Goal: Task Accomplishment & Management: Manage account settings

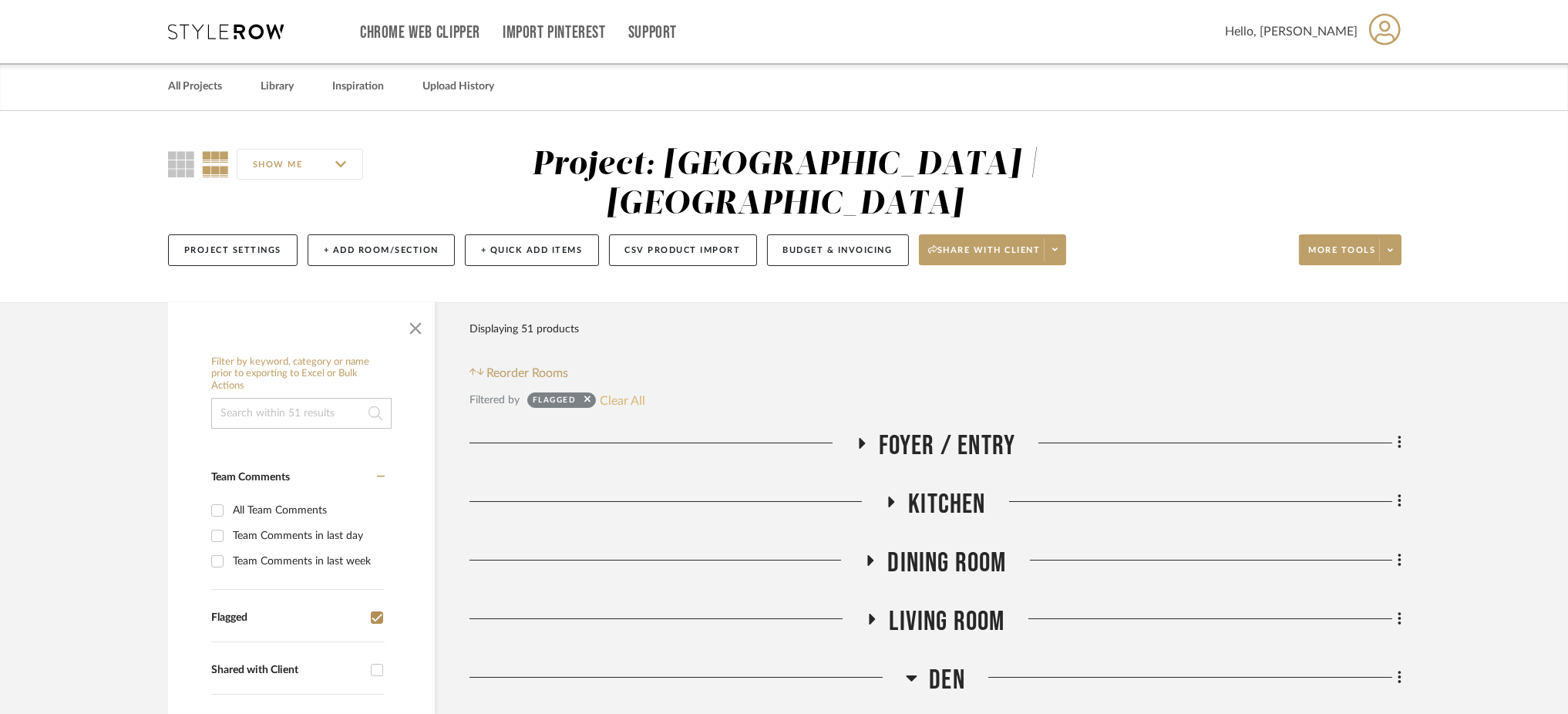
click at [619, 390] on button "Clear All" at bounding box center [623, 400] width 46 height 20
checkbox input "false"
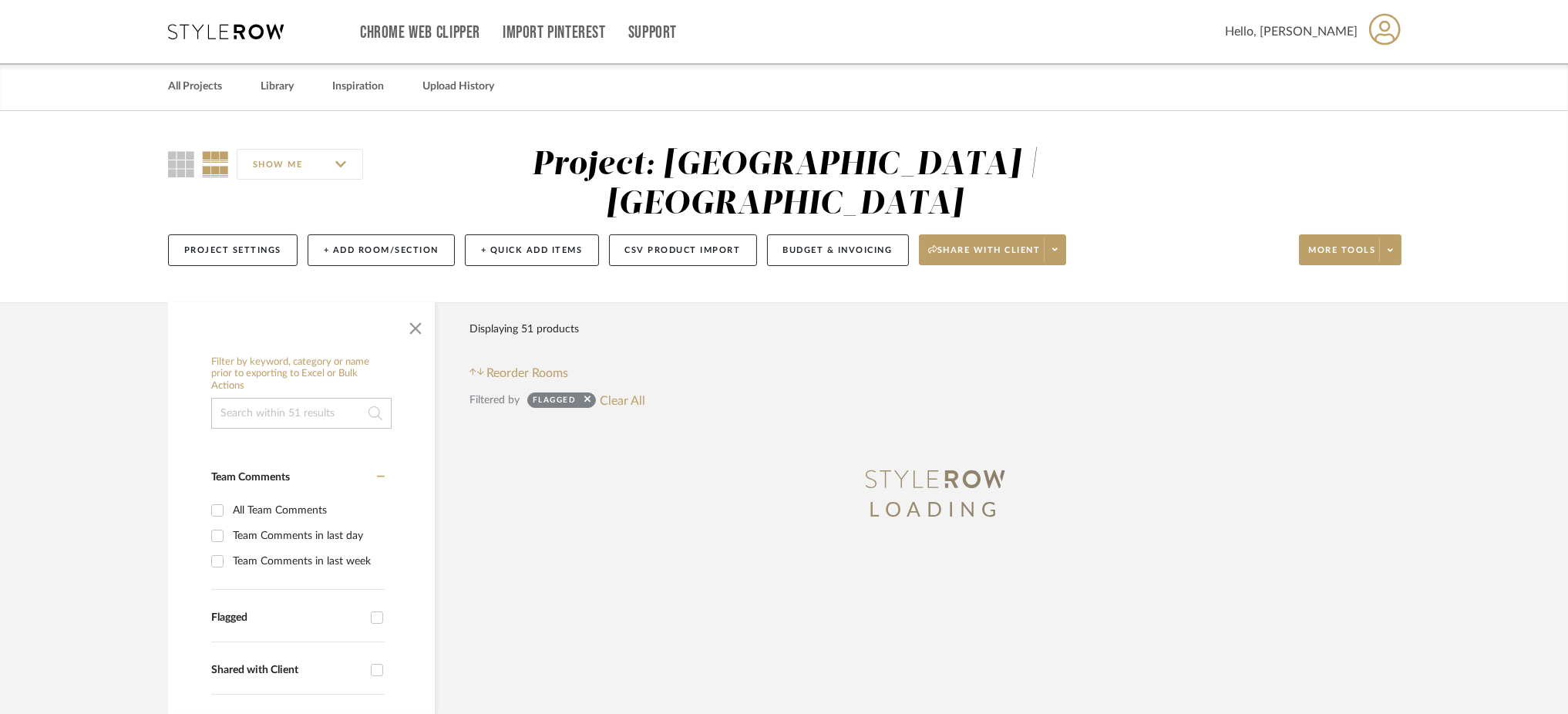
click at [345, 398] on input at bounding box center [302, 413] width 181 height 31
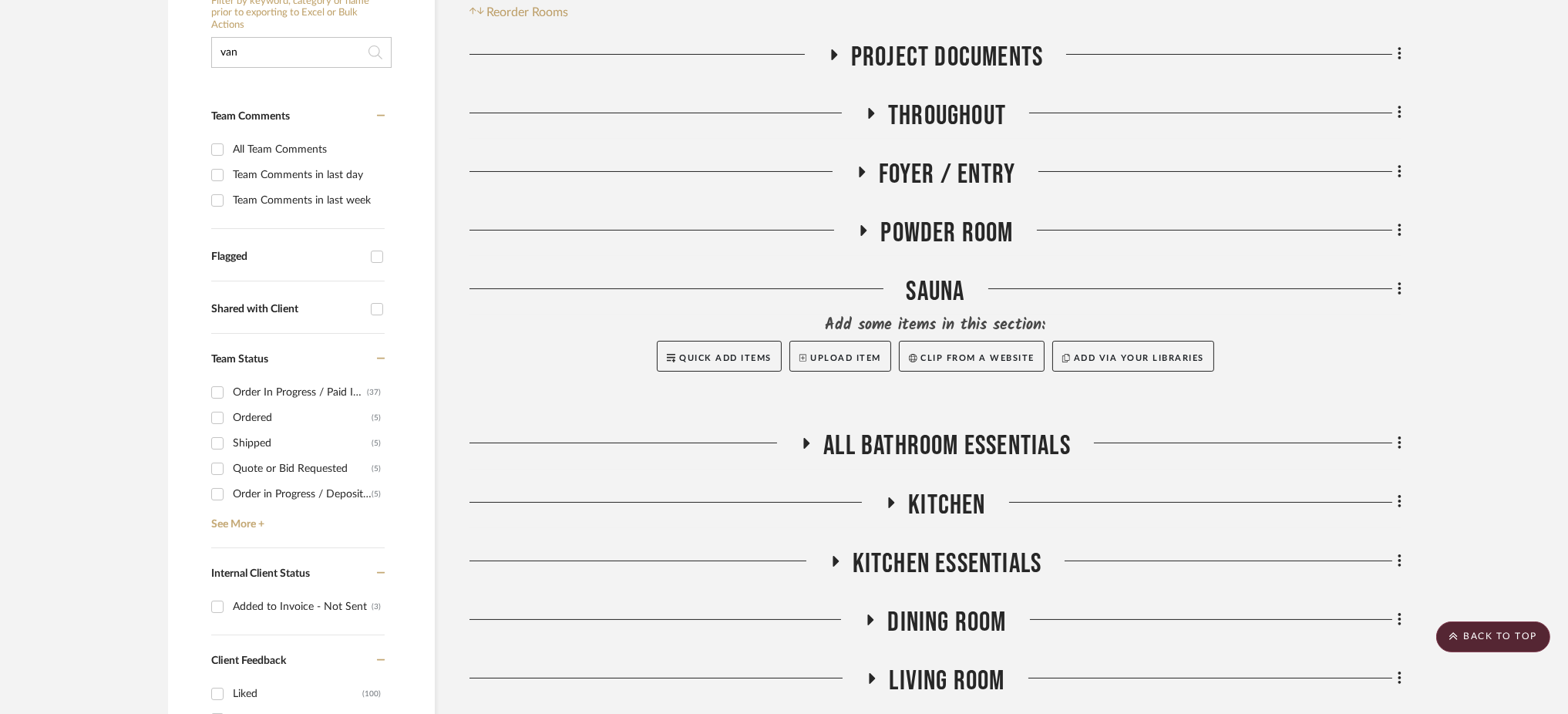
scroll to position [356, 0]
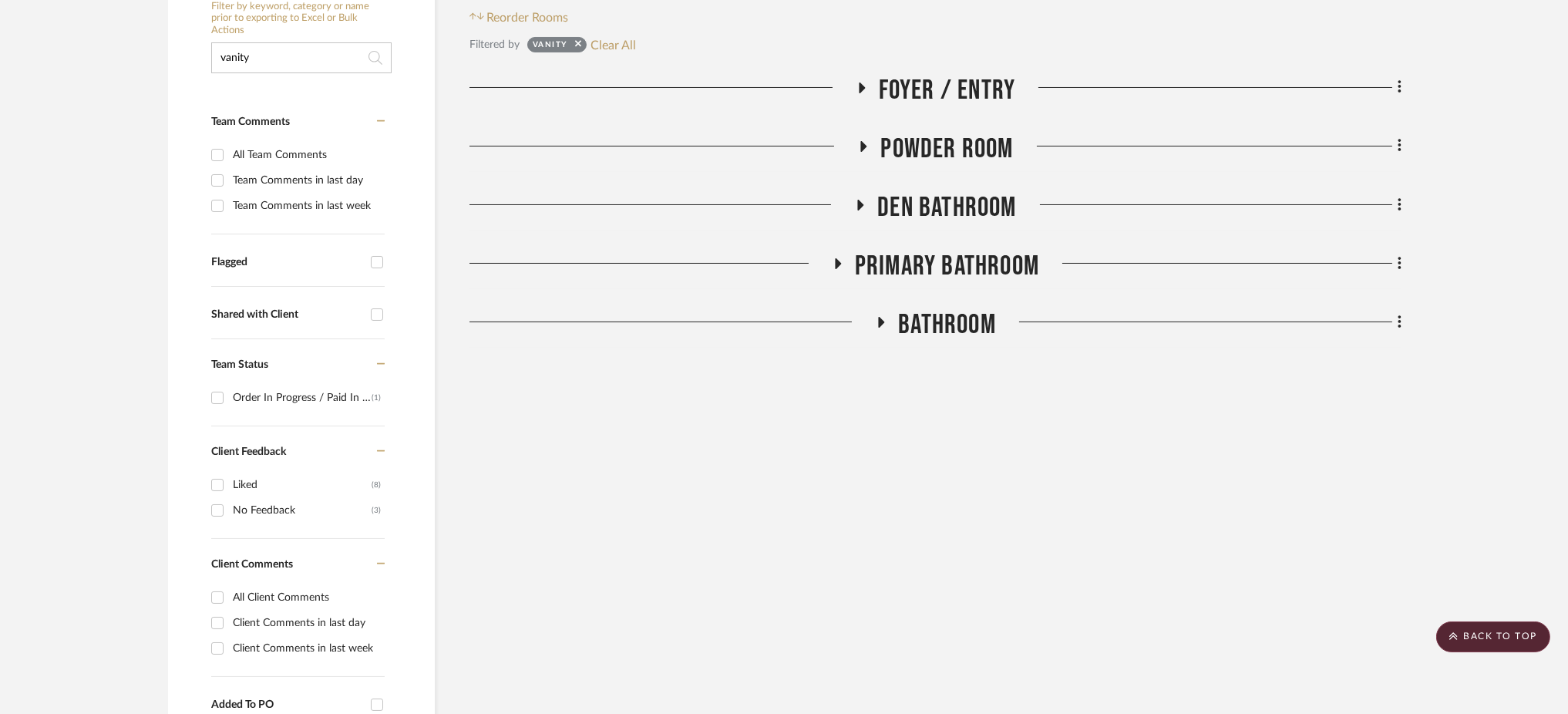
click at [861, 141] on icon at bounding box center [864, 146] width 19 height 11
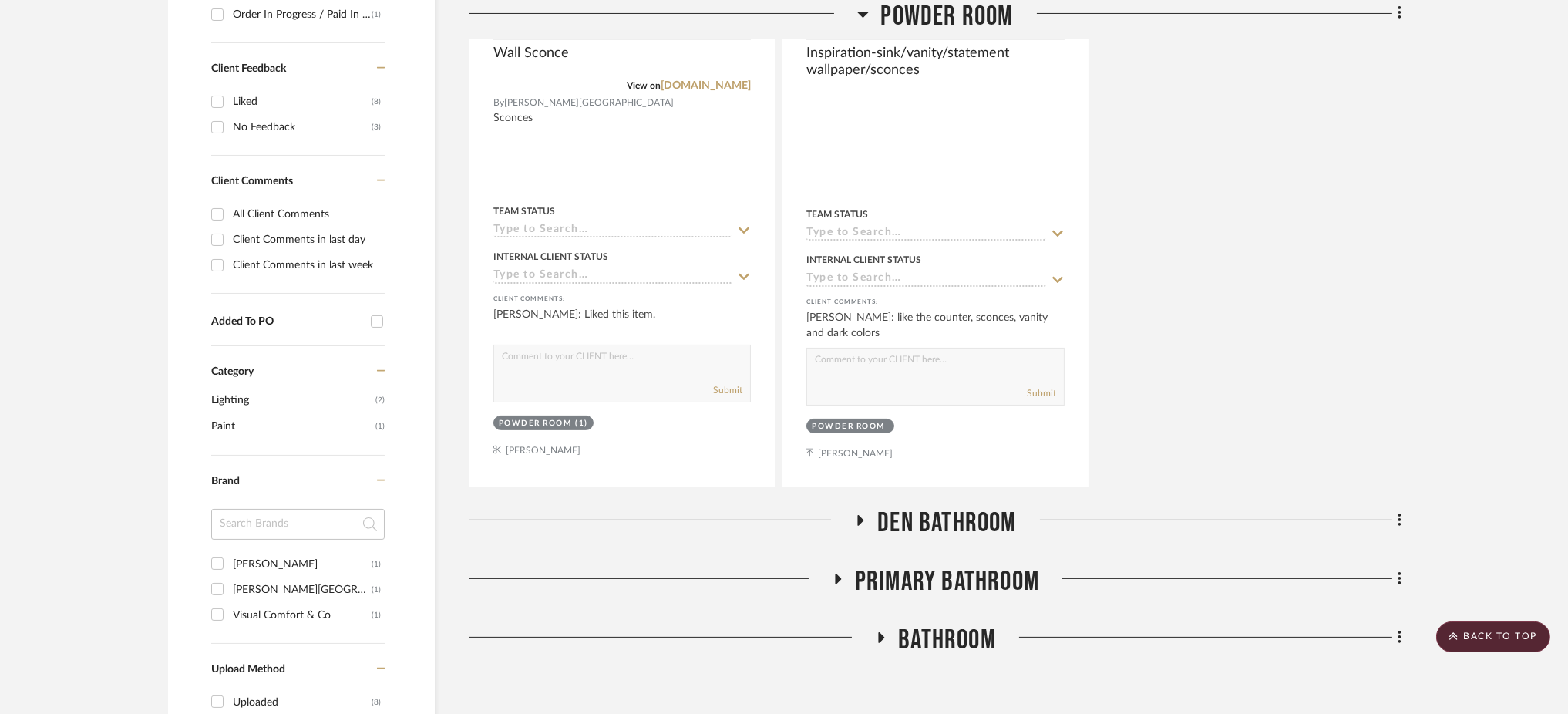
scroll to position [973, 0]
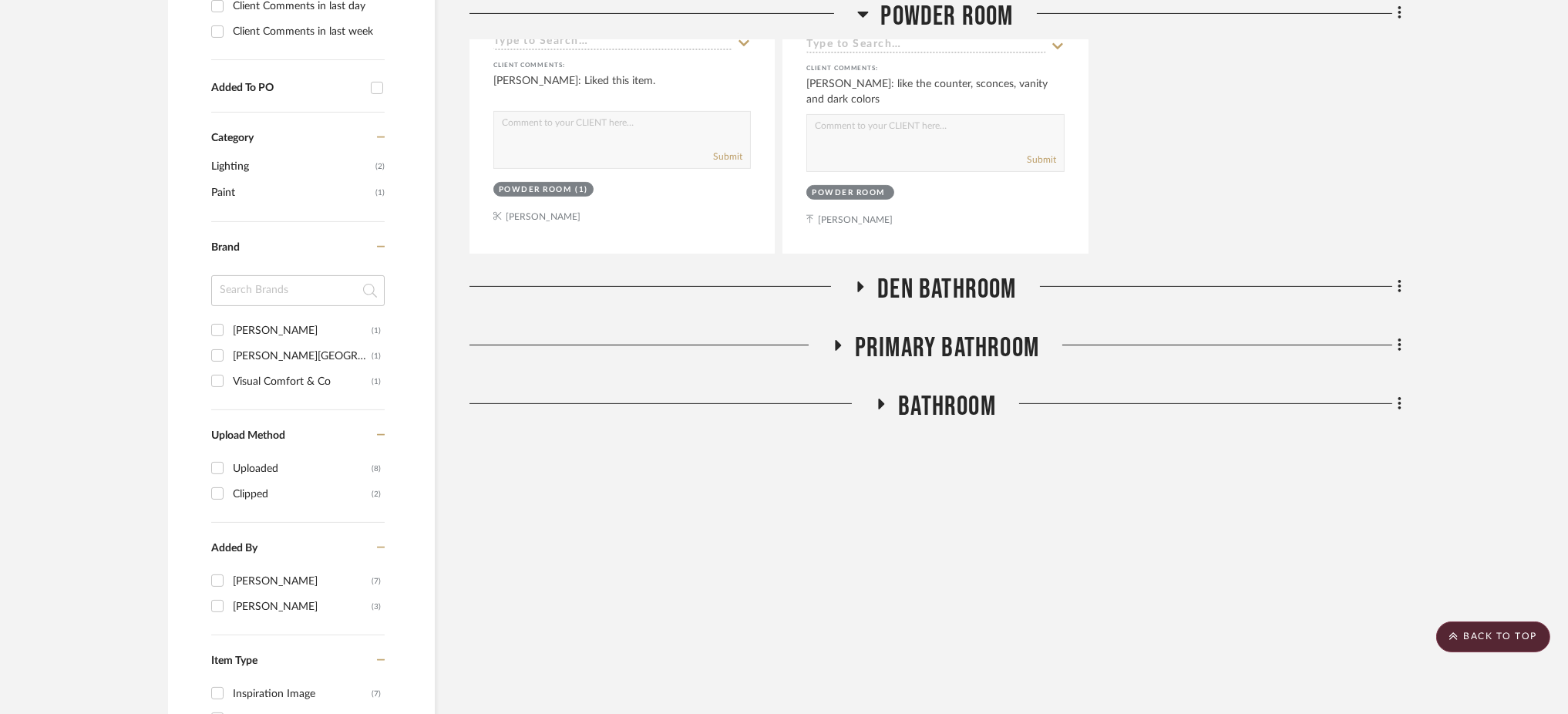
click at [864, 281] on icon at bounding box center [861, 287] width 19 height 11
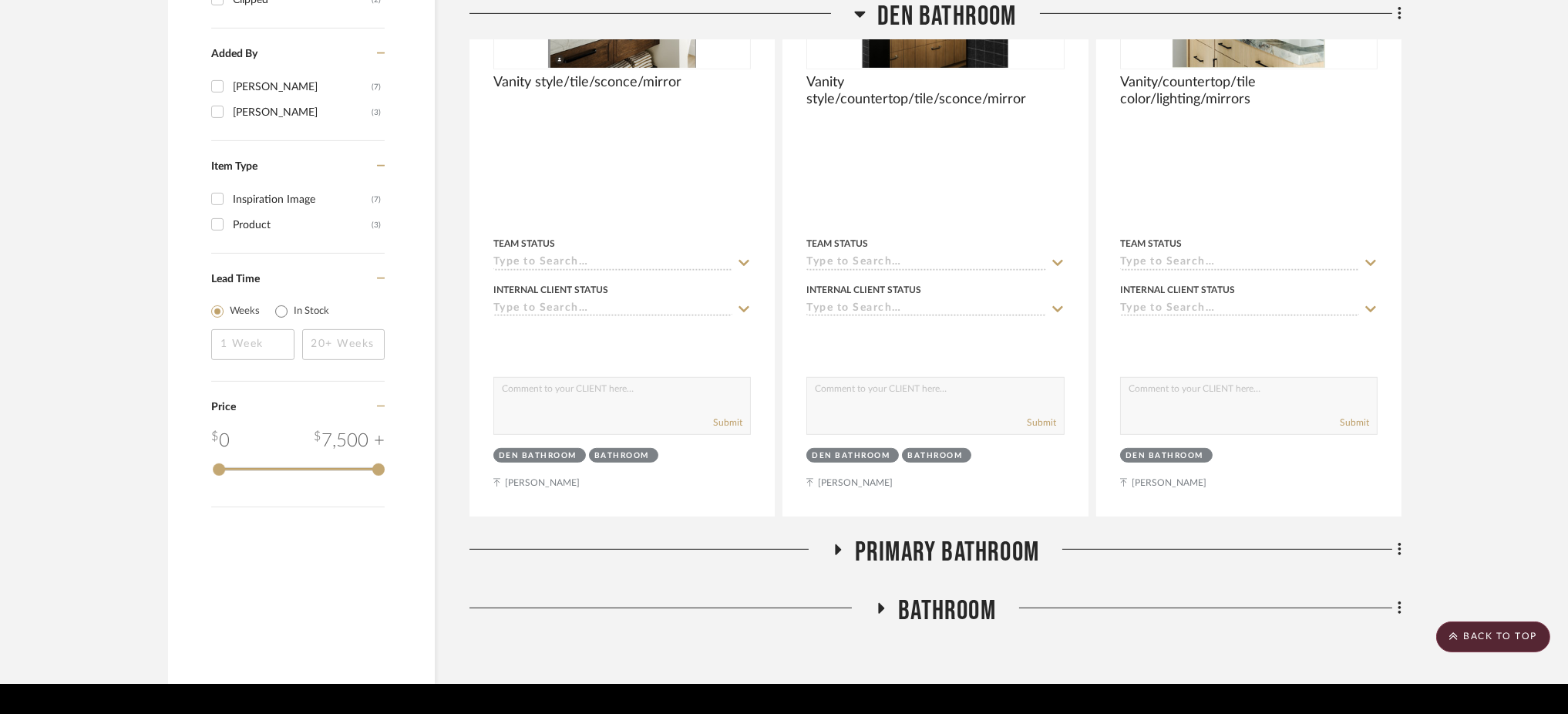
scroll to position [1472, 0]
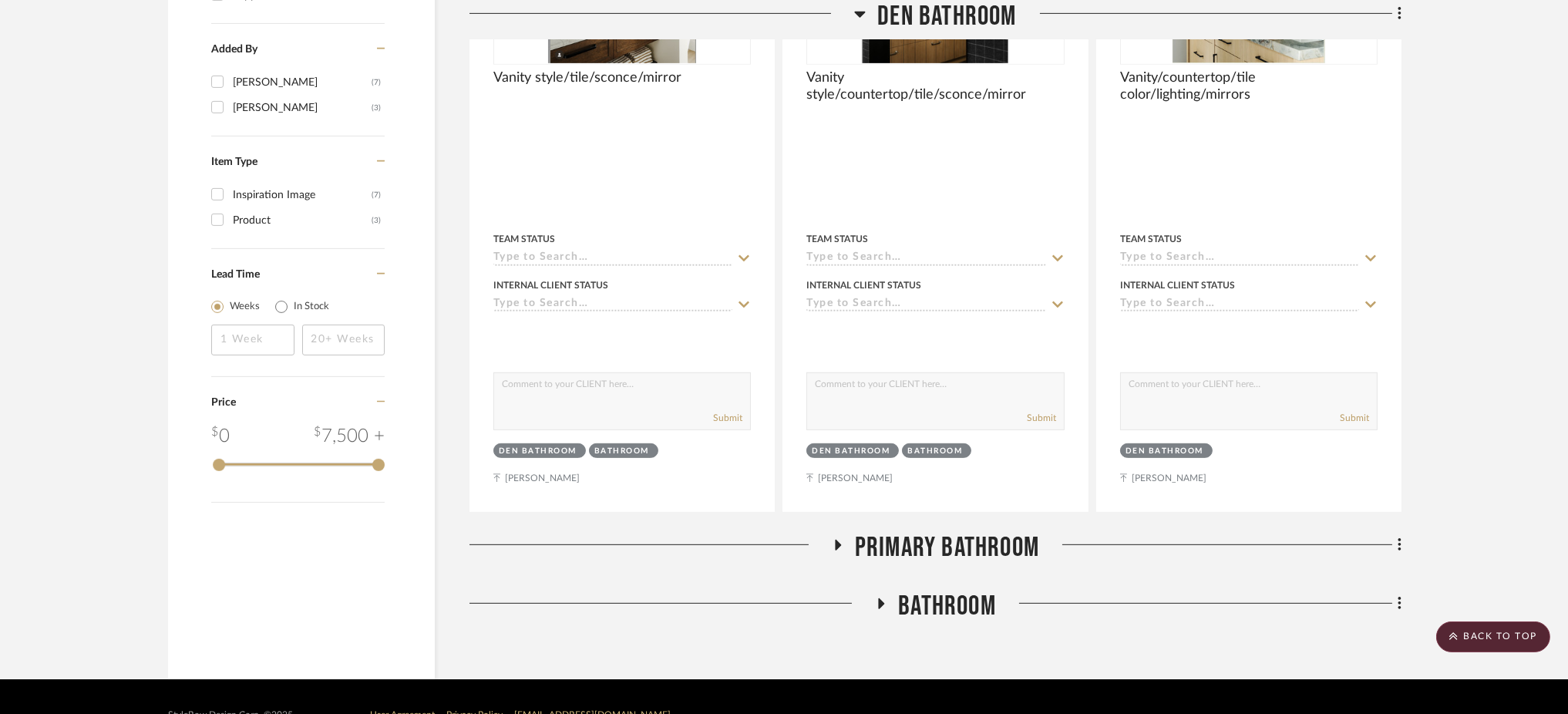
click at [842, 540] on icon at bounding box center [838, 546] width 19 height 11
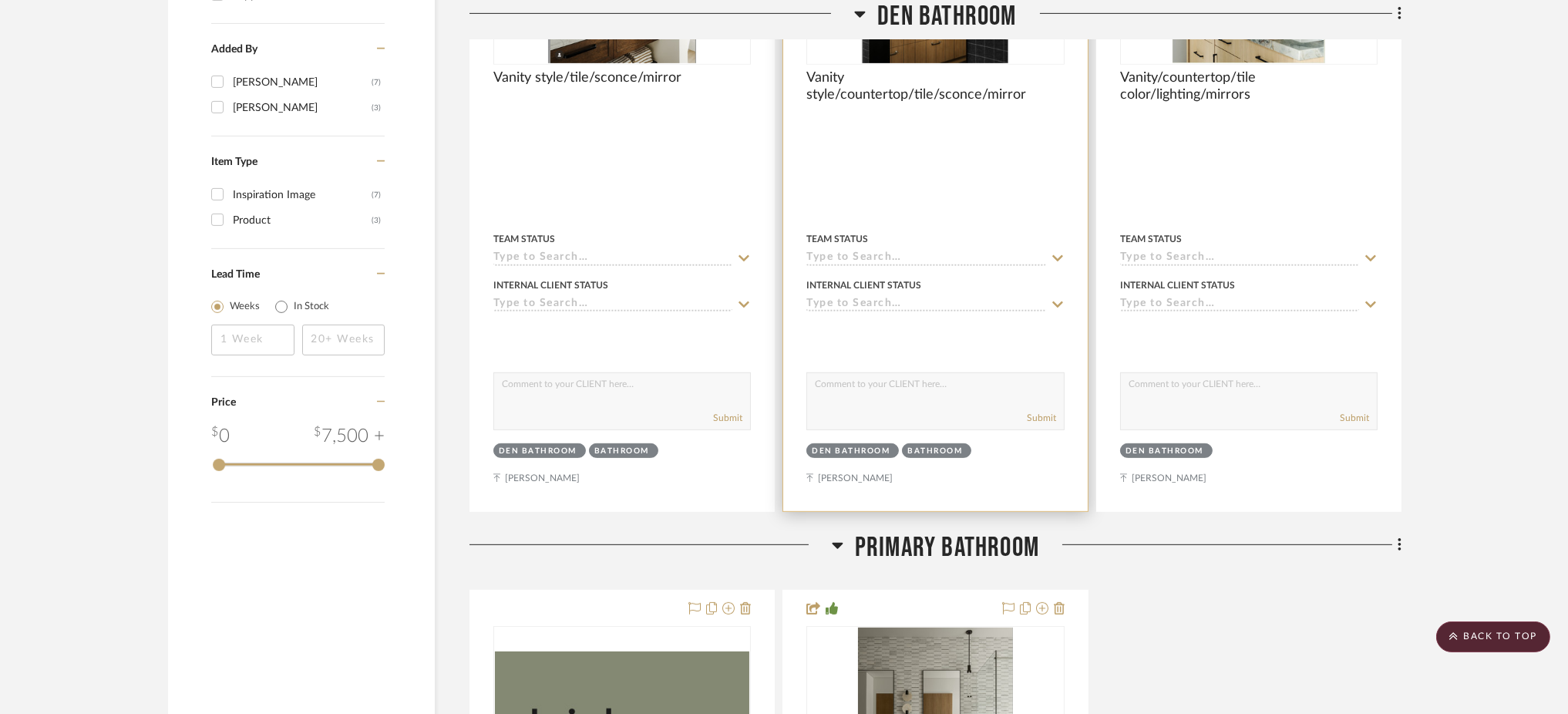
scroll to position [1986, 0]
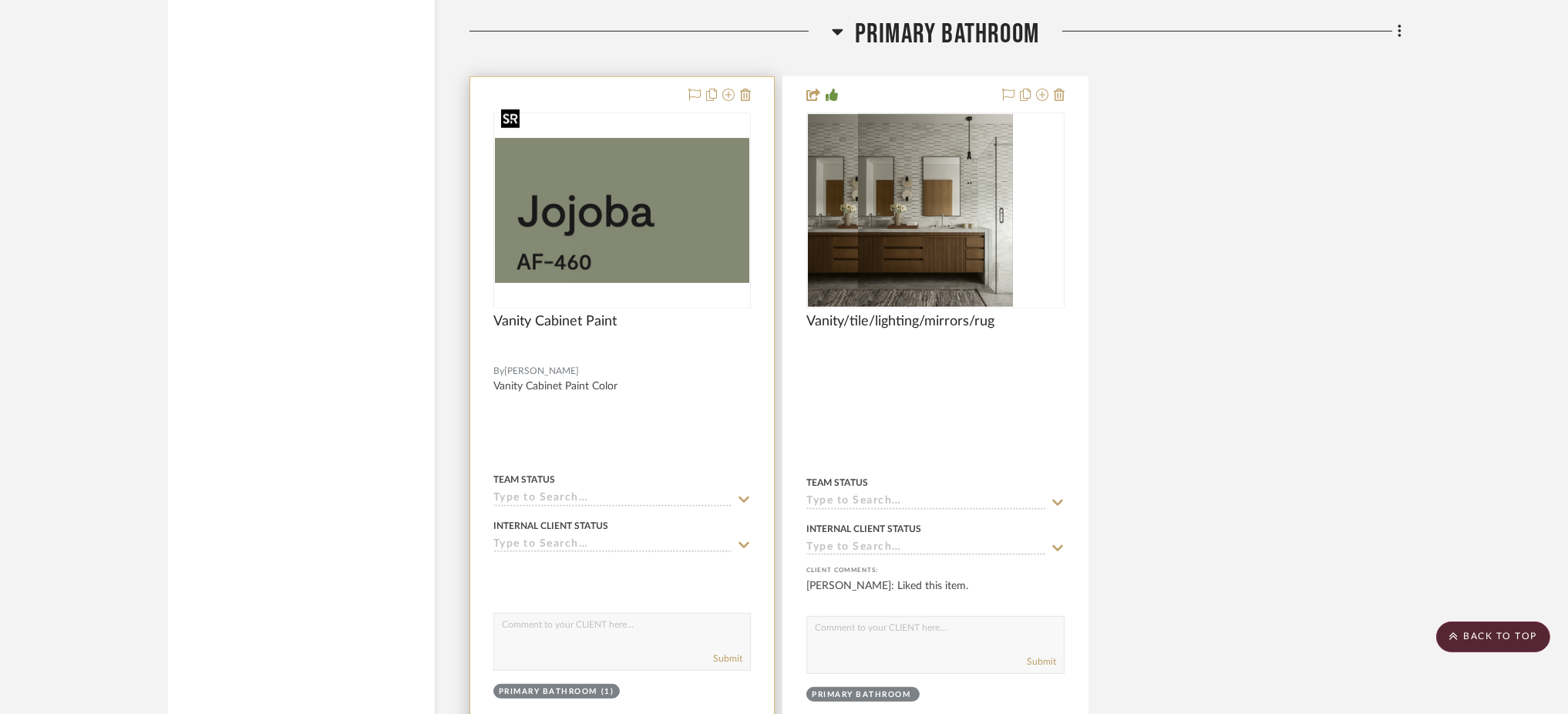
click at [0, 0] on img at bounding box center [0, 0] width 0 height 0
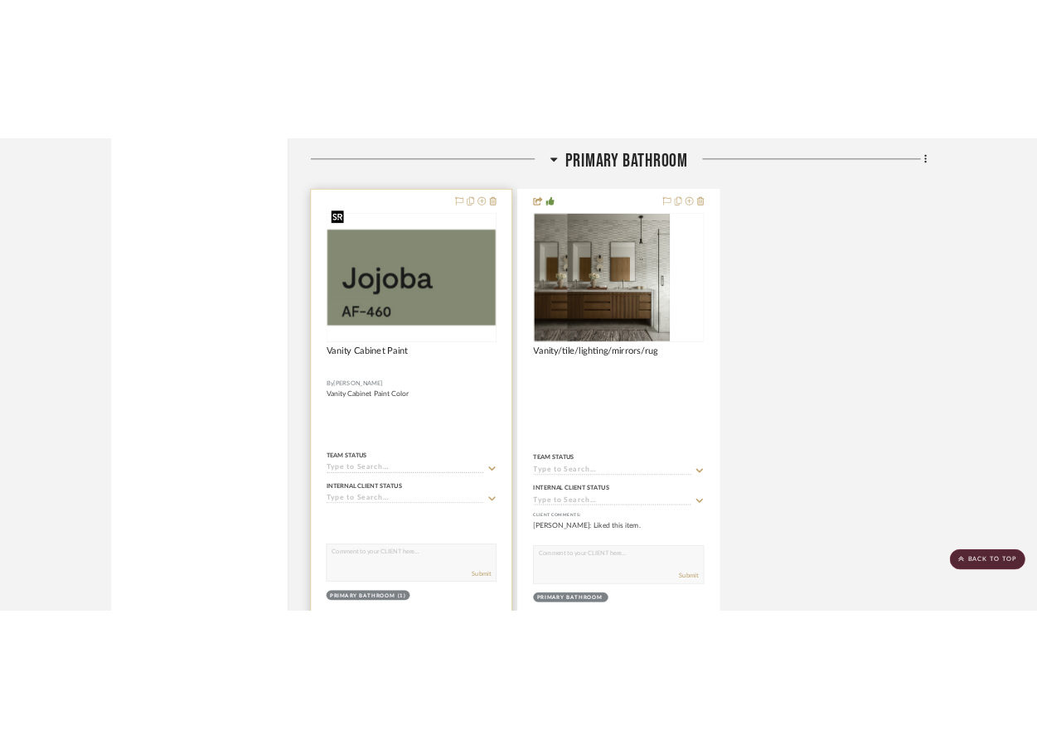
scroll to position [0, 0]
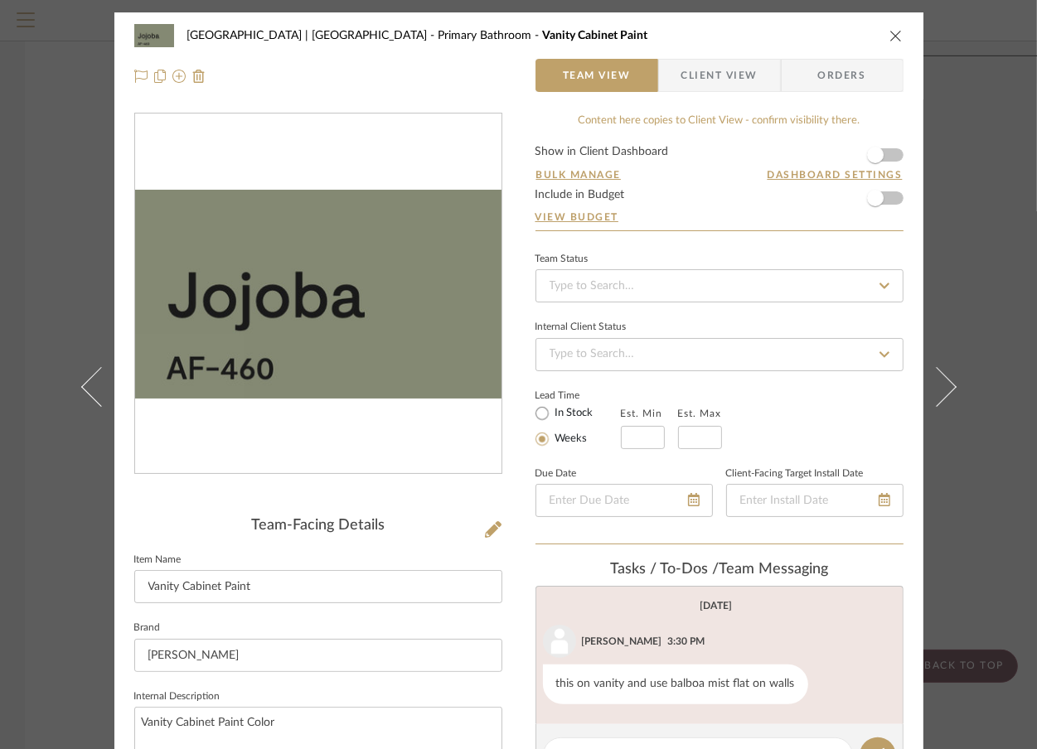
click at [981, 147] on div "Meadow Mountain | Vail Valley Primary Bathroom Vanity Cabinet Paint Team View C…" at bounding box center [518, 374] width 1037 height 749
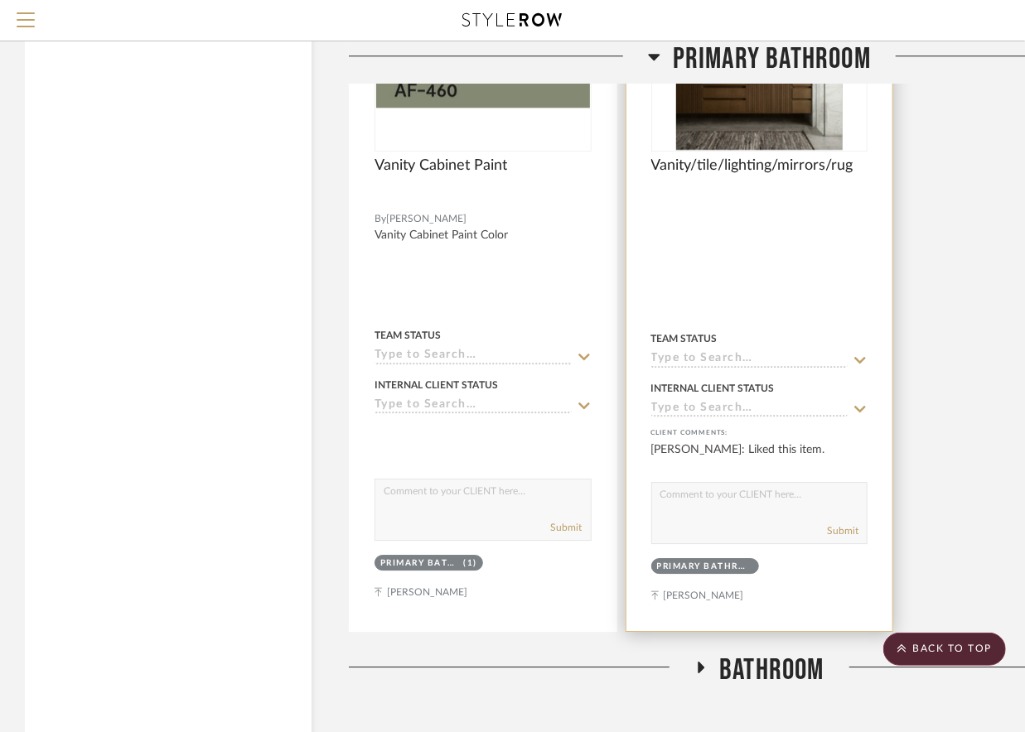
scroll to position [2333, 0]
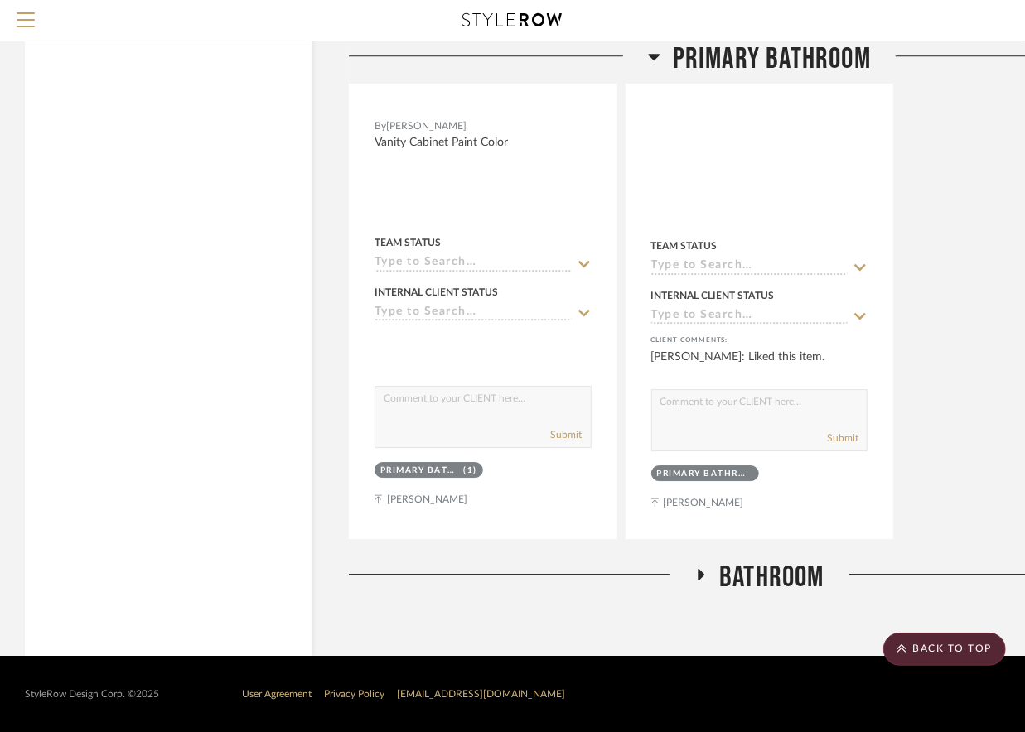
click at [703, 579] on icon at bounding box center [701, 575] width 20 height 12
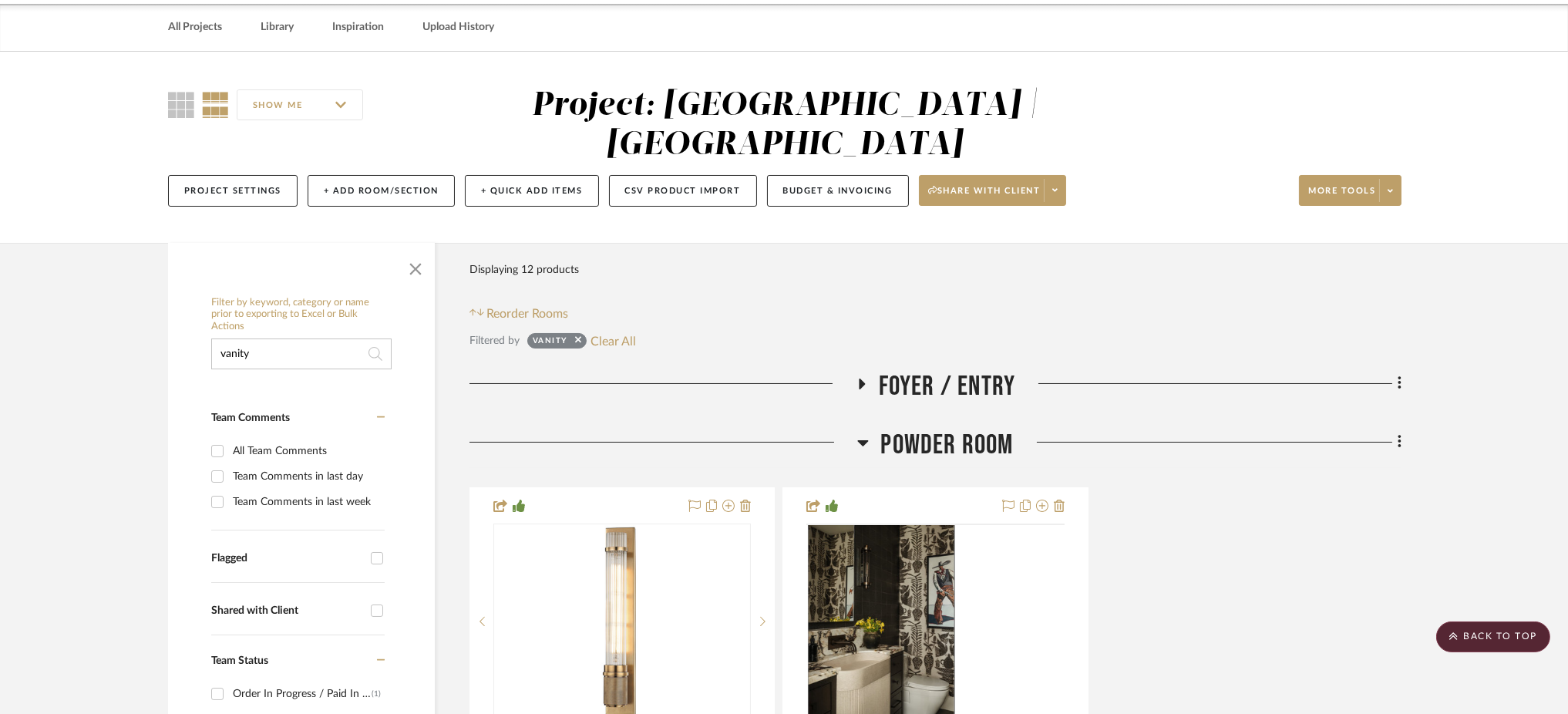
scroll to position [0, 0]
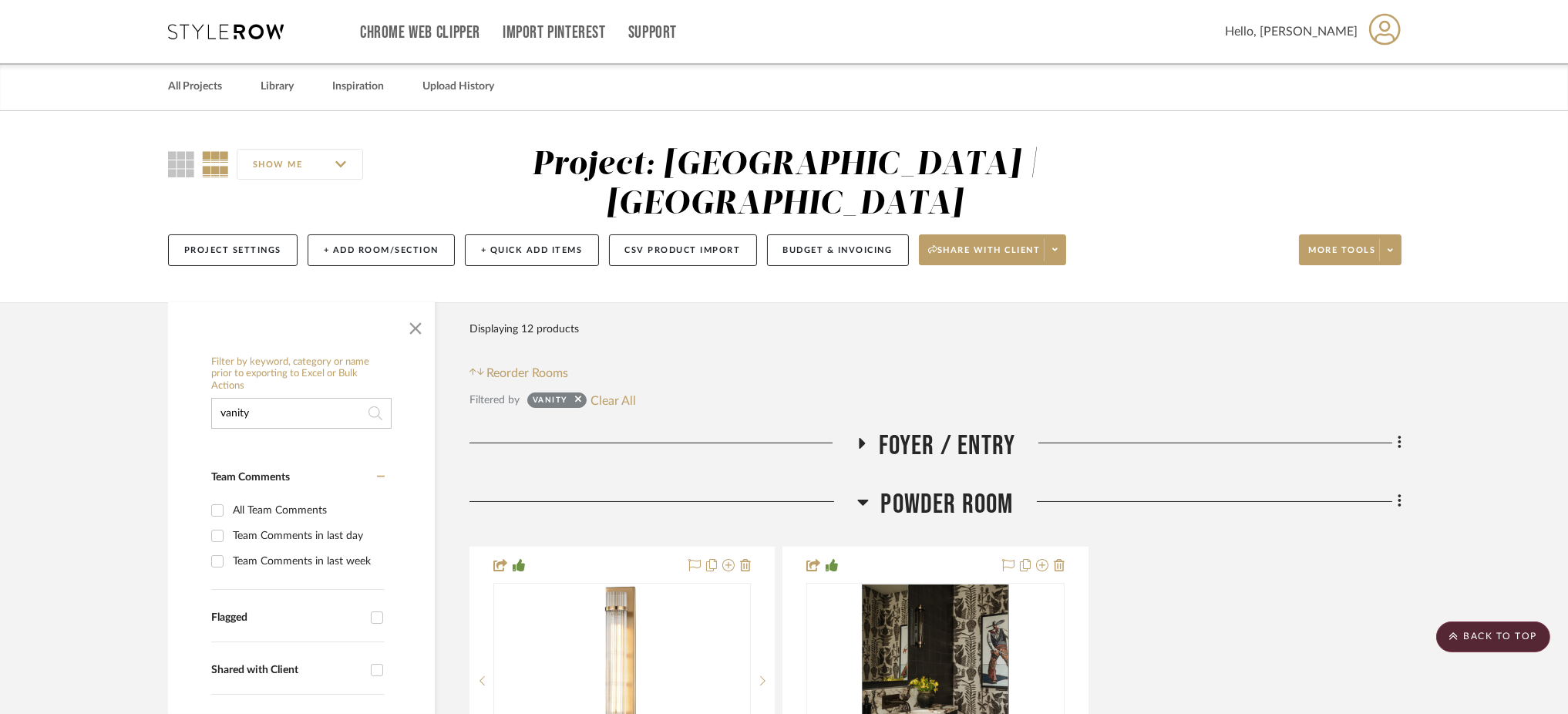
drag, startPoint x: 296, startPoint y: 363, endPoint x: 137, endPoint y: 351, distance: 159.5
type input "paint"
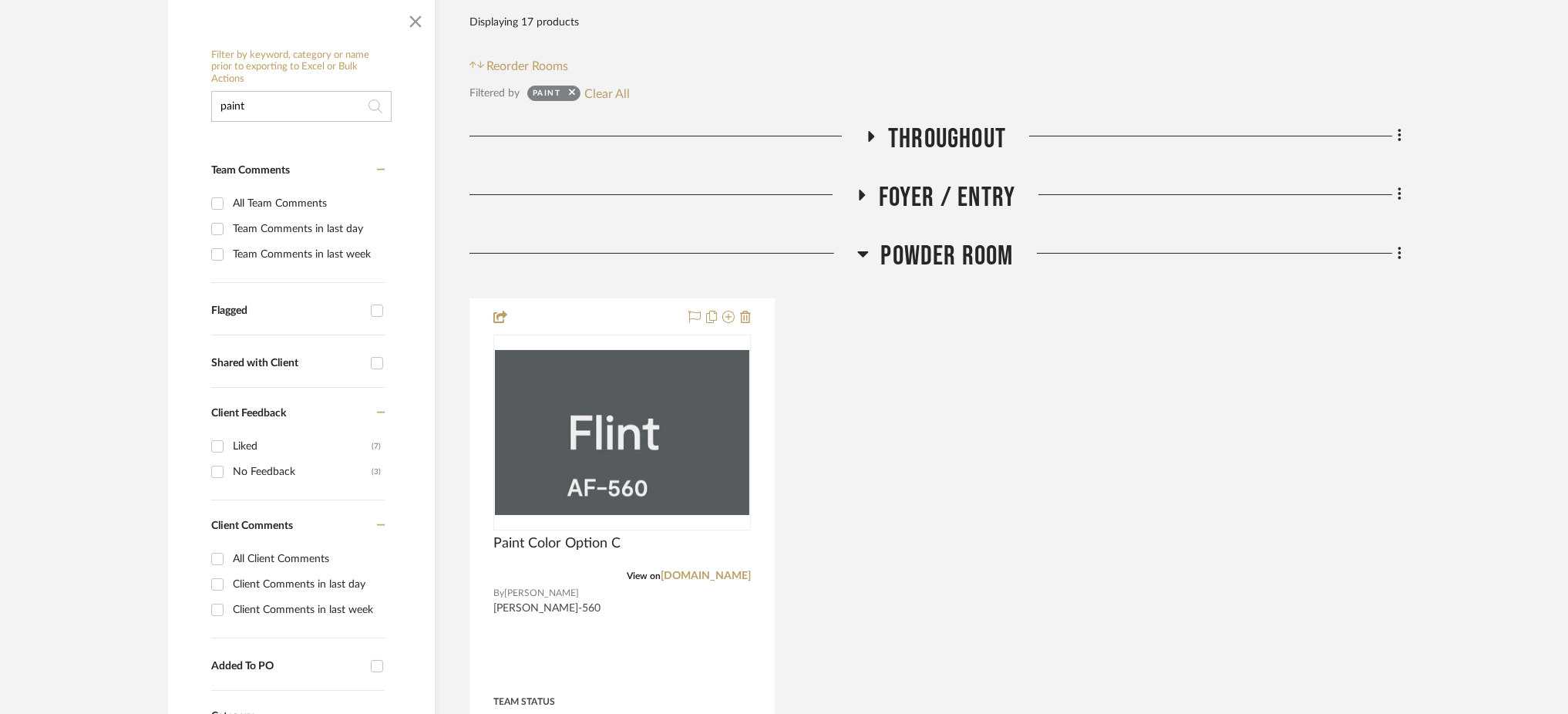
scroll to position [308, 0]
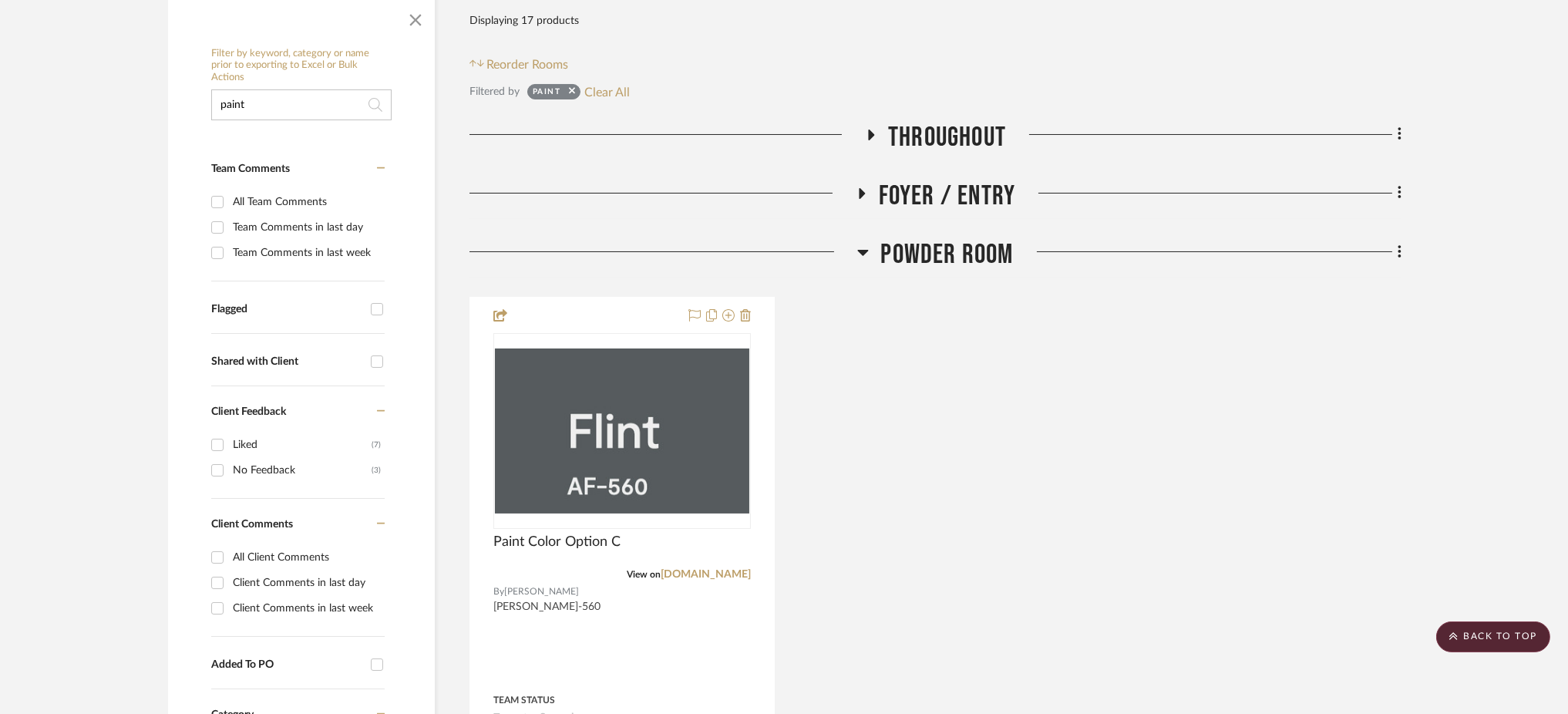
click at [864, 188] on icon at bounding box center [862, 194] width 7 height 11
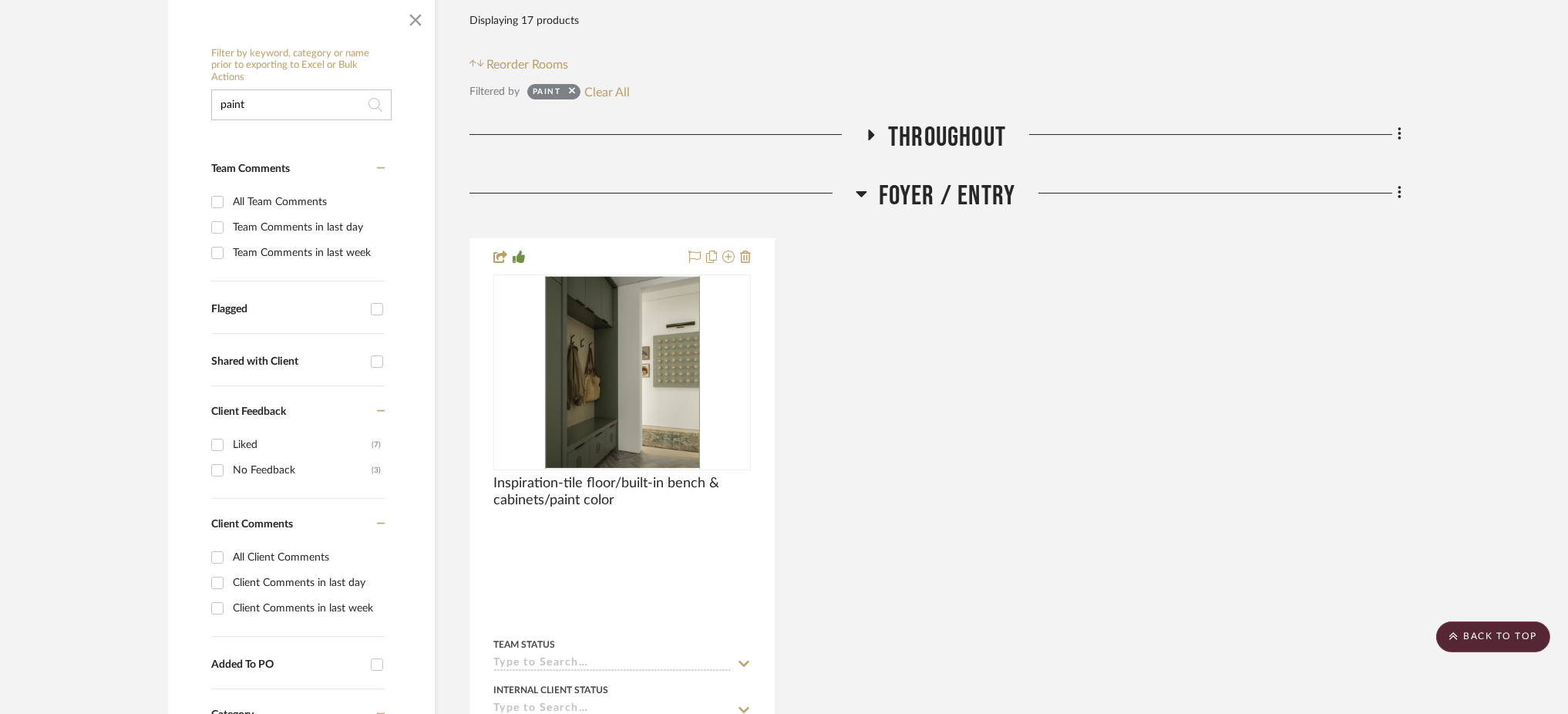
click at [866, 121] on h3 "Throughout" at bounding box center [936, 138] width 141 height 34
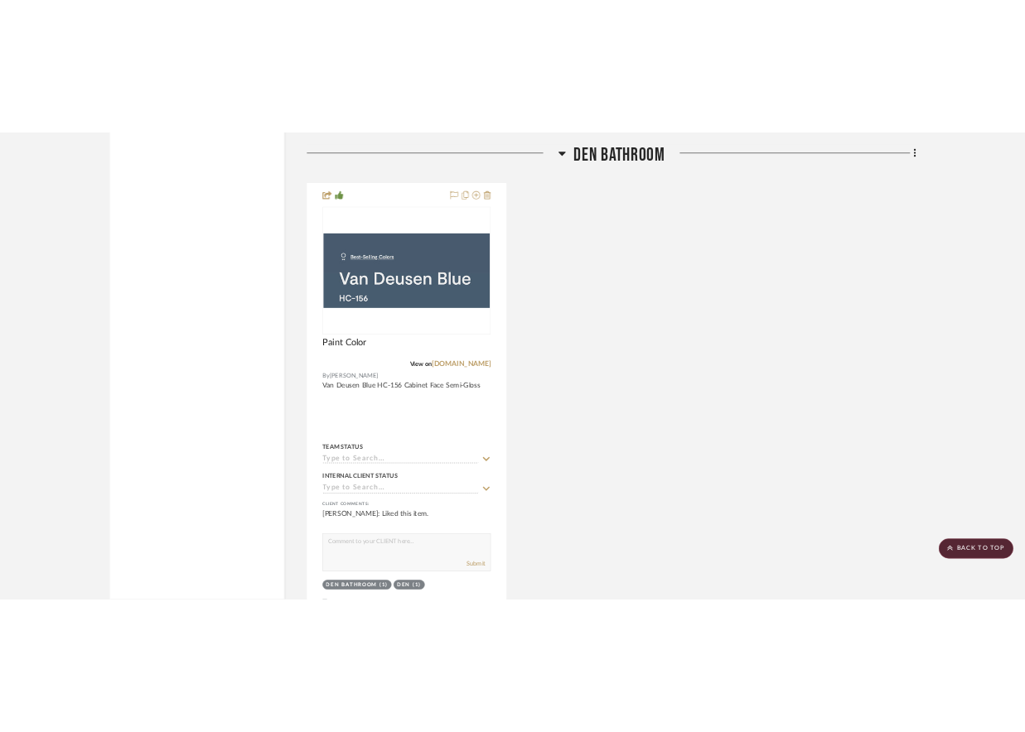
scroll to position [3798, 0]
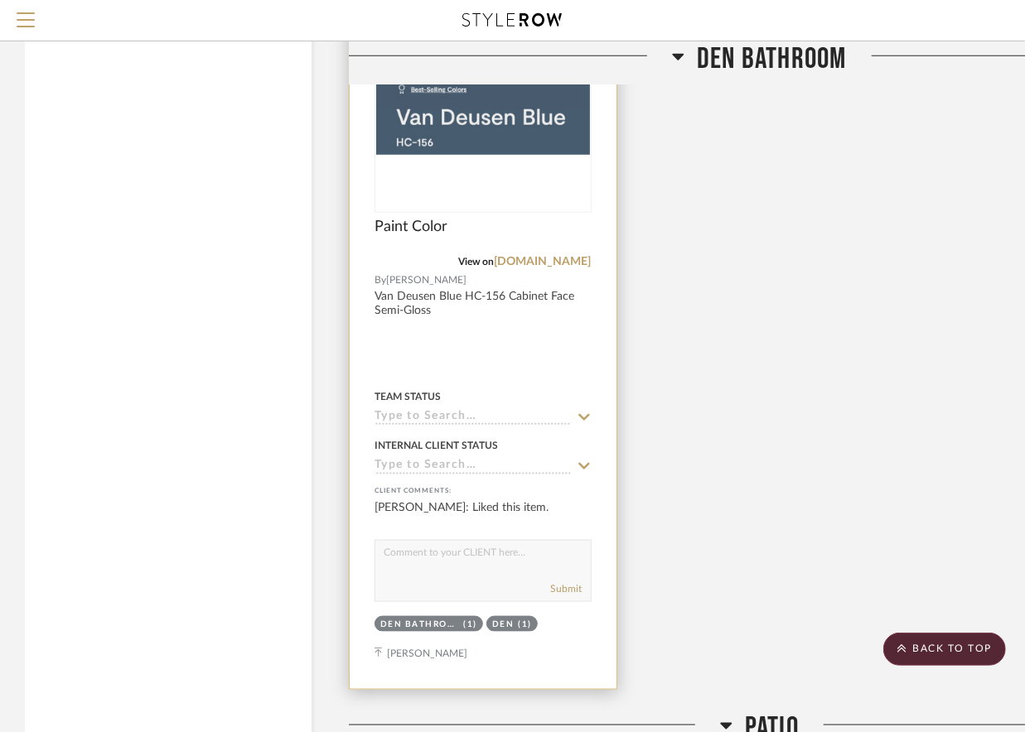
click at [0, 0] on img at bounding box center [0, 0] width 0 height 0
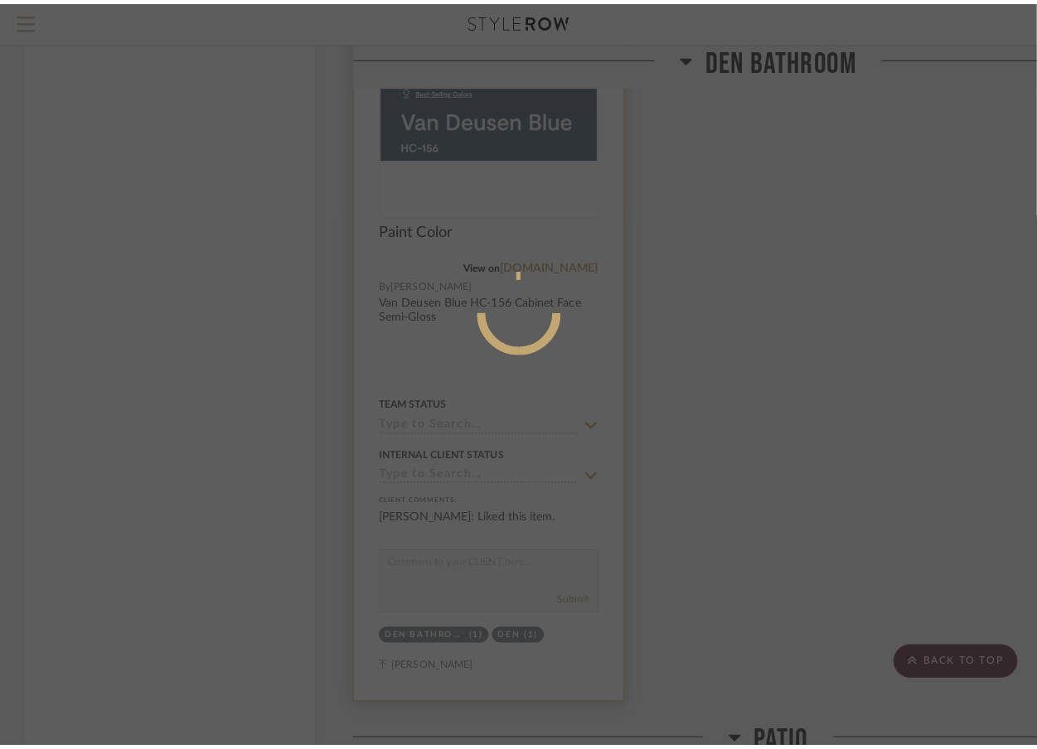
scroll to position [0, 0]
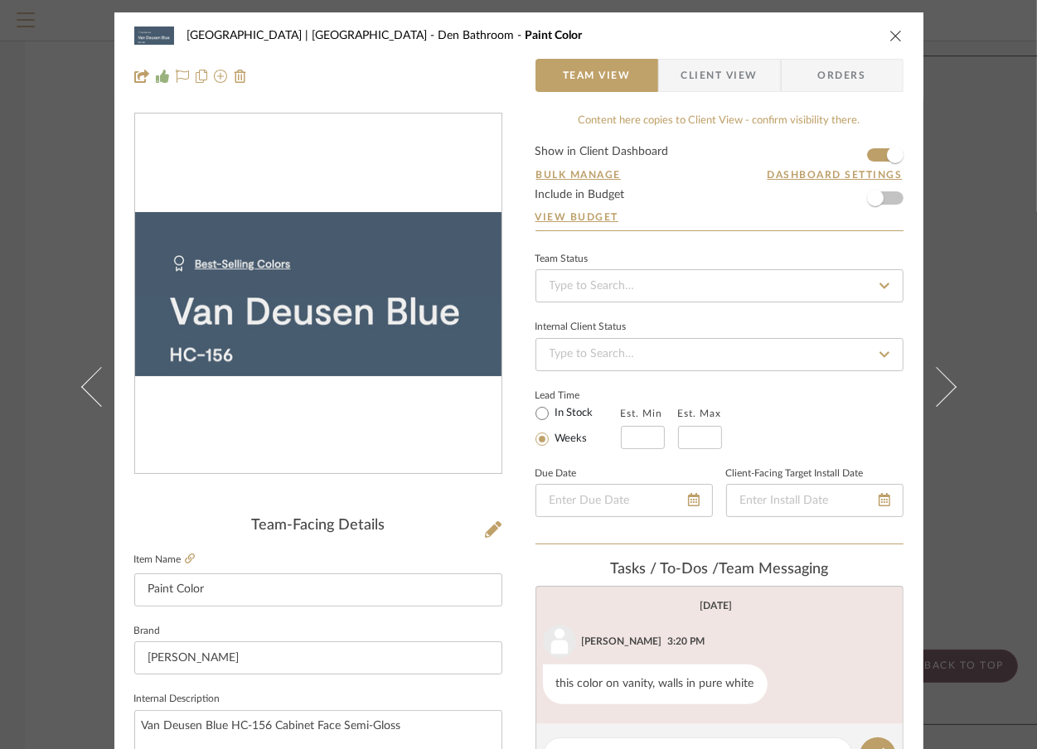
click at [964, 147] on div "Meadow Mountain | Vail Valley Den Bathroom Paint Color Team View Client View Or…" at bounding box center [518, 374] width 1037 height 749
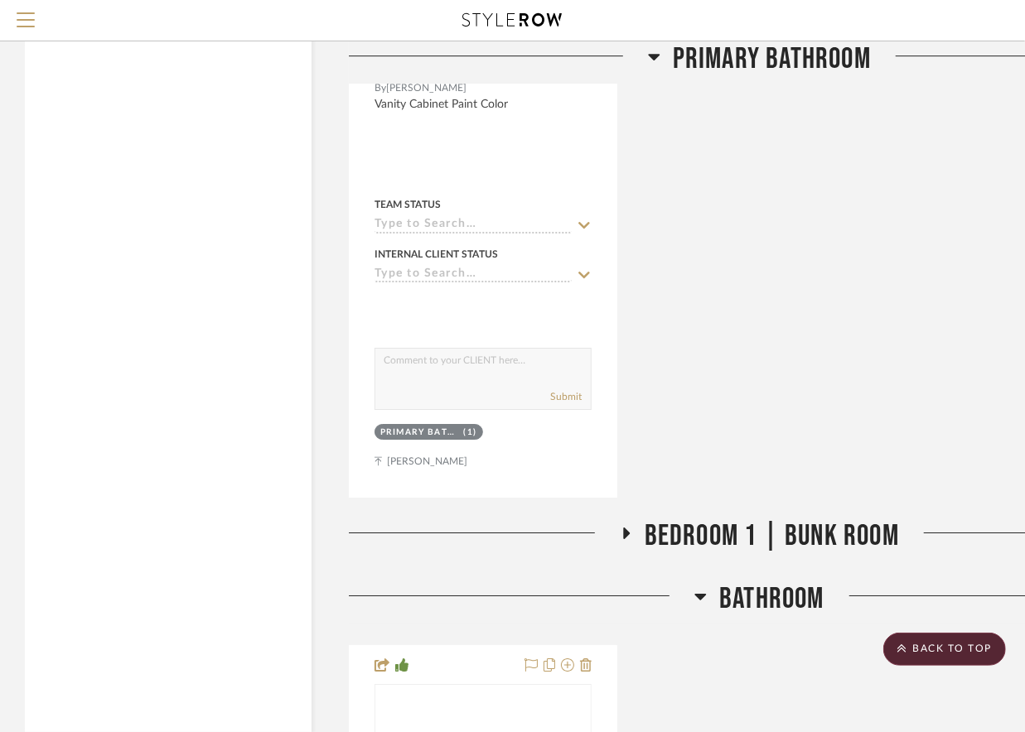
scroll to position [6118, 0]
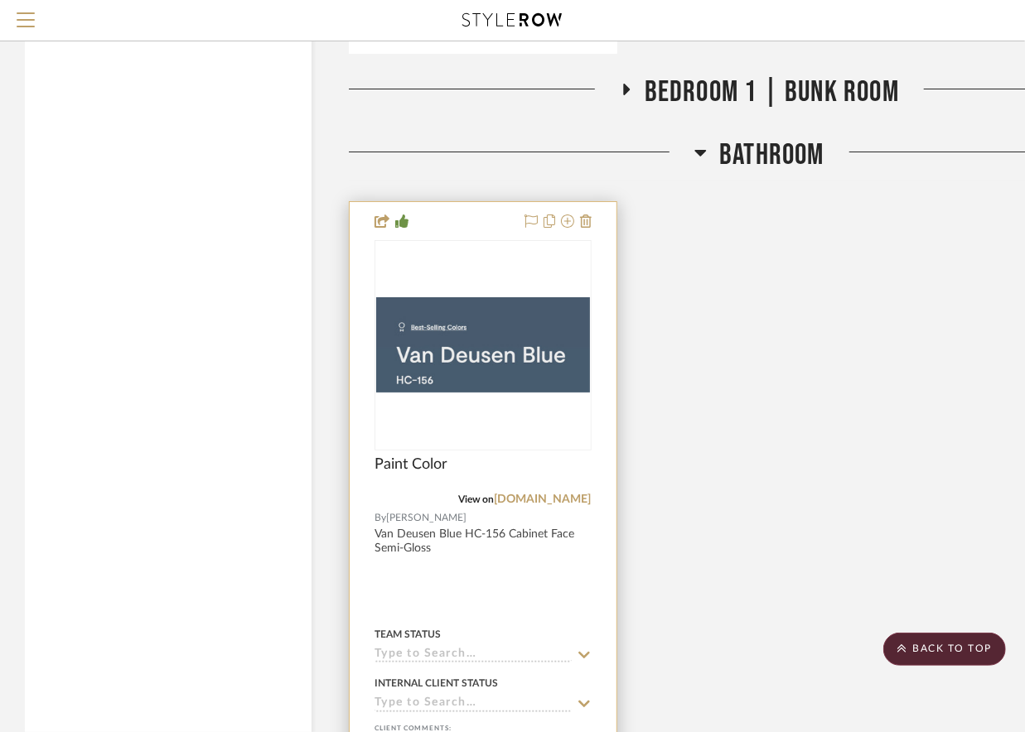
click at [498, 380] on img "0" at bounding box center [483, 345] width 214 height 96
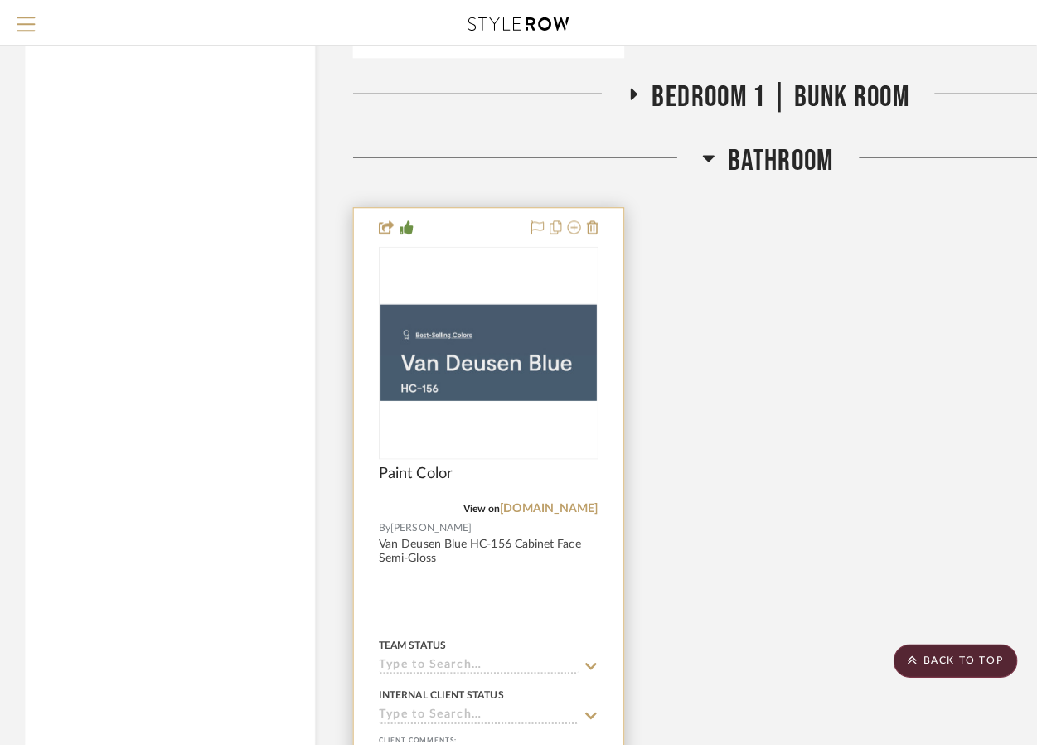
scroll to position [0, 0]
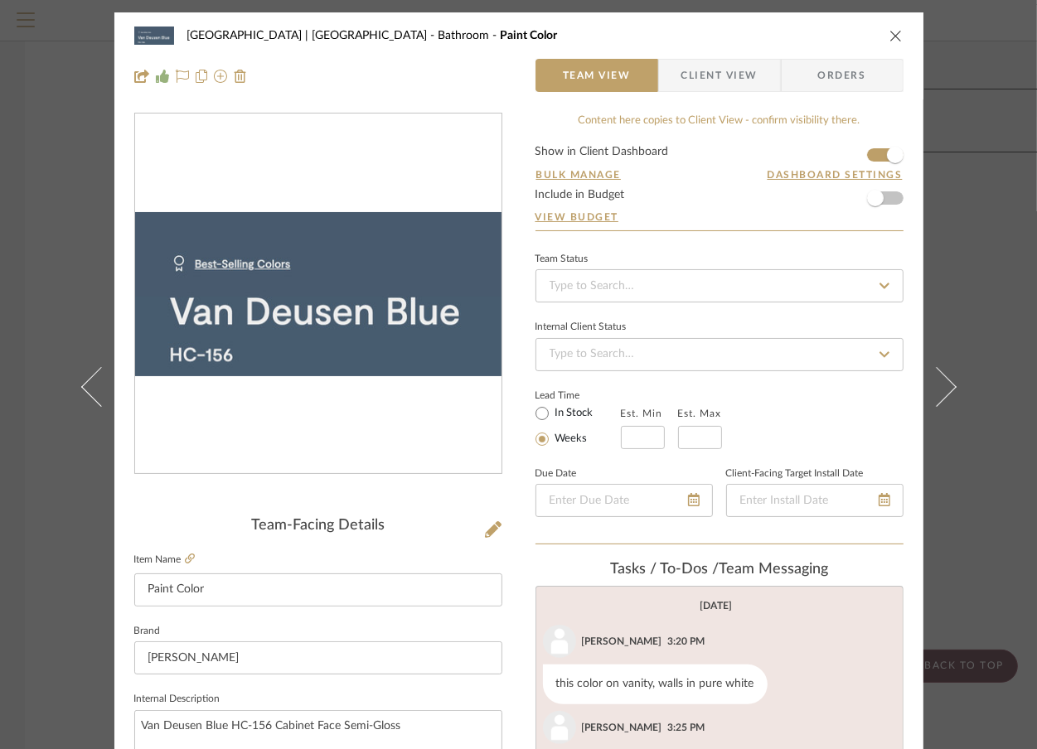
click at [965, 131] on div "Meadow Mountain | Vail Valley Bathroom Paint Color Team View Client View Orders…" at bounding box center [518, 374] width 1037 height 749
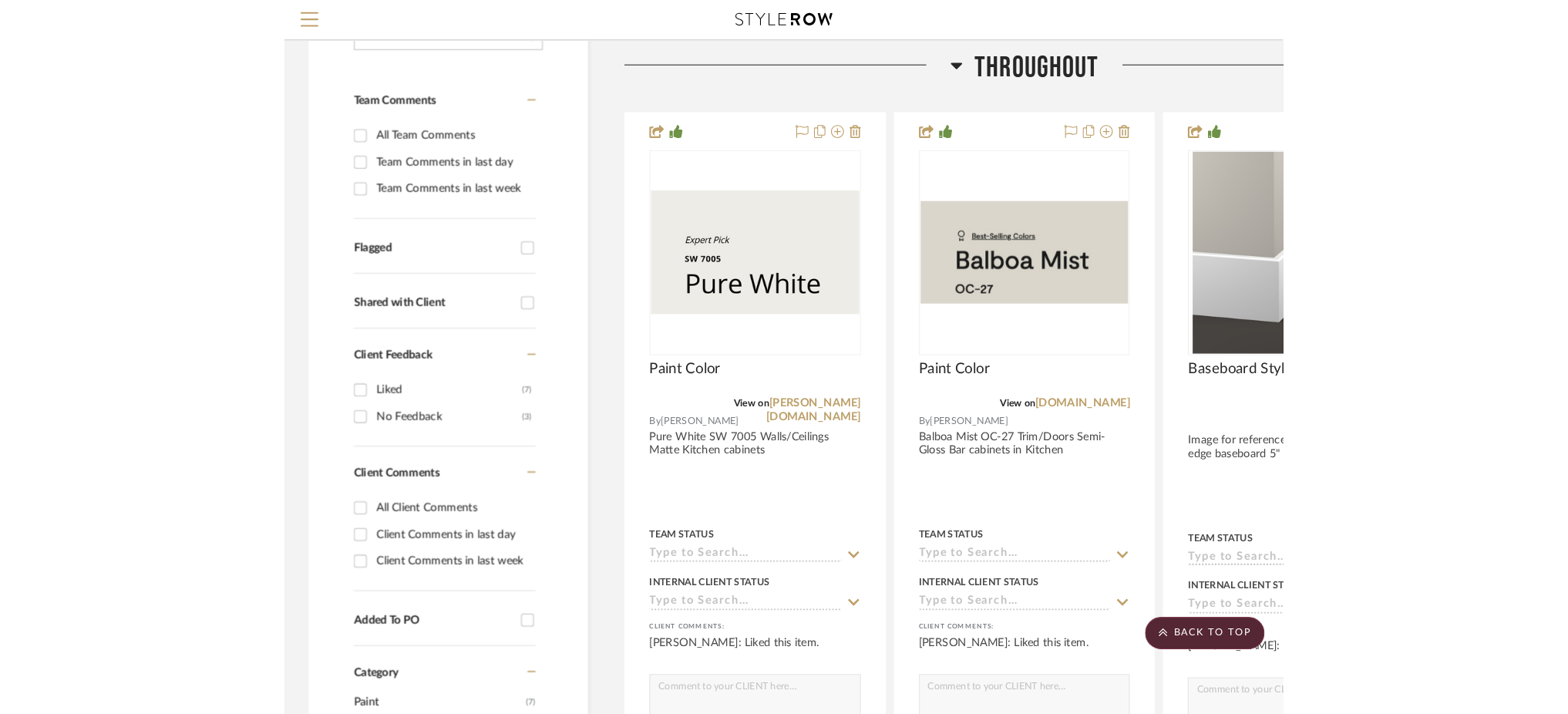
scroll to position [268, 0]
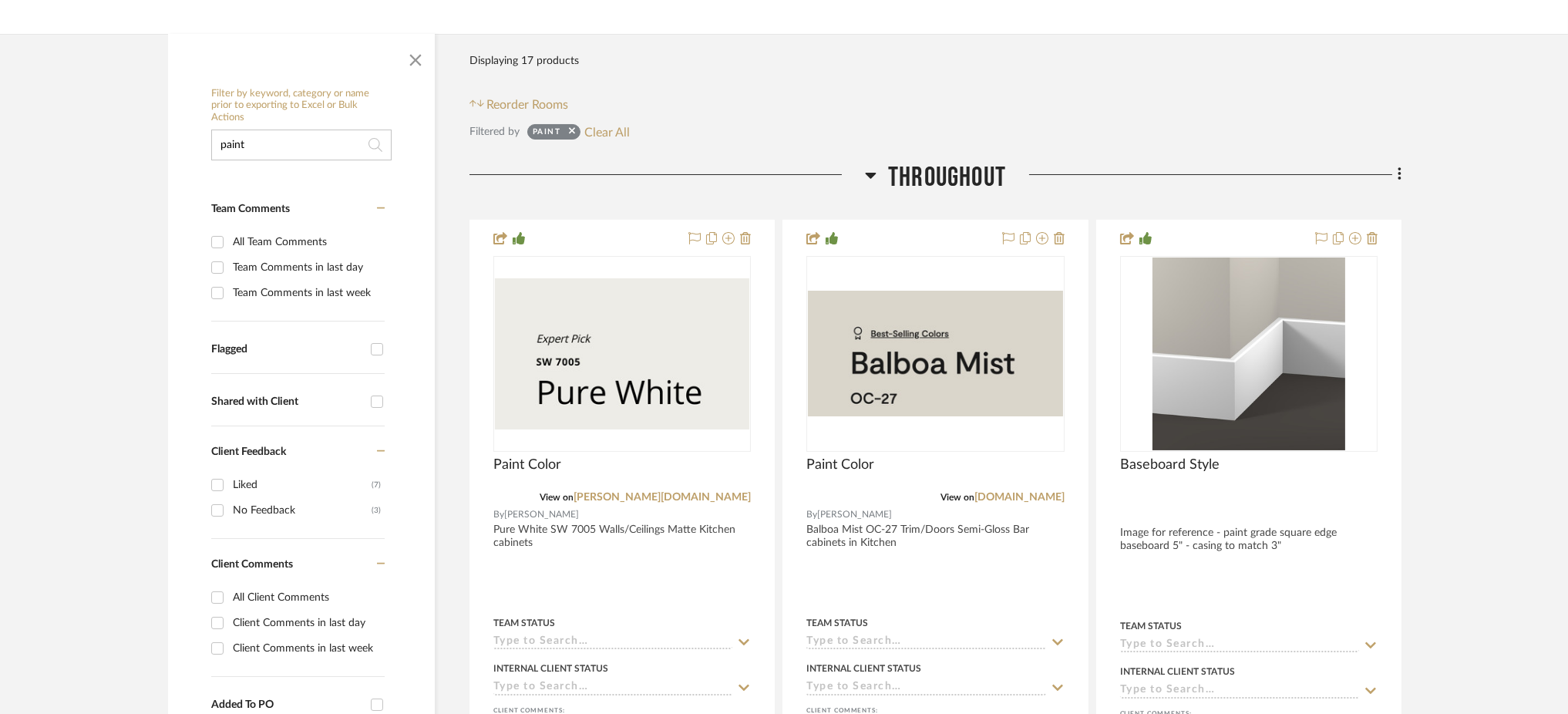
click at [870, 173] on icon at bounding box center [871, 176] width 11 height 7
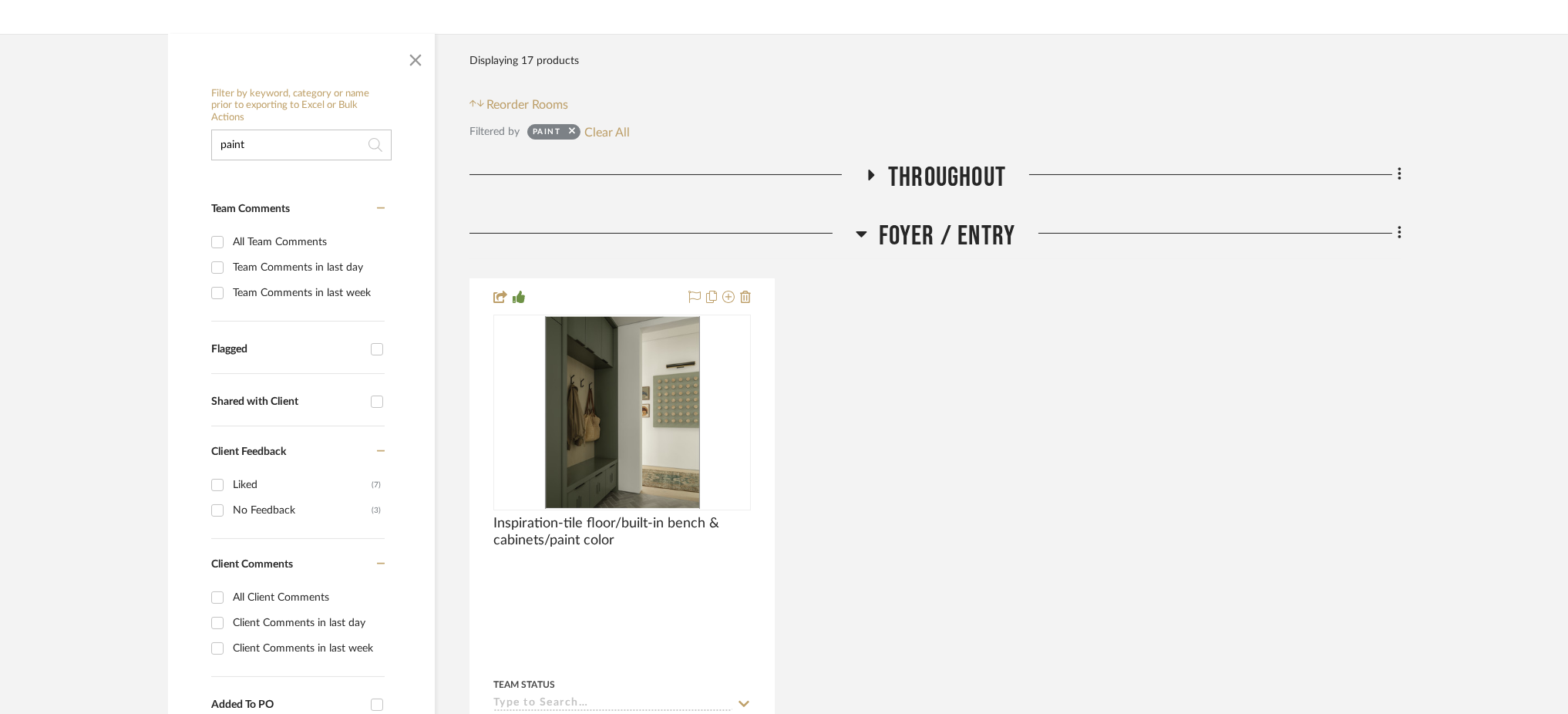
click at [861, 232] on icon at bounding box center [862, 235] width 11 height 7
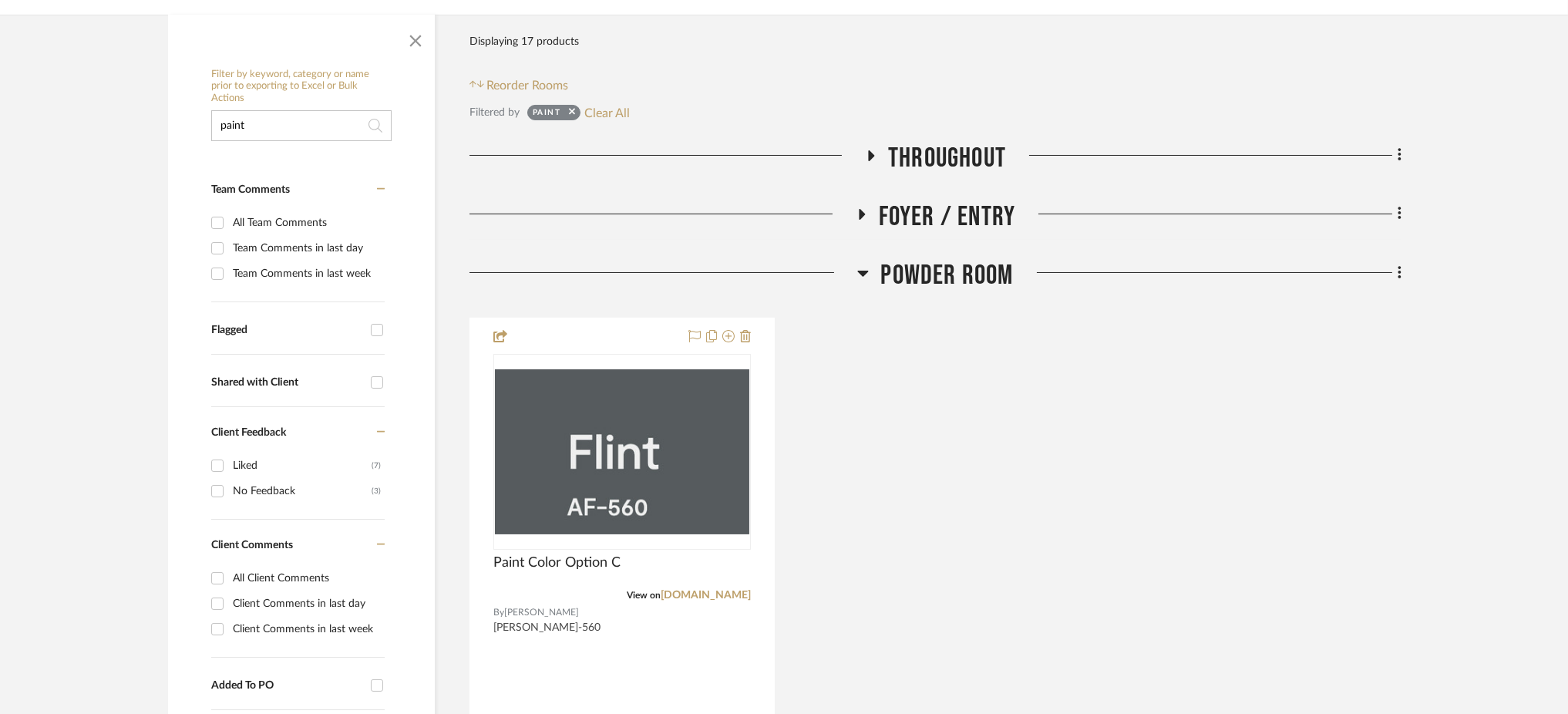
scroll to position [289, 0]
click at [865, 263] on icon at bounding box center [863, 273] width 11 height 19
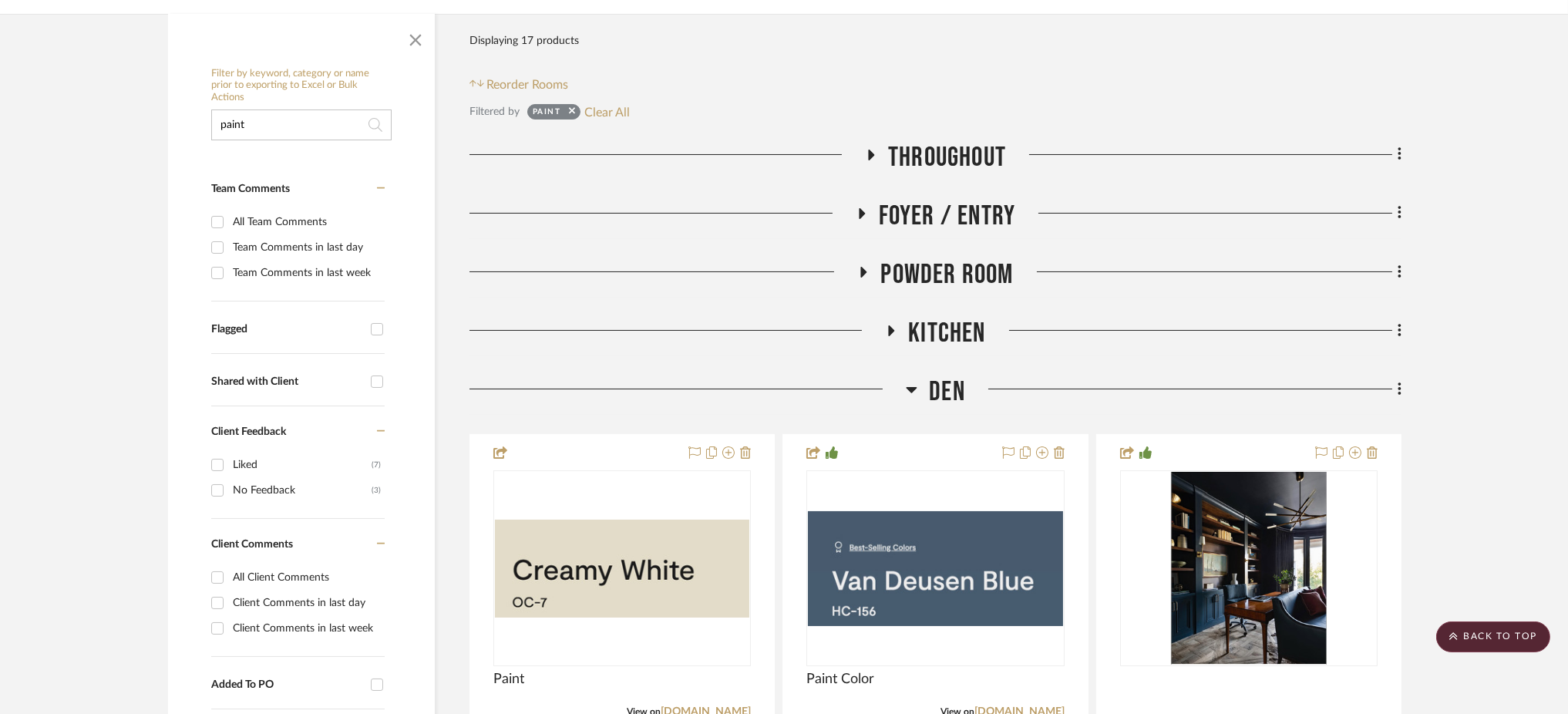
click at [904, 376] on div at bounding box center [688, 396] width 436 height 39
click at [915, 380] on icon at bounding box center [912, 389] width 11 height 19
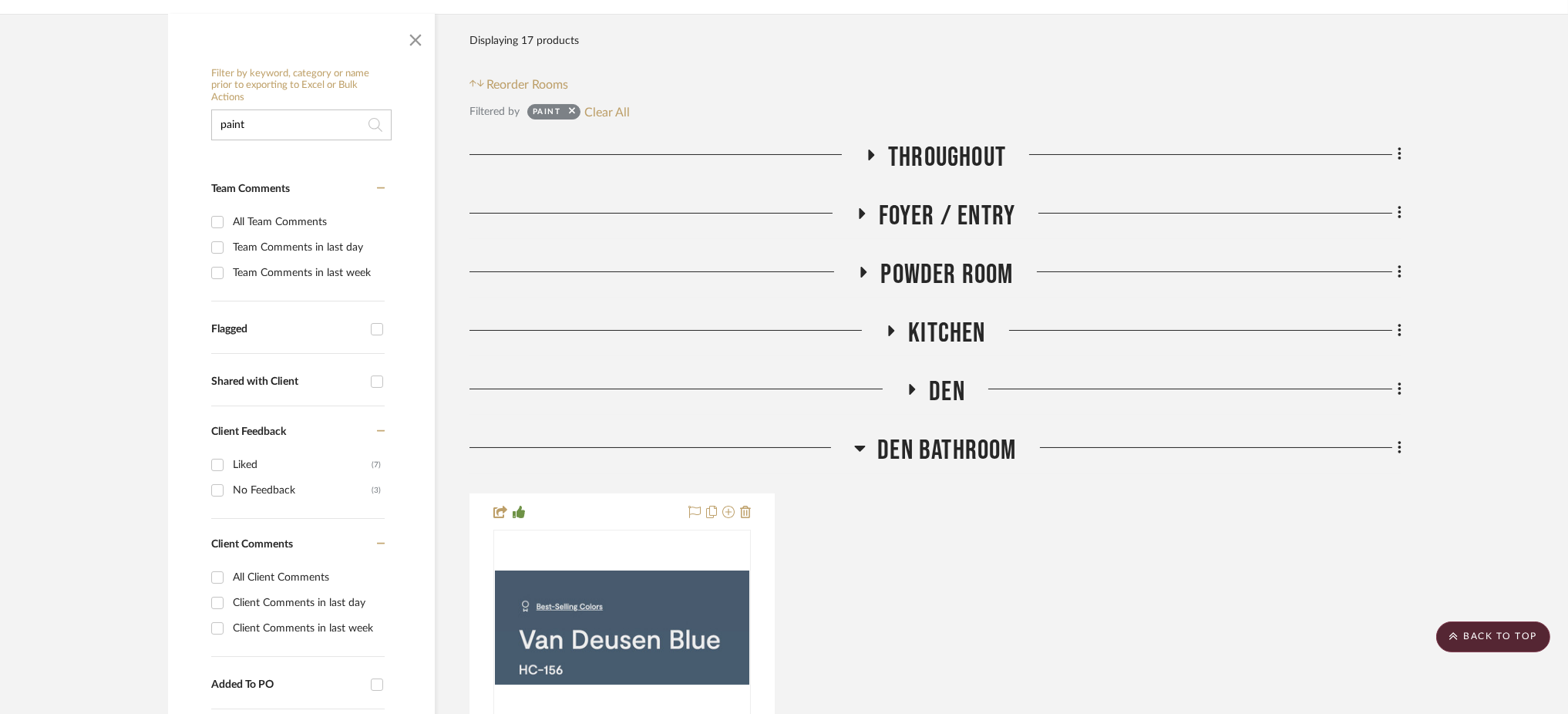
scroll to position [386, 0]
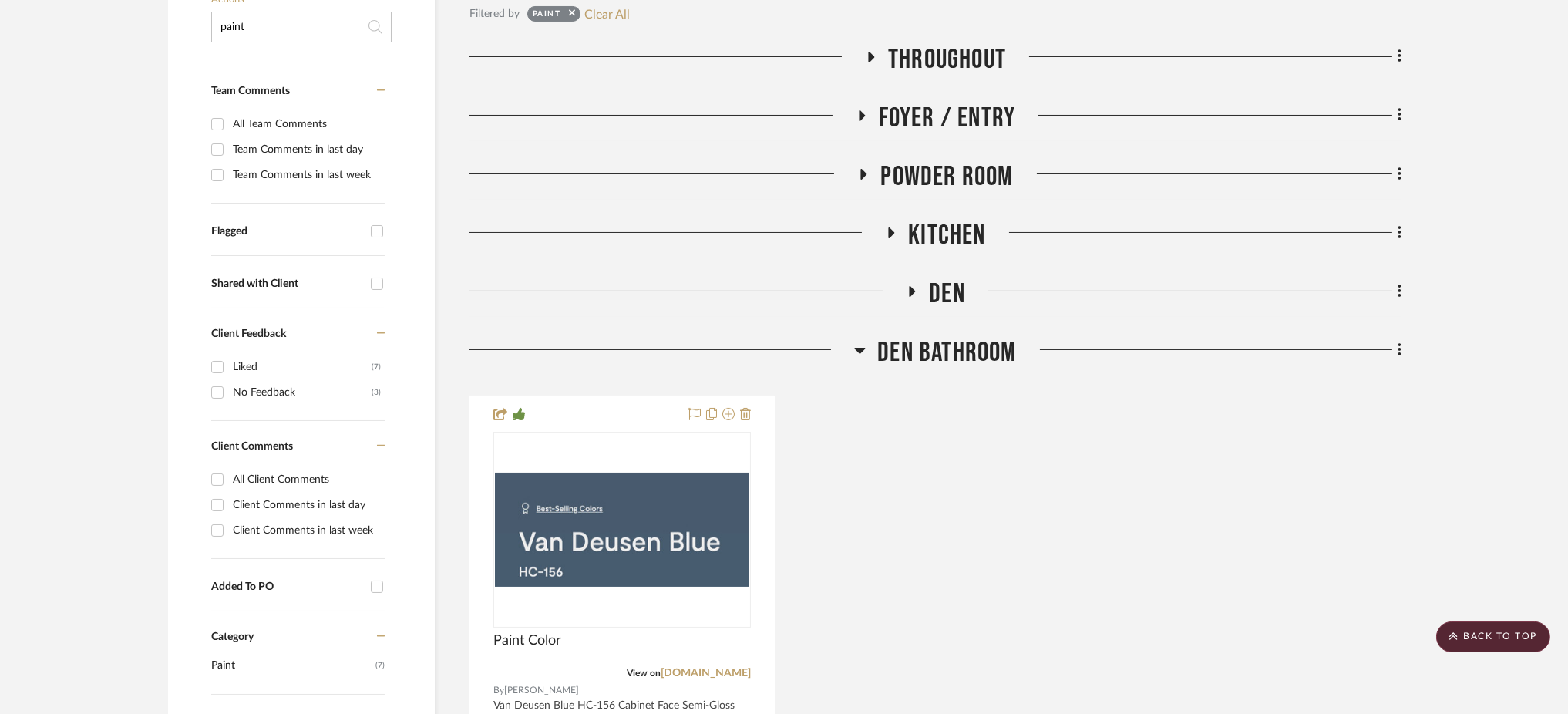
click at [857, 341] on icon at bounding box center [860, 350] width 11 height 19
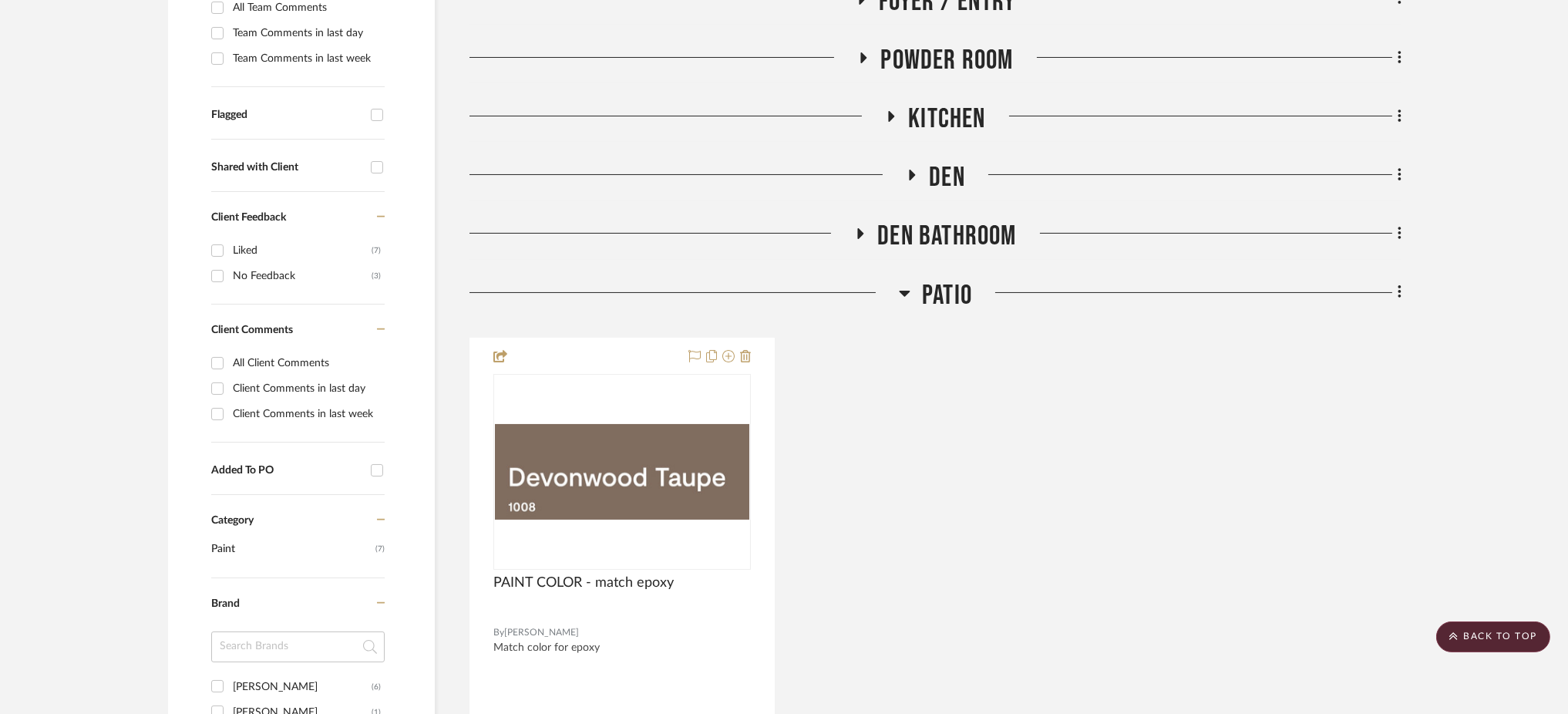
scroll to position [506, 0]
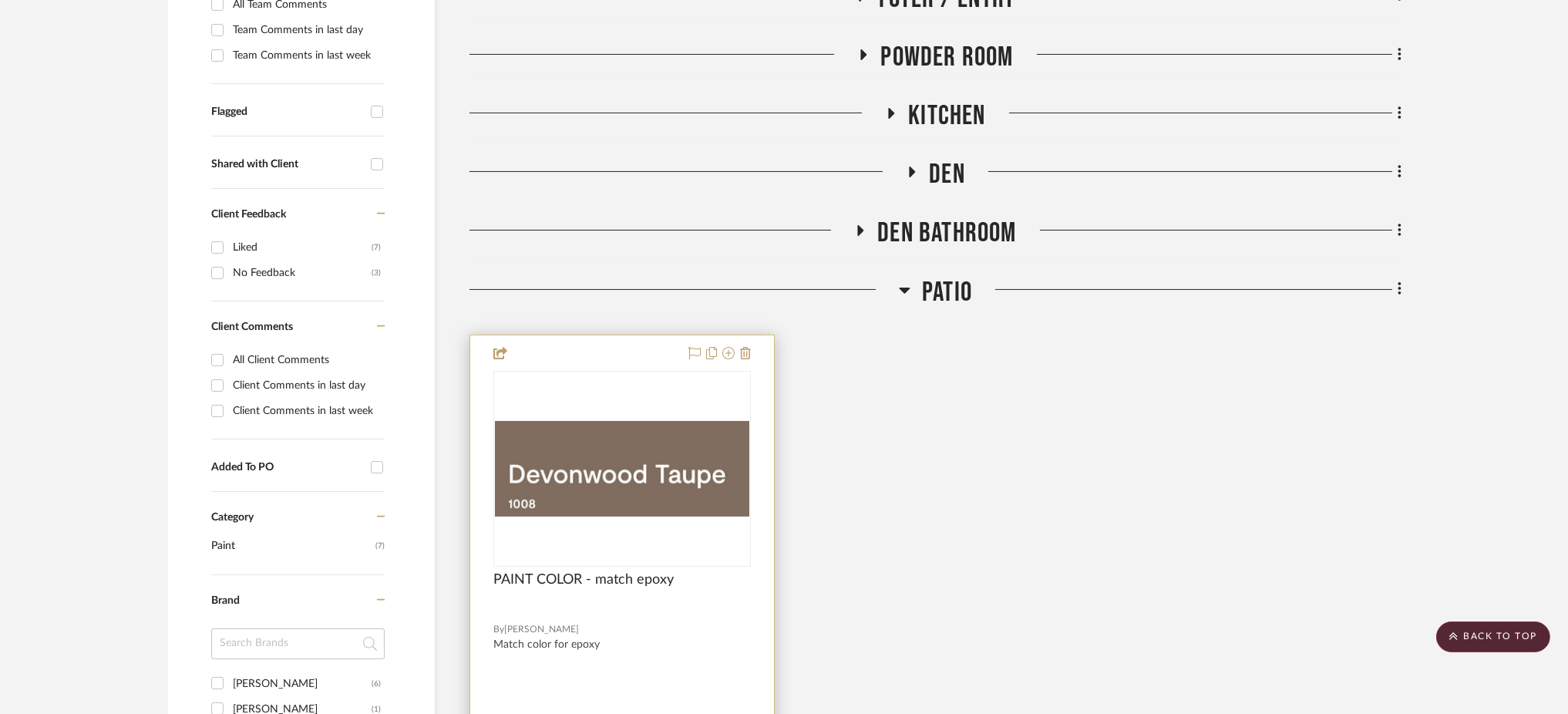
click at [664, 421] on img "0" at bounding box center [622, 468] width 254 height 96
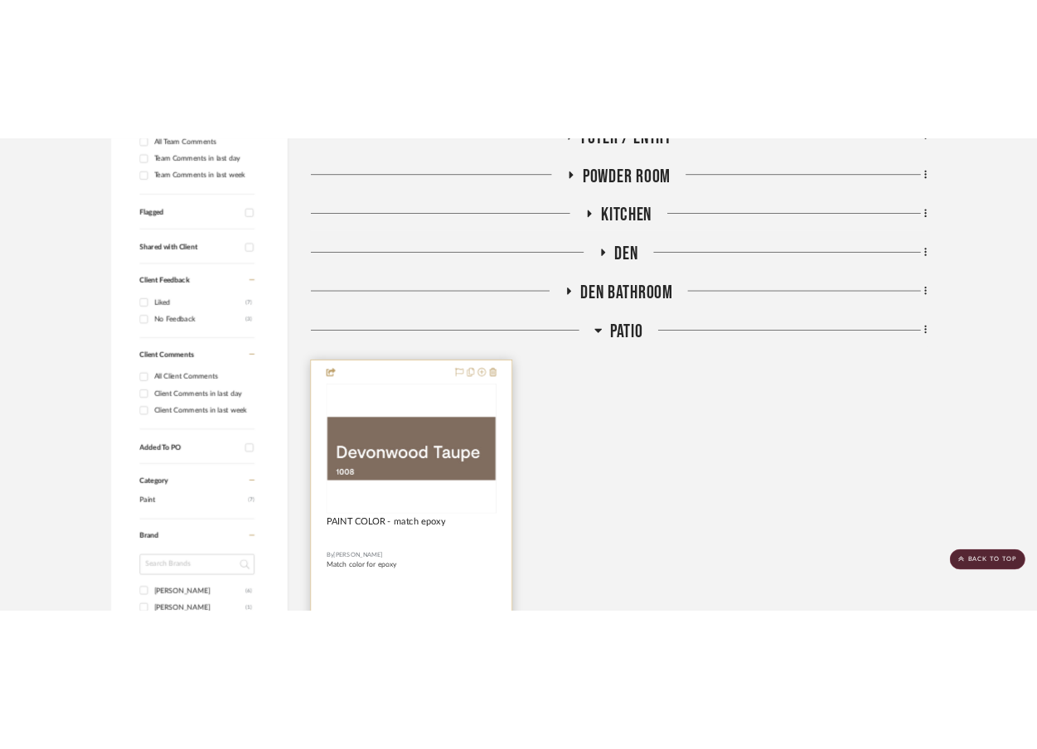
scroll to position [0, 0]
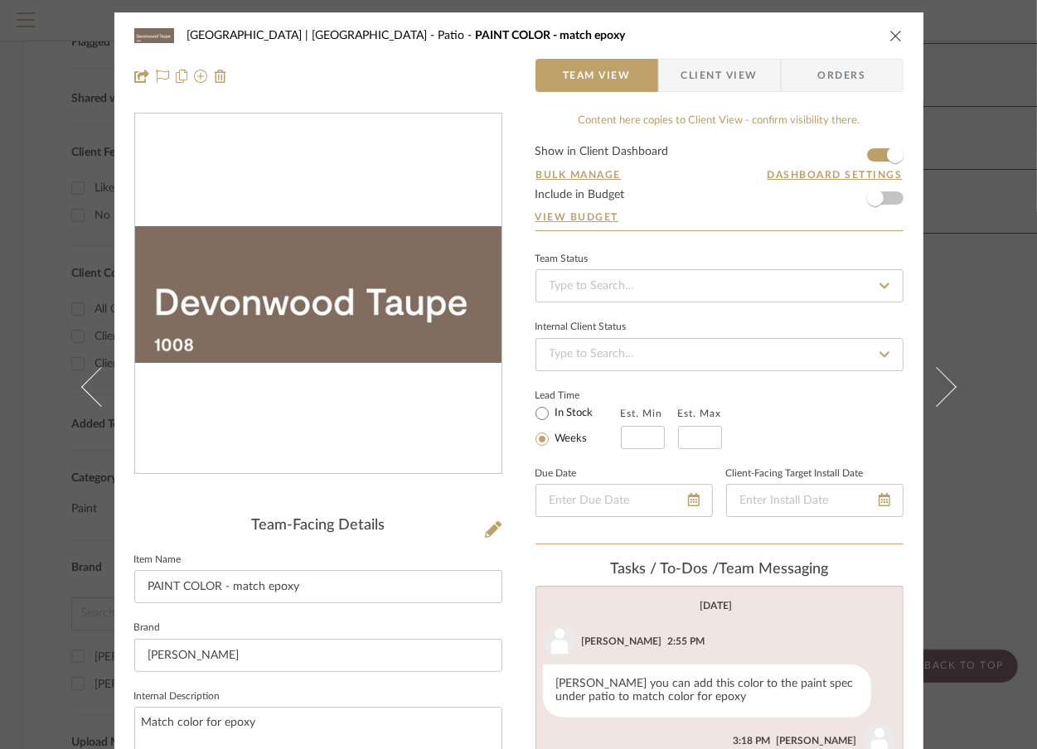
click at [969, 155] on div "Meadow Mountain | Vail Valley Patio PAINT COLOR - match epoxy Team View Client …" at bounding box center [518, 374] width 1037 height 749
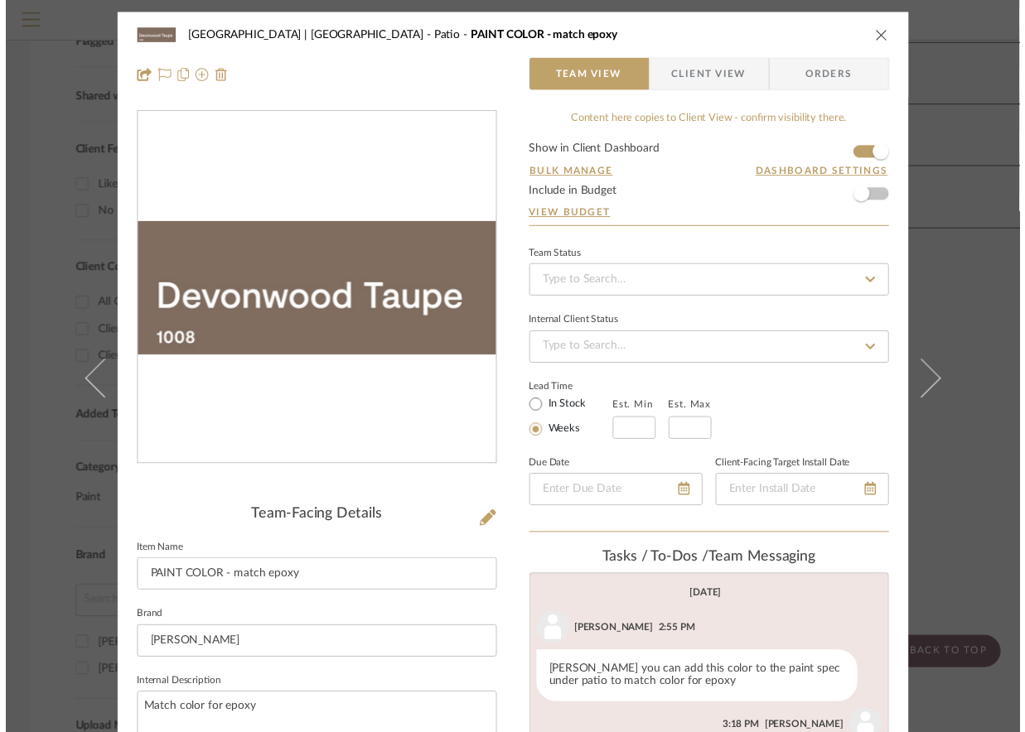
scroll to position [544, 0]
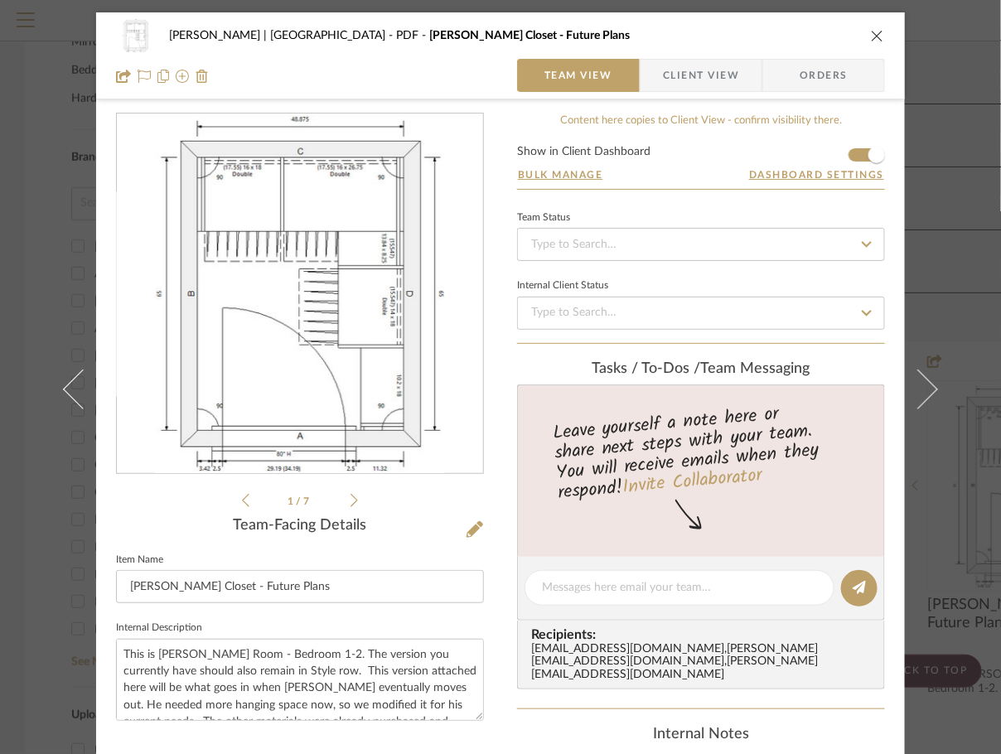
scroll to position [110, 0]
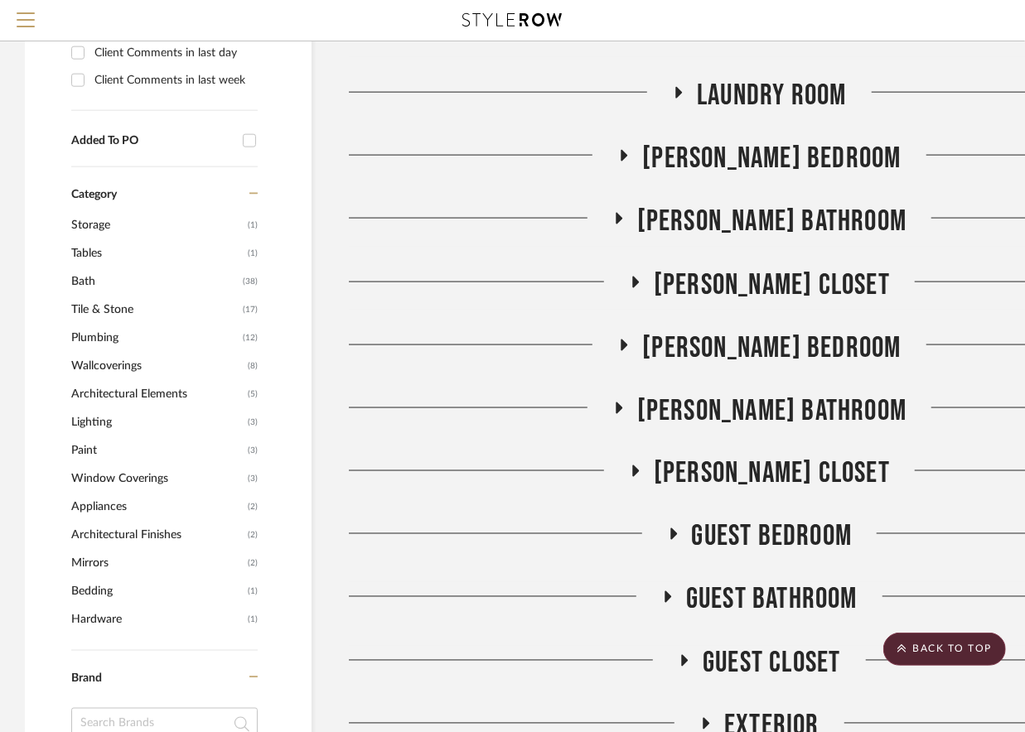
scroll to position [1104, 0]
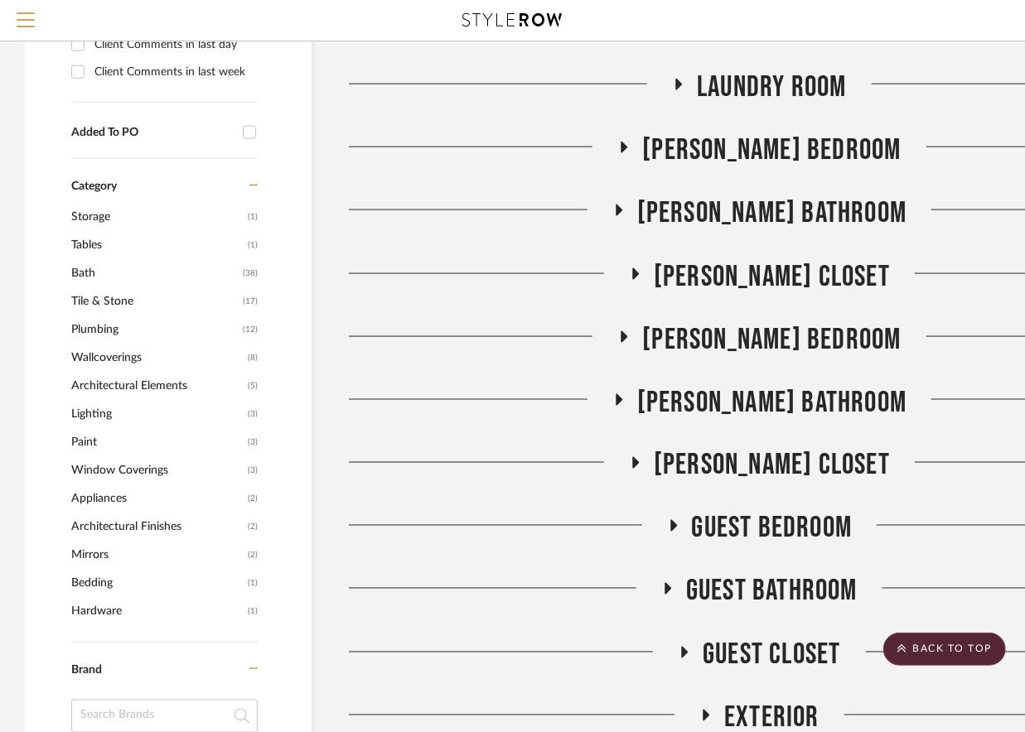
click at [645, 458] on icon at bounding box center [636, 463] width 20 height 12
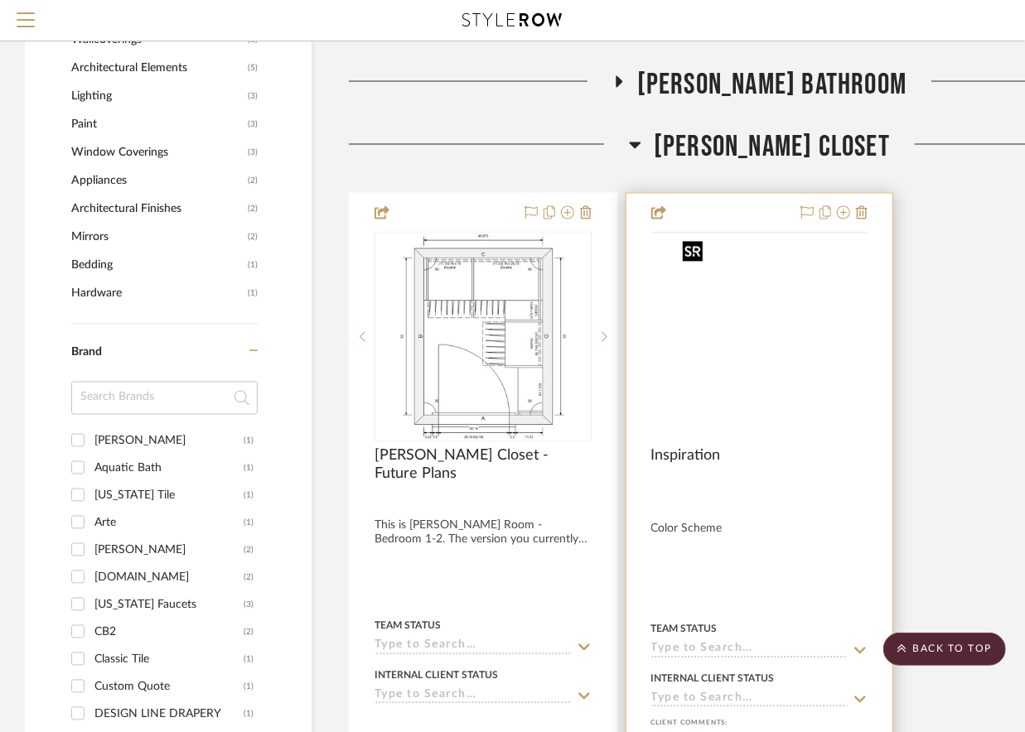
scroll to position [1436, 0]
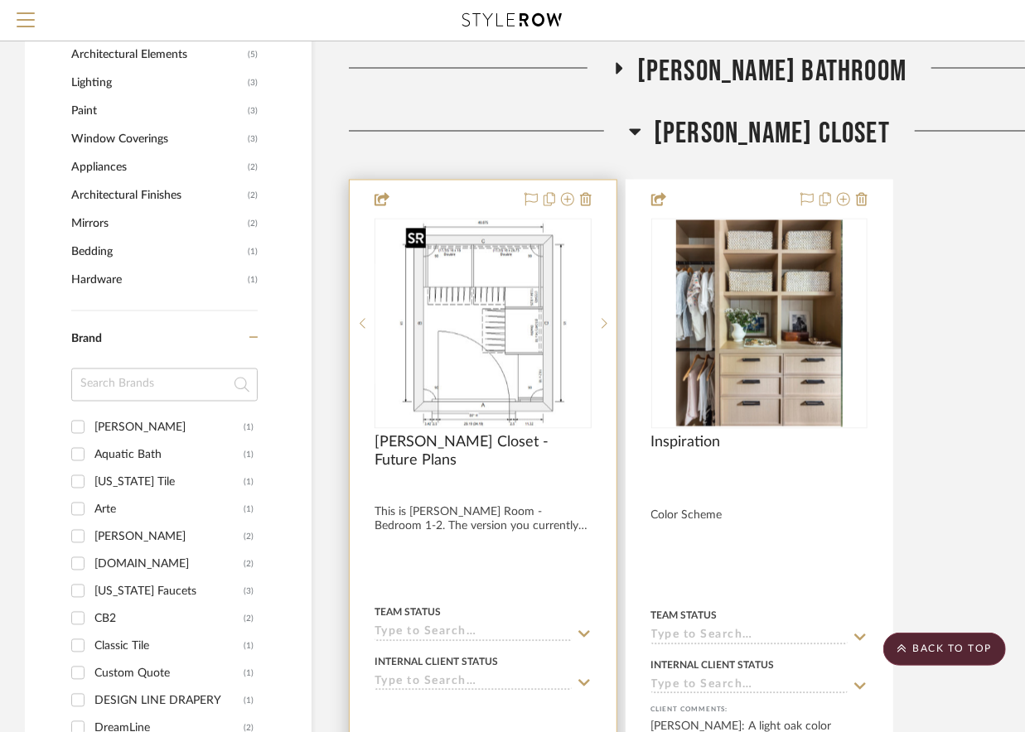
click at [532, 353] on img "0" at bounding box center [482, 323] width 167 height 207
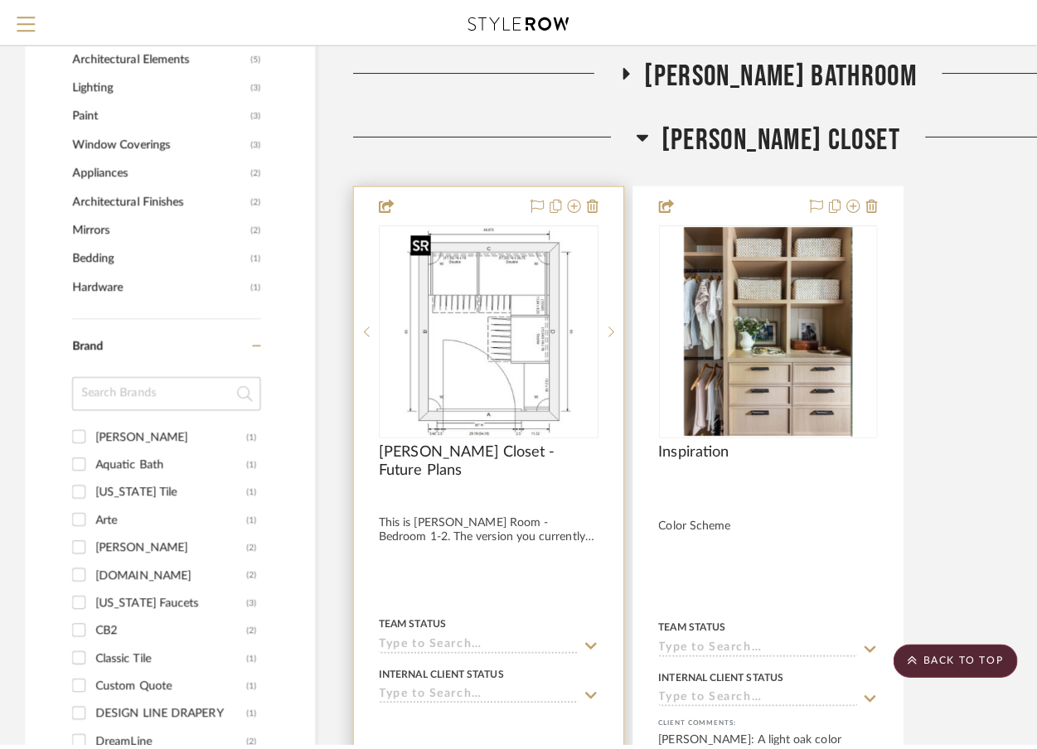
scroll to position [0, 0]
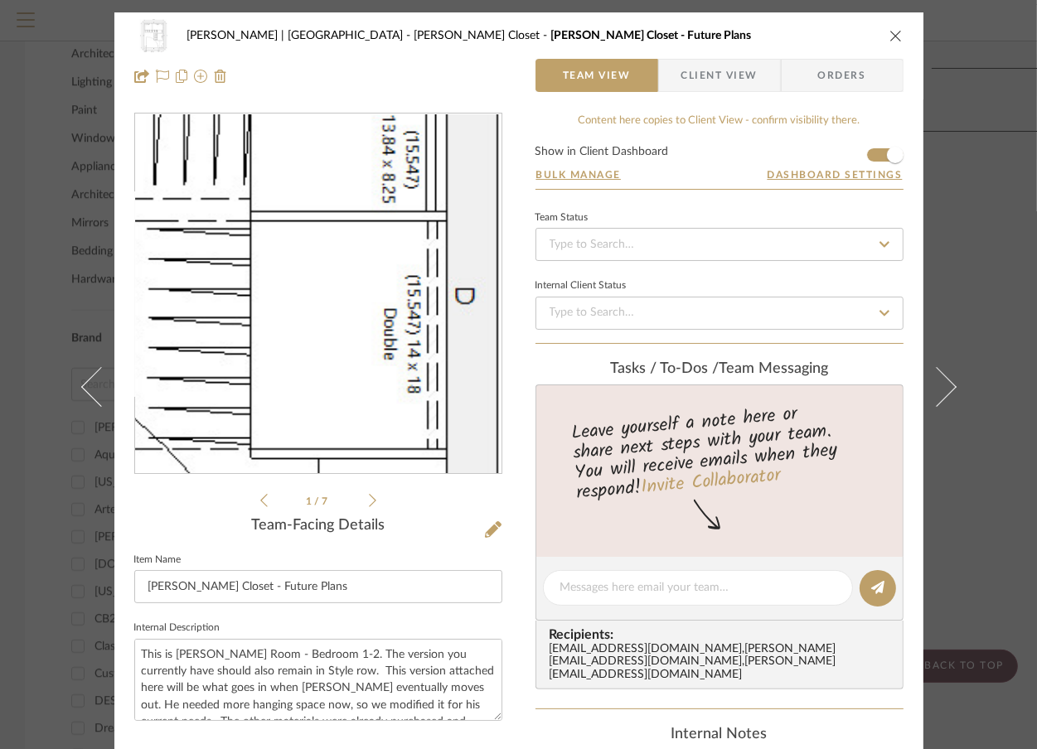
click at [373, 293] on img "0" at bounding box center [317, 294] width 290 height 360
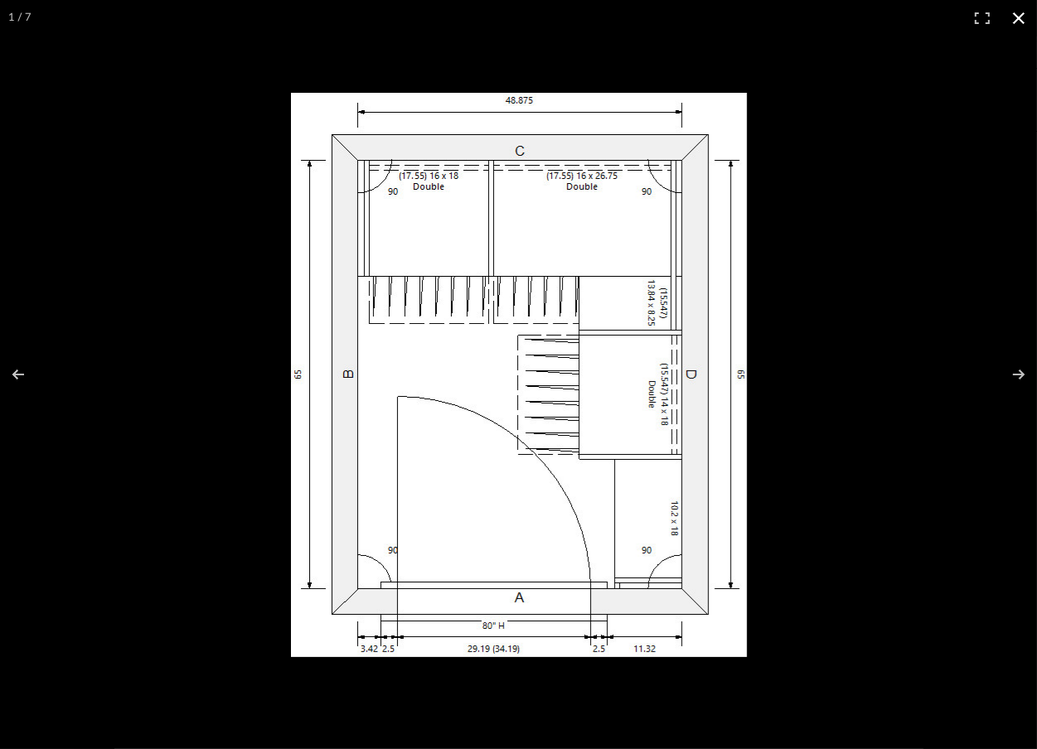
click at [782, 218] on div at bounding box center [723, 405] width 864 height 625
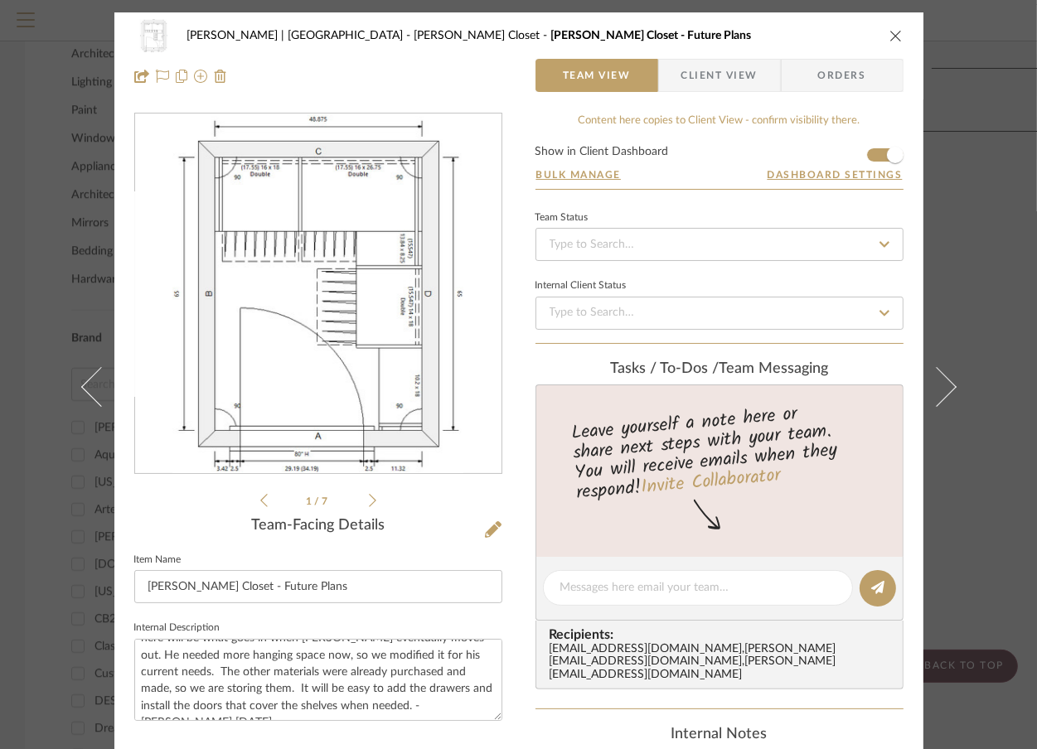
click at [369, 498] on icon at bounding box center [372, 500] width 7 height 15
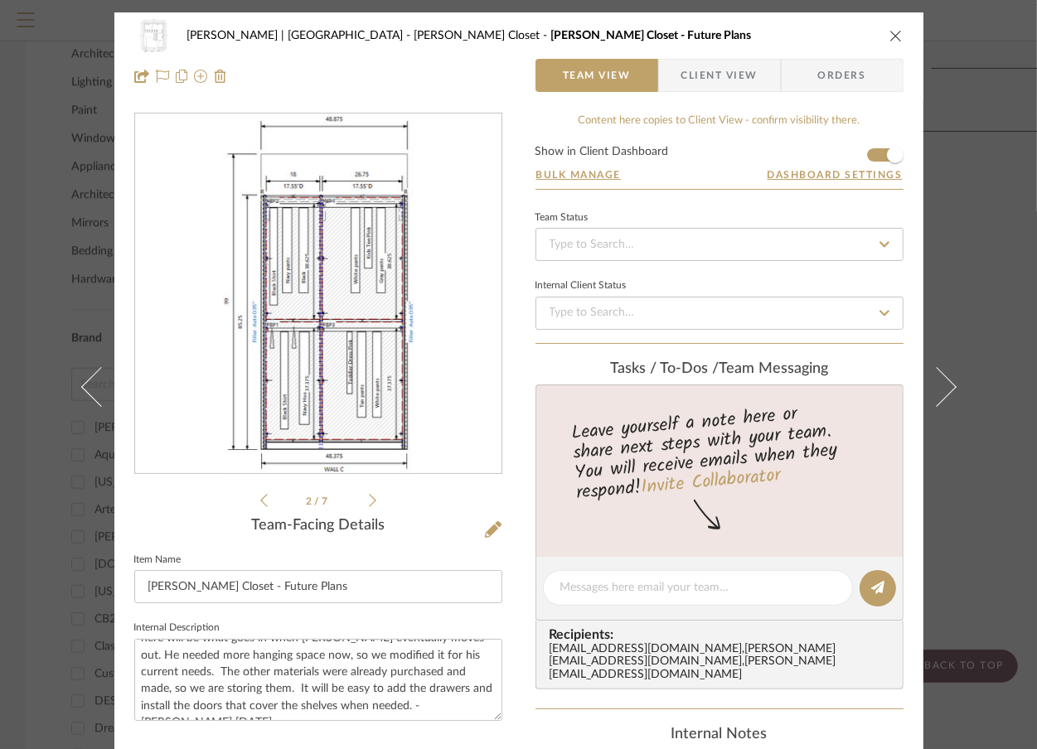
click at [369, 498] on icon at bounding box center [372, 500] width 7 height 15
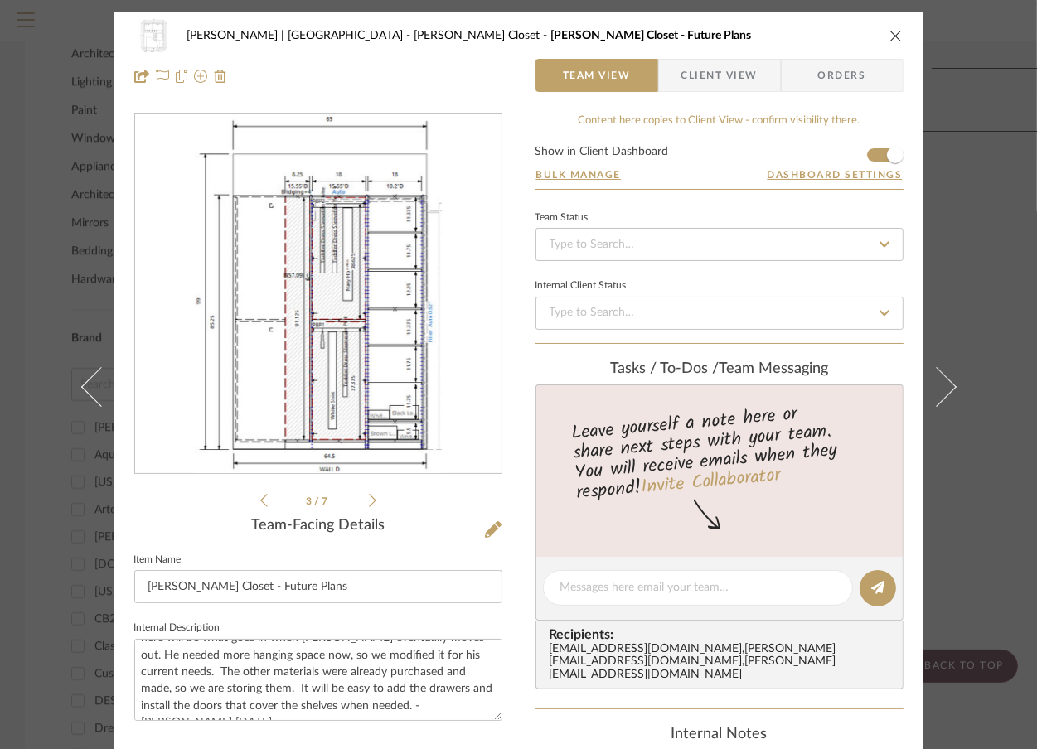
click at [260, 505] on icon at bounding box center [263, 500] width 7 height 15
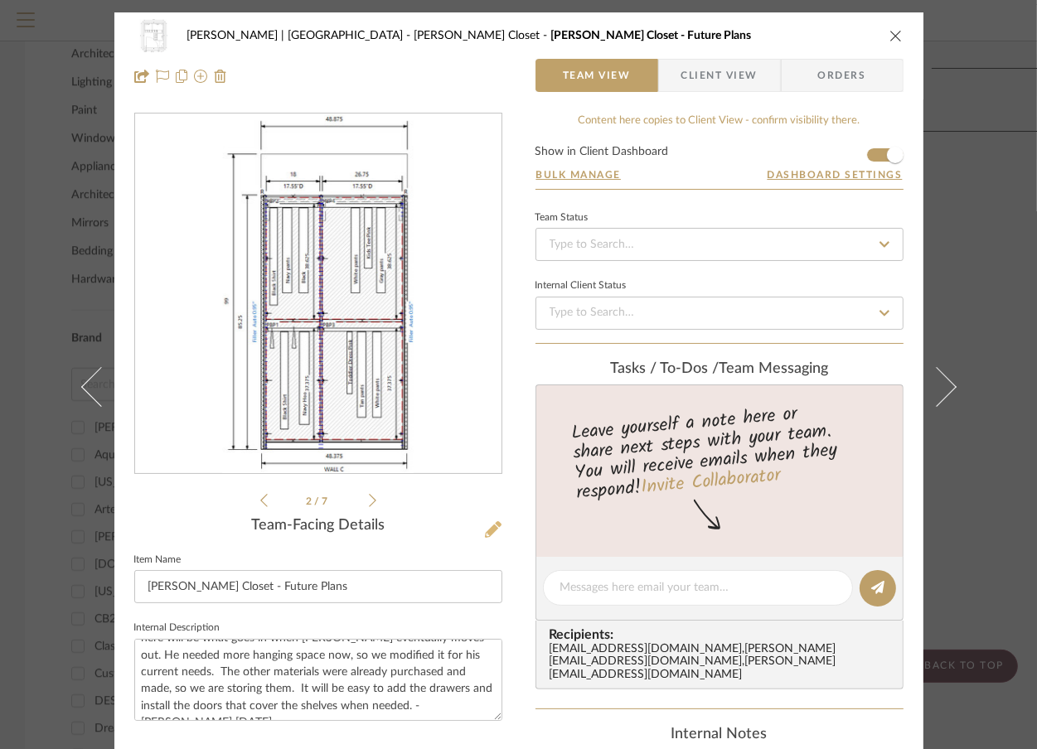
click at [485, 526] on icon at bounding box center [493, 529] width 17 height 17
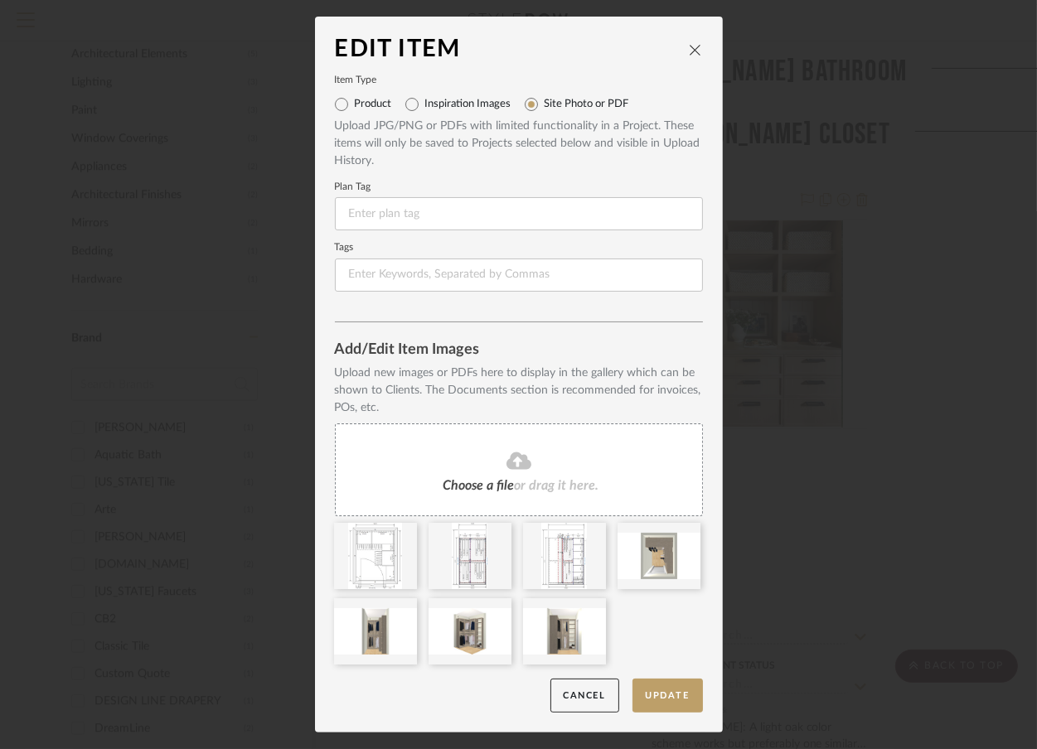
click at [817, 302] on div "Edit Item Item Type Product Inspiration Images Site Photo or PDF Upload JPG/PNG…" at bounding box center [518, 374] width 1037 height 749
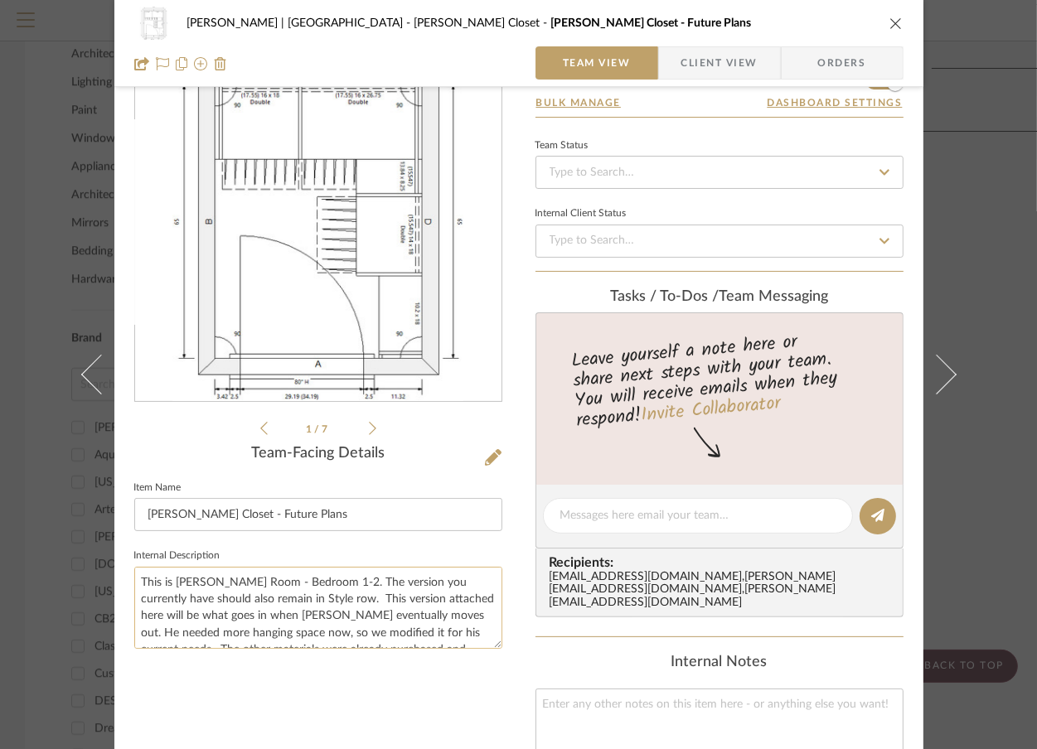
scroll to position [110, 0]
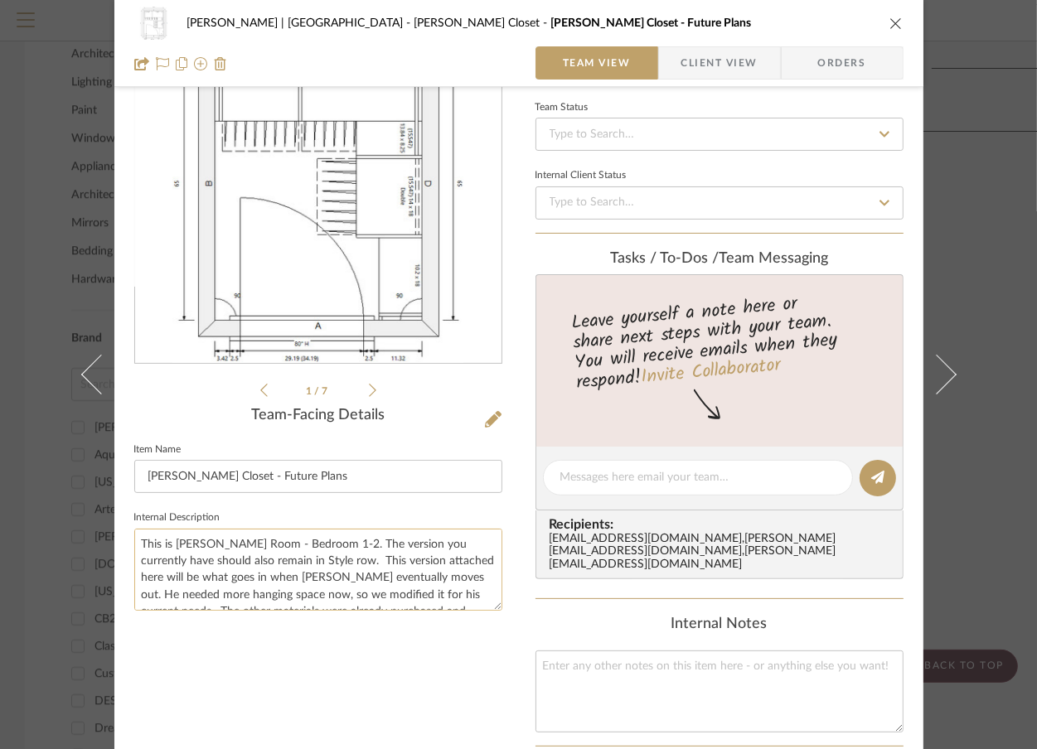
drag, startPoint x: 324, startPoint y: 540, endPoint x: 255, endPoint y: 543, distance: 68.8
click at [255, 543] on textarea "This is [PERSON_NAME] Room - Bedroom 1-2. The version you currently have should…" at bounding box center [318, 570] width 368 height 82
click at [346, 541] on textarea "This is [PERSON_NAME] Room - Bedroom 1-2. The version you currently have should…" at bounding box center [318, 570] width 368 height 82
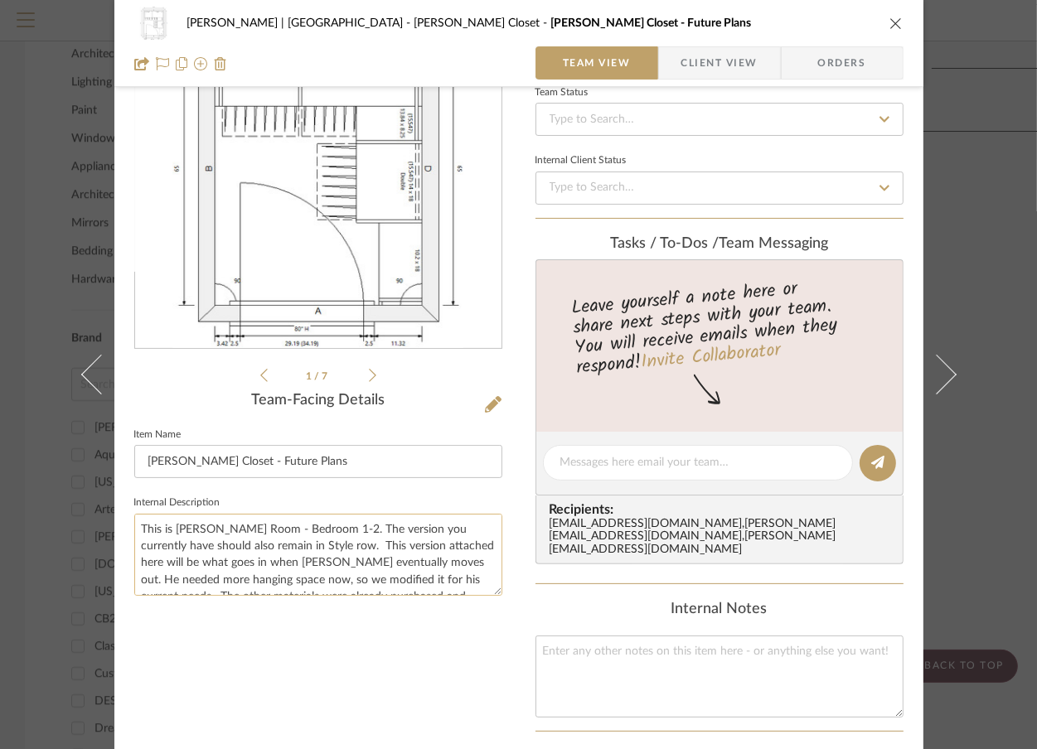
scroll to position [220, 0]
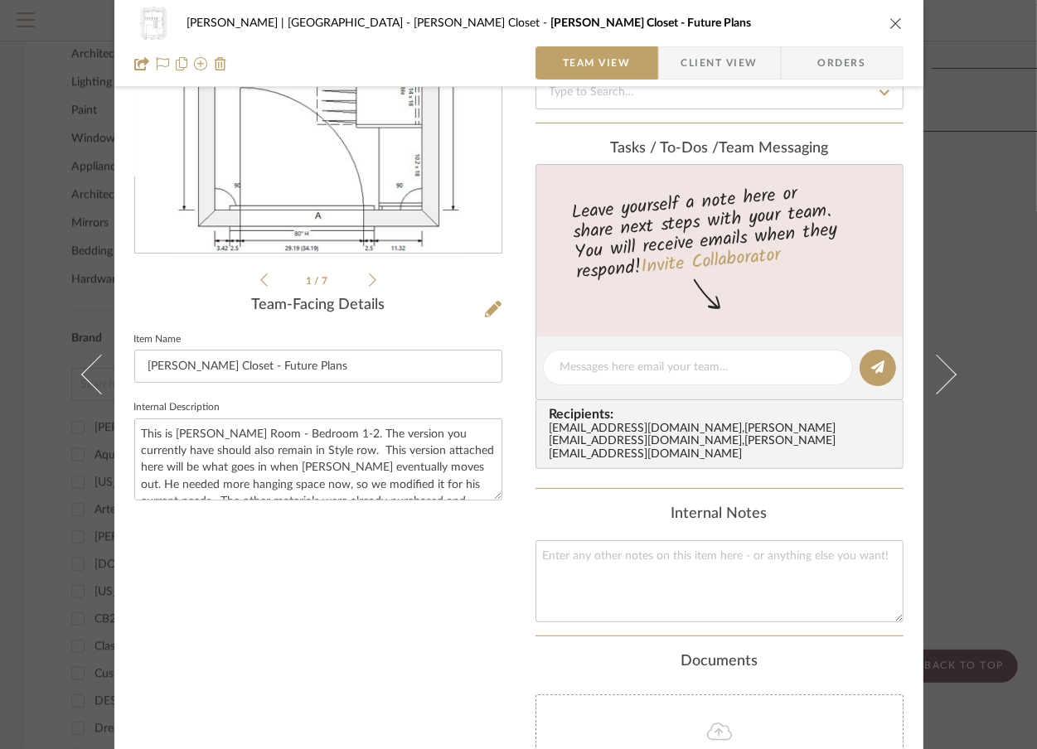
click at [985, 225] on div "Vargas-Gable | Manhattan Beach Steele's Closet Steele's Closet - Future Plans T…" at bounding box center [518, 374] width 1037 height 749
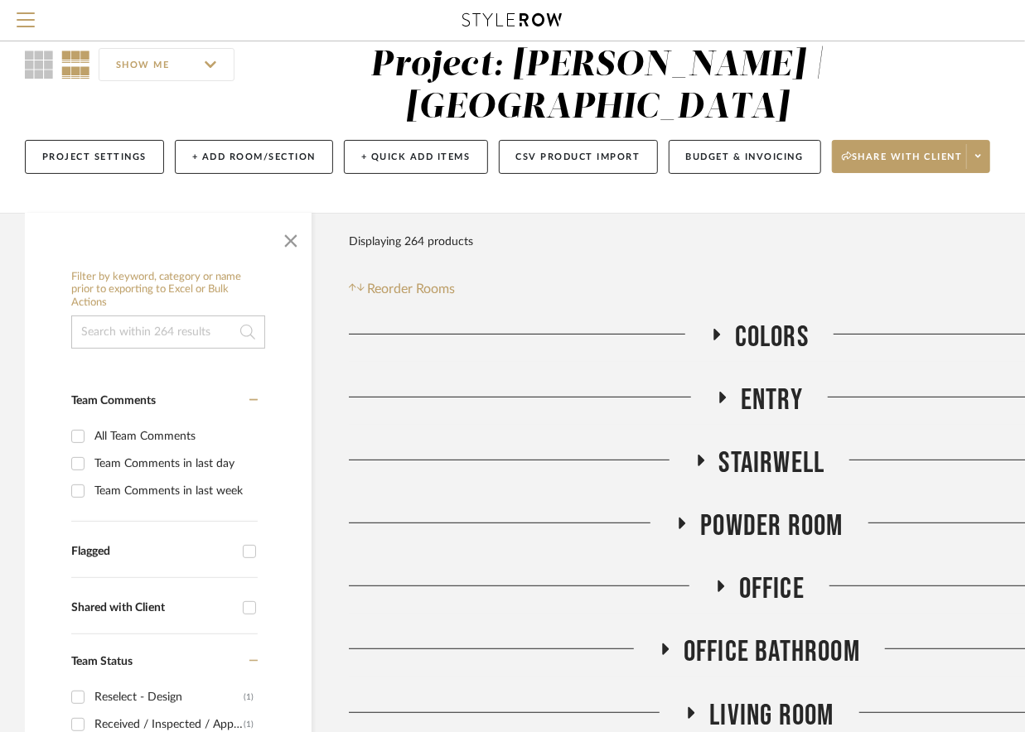
scroll to position [0, 0]
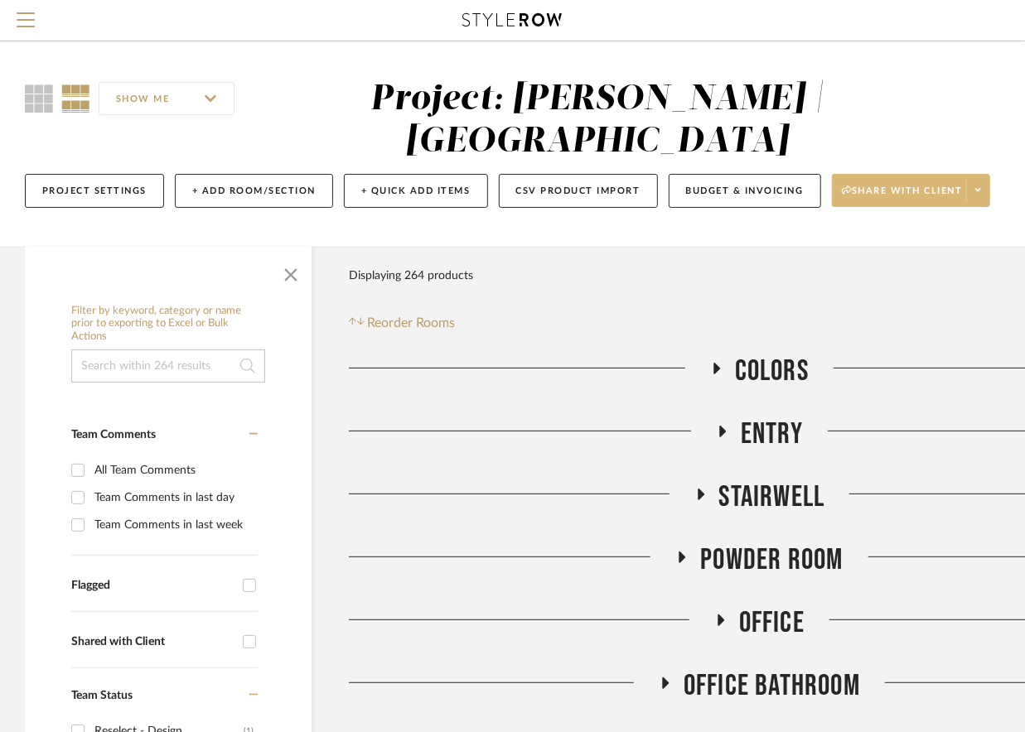
click at [981, 186] on icon at bounding box center [978, 190] width 6 height 9
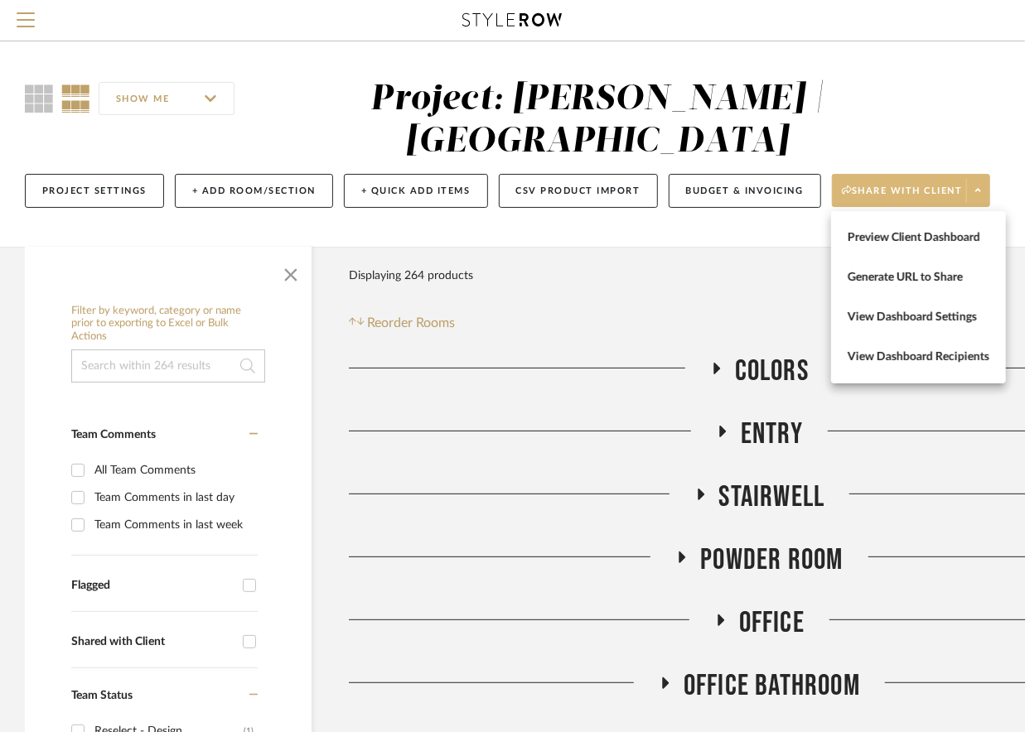
click at [743, 274] on div at bounding box center [512, 366] width 1025 height 732
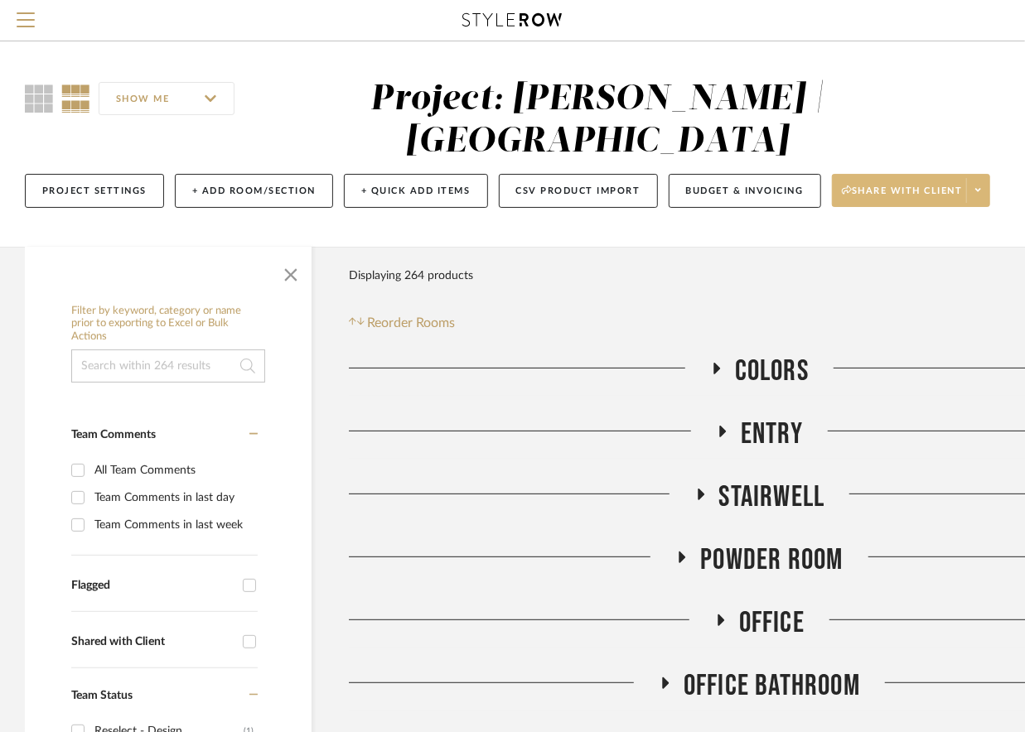
drag, startPoint x: 270, startPoint y: 192, endPoint x: 505, endPoint y: 262, distance: 245.4
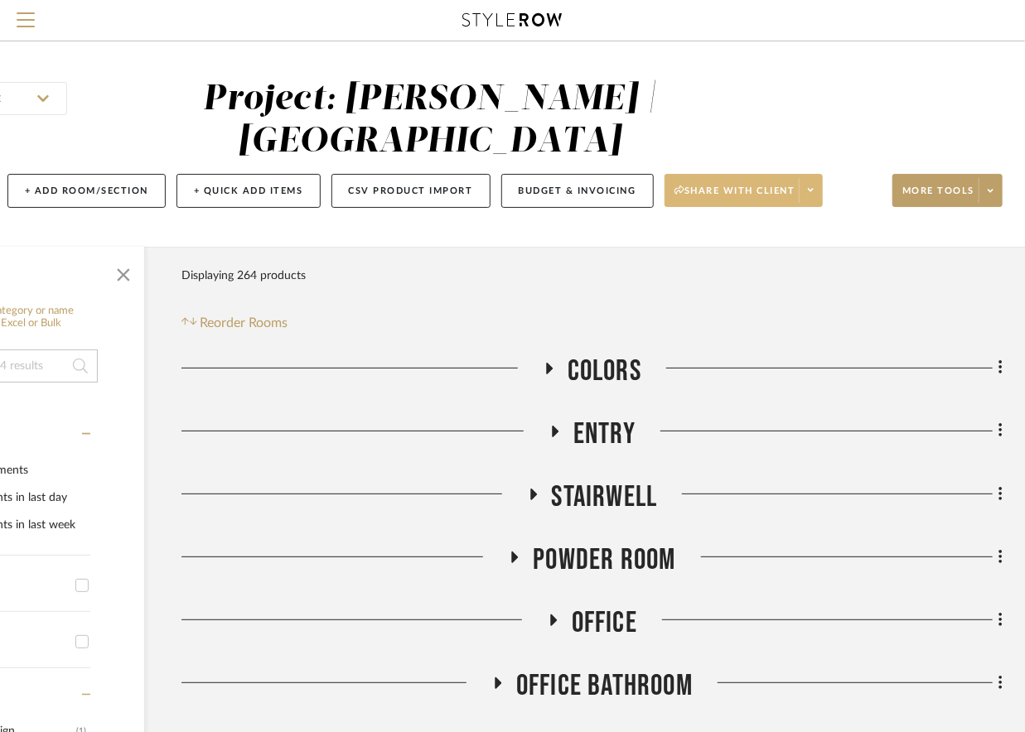
click at [1018, 191] on div "SHOW ME Project: Vargas-Gable | Manhattan Beach Project Settings + Add Room/Sec…" at bounding box center [429, 149] width 1193 height 140
click at [984, 186] on span at bounding box center [990, 190] width 23 height 25
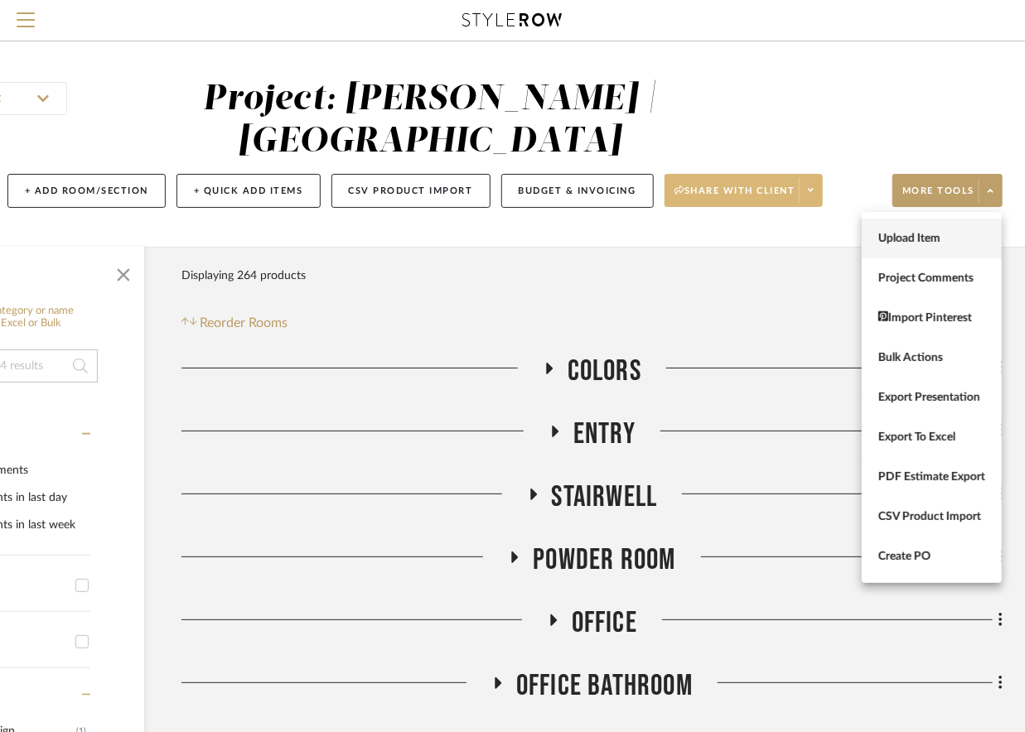
click at [923, 243] on span "Upload Item" at bounding box center [931, 238] width 107 height 14
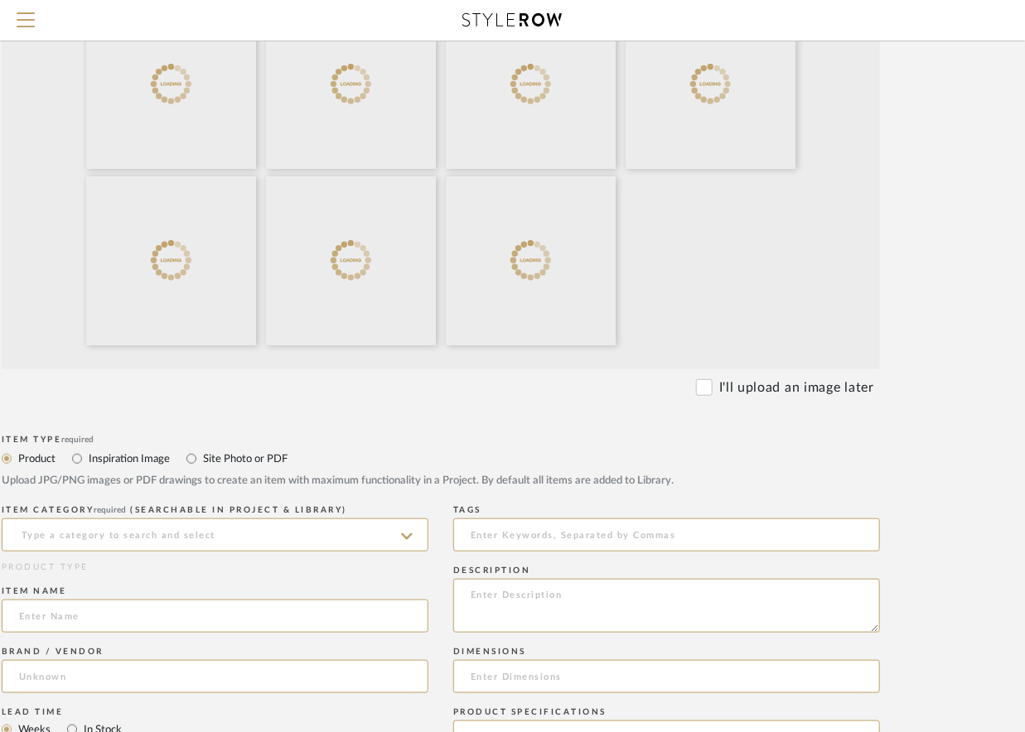
scroll to position [552, 156]
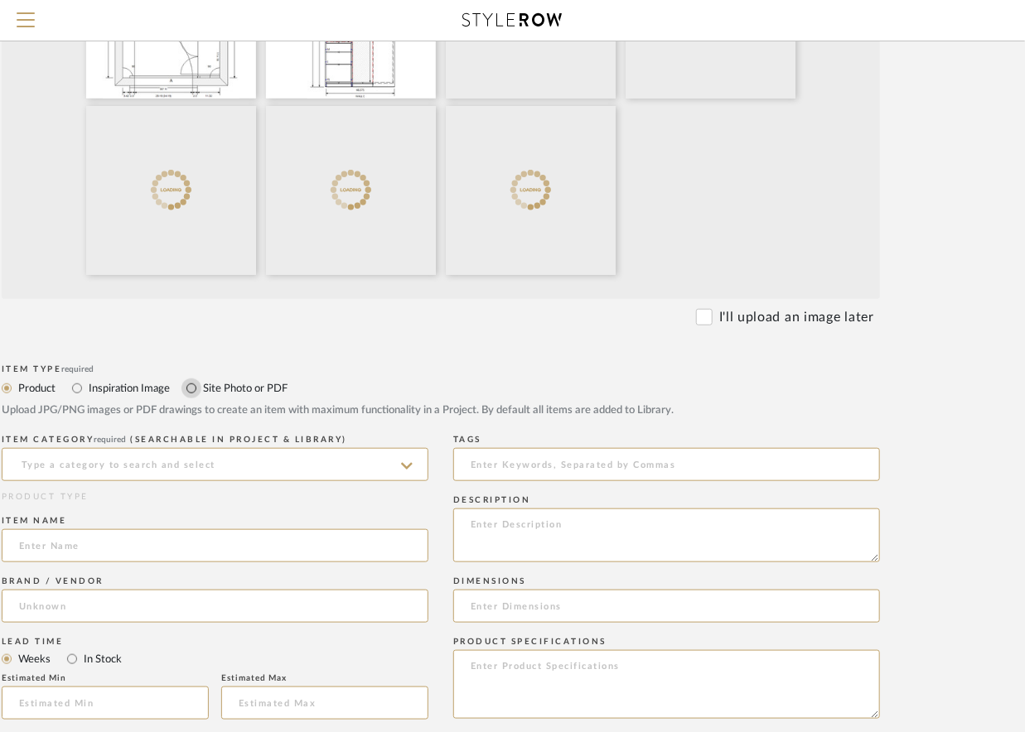
click at [189, 389] on input "Site Photo or PDF" at bounding box center [191, 389] width 20 height 20
radio input "true"
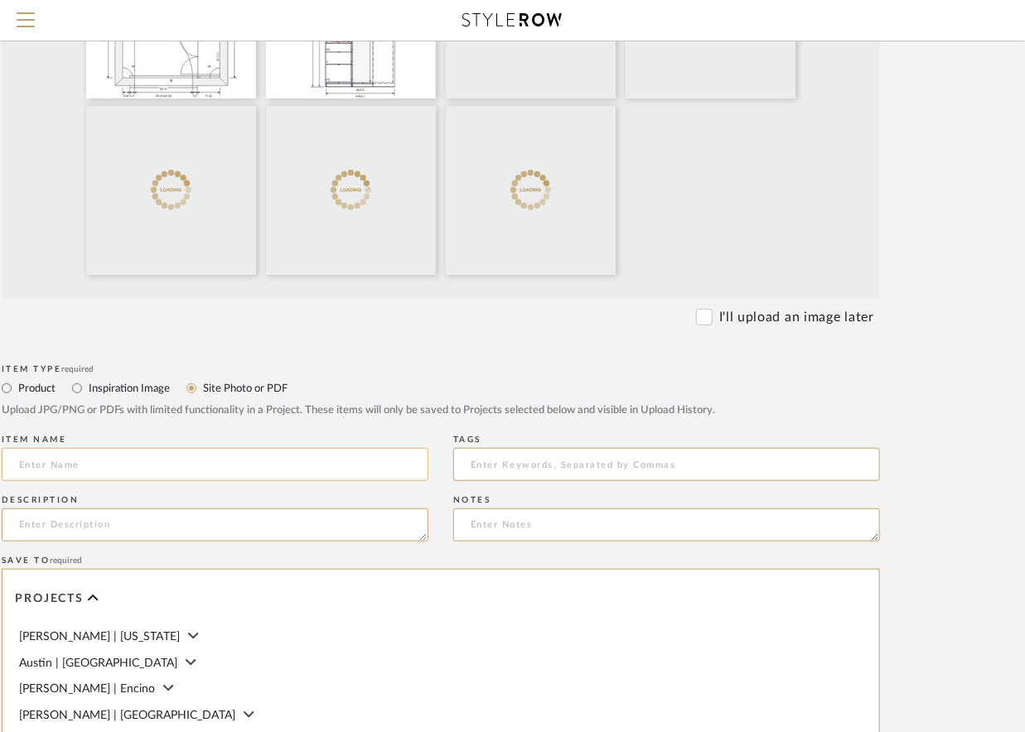
click at [95, 474] on input at bounding box center [215, 464] width 427 height 33
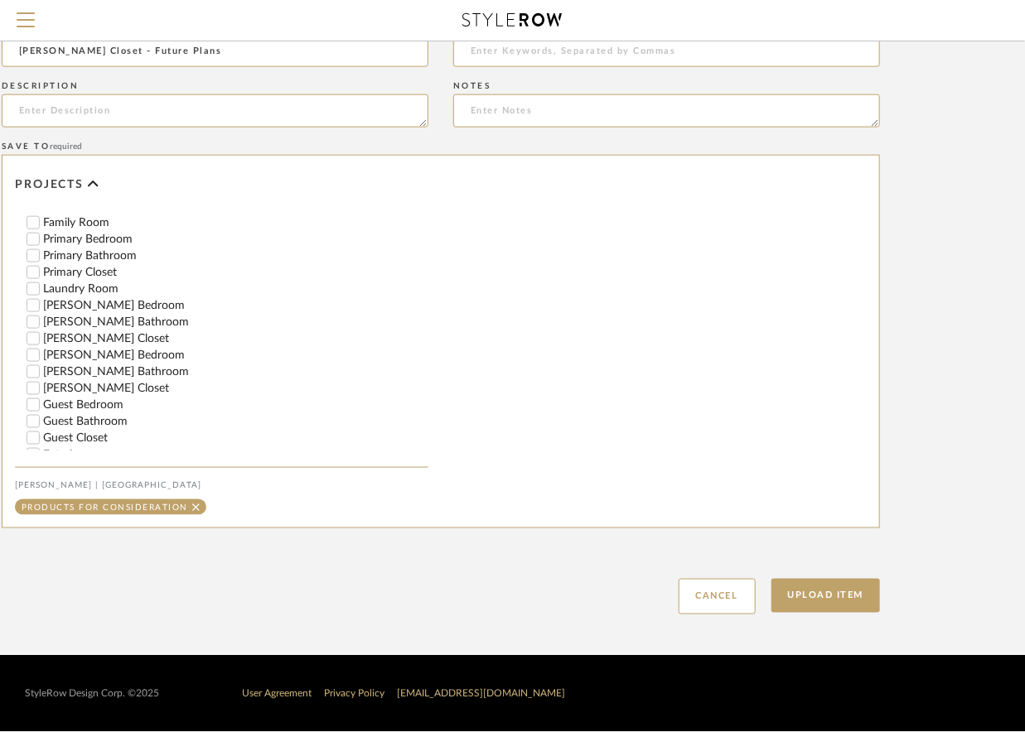
scroll to position [741, 0]
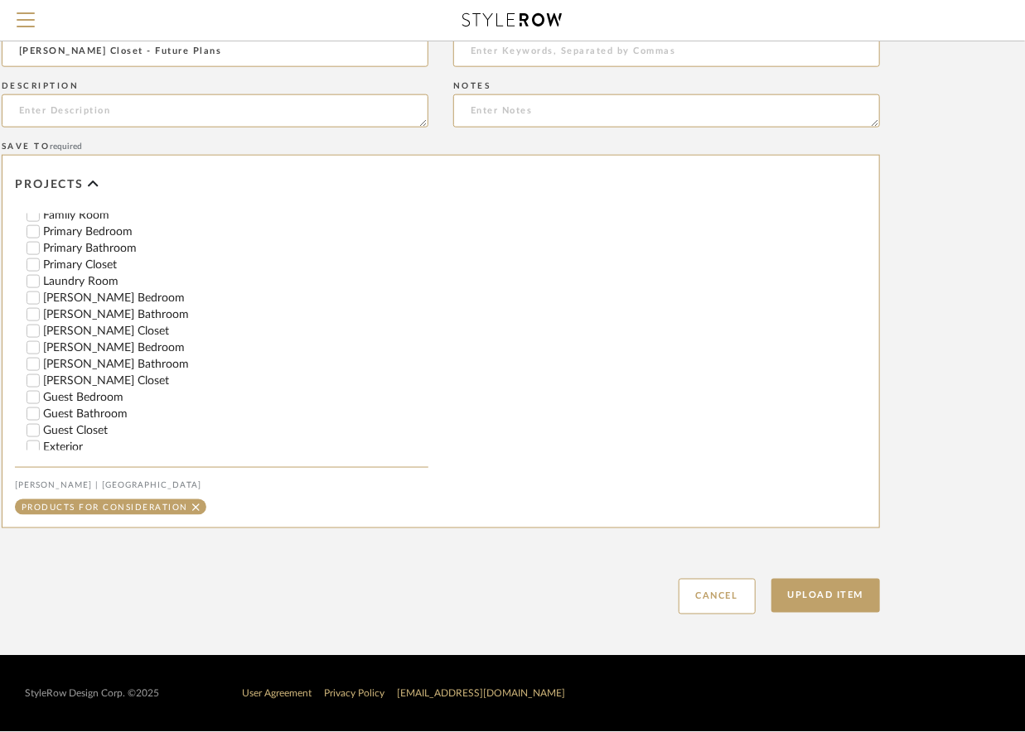
type input "[PERSON_NAME] Closet - Future Plans"
click at [31, 389] on input "[PERSON_NAME] Closet" at bounding box center [33, 381] width 17 height 17
checkbox input "false"
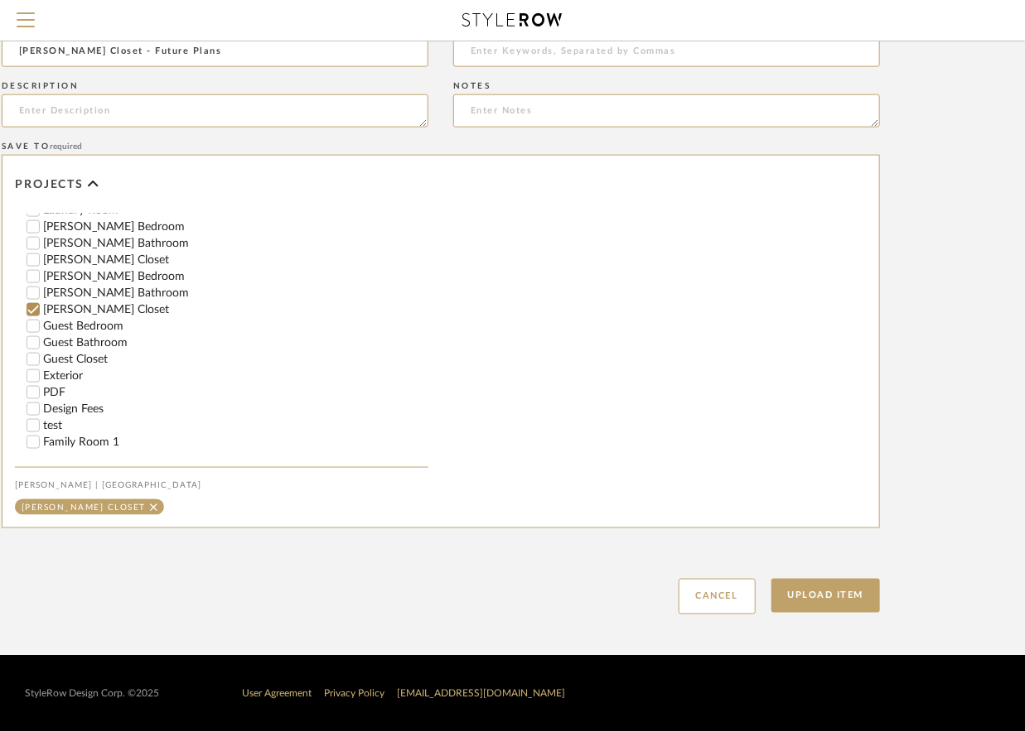
click at [36, 390] on input "PDF" at bounding box center [33, 392] width 17 height 17
click at [802, 594] on button "Upload Item" at bounding box center [825, 596] width 109 height 34
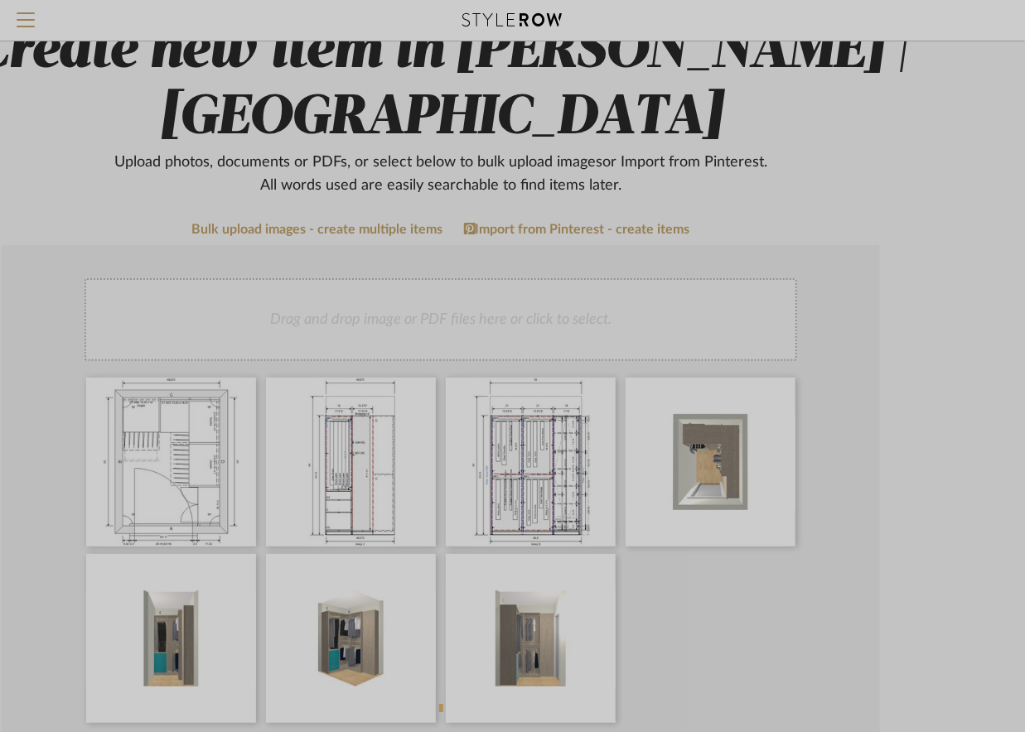
scroll to position [0, 156]
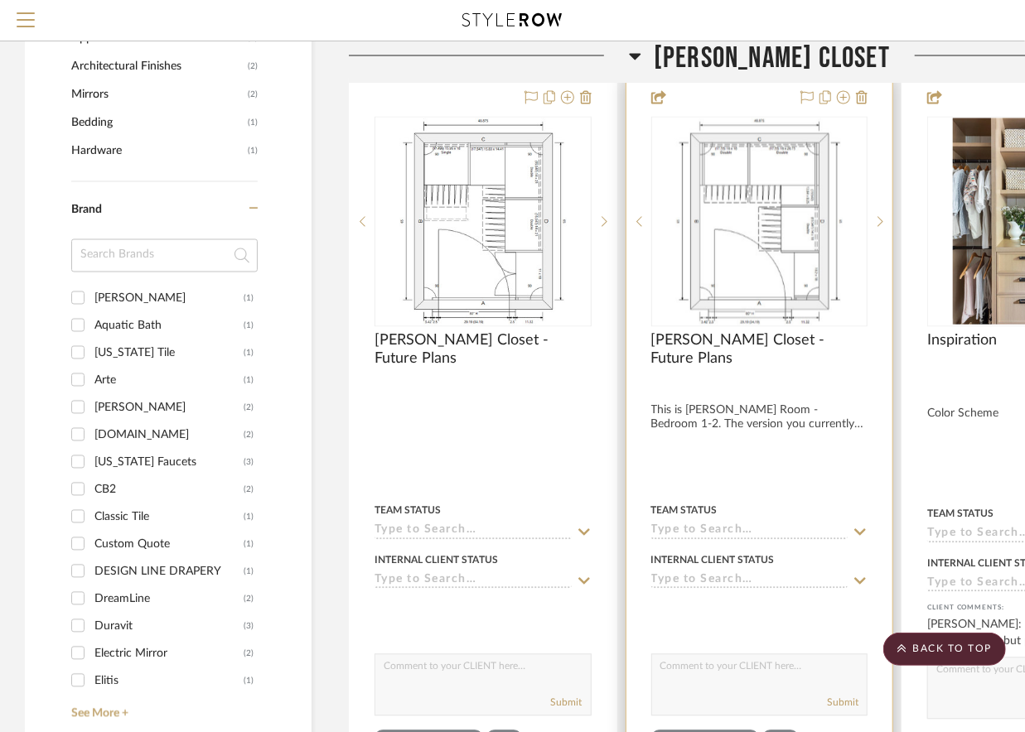
scroll to position [1554, 0]
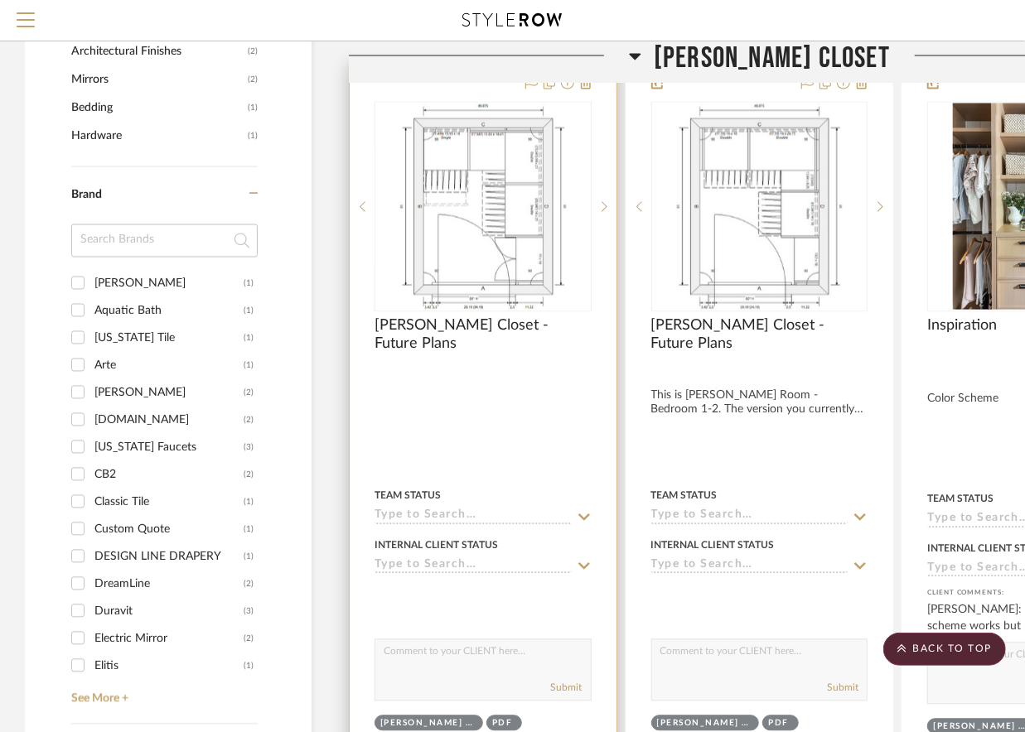
click at [546, 191] on img "0" at bounding box center [482, 206] width 167 height 207
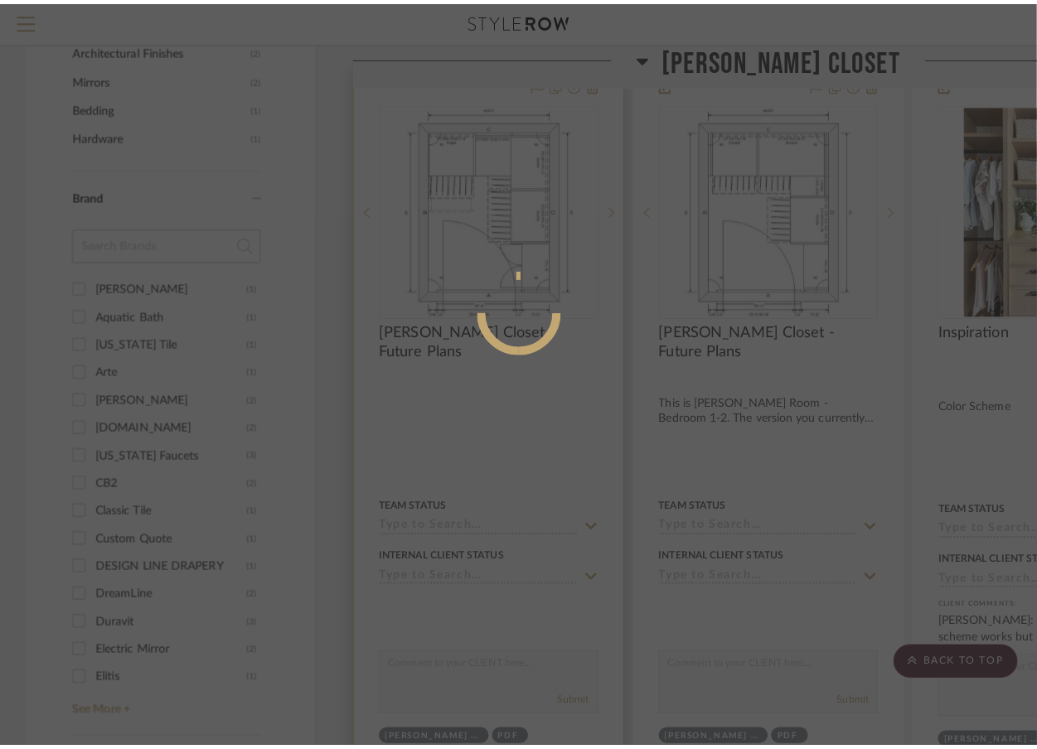
scroll to position [0, 0]
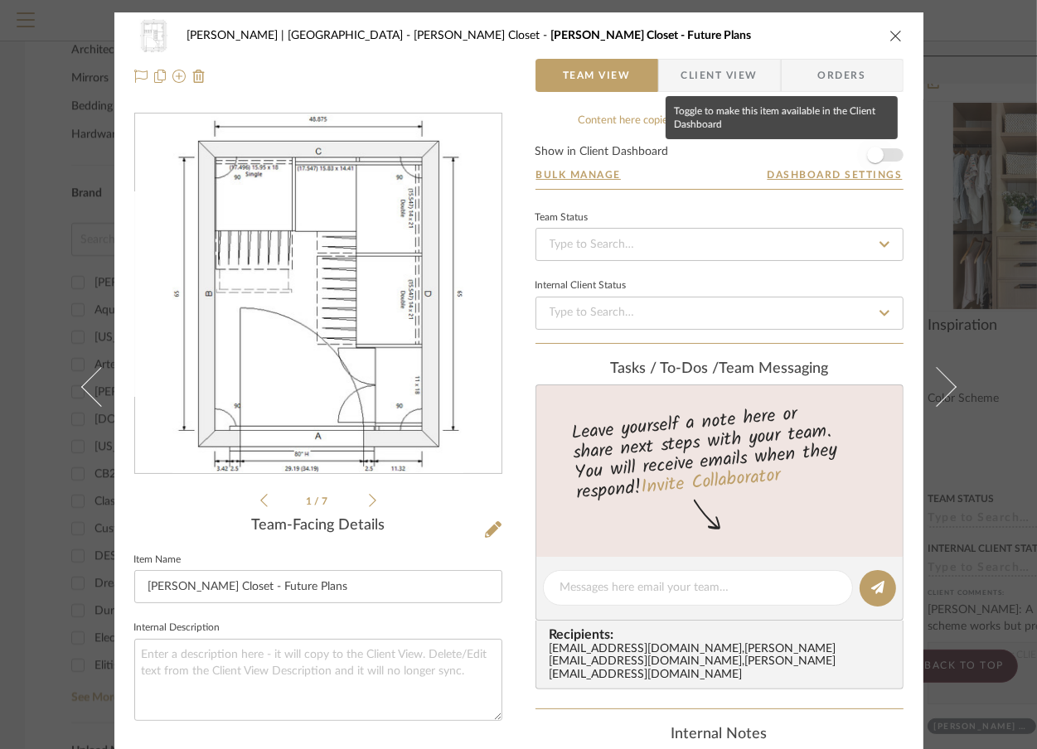
click at [881, 156] on span "button" at bounding box center [875, 155] width 36 height 36
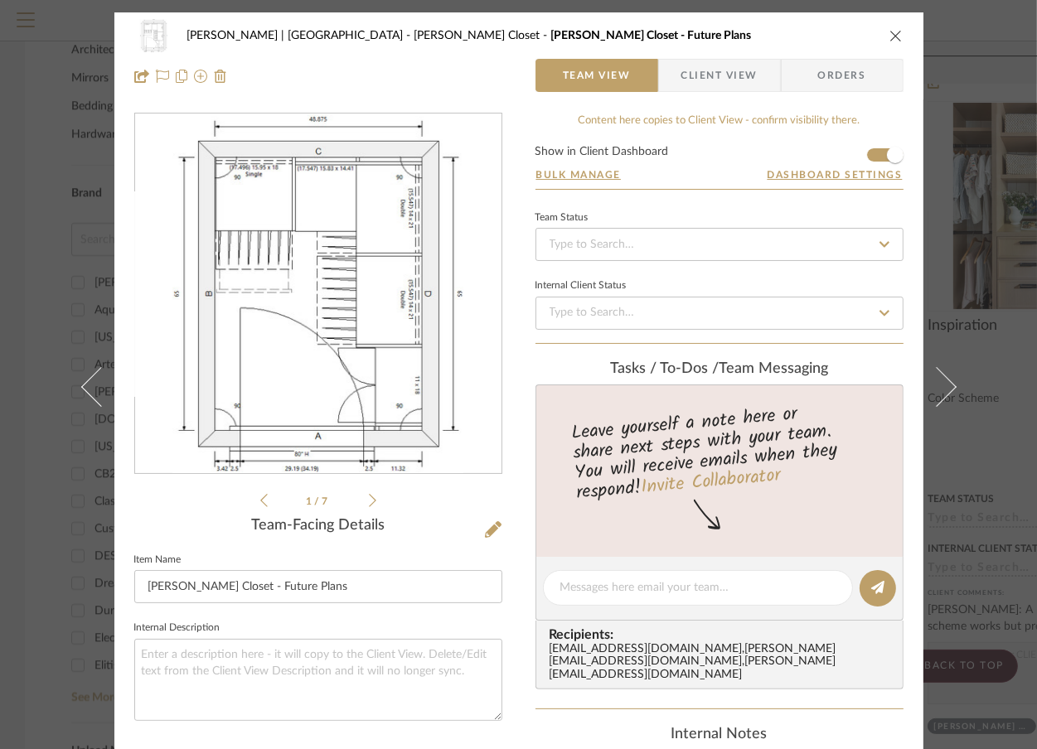
click at [1003, 162] on div "Vargas-Gable | Manhattan Beach Steele's Closet Steele's Closet - Future Plans T…" at bounding box center [518, 374] width 1037 height 749
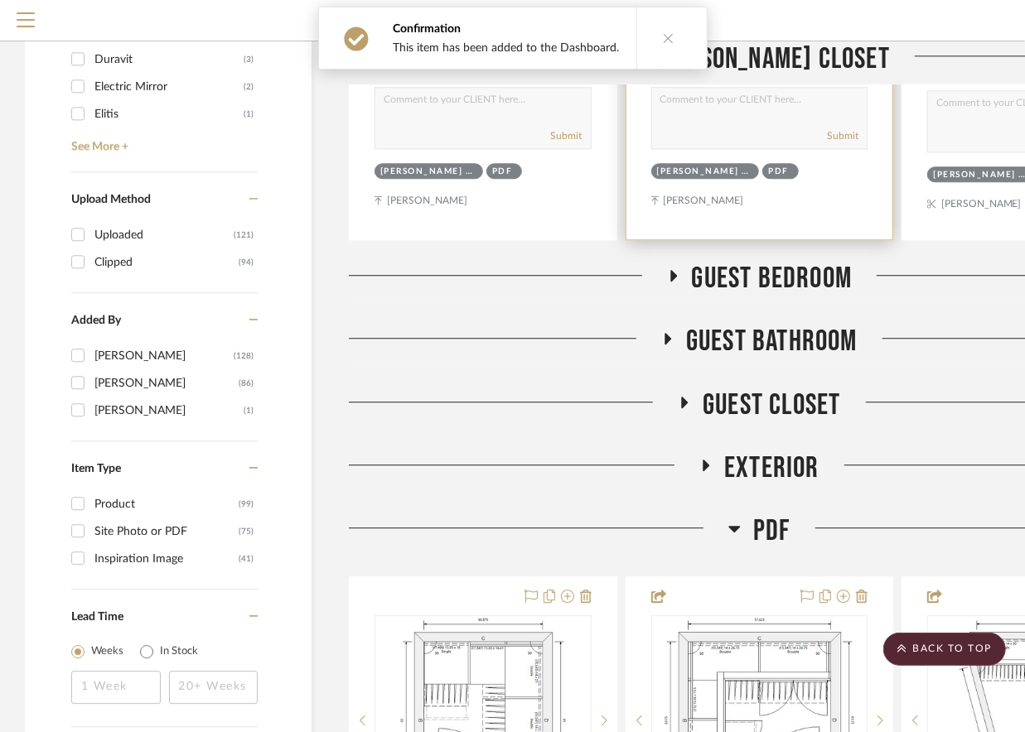
scroll to position [2437, 0]
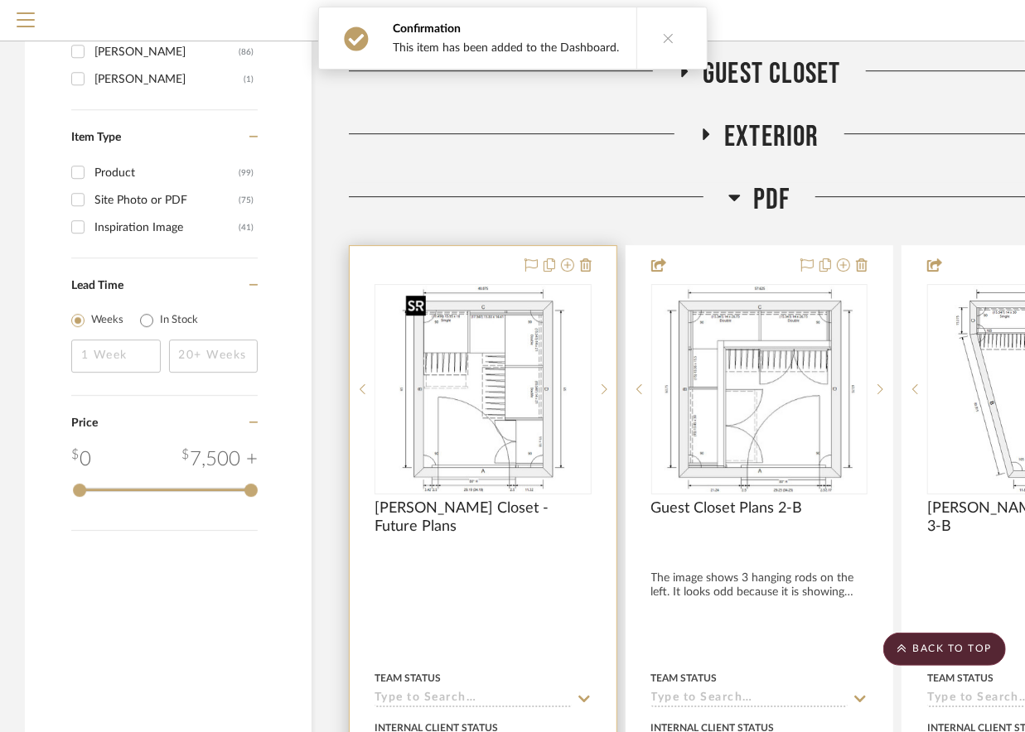
click at [0, 0] on img at bounding box center [0, 0] width 0 height 0
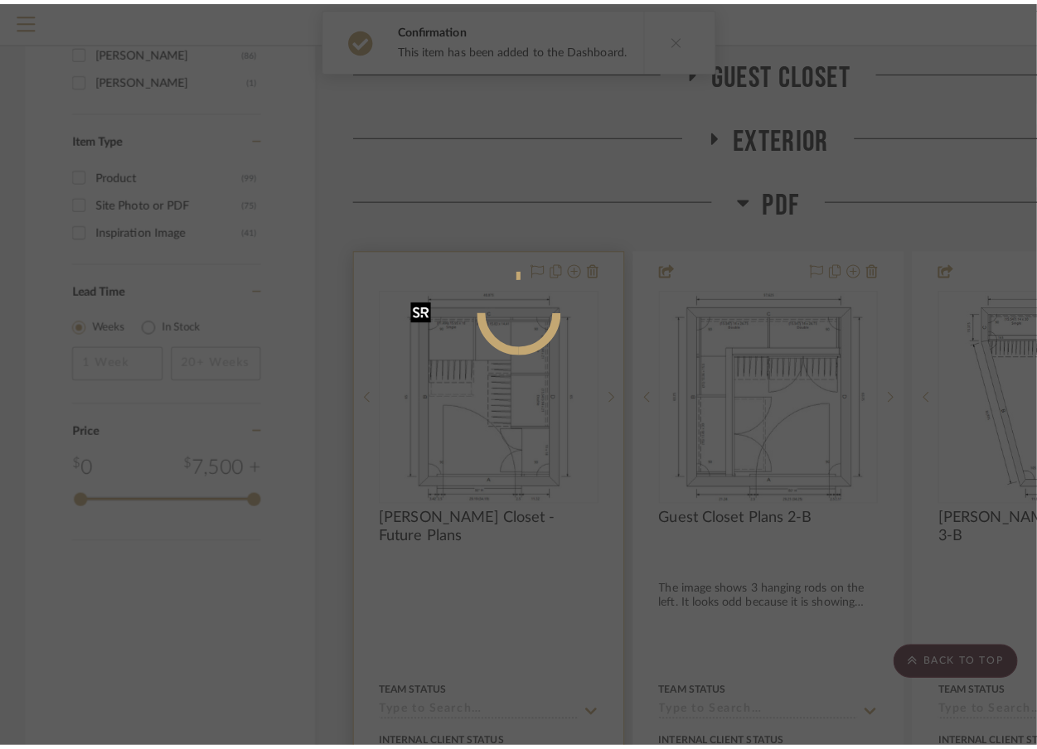
scroll to position [0, 0]
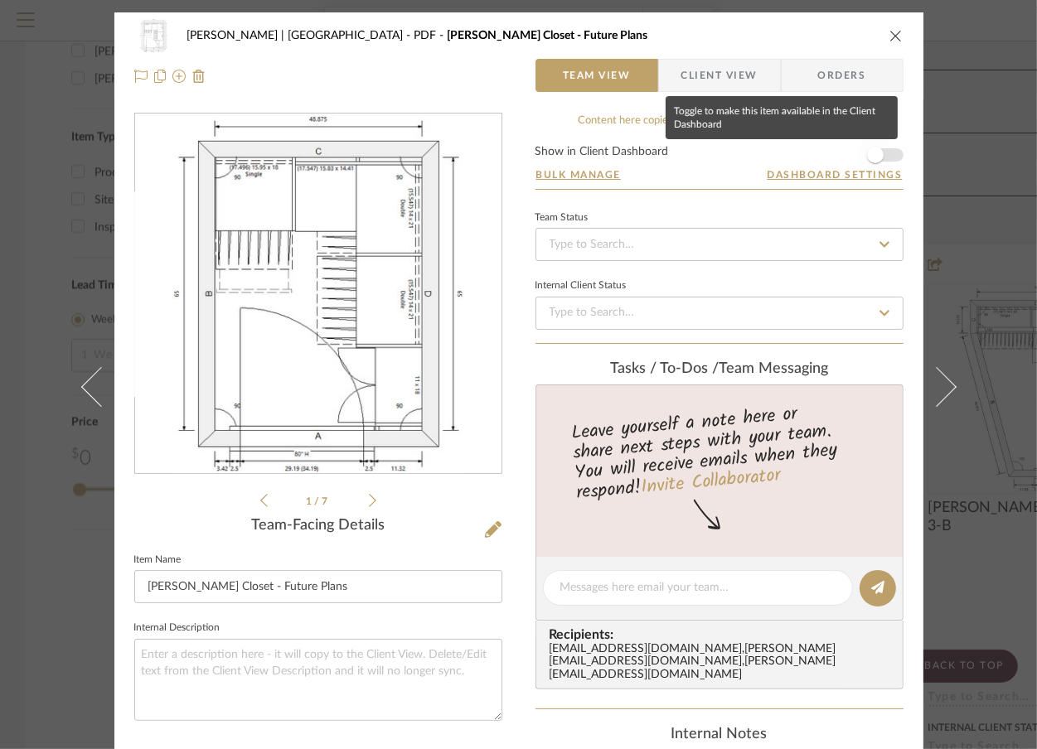
click at [867, 152] on span "button" at bounding box center [875, 155] width 17 height 17
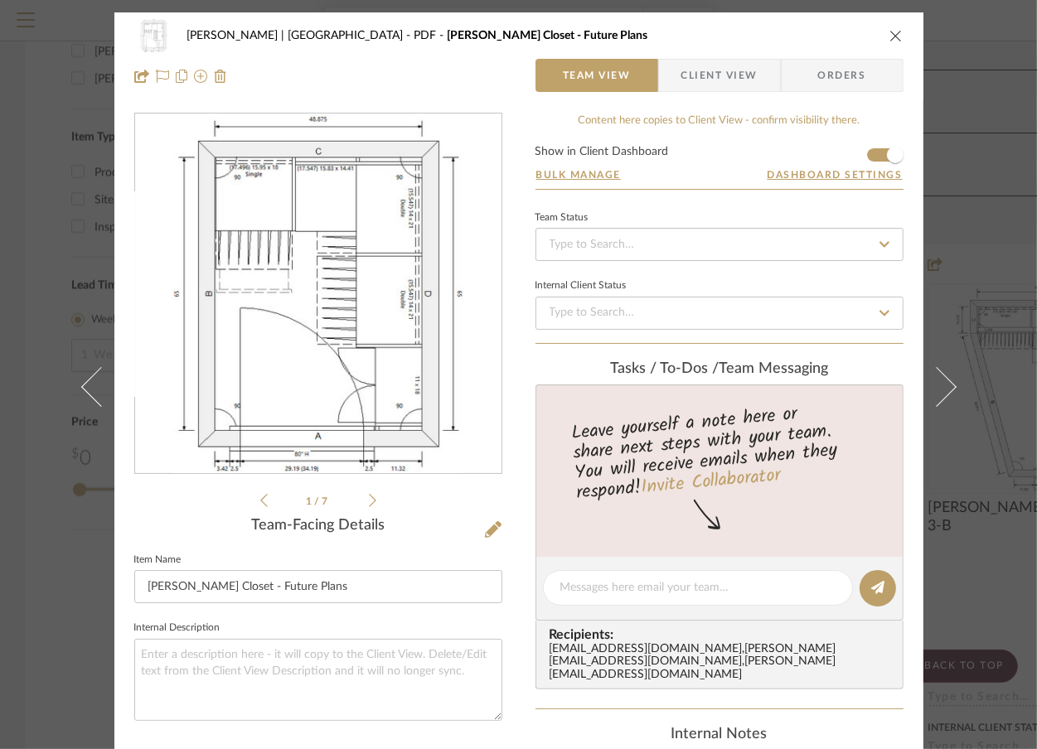
click at [986, 146] on div "Vargas-Gable | Manhattan Beach PDF Steele's Closet - Future Plans Team View Cli…" at bounding box center [518, 374] width 1037 height 749
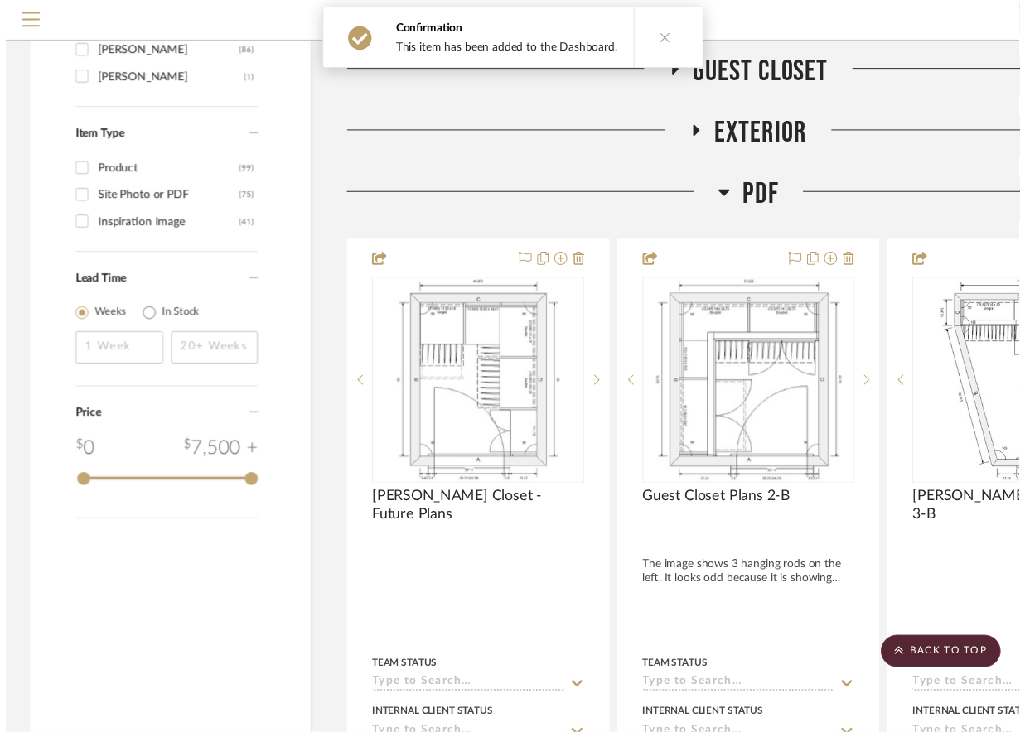
scroll to position [2437, 0]
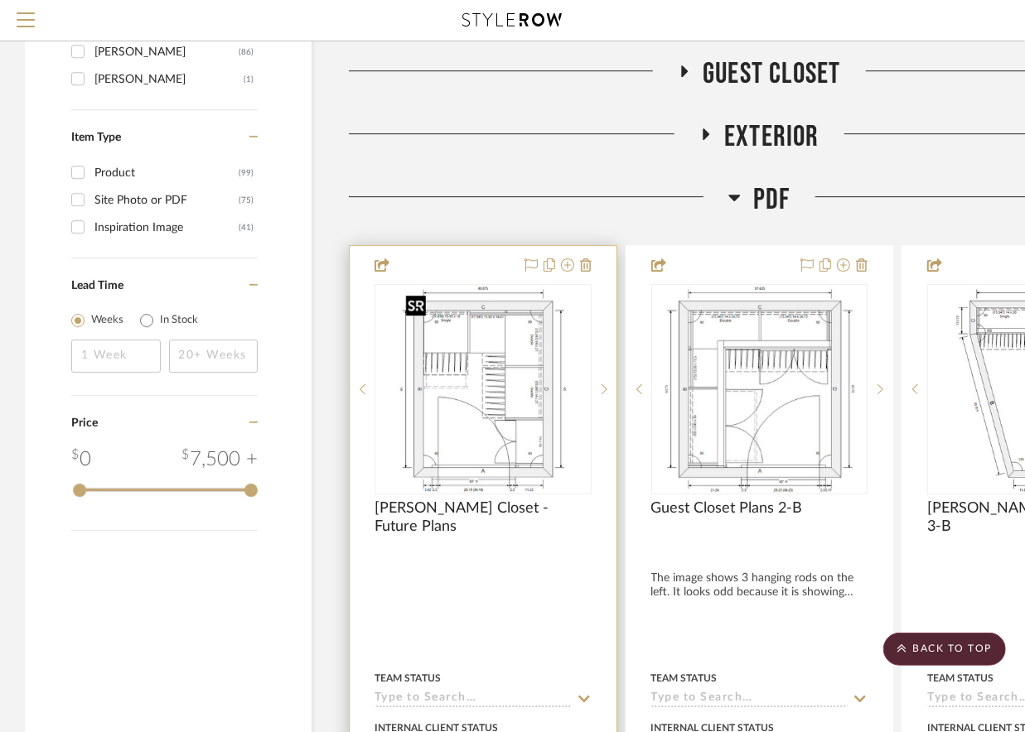
click at [511, 422] on img "0" at bounding box center [482, 389] width 167 height 207
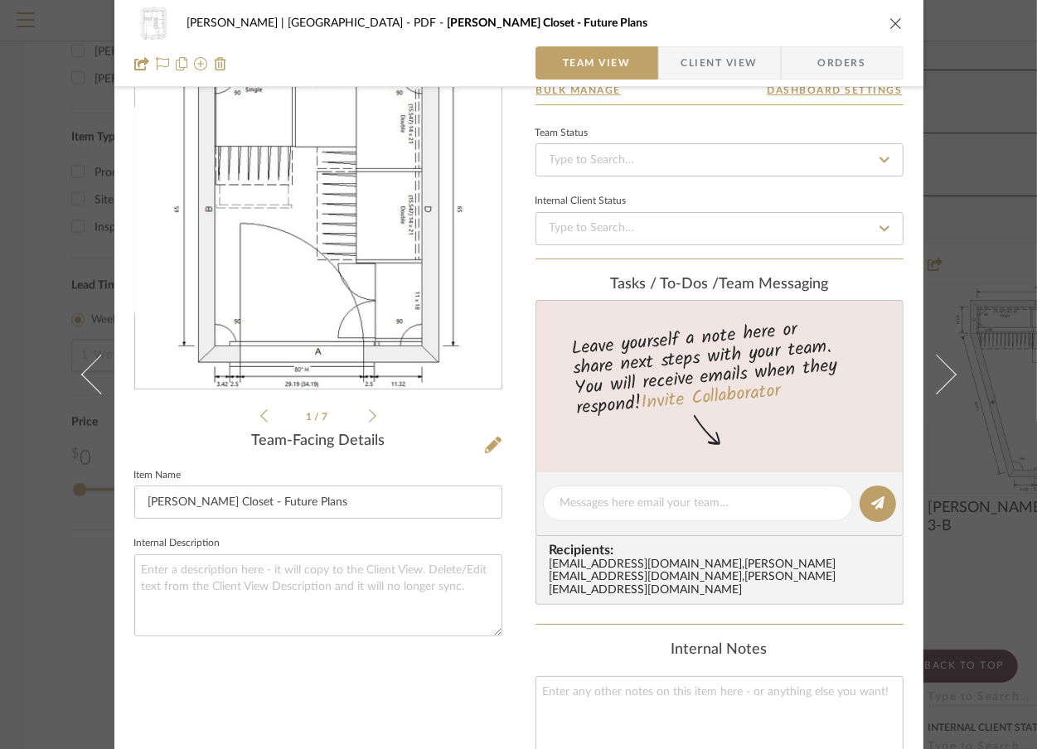
scroll to position [220, 0]
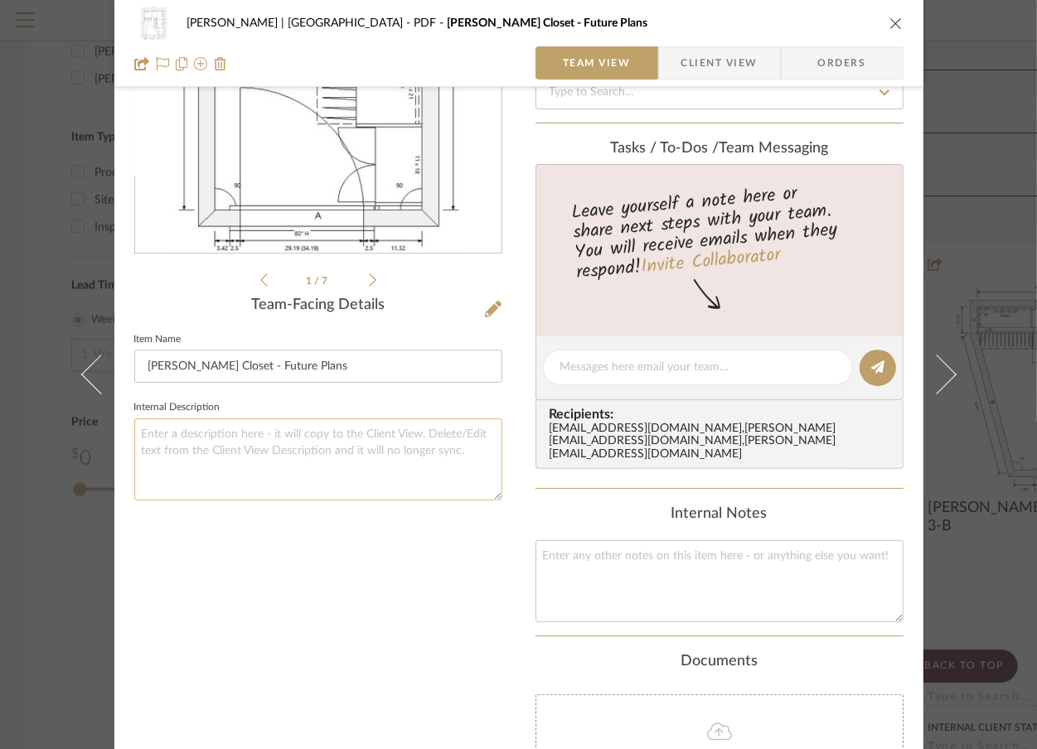
click at [277, 454] on textarea at bounding box center [318, 459] width 368 height 82
paste textarea "This is the 2nd version of Steele’s Bedroom Closet. Let’s Call this: Steele's F…"
type textarea "This is the 2nd version of Steele’s Bedroom Closet. Let’s Call this: Steele's F…"
click at [600, 562] on textarea at bounding box center [719, 581] width 368 height 82
click at [321, 474] on textarea "This is the 2nd version of Steele’s Bedroom Closet. Let’s Call this: Steele's F…" at bounding box center [318, 459] width 368 height 82
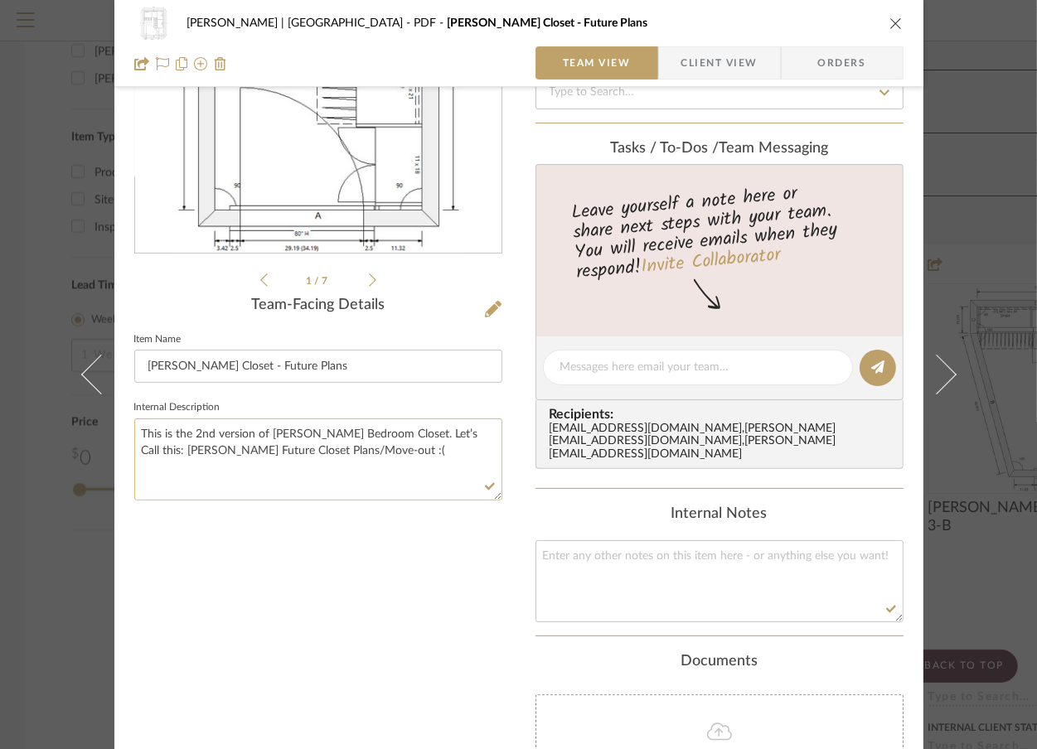
click at [373, 447] on textarea "This is the 2nd version of Steele’s Bedroom Closet. Let’s Call this: Steele's F…" at bounding box center [318, 459] width 368 height 82
click at [628, 567] on textarea at bounding box center [719, 581] width 368 height 82
click at [999, 287] on div "Vargas-Gable | Manhattan Beach PDF Steele's Closet - Future Plans Team View Cli…" at bounding box center [518, 374] width 1037 height 749
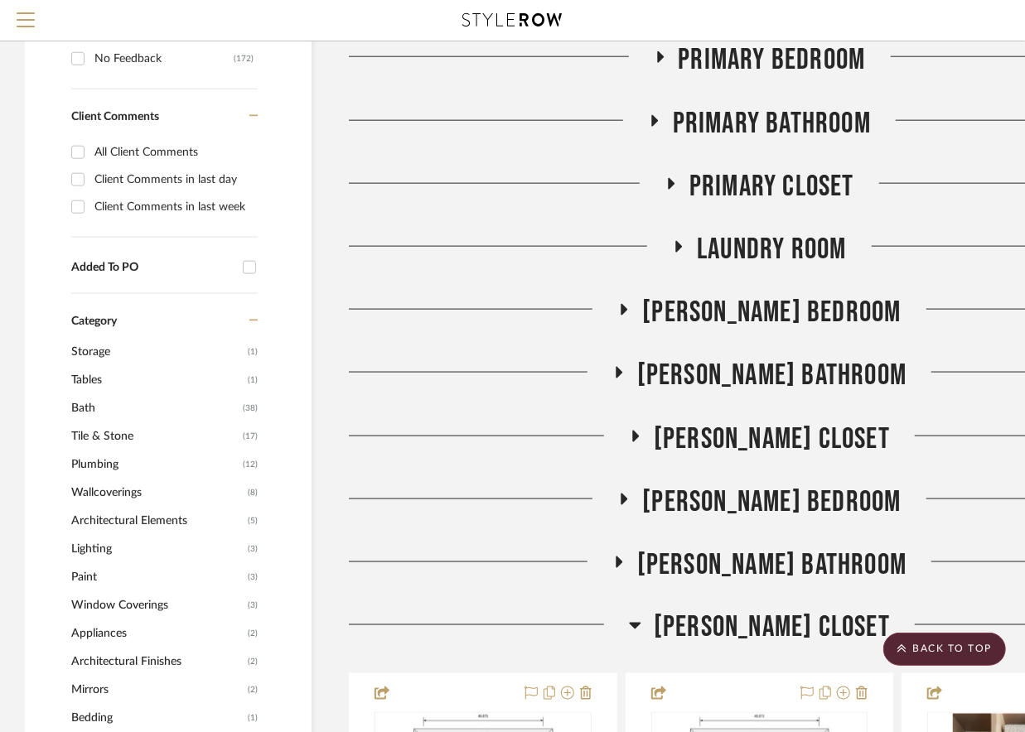
scroll to position [0, 0]
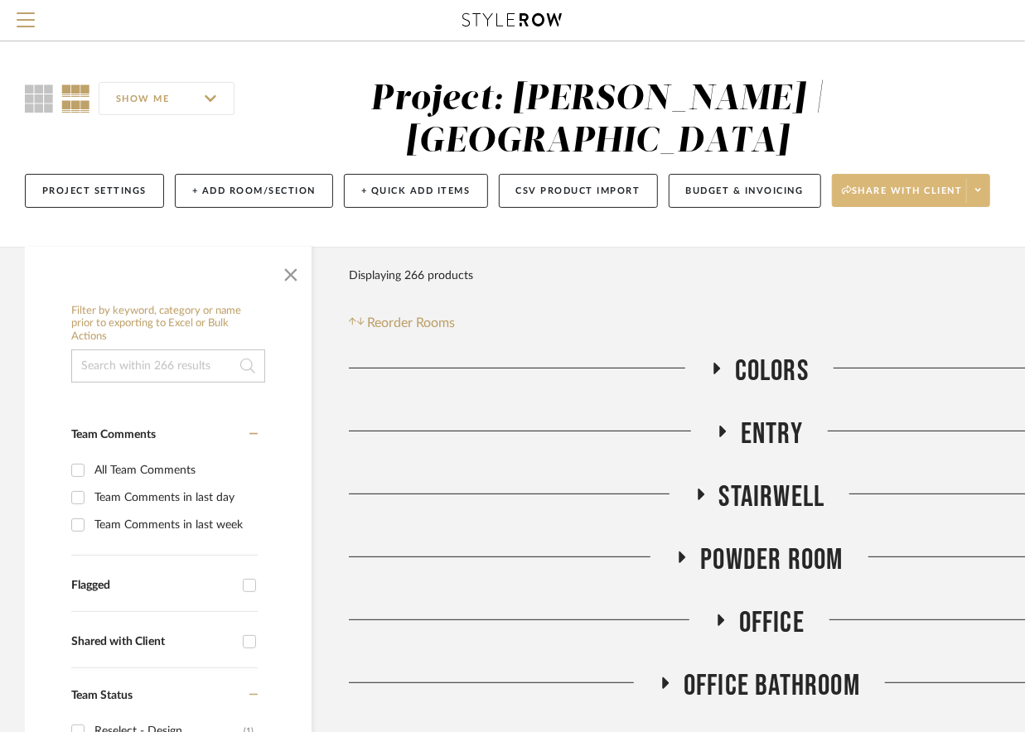
click at [981, 186] on icon at bounding box center [978, 190] width 6 height 9
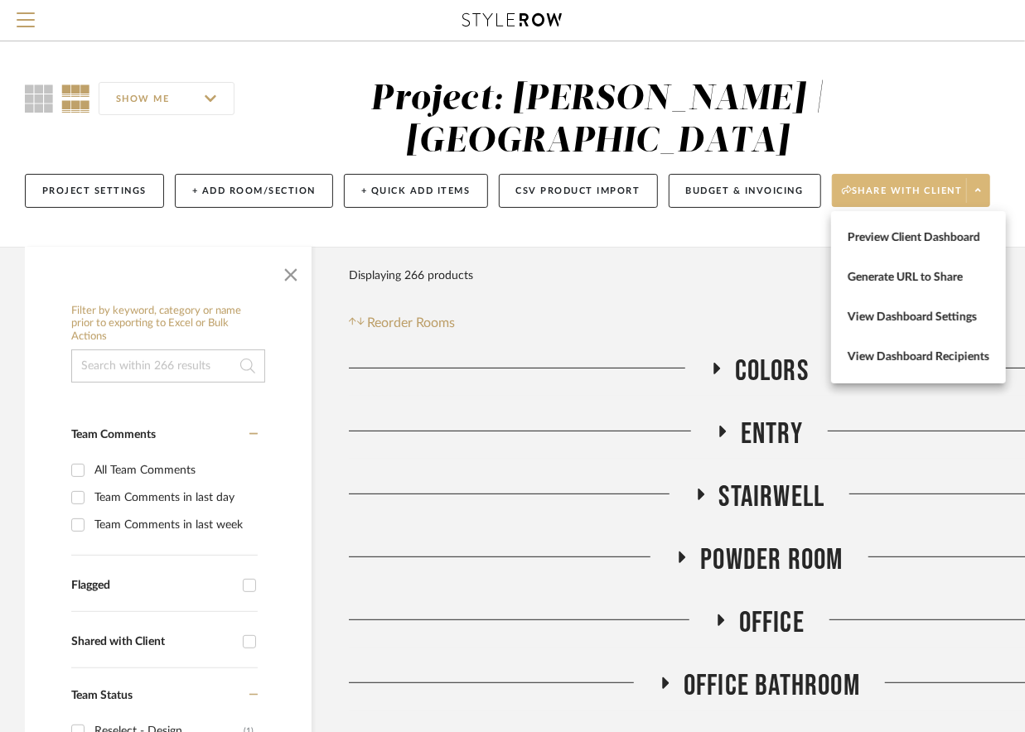
click at [722, 317] on div at bounding box center [512, 366] width 1025 height 732
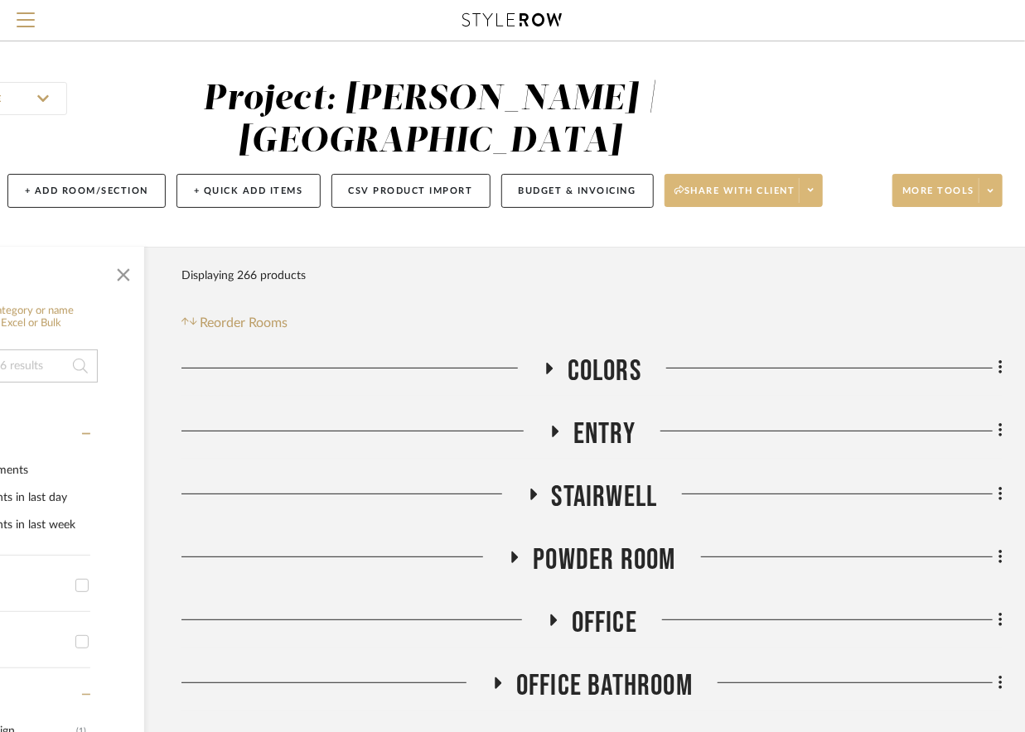
click at [974, 183] on button "More tools" at bounding box center [947, 190] width 110 height 33
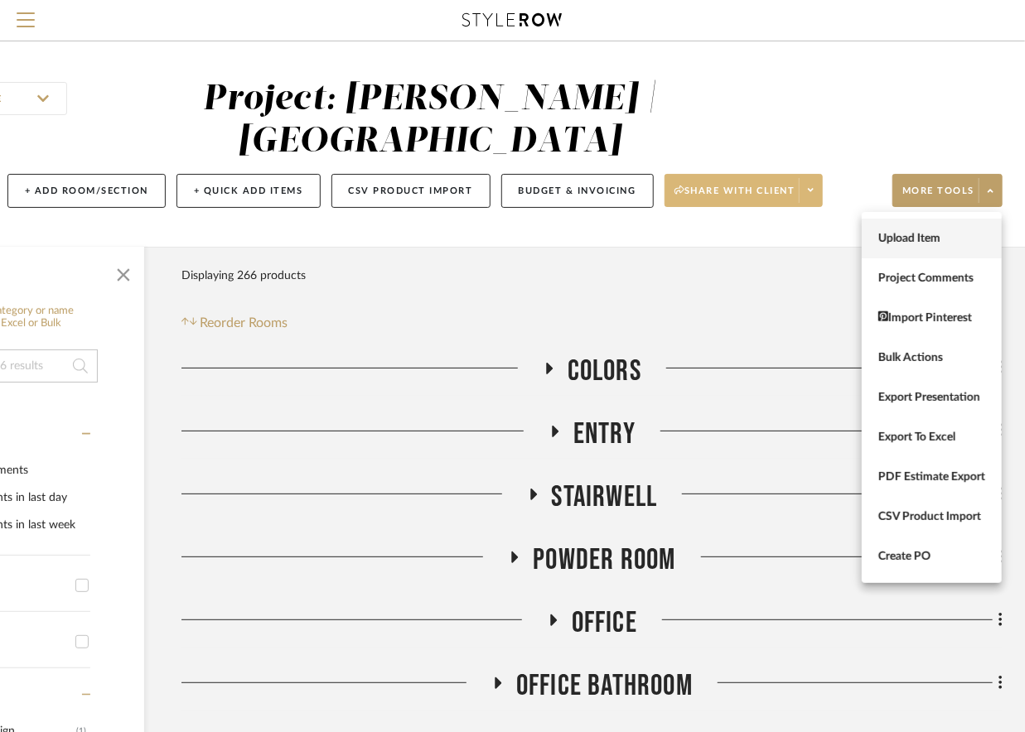
click at [959, 235] on span "Upload Item" at bounding box center [931, 238] width 107 height 14
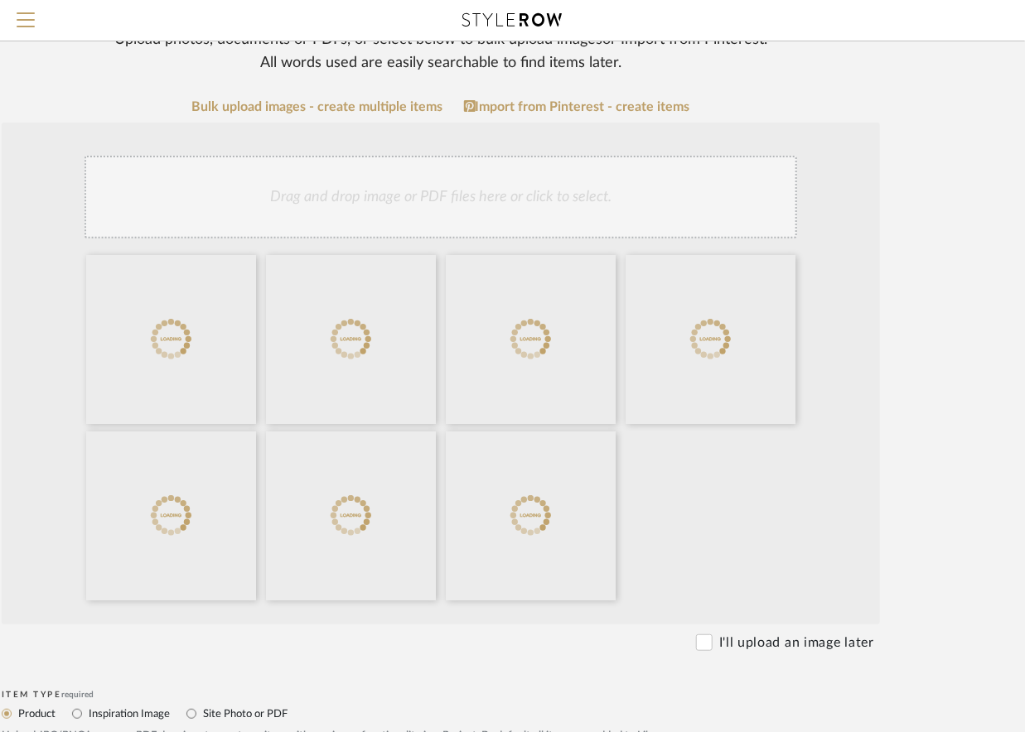
scroll to position [552, 156]
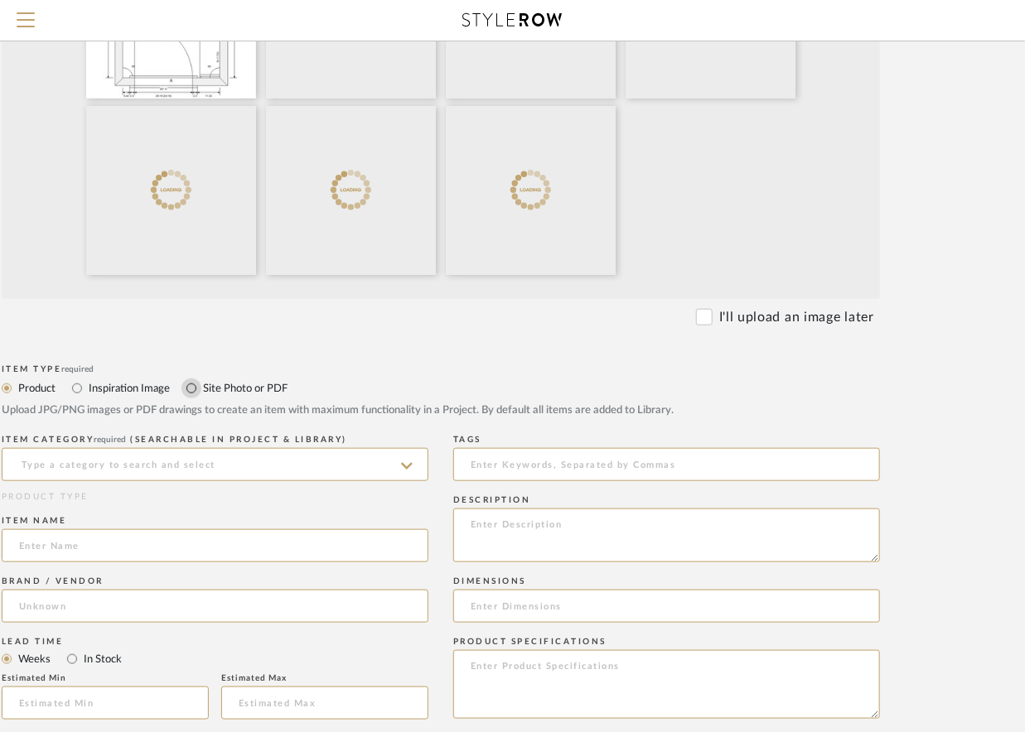
click at [200, 393] on input "Site Photo or PDF" at bounding box center [191, 389] width 20 height 20
radio input "true"
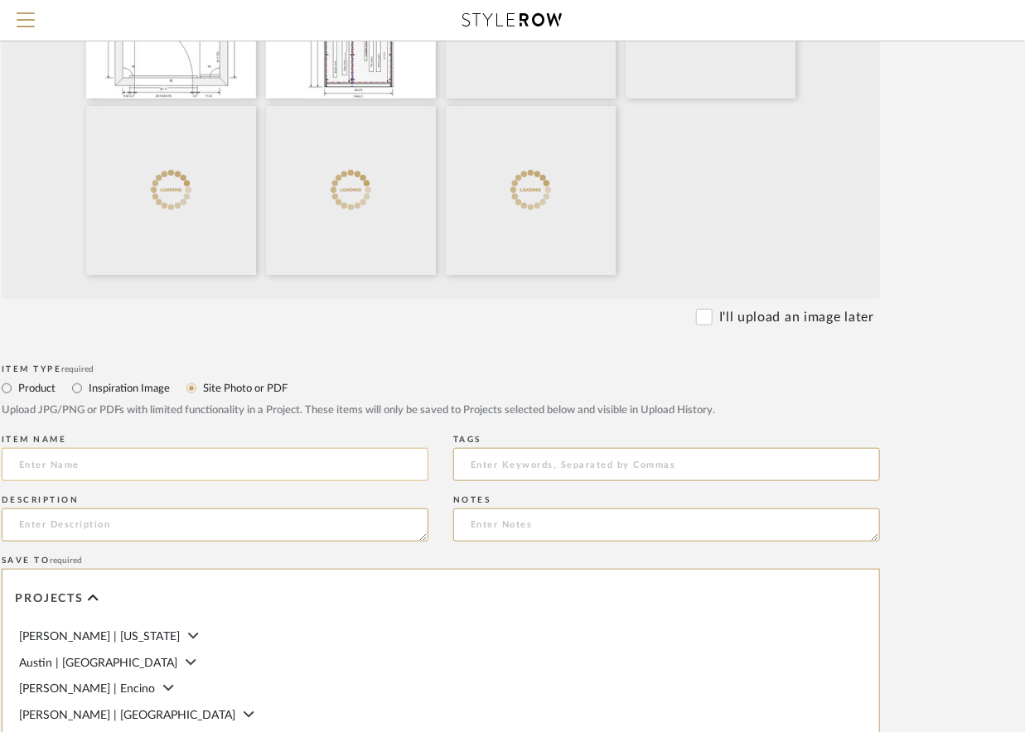
scroll to position [552, 0]
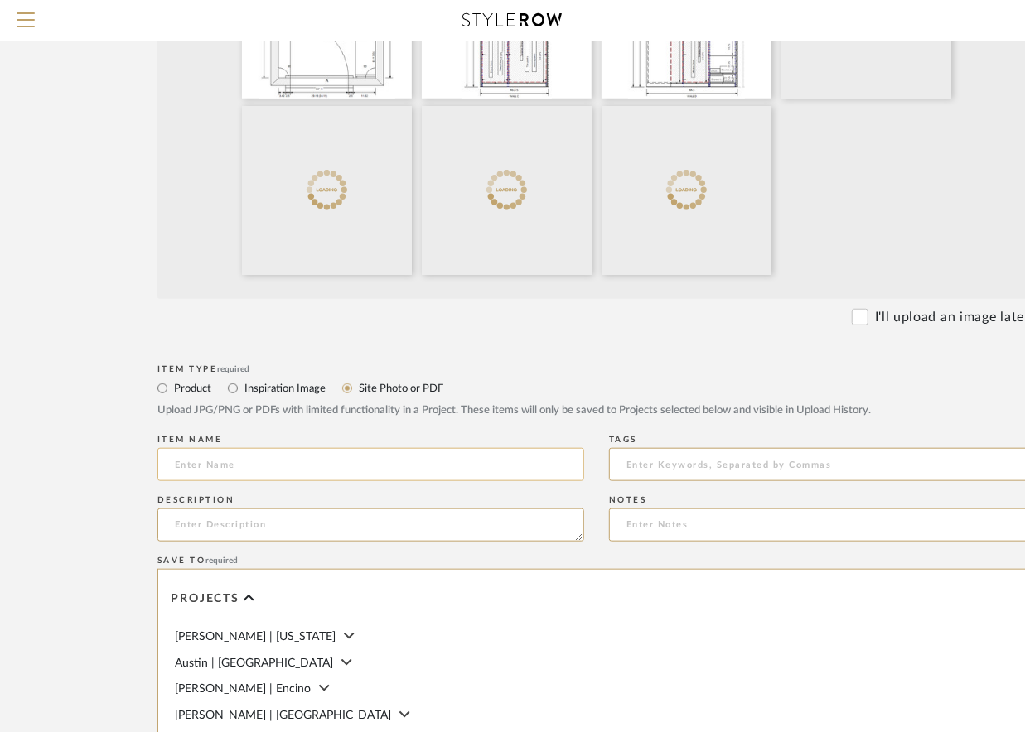
click at [190, 469] on input at bounding box center [370, 464] width 427 height 33
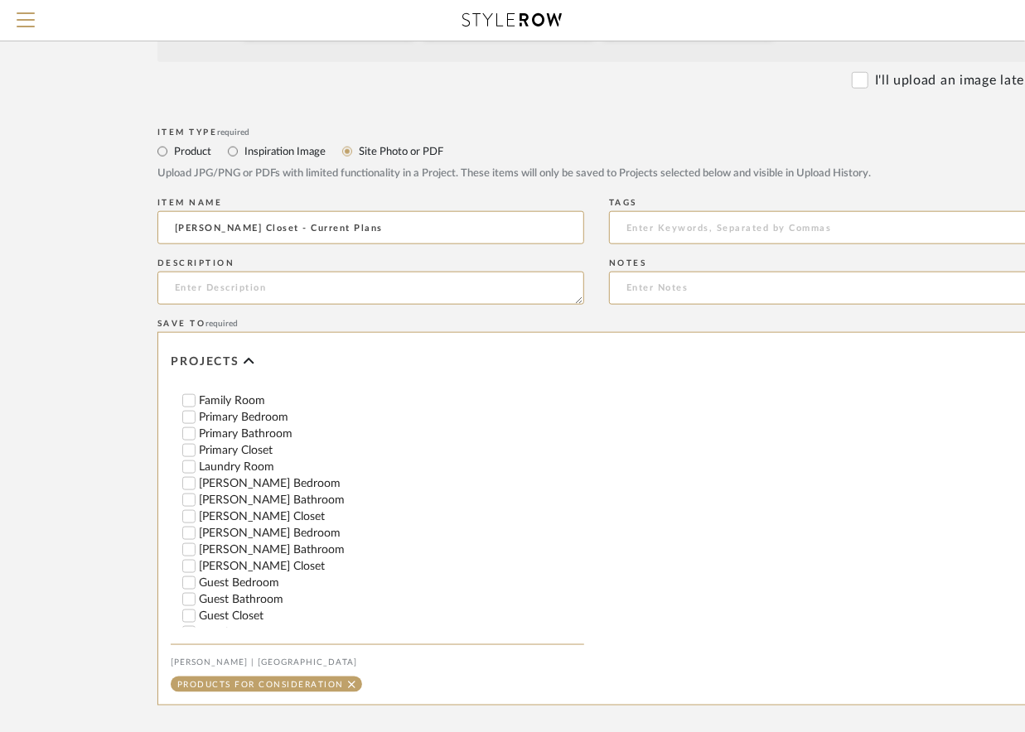
scroll to position [733, 0]
type input "Steele's Closet - Current Plans"
click at [191, 574] on input "[PERSON_NAME] Closet" at bounding box center [189, 566] width 17 height 17
checkbox input "false"
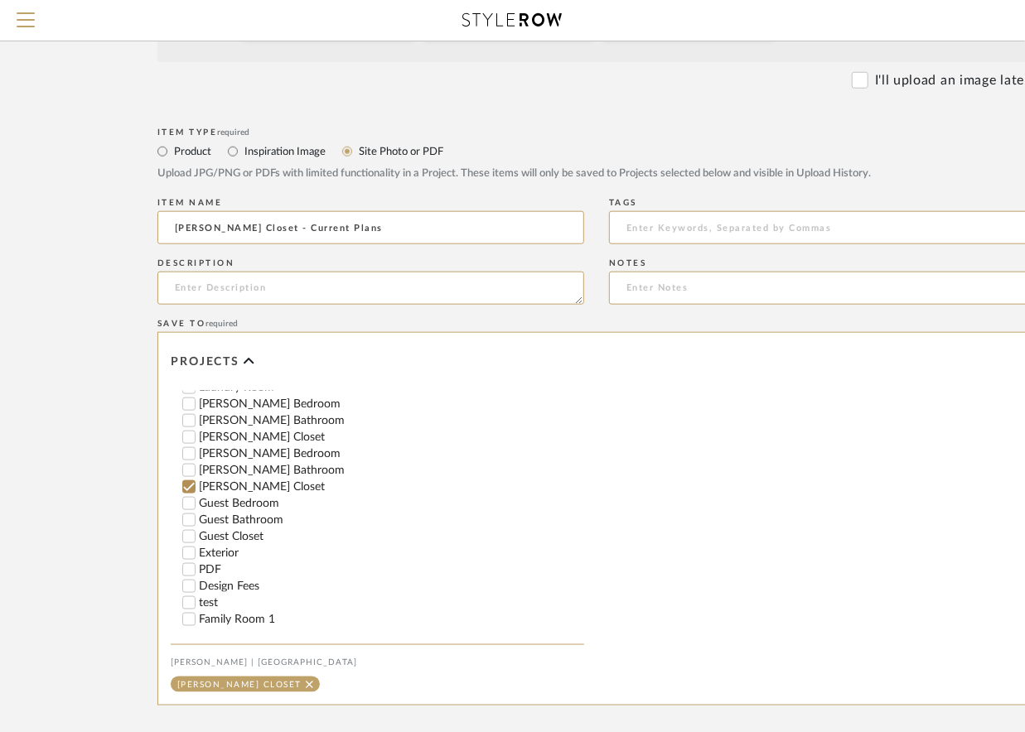
click at [189, 573] on input "PDF" at bounding box center [189, 570] width 17 height 17
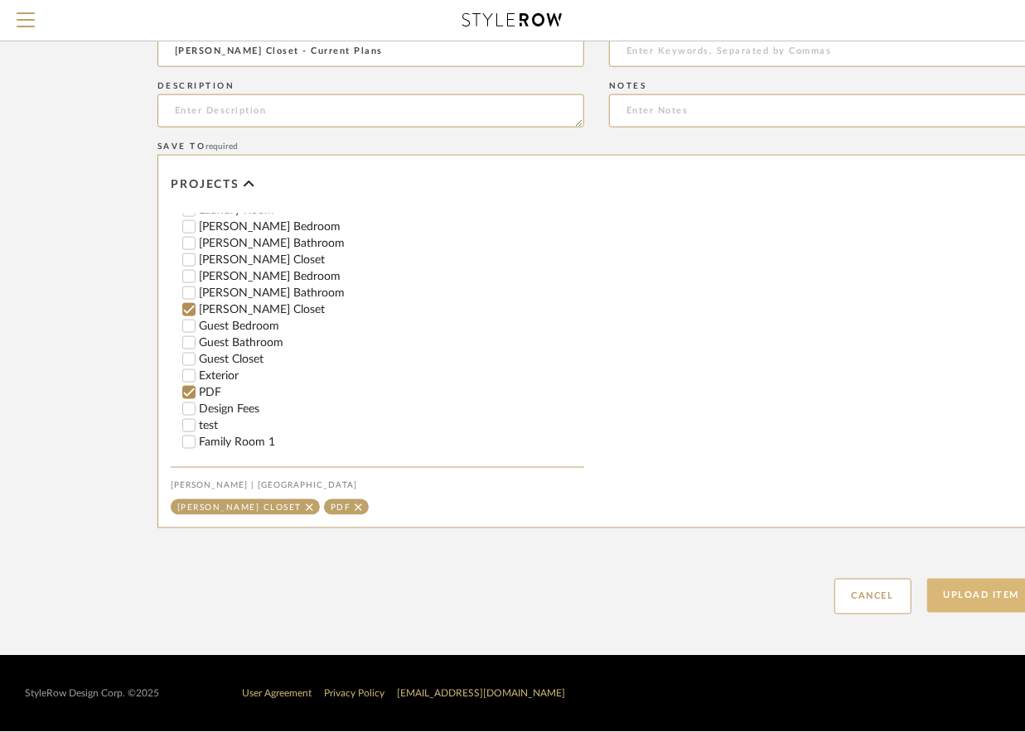
click at [958, 594] on button "Upload Item" at bounding box center [981, 596] width 109 height 34
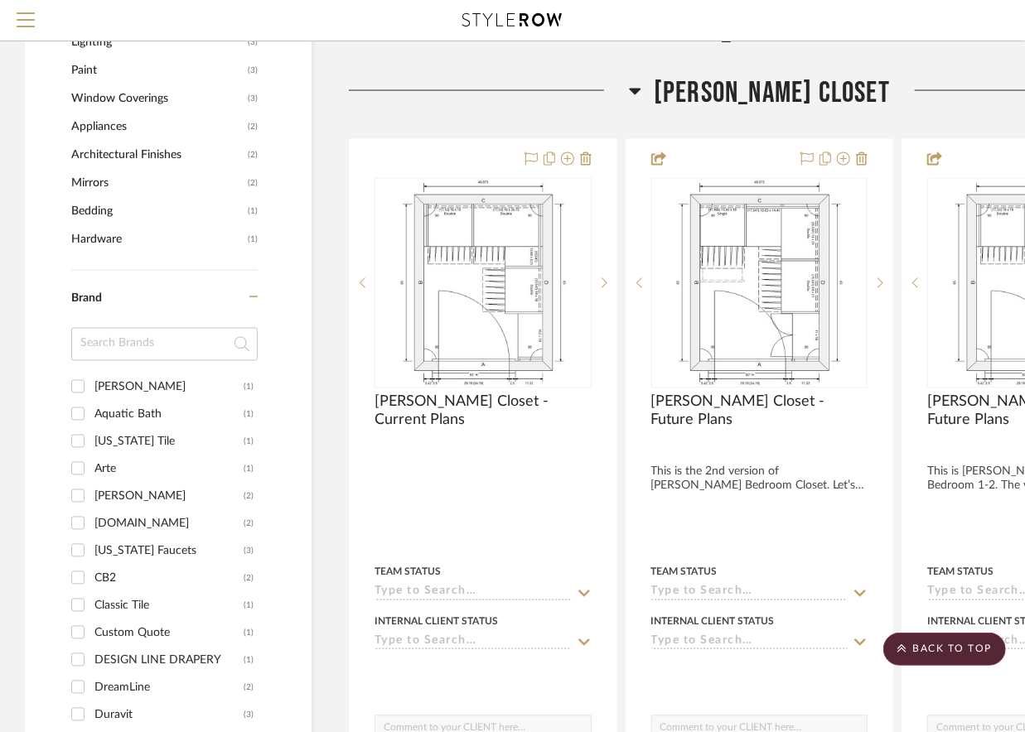
scroll to position [1554, 0]
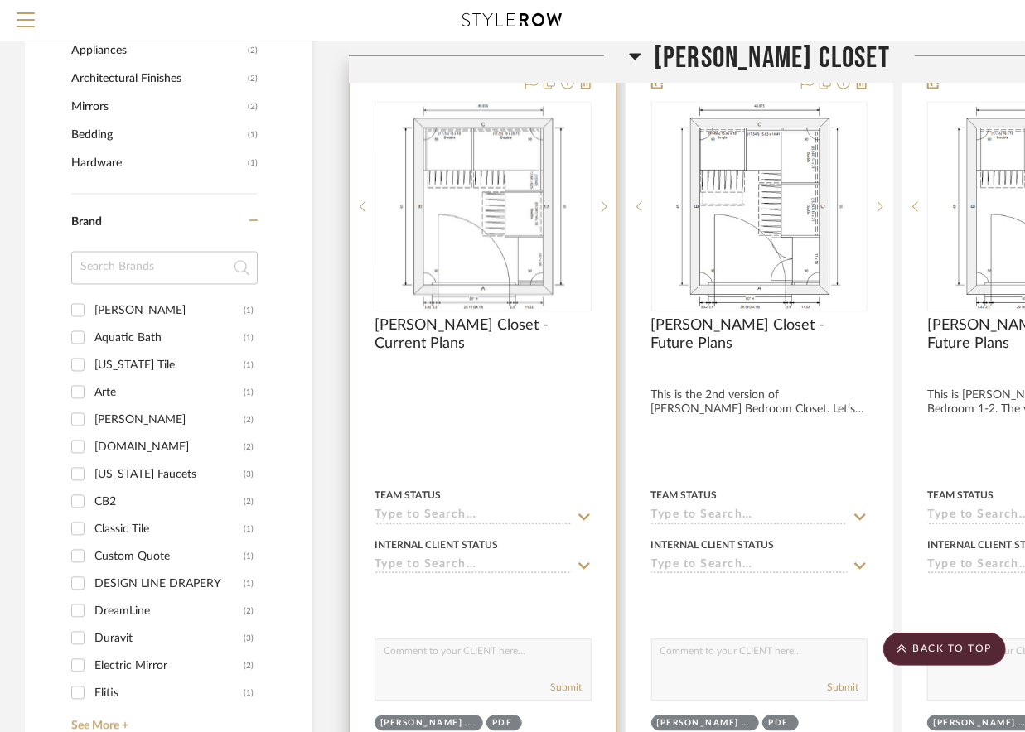
click at [500, 244] on img "0" at bounding box center [482, 206] width 167 height 207
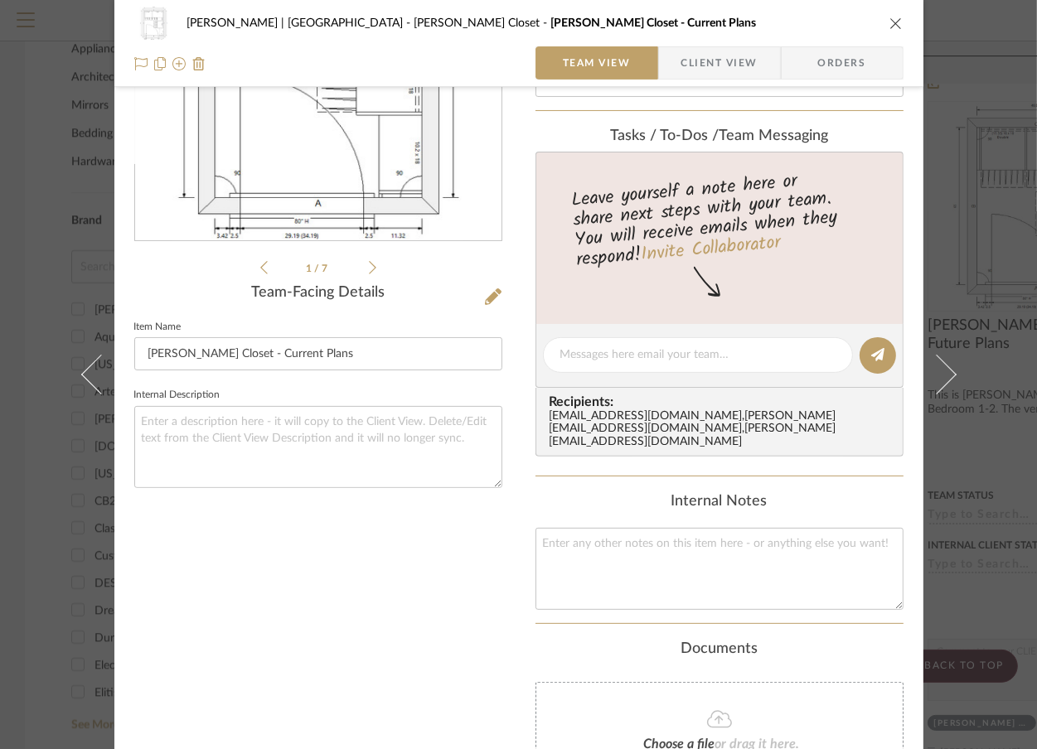
scroll to position [234, 0]
click at [294, 423] on textarea at bounding box center [318, 446] width 368 height 82
paste textarea "You will receive two images for Steele’s Room. This one (which is how it looks …"
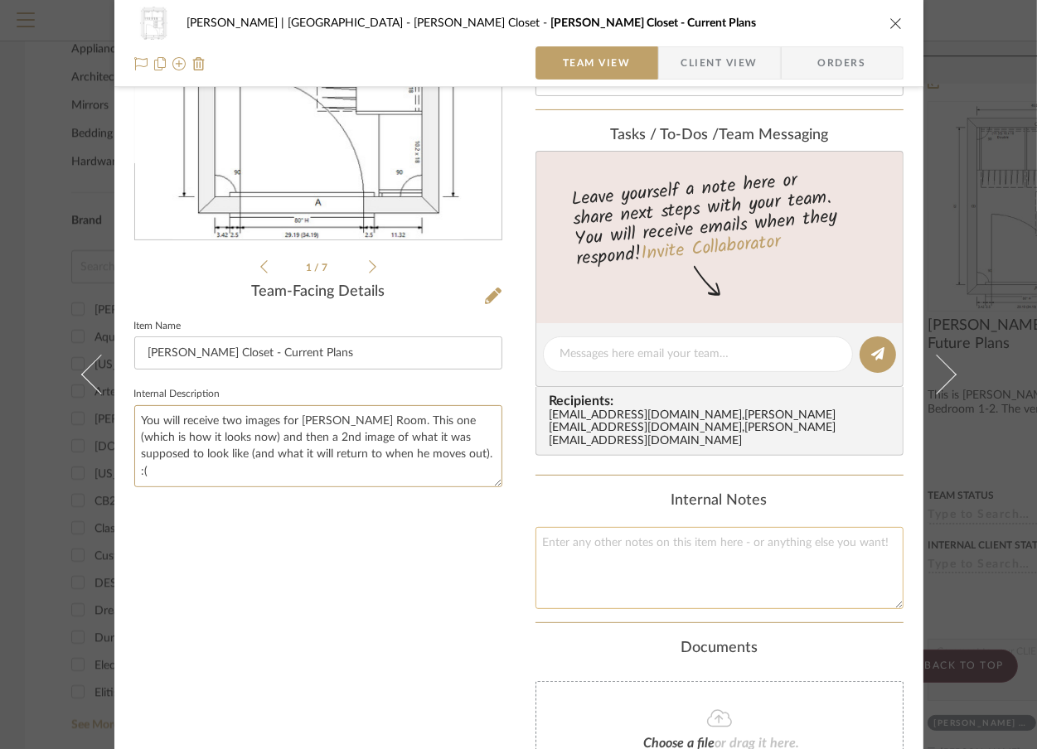
type textarea "You will receive two images for Steele’s Room. This one (which is how it looks …"
click at [601, 549] on textarea at bounding box center [719, 568] width 368 height 82
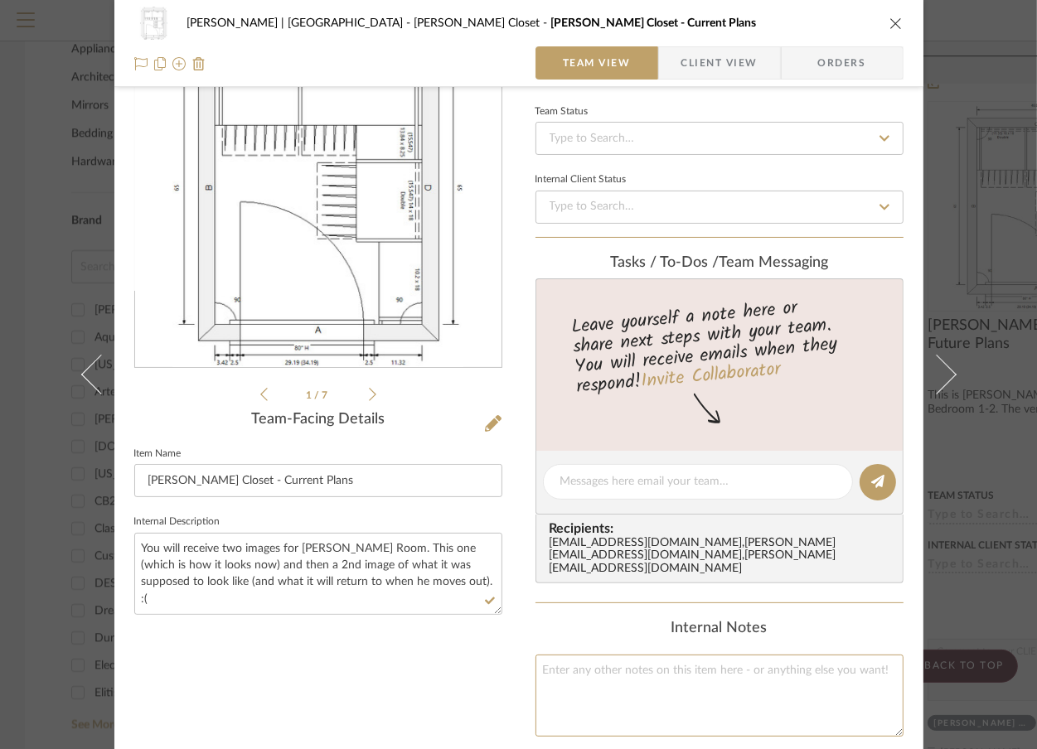
scroll to position [0, 0]
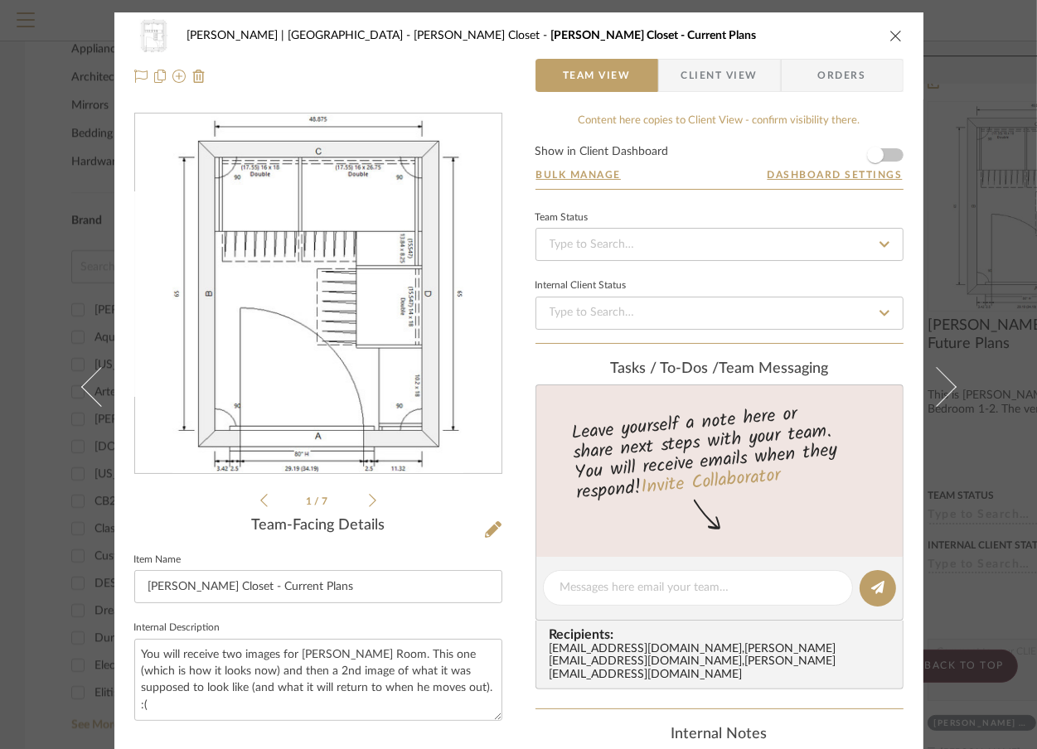
click at [369, 500] on icon at bounding box center [372, 500] width 7 height 15
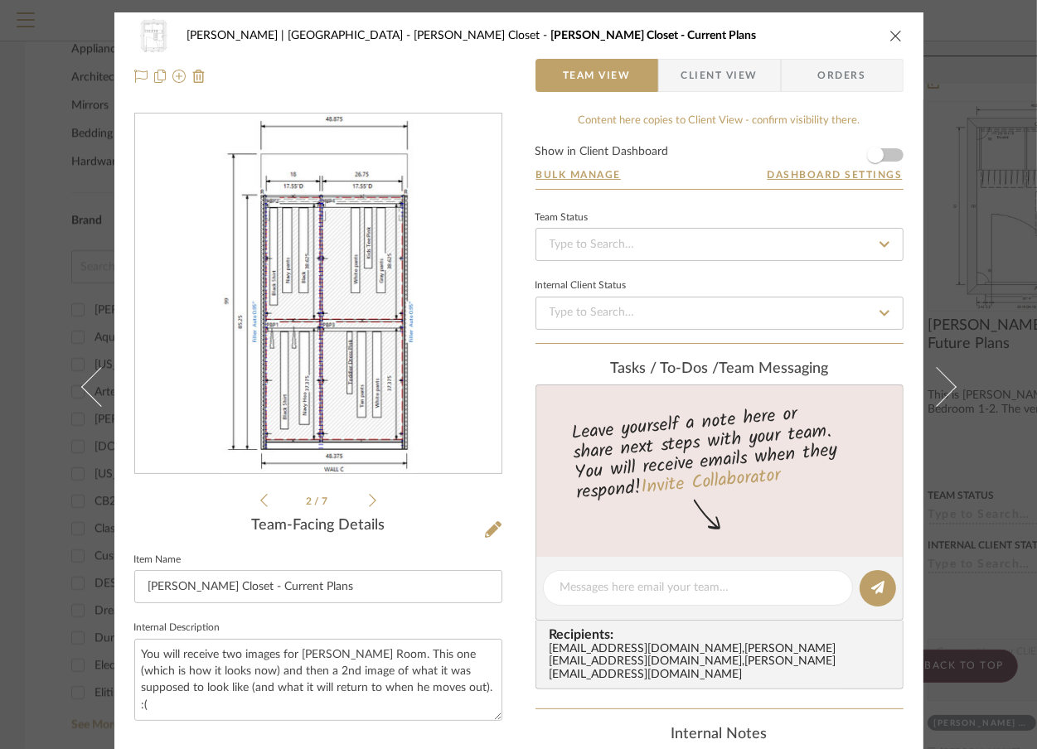
click at [369, 500] on icon at bounding box center [372, 500] width 7 height 15
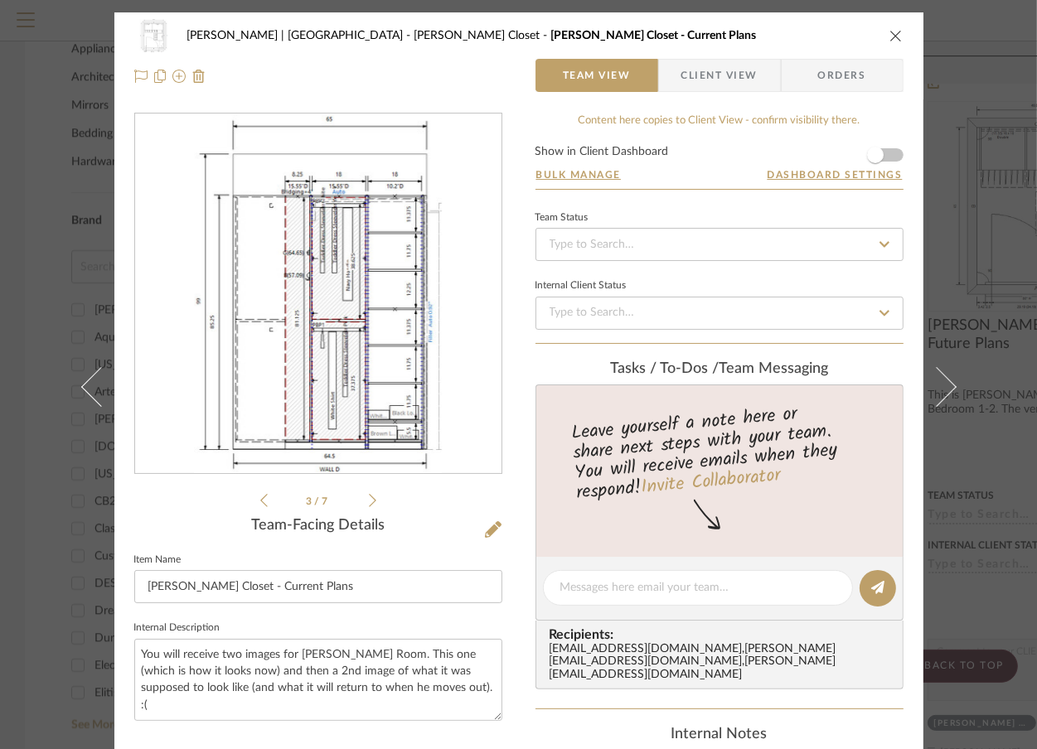
click at [369, 500] on icon at bounding box center [372, 500] width 7 height 15
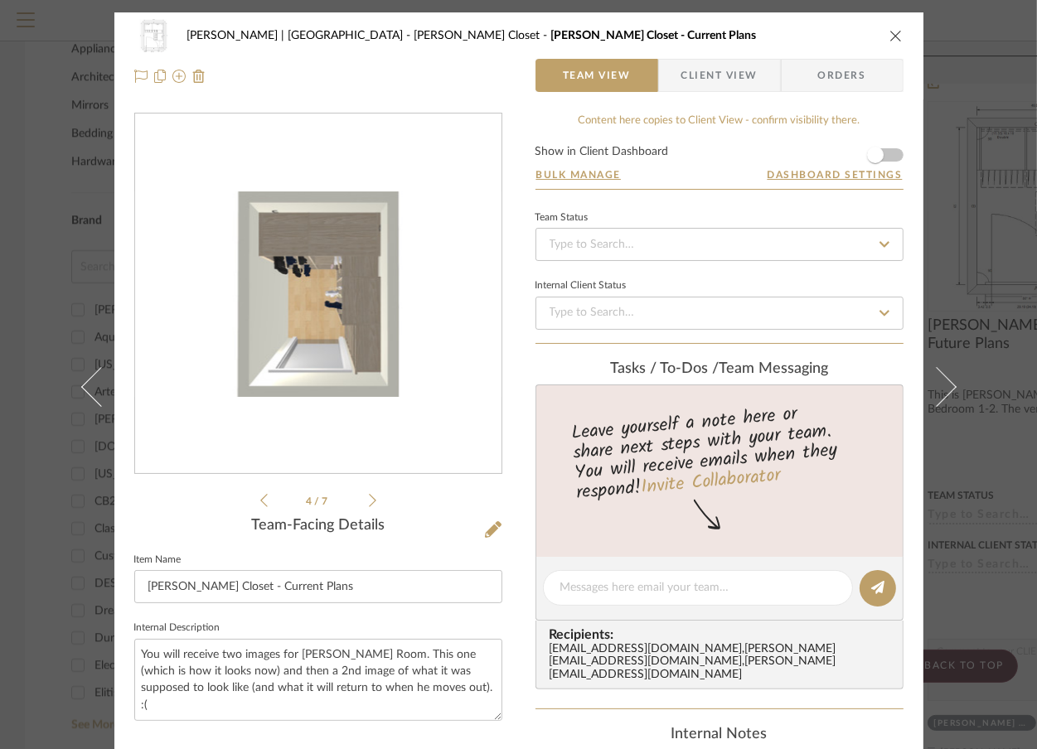
click at [369, 500] on icon at bounding box center [372, 500] width 7 height 15
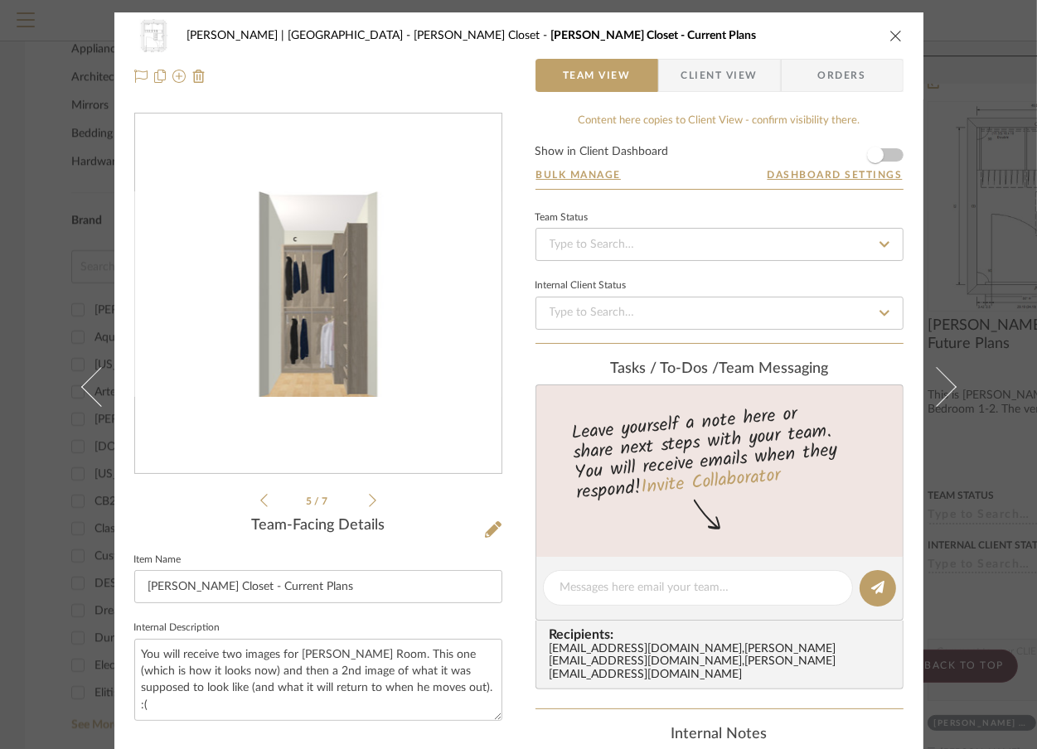
click at [985, 297] on div "Vargas-Gable | Manhattan Beach Steele's Closet Steele's Closet - Current Plans …" at bounding box center [518, 374] width 1037 height 749
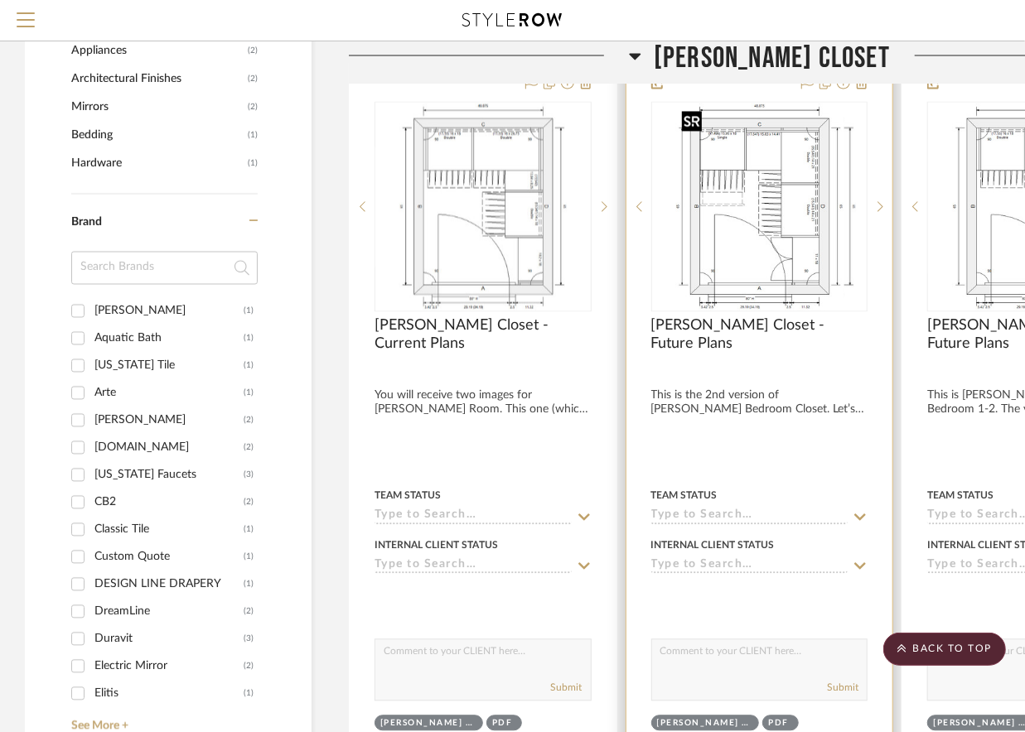
scroll to position [1554, 167]
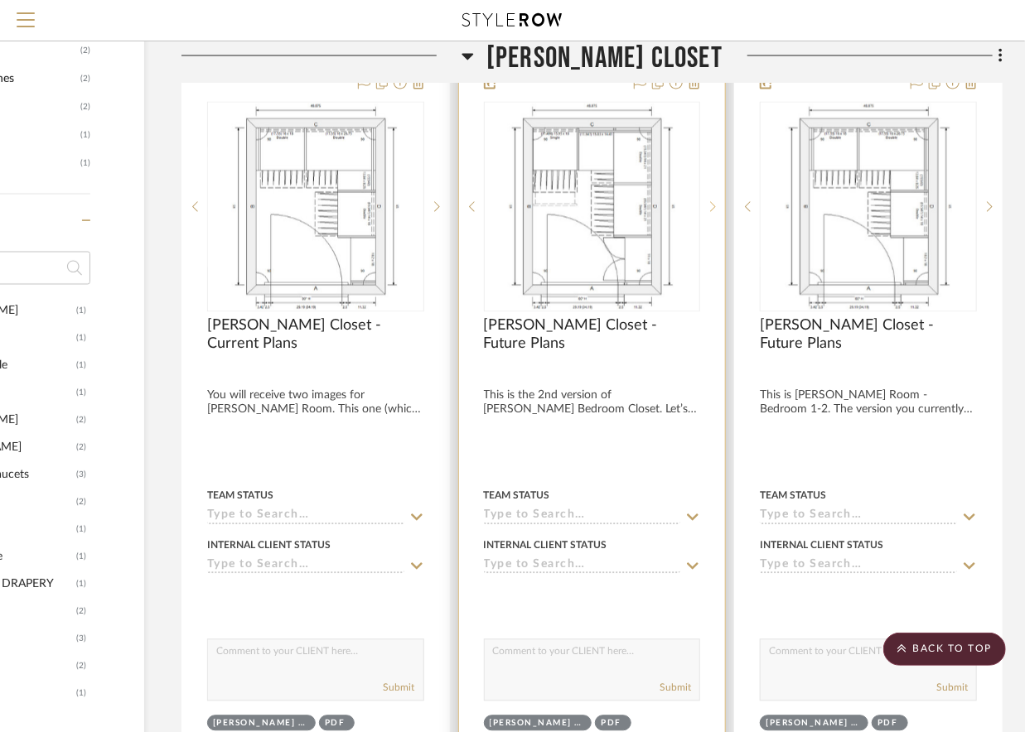
click at [707, 211] on sr-next-btn at bounding box center [712, 207] width 25 height 12
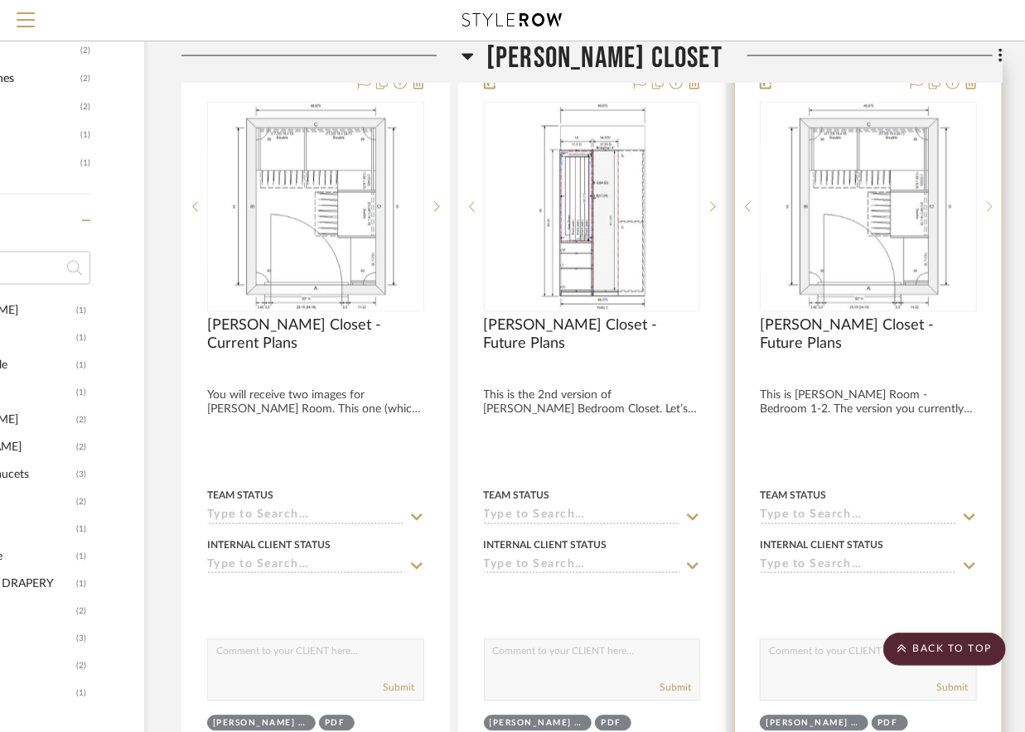
click at [988, 204] on icon at bounding box center [990, 207] width 6 height 12
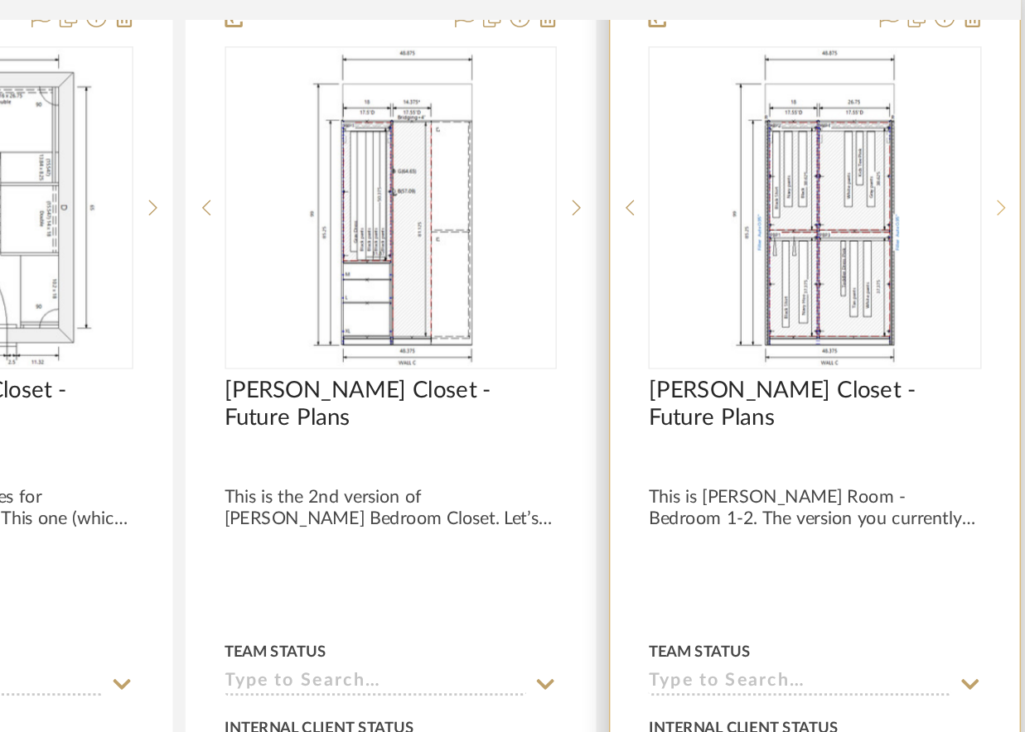
scroll to position [1554, 161]
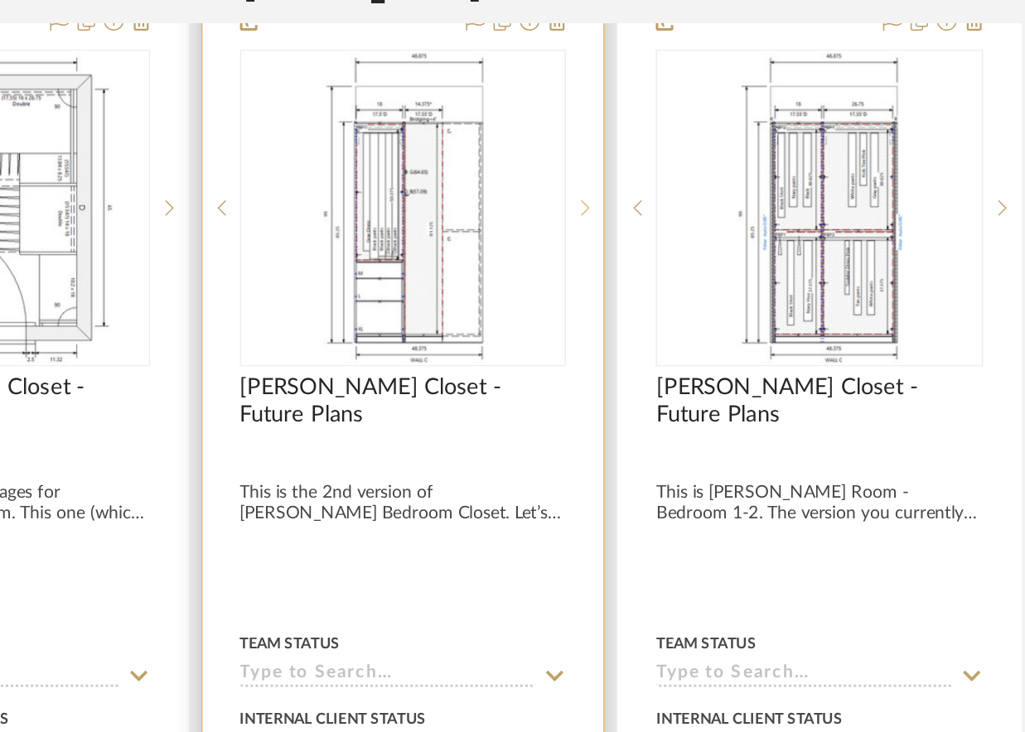
click at [717, 212] on icon at bounding box center [720, 207] width 6 height 12
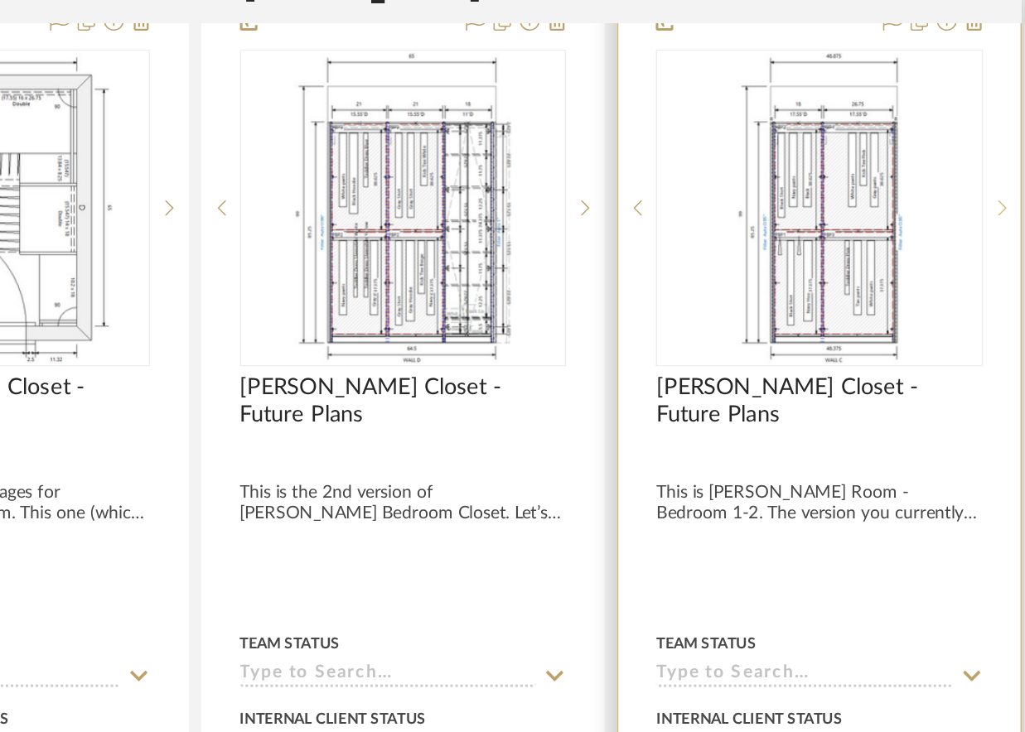
click at [998, 205] on icon at bounding box center [996, 207] width 6 height 12
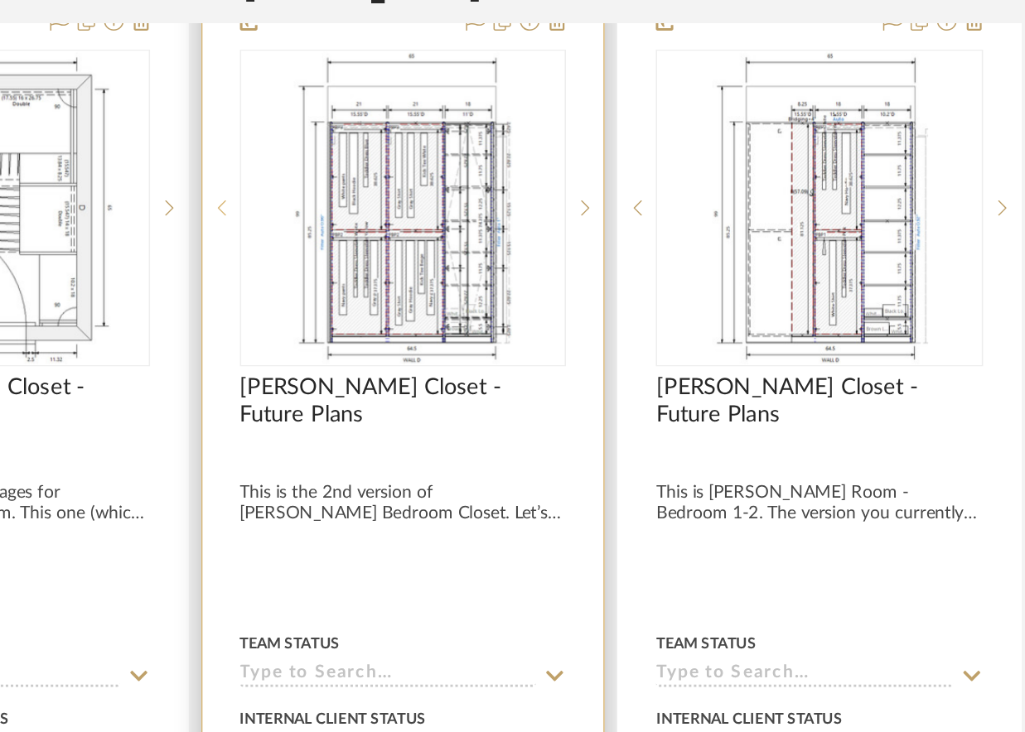
click at [476, 203] on icon at bounding box center [479, 207] width 6 height 12
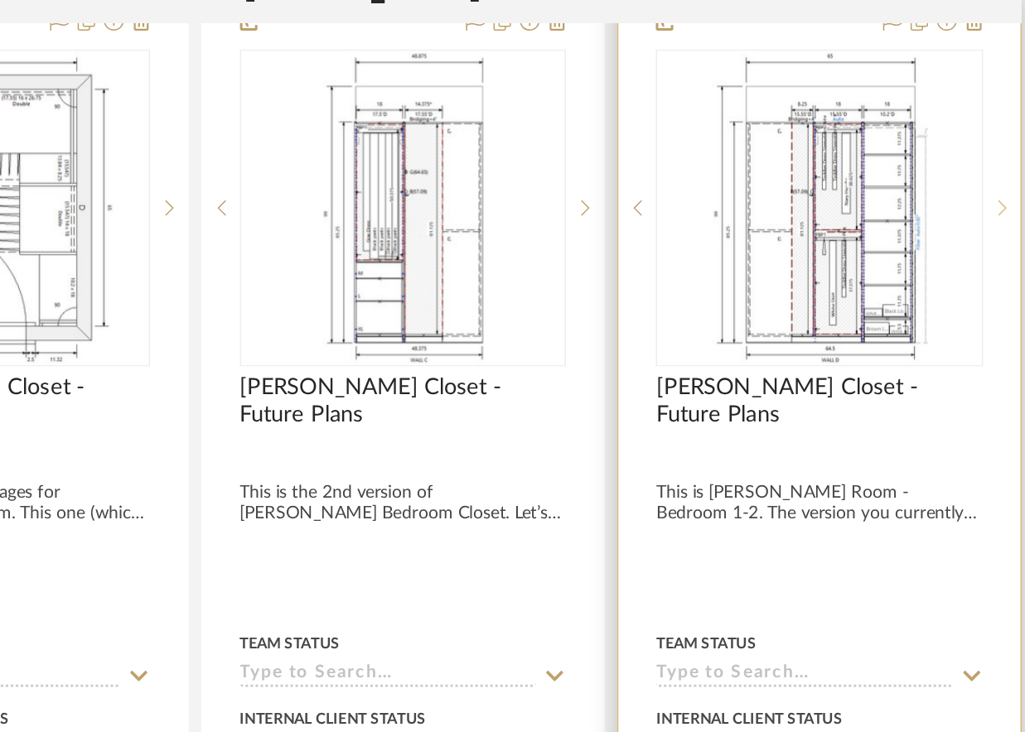
click at [994, 205] on icon at bounding box center [996, 207] width 6 height 12
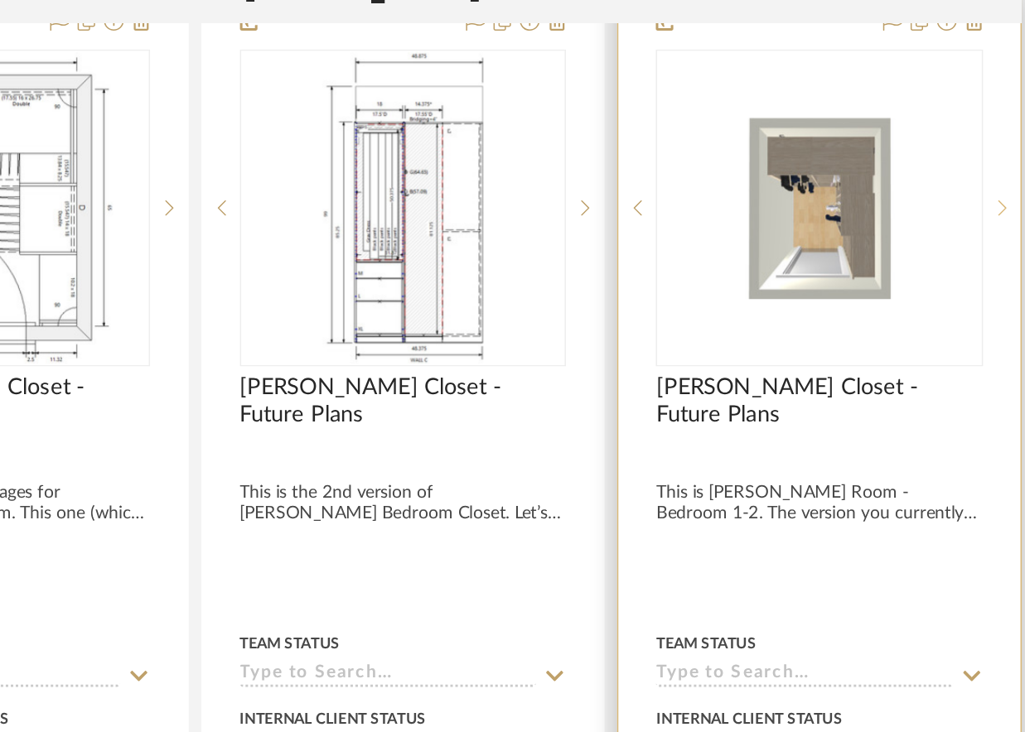
click at [994, 205] on icon at bounding box center [996, 207] width 6 height 12
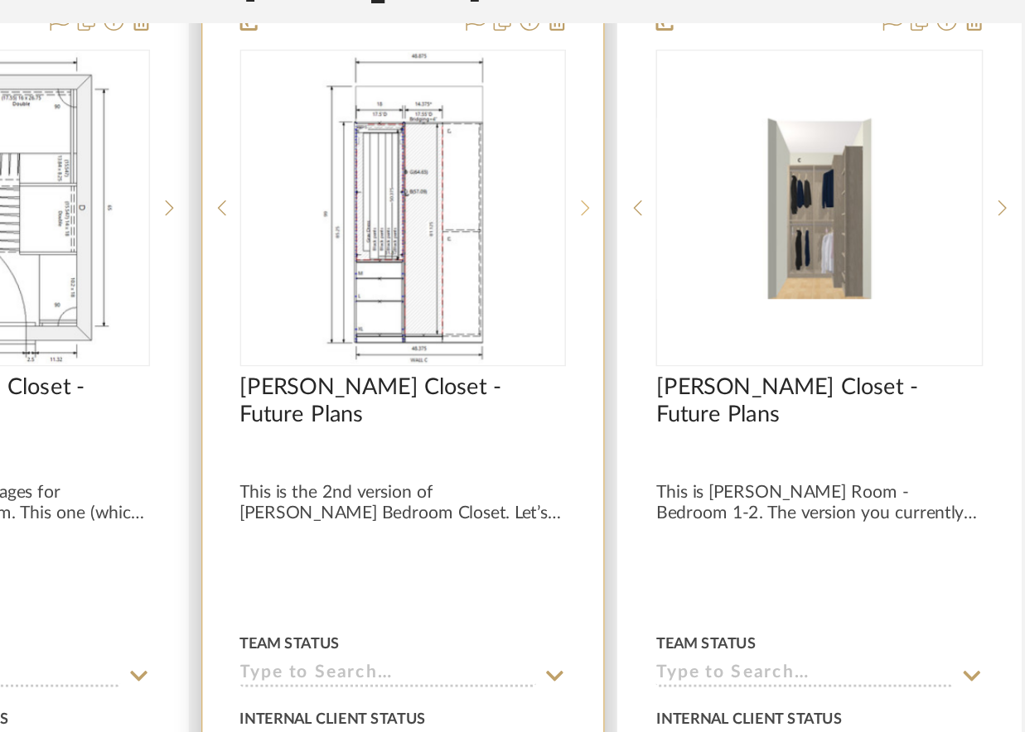
click at [723, 208] on sr-next-btn at bounding box center [719, 207] width 25 height 12
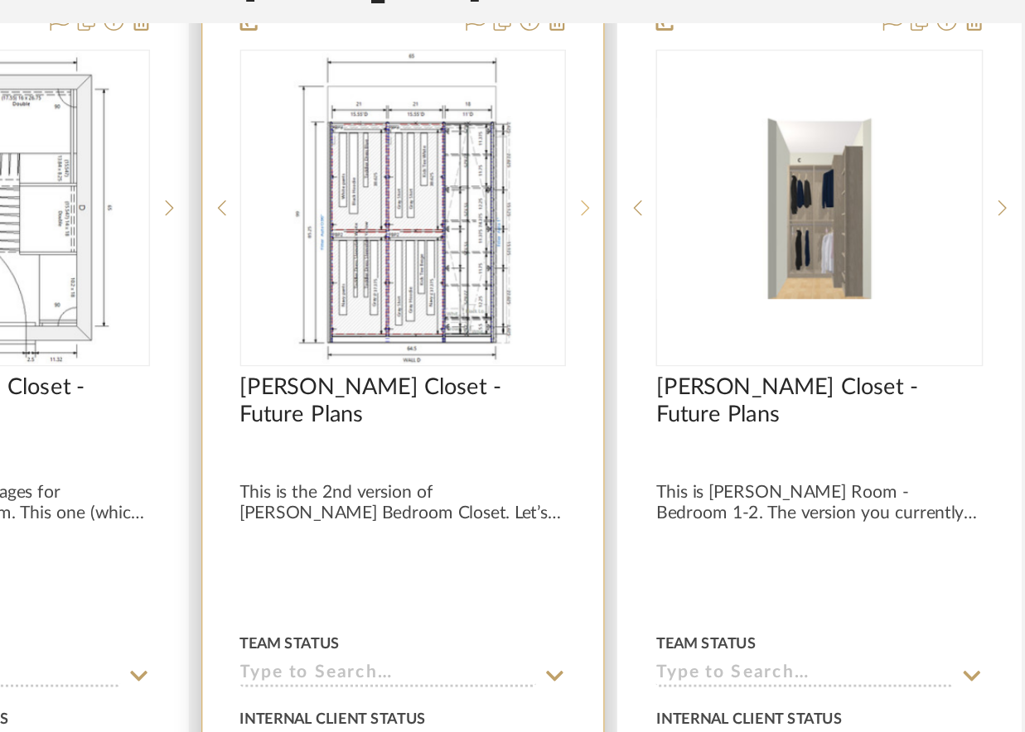
click at [723, 208] on sr-next-btn at bounding box center [719, 207] width 25 height 12
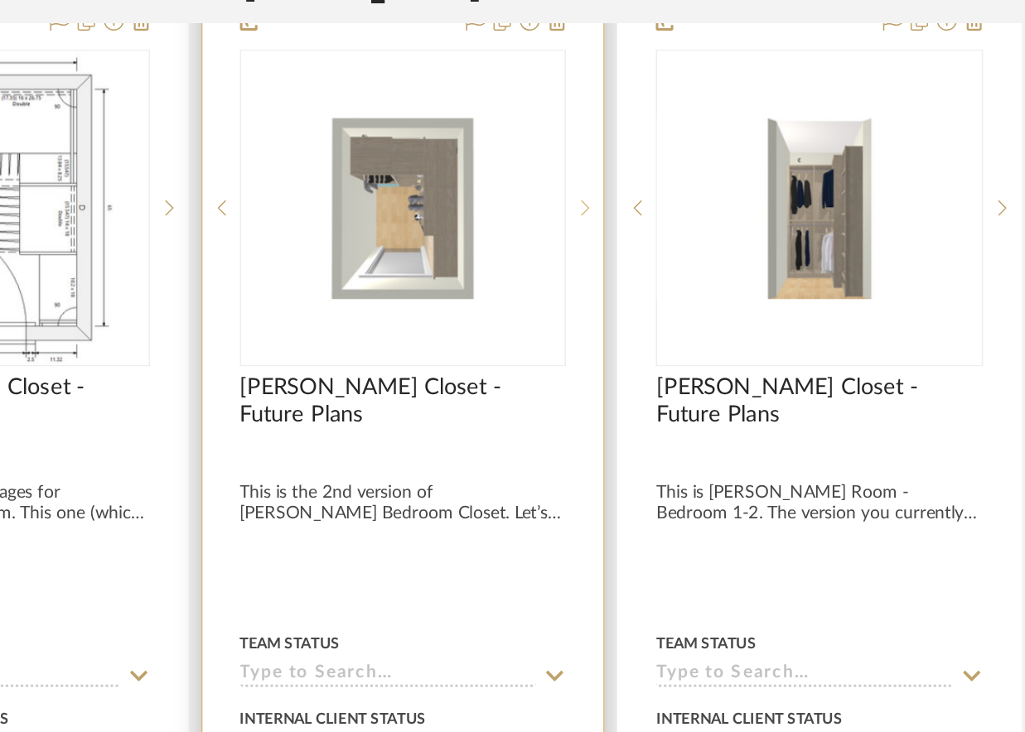
click at [723, 208] on sr-next-btn at bounding box center [719, 207] width 25 height 12
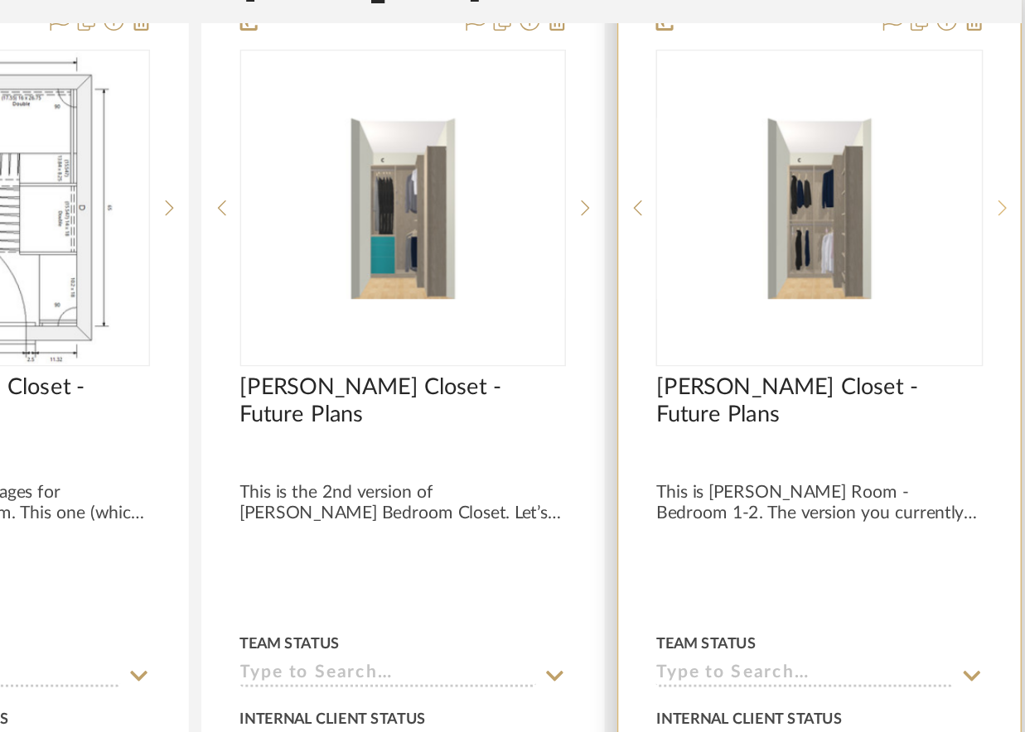
click at [996, 206] on icon at bounding box center [996, 207] width 6 height 12
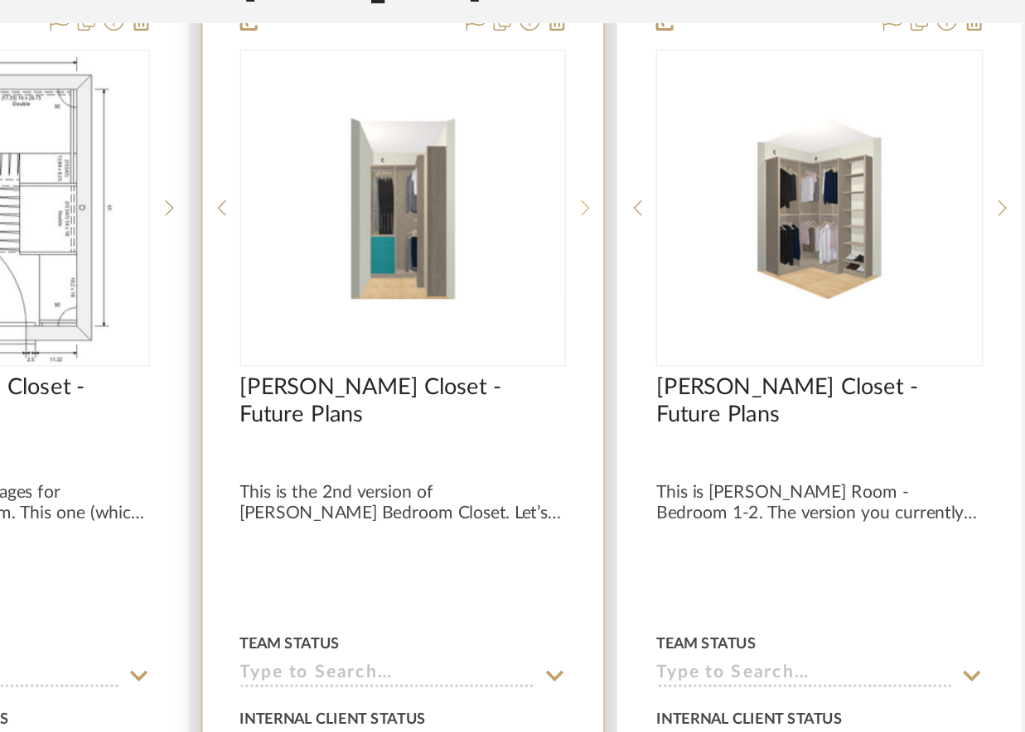
click at [718, 204] on icon at bounding box center [721, 206] width 6 height 10
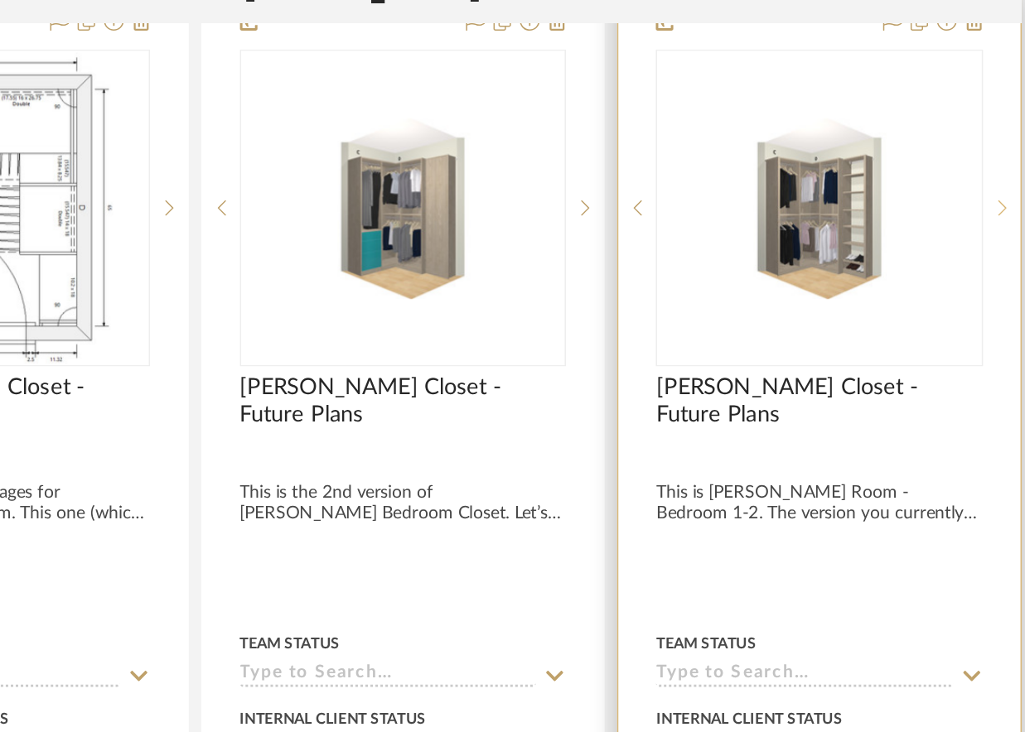
click at [989, 211] on sr-next-btn at bounding box center [996, 207] width 25 height 12
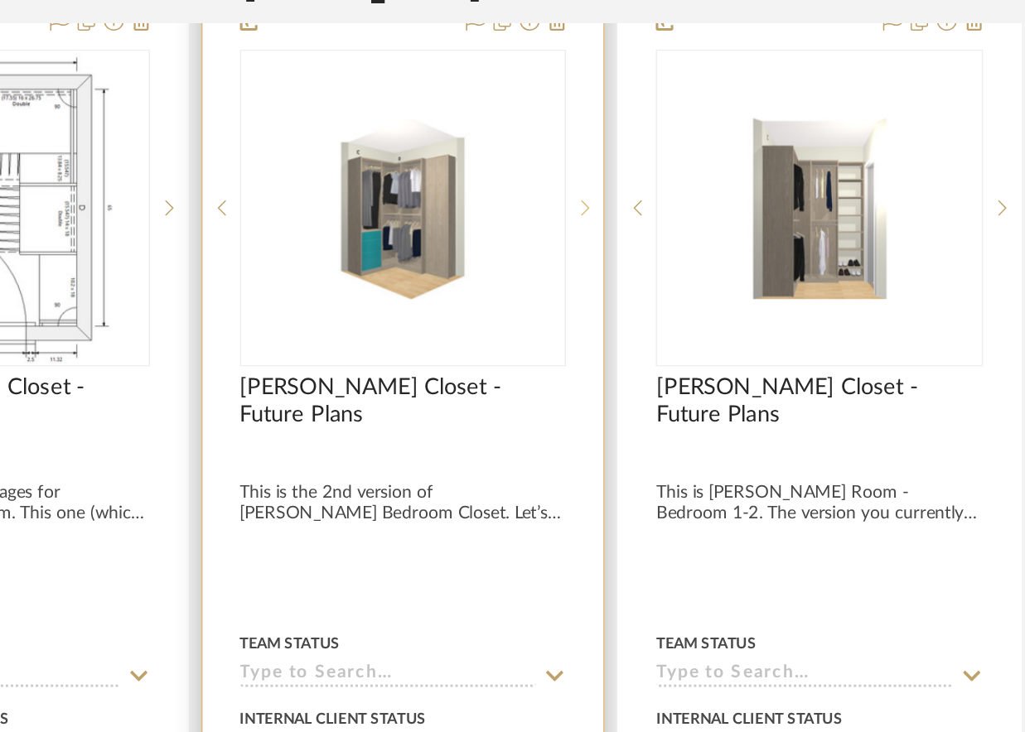
click at [718, 207] on icon at bounding box center [720, 207] width 6 height 12
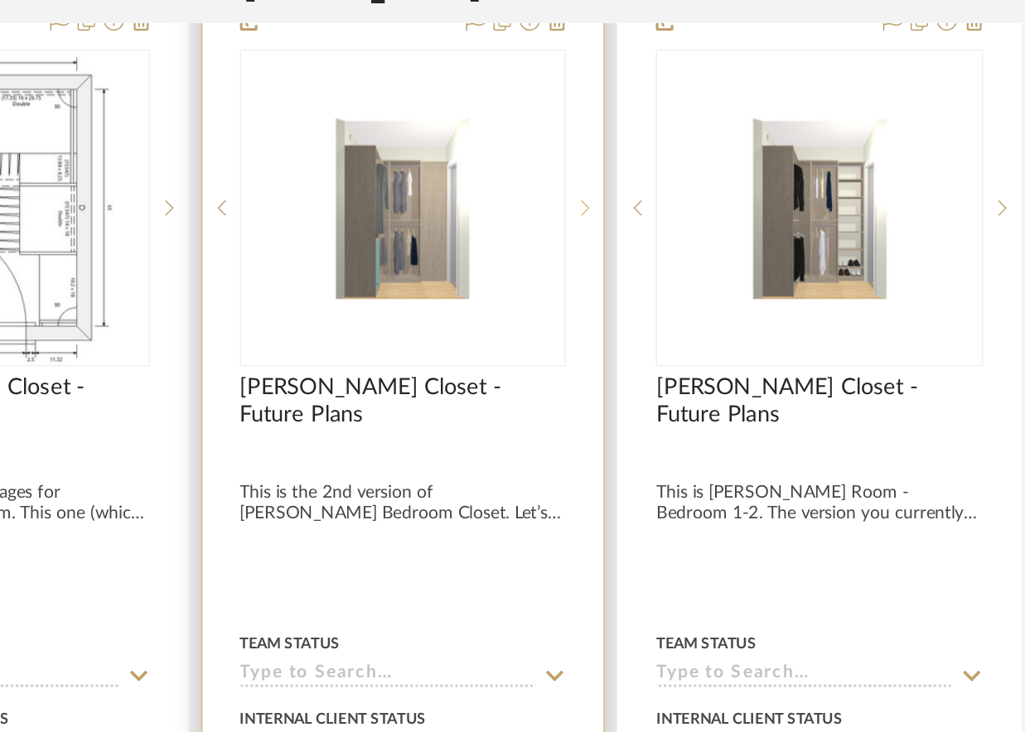
click at [718, 207] on icon at bounding box center [720, 207] width 6 height 12
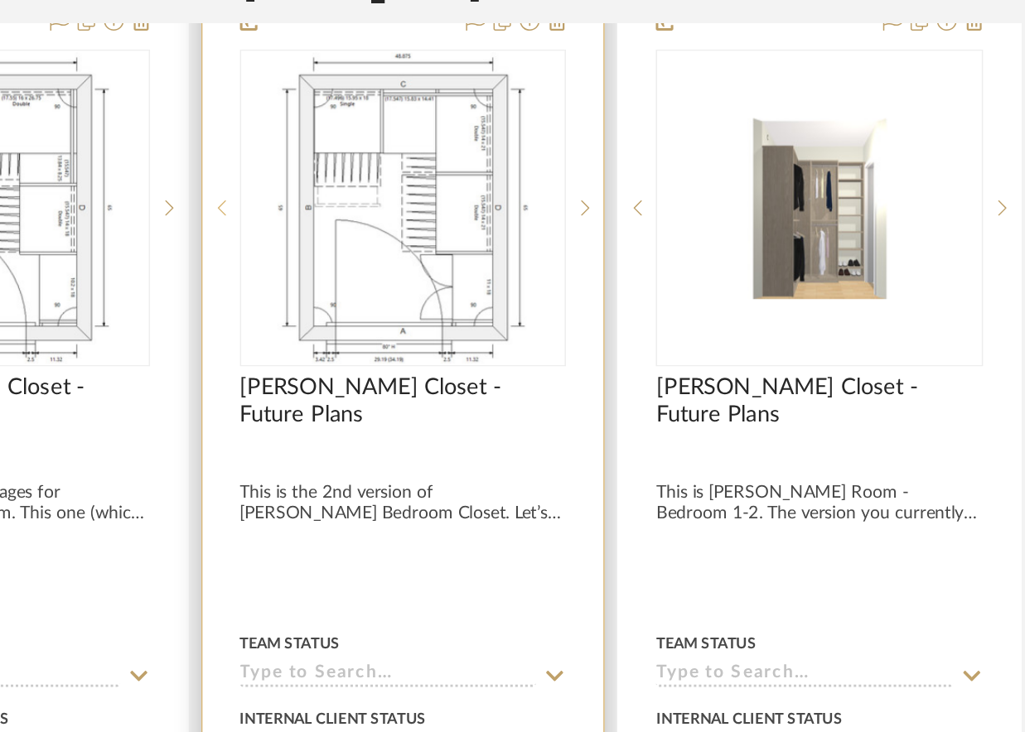
click at [477, 208] on icon at bounding box center [479, 206] width 6 height 10
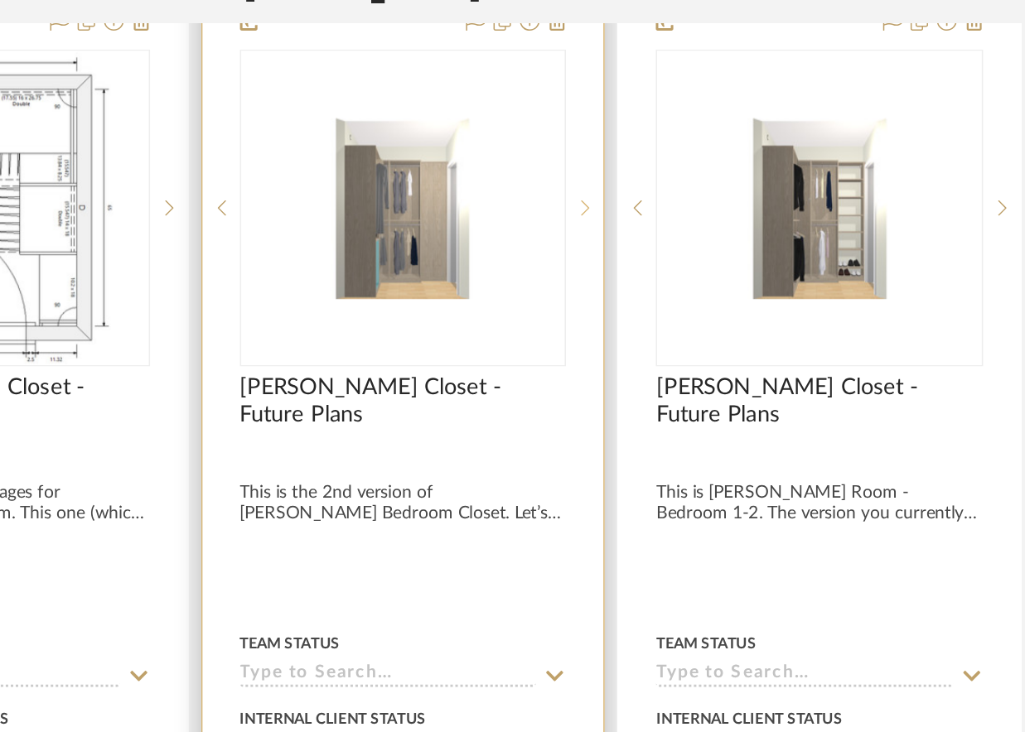
click at [717, 205] on icon at bounding box center [720, 207] width 6 height 12
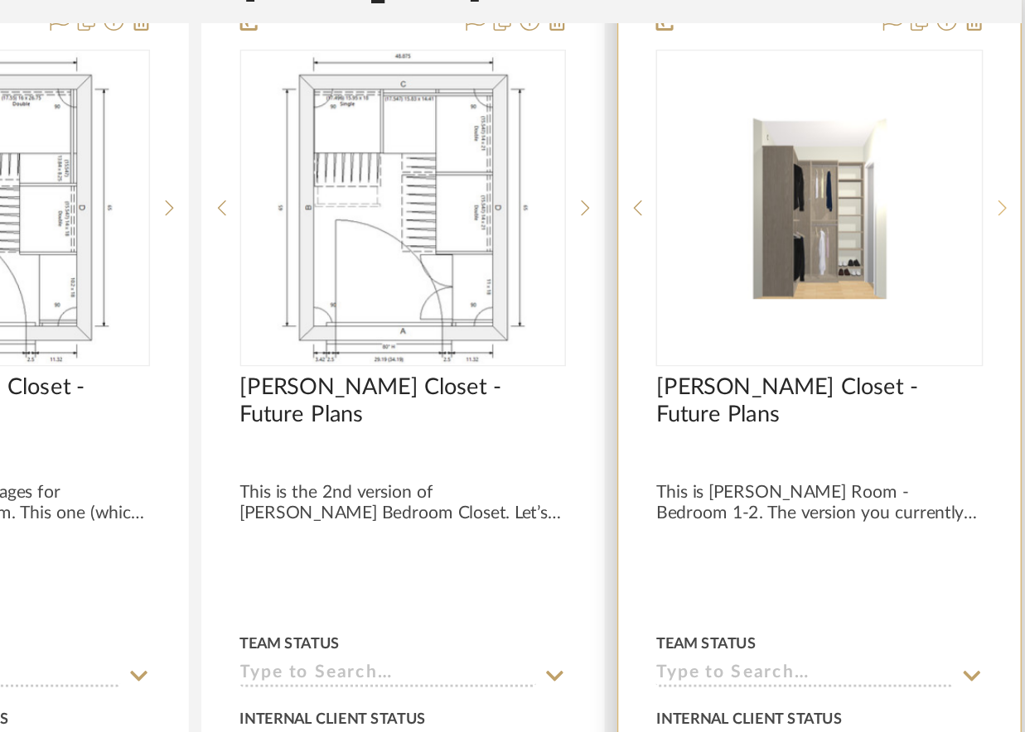
click at [994, 204] on icon at bounding box center [996, 207] width 6 height 12
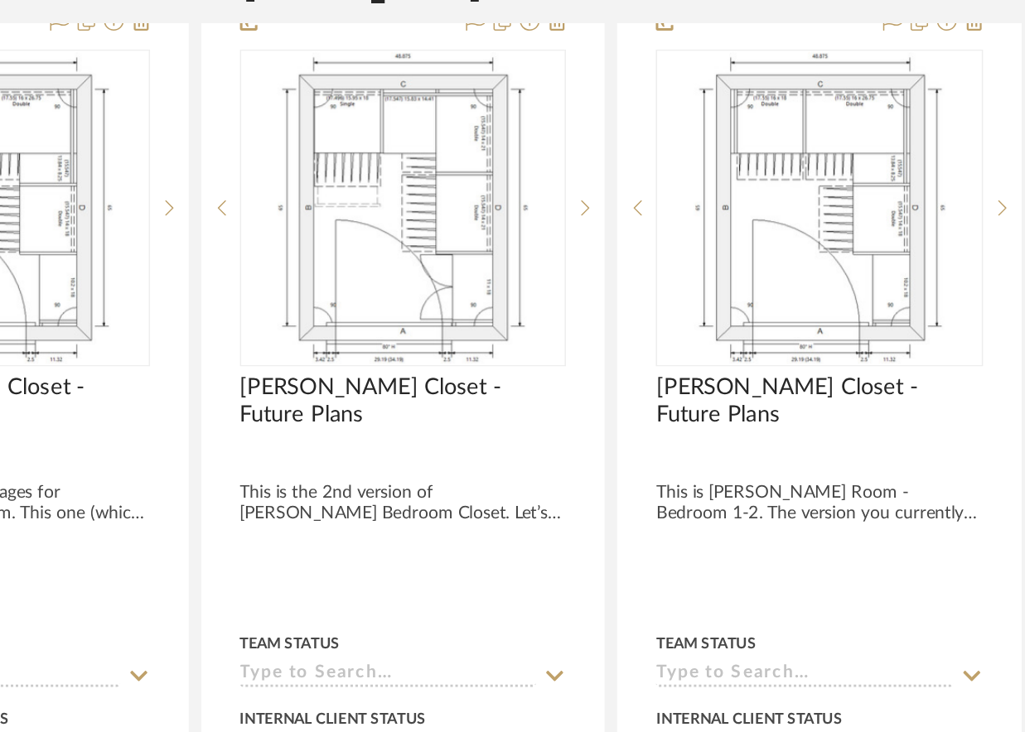
scroll to position [1554, 160]
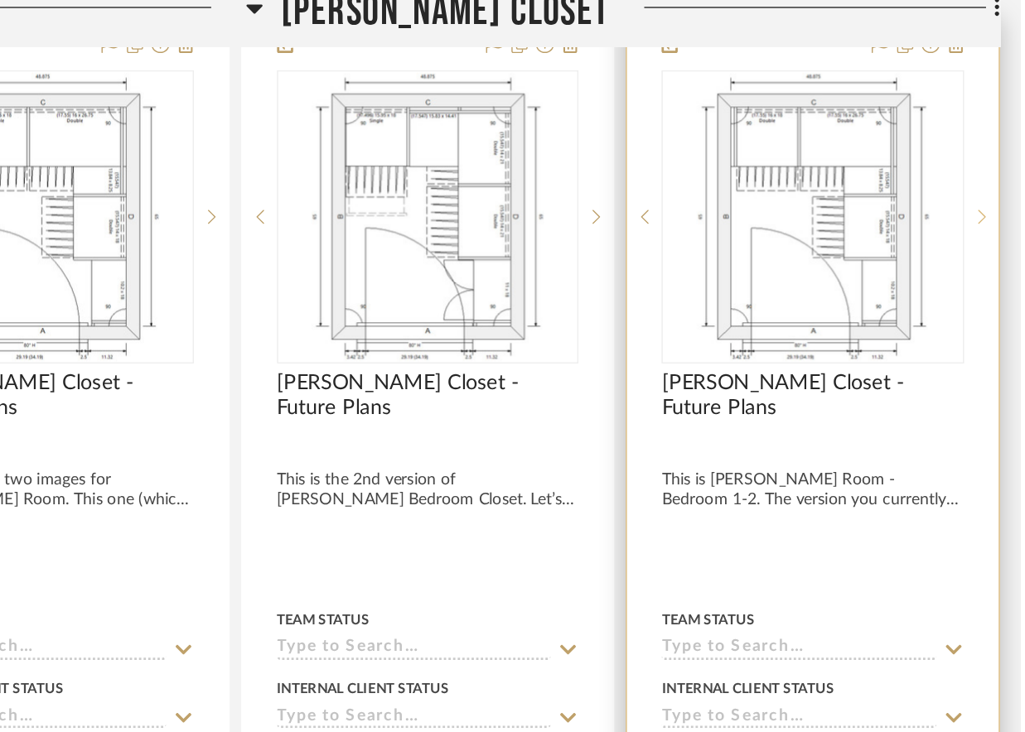
click at [999, 205] on icon at bounding box center [997, 207] width 6 height 12
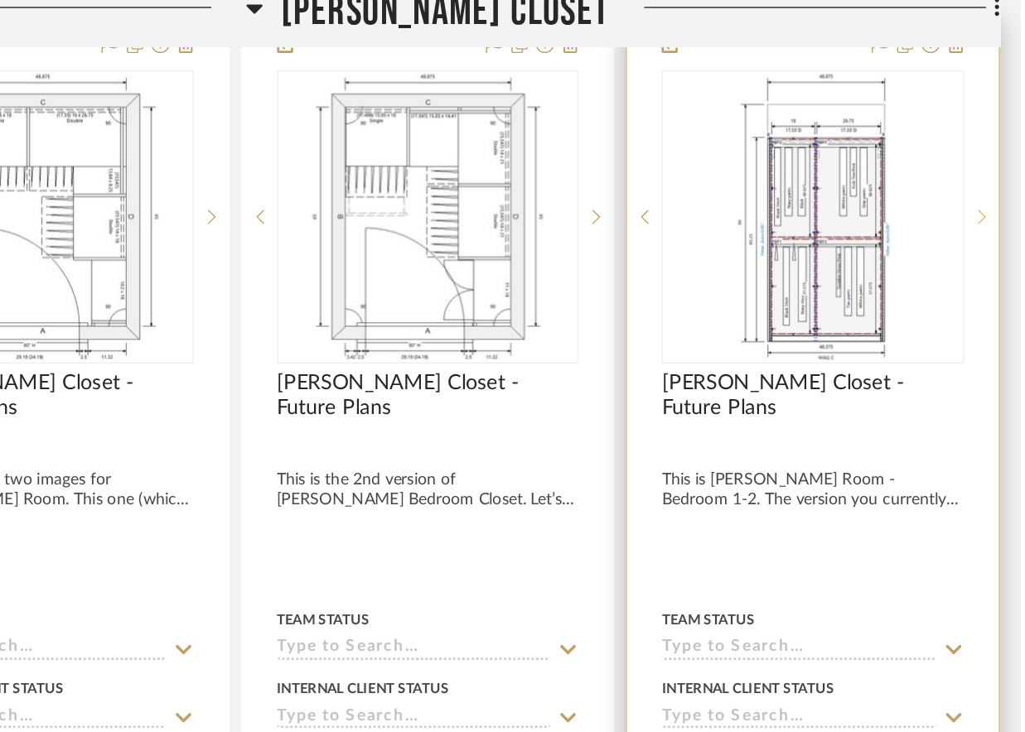
click at [996, 207] on icon at bounding box center [997, 207] width 6 height 12
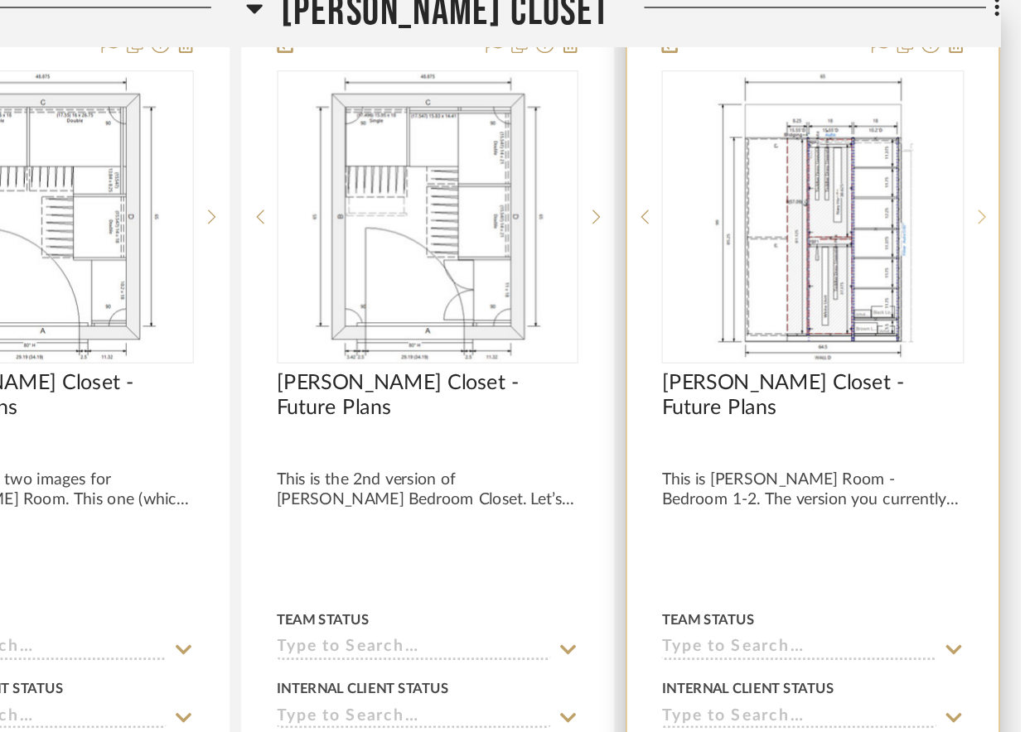
click at [996, 207] on icon at bounding box center [997, 207] width 6 height 12
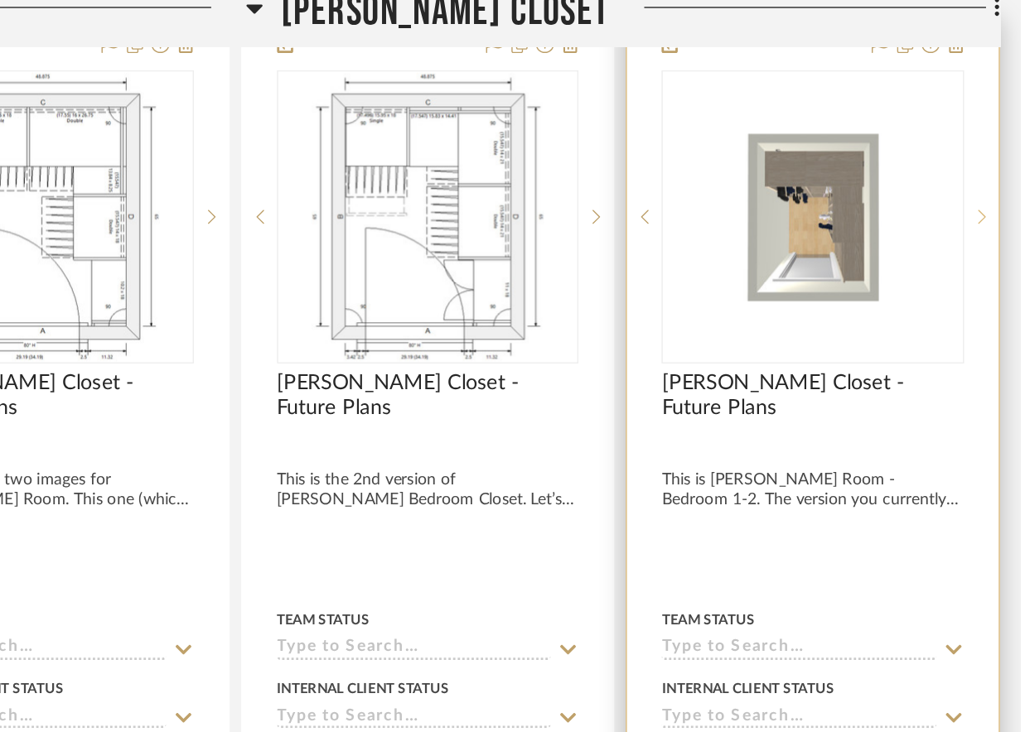
click at [996, 207] on icon at bounding box center [997, 207] width 6 height 12
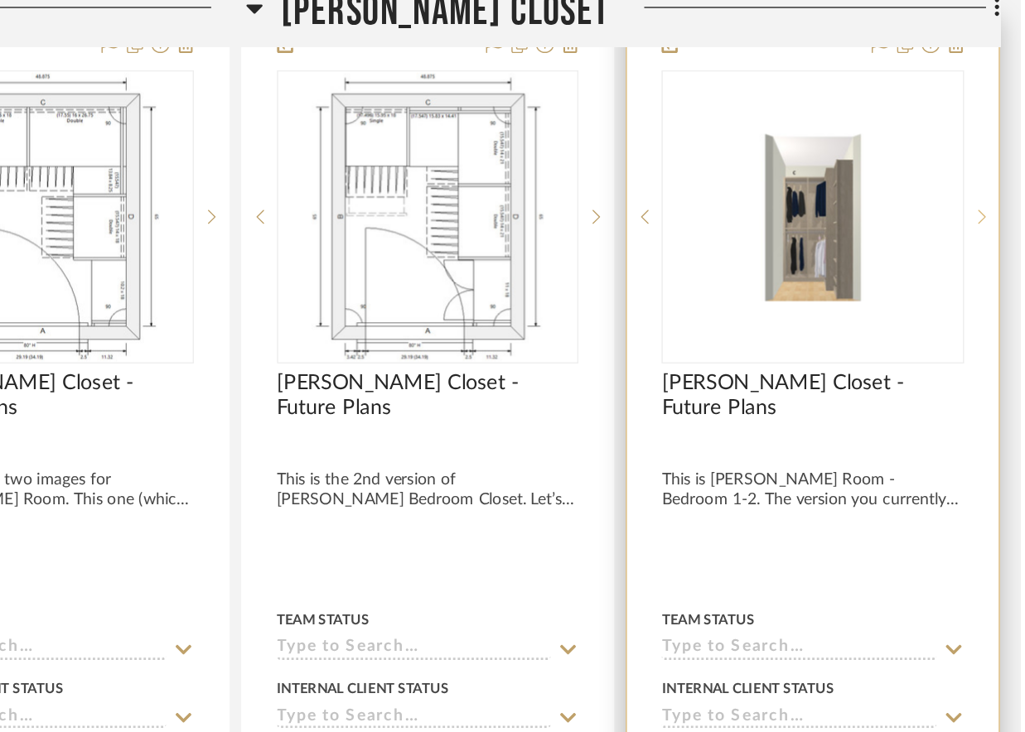
click at [996, 207] on icon at bounding box center [997, 207] width 6 height 12
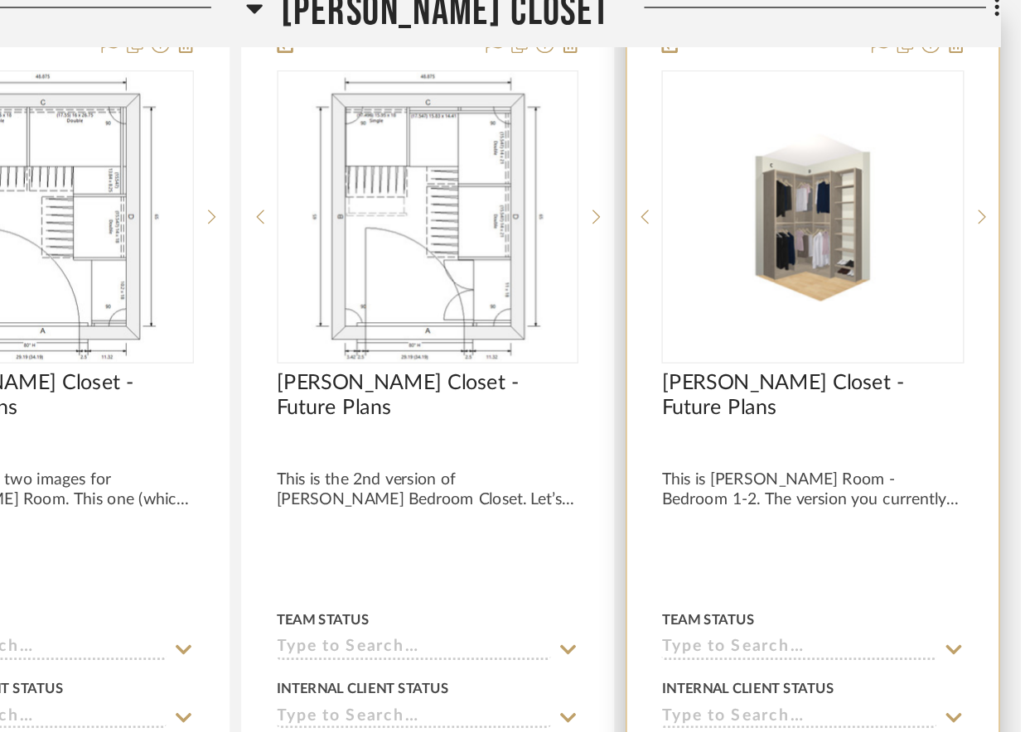
click at [906, 219] on img "5" at bounding box center [876, 207] width 214 height 120
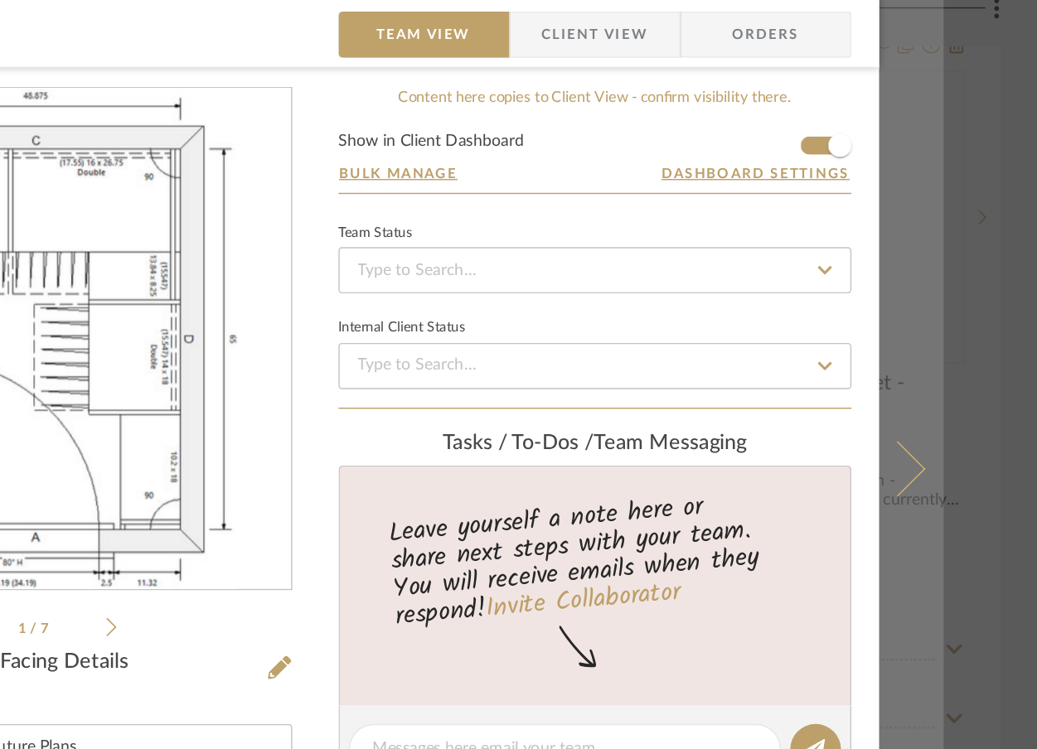
scroll to position [30, 0]
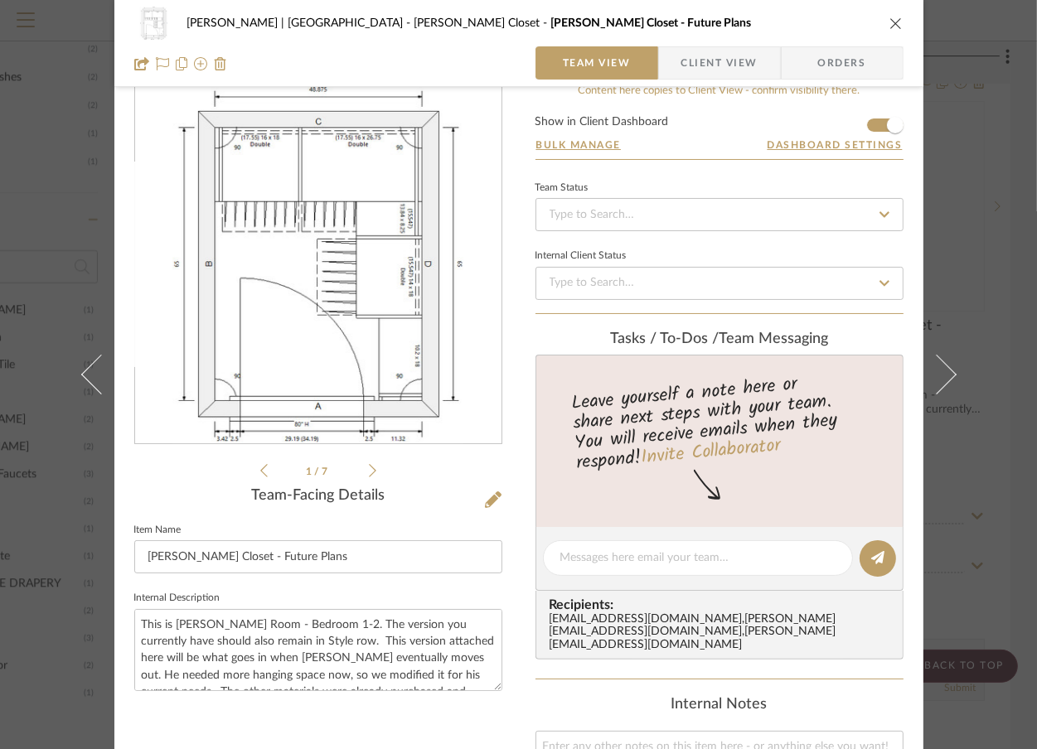
click at [260, 472] on icon at bounding box center [263, 470] width 7 height 15
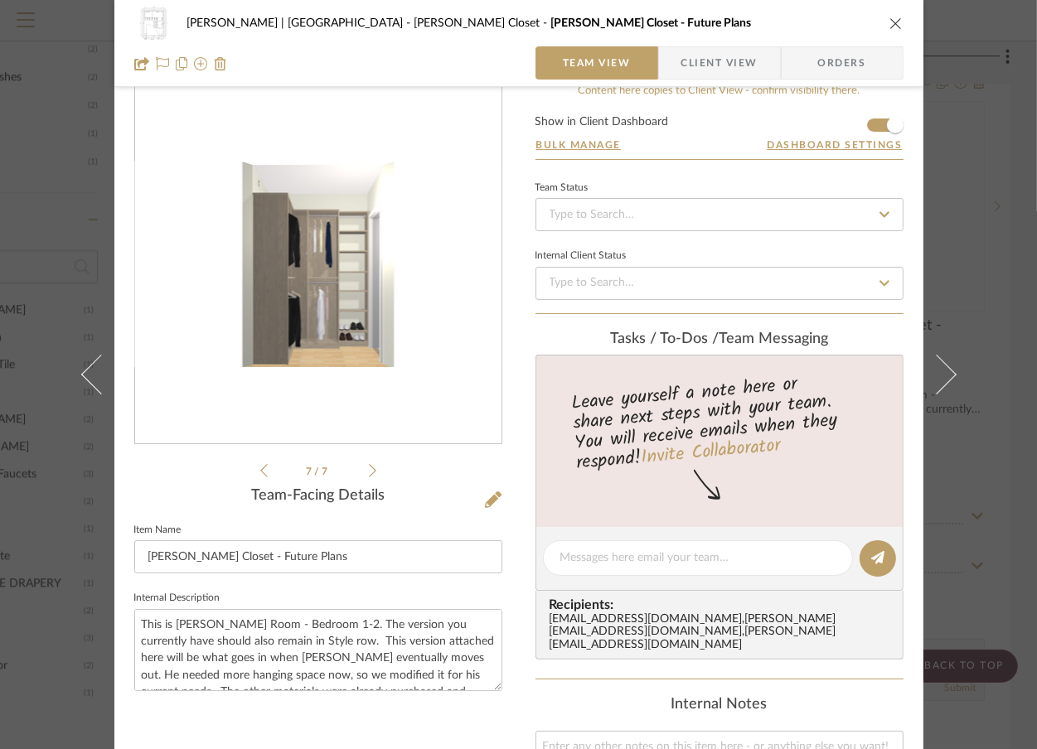
click at [341, 273] on img "6" at bounding box center [318, 265] width 366 height 206
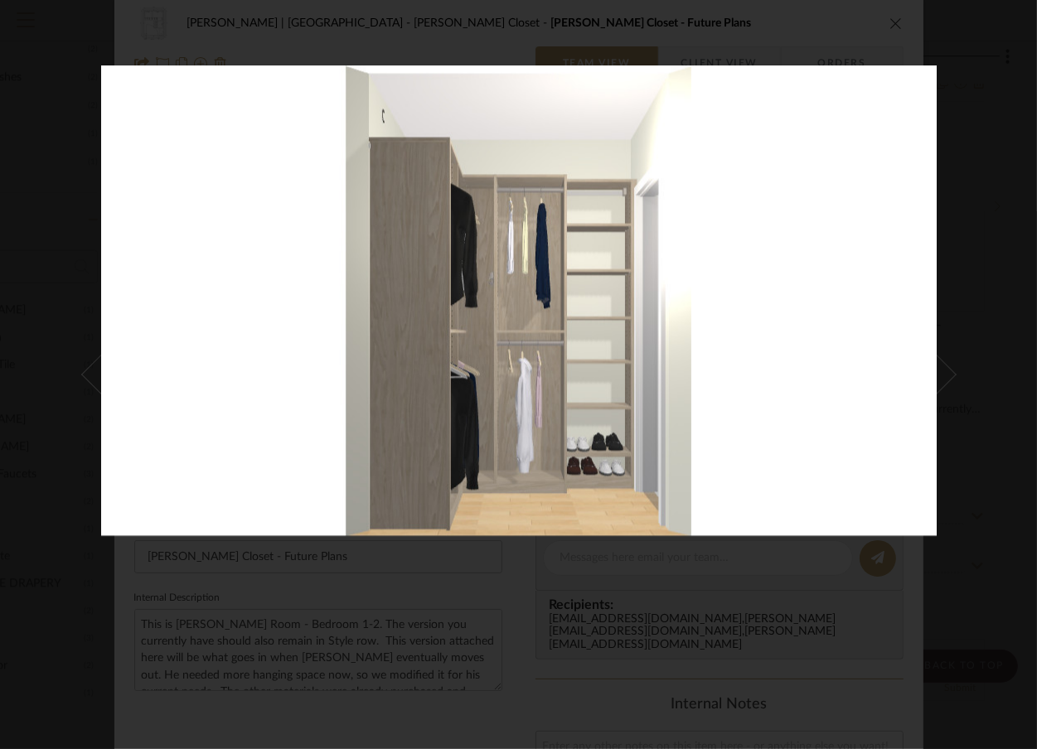
click at [131, 467] on img at bounding box center [518, 300] width 835 height 470
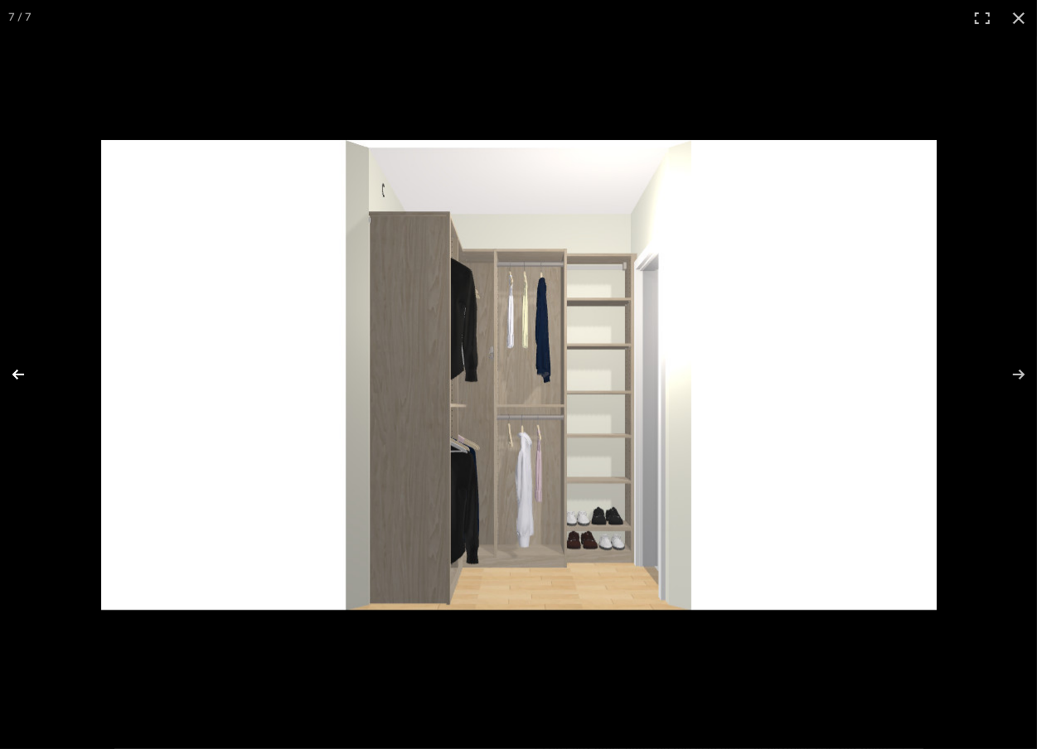
click at [27, 371] on button at bounding box center [29, 374] width 58 height 83
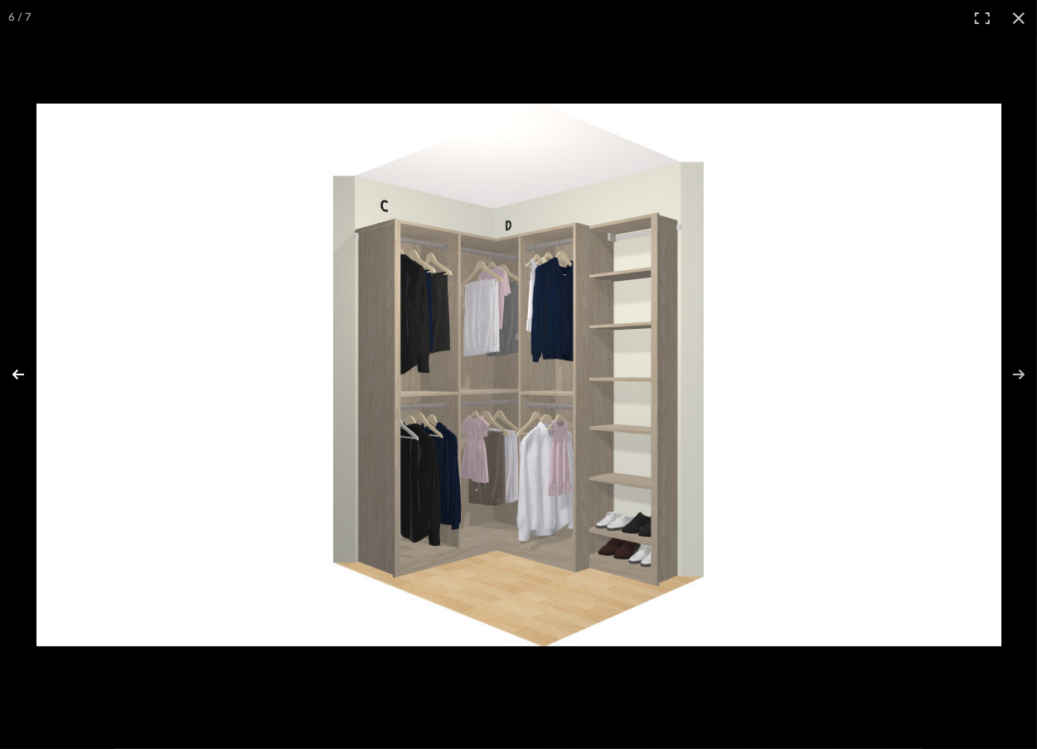
click at [22, 371] on button at bounding box center [29, 374] width 58 height 83
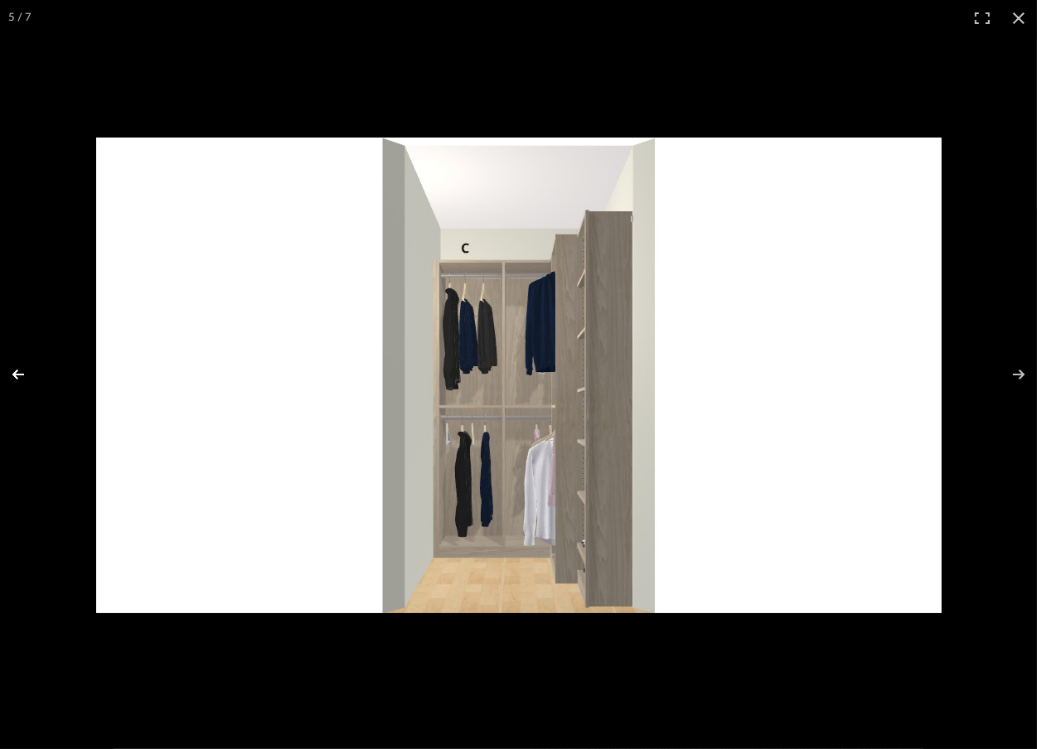
click at [22, 371] on button at bounding box center [29, 374] width 58 height 83
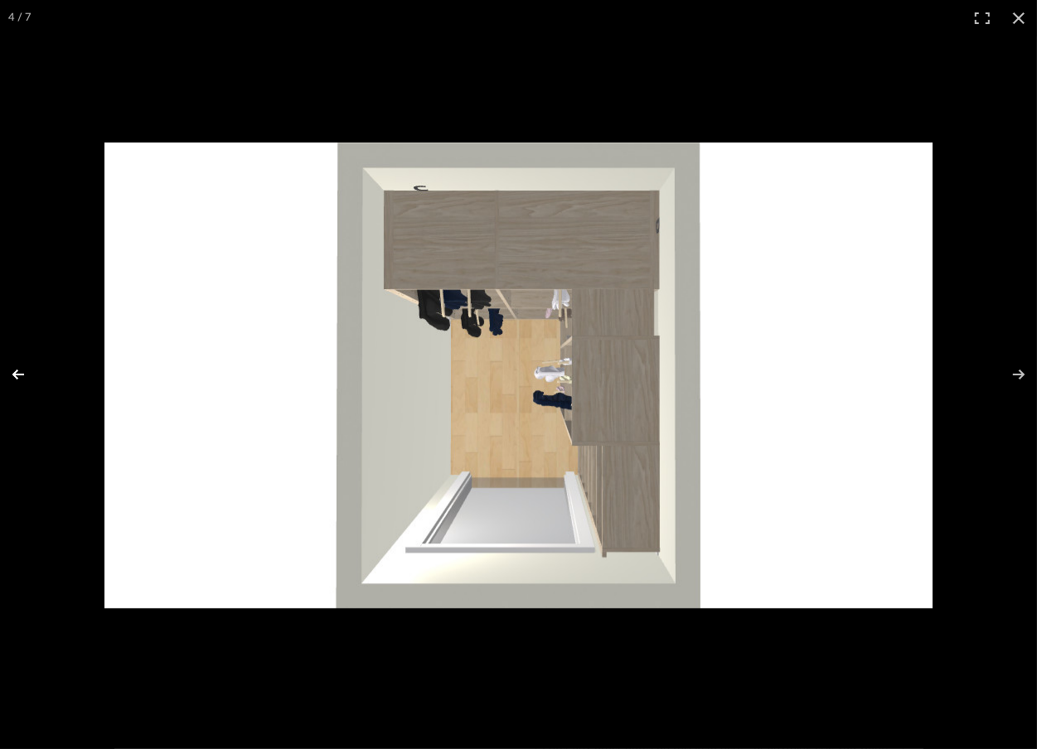
click at [22, 371] on button at bounding box center [29, 374] width 58 height 83
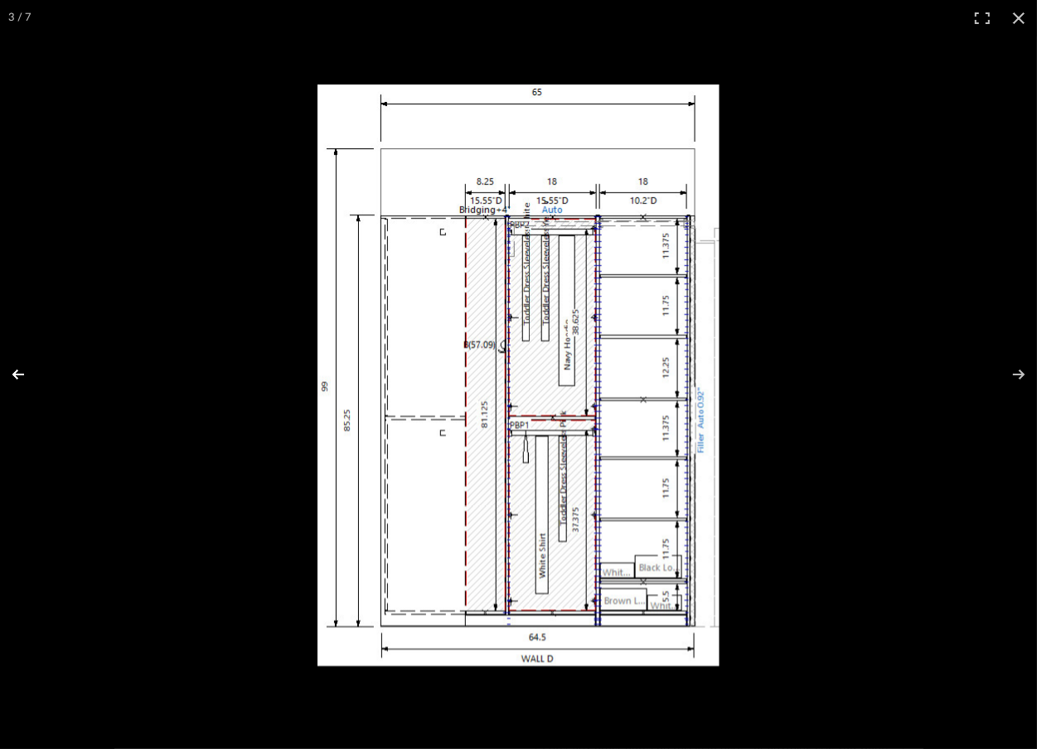
click at [22, 371] on button at bounding box center [29, 374] width 58 height 83
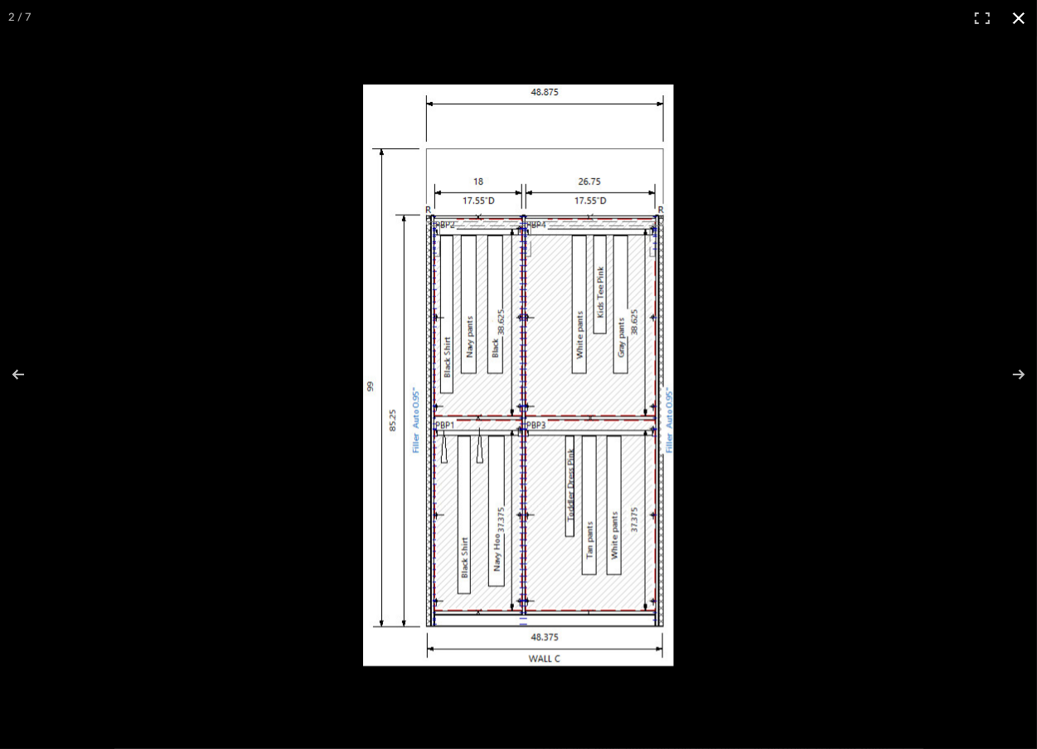
click at [189, 339] on div at bounding box center [518, 374] width 1037 height 749
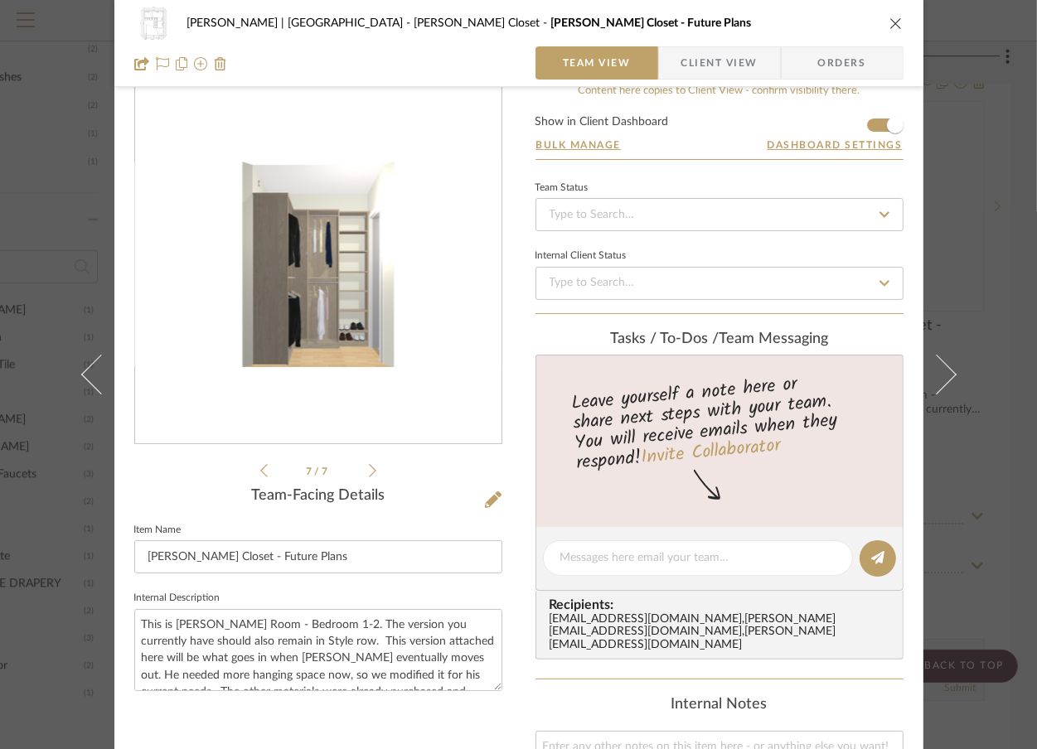
click at [996, 209] on div "Vargas-Gable | Manhattan Beach Steele's Closet Steele's Closet - Future Plans T…" at bounding box center [518, 374] width 1037 height 749
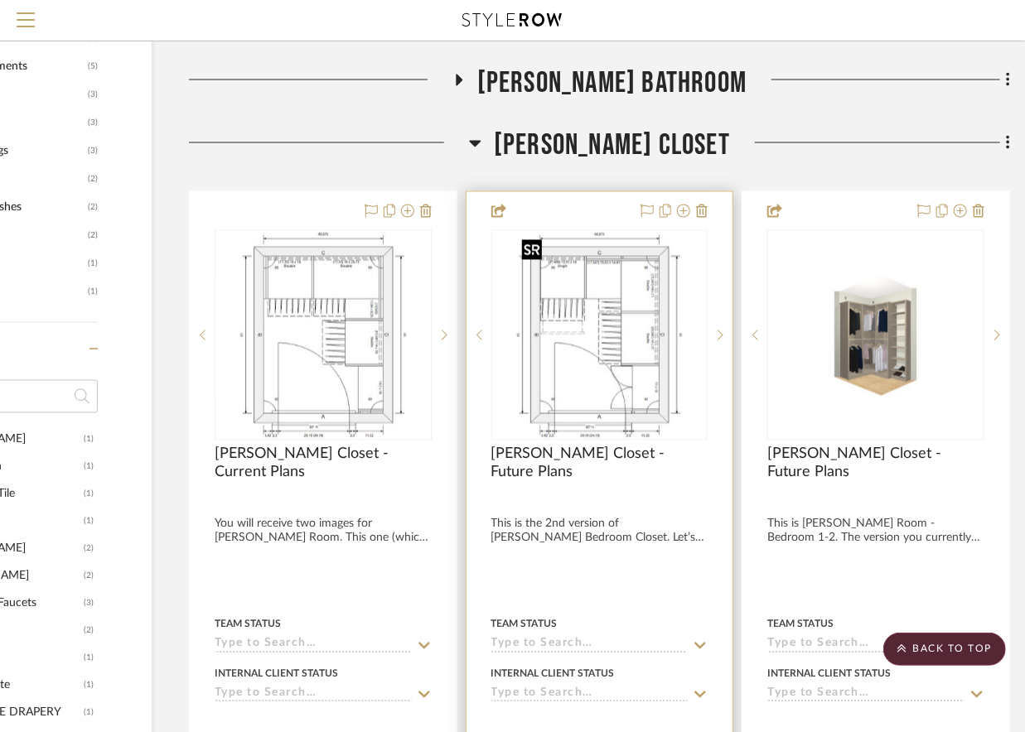
scroll to position [1417, 160]
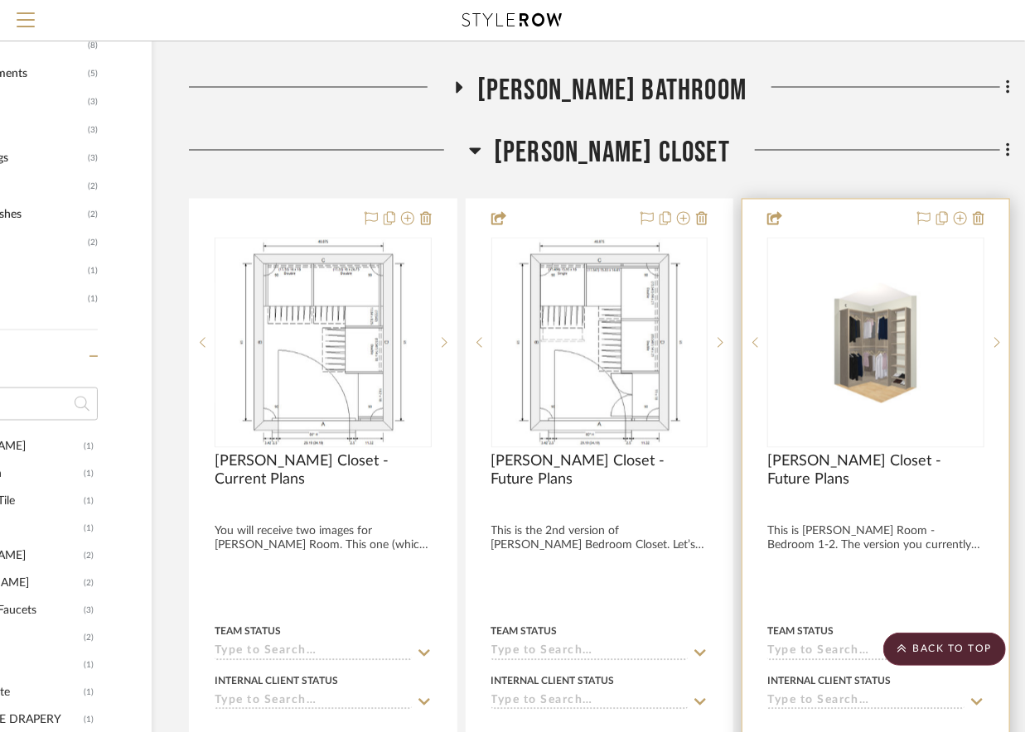
click at [903, 370] on img "5" at bounding box center [876, 343] width 214 height 120
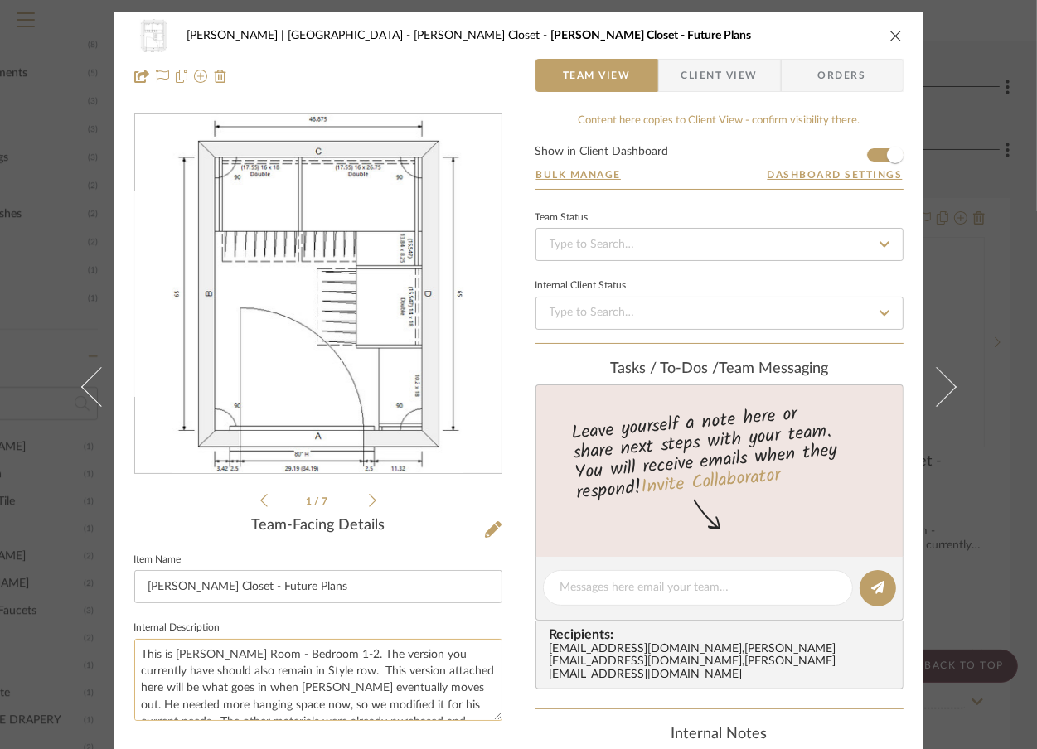
scroll to position [7, 0]
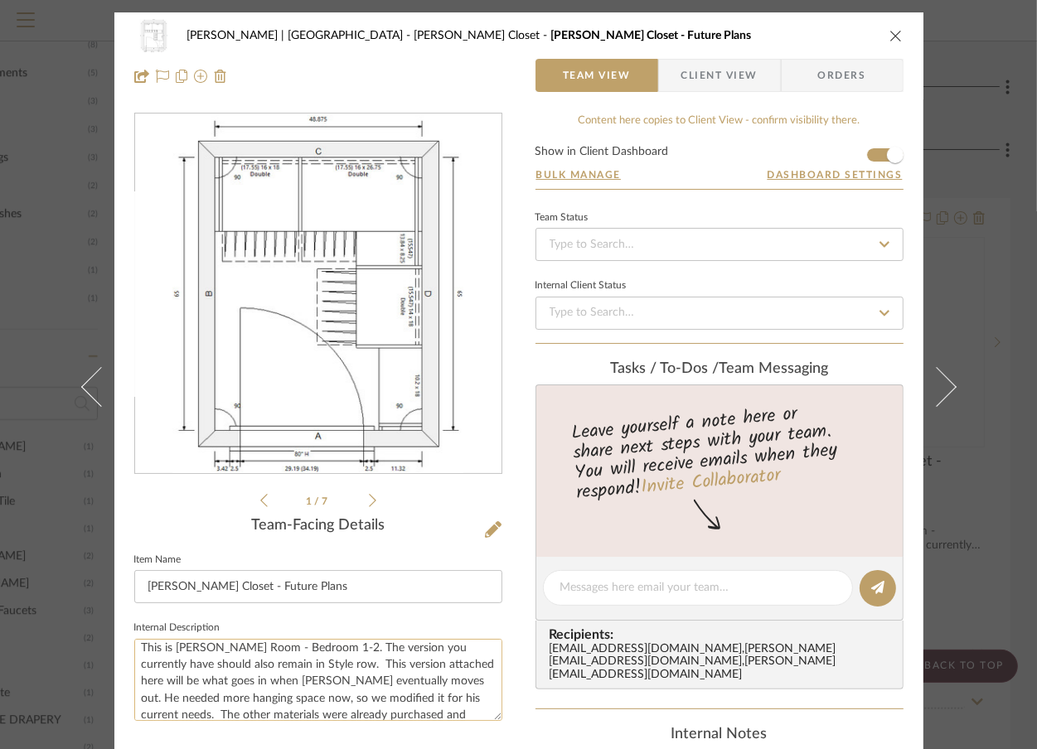
drag, startPoint x: 330, startPoint y: 661, endPoint x: 400, endPoint y: 697, distance: 78.9
click at [400, 697] on textarea "This is [PERSON_NAME] Room - Bedroom 1-2. The version you currently have should…" at bounding box center [318, 680] width 368 height 82
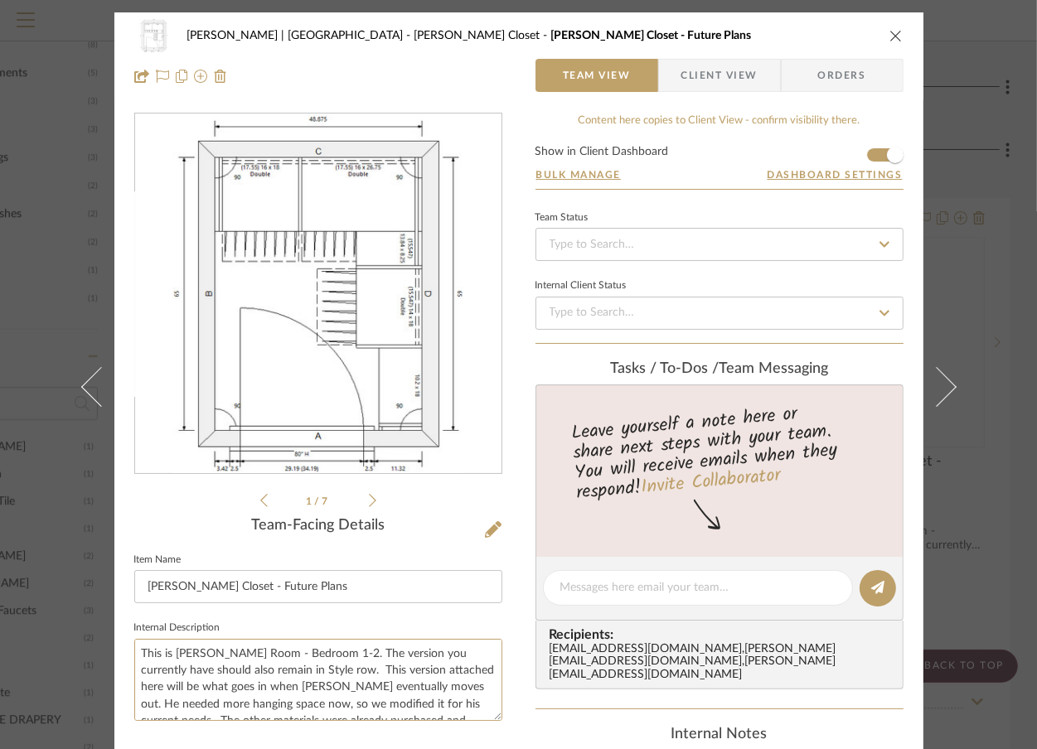
scroll to position [50, 0]
drag, startPoint x: 138, startPoint y: 641, endPoint x: 466, endPoint y: 722, distance: 337.8
click at [466, 722] on sr-form-field "Internal Description This is Steele's Room - Bedroom 1-2. The version you curre…" at bounding box center [318, 675] width 368 height 118
click at [891, 39] on icon "close" at bounding box center [895, 35] width 13 height 13
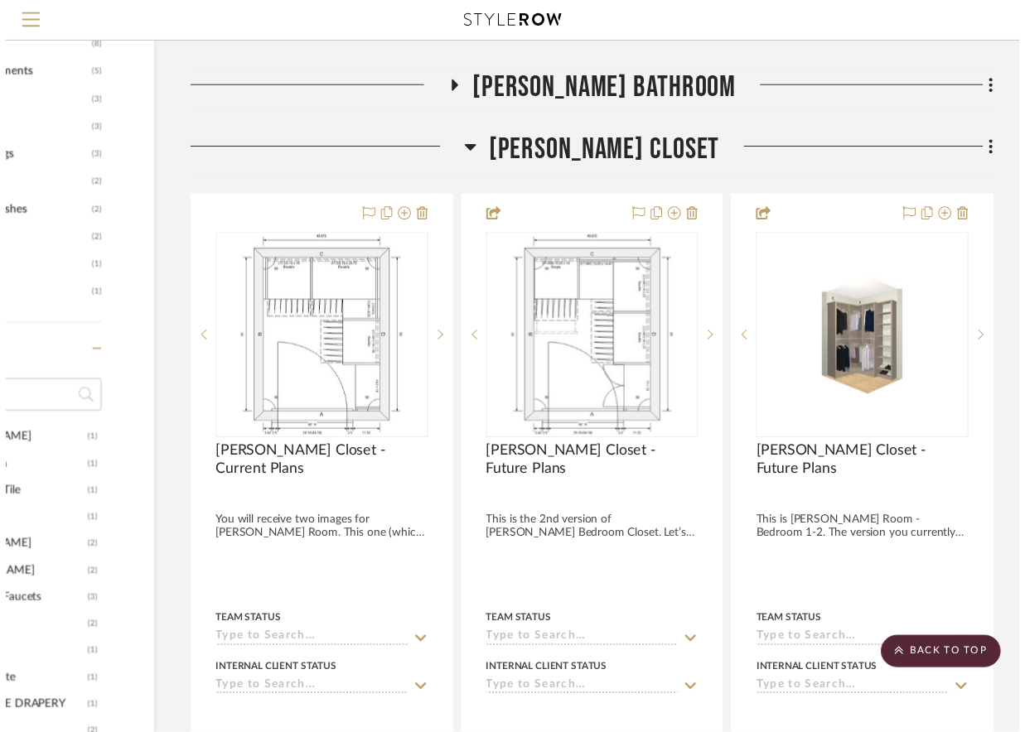
scroll to position [1417, 160]
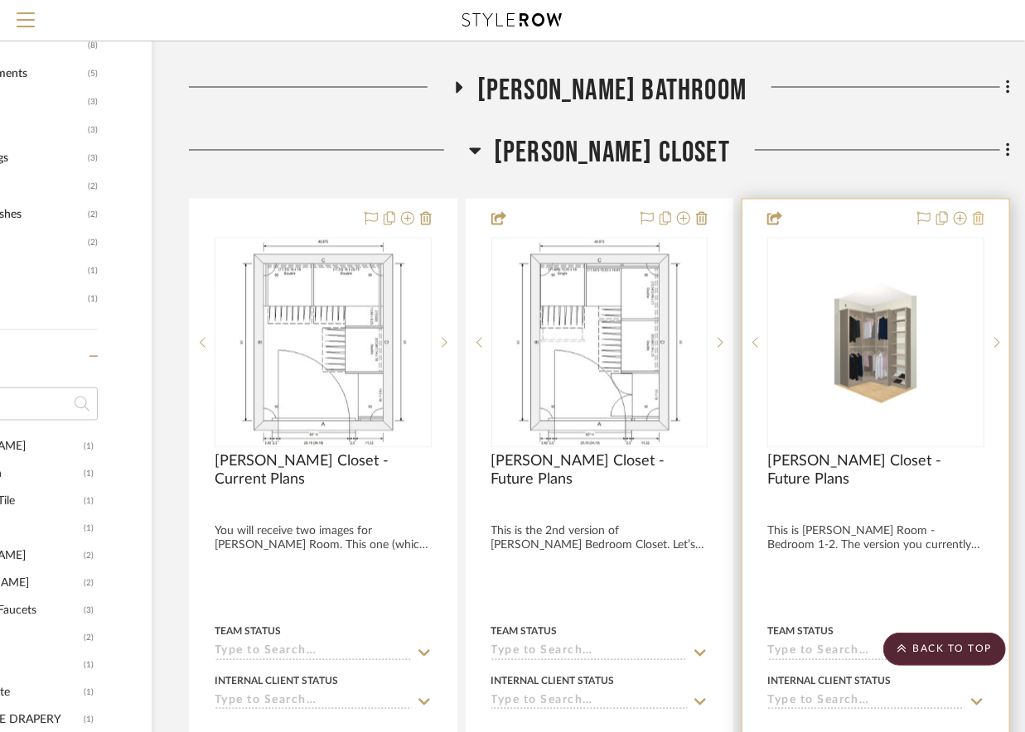
click at [977, 221] on icon at bounding box center [979, 218] width 12 height 13
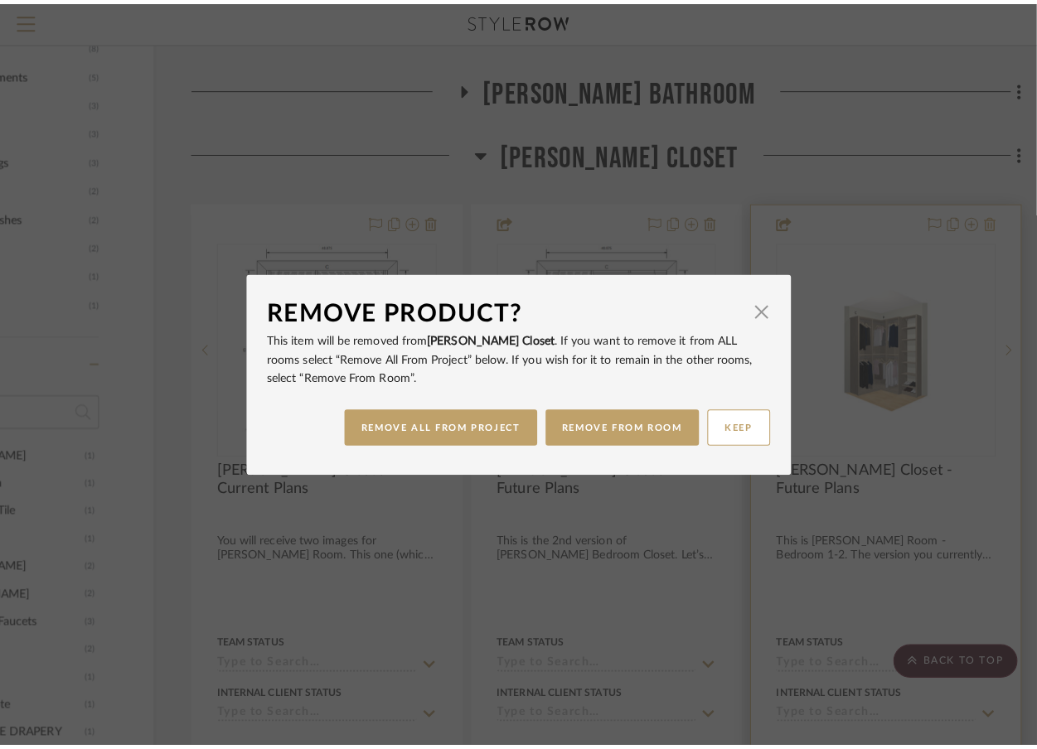
scroll to position [0, 0]
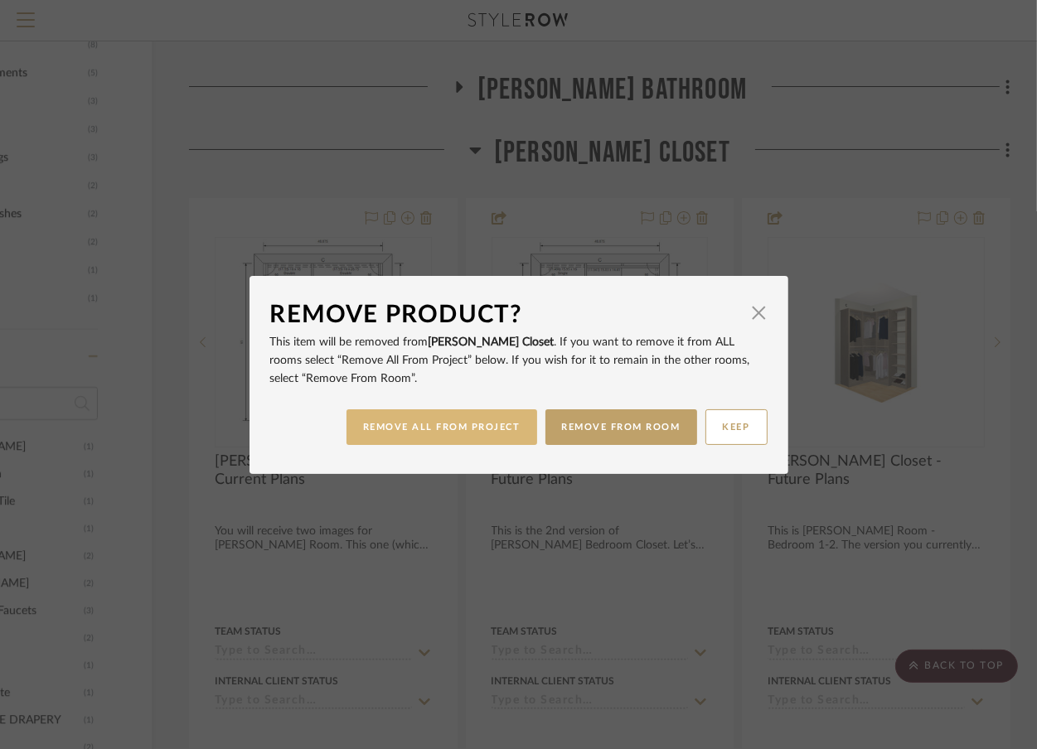
click at [439, 430] on button "REMOVE ALL FROM PROJECT" at bounding box center [441, 427] width 191 height 36
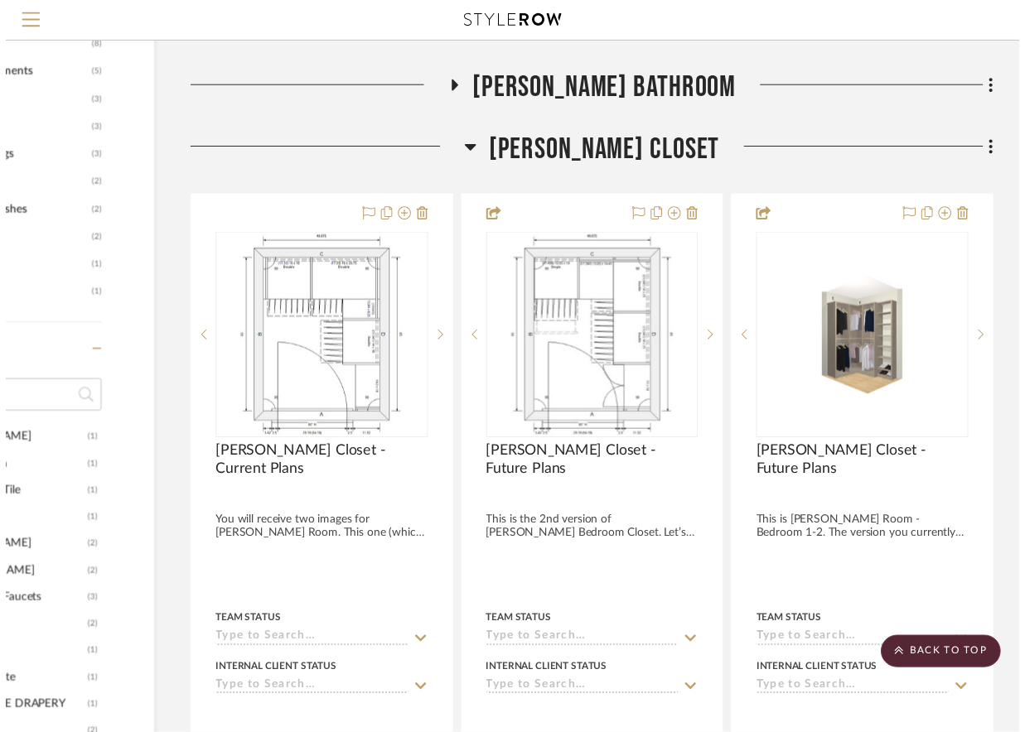
scroll to position [1417, 160]
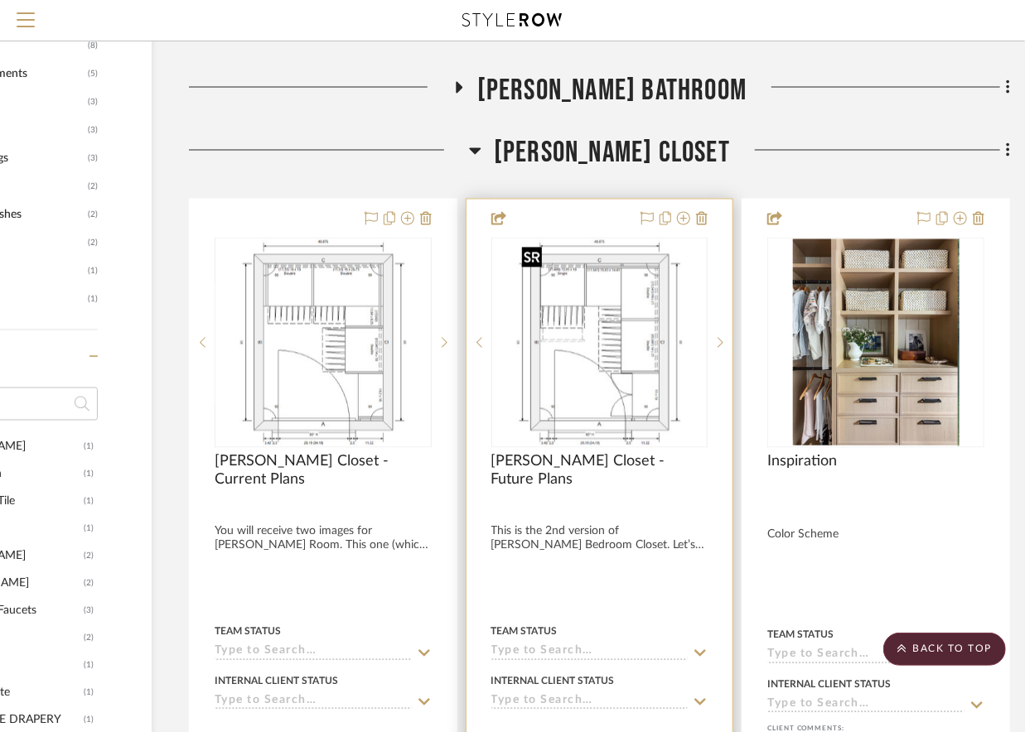
click at [635, 312] on img "0" at bounding box center [598, 342] width 167 height 207
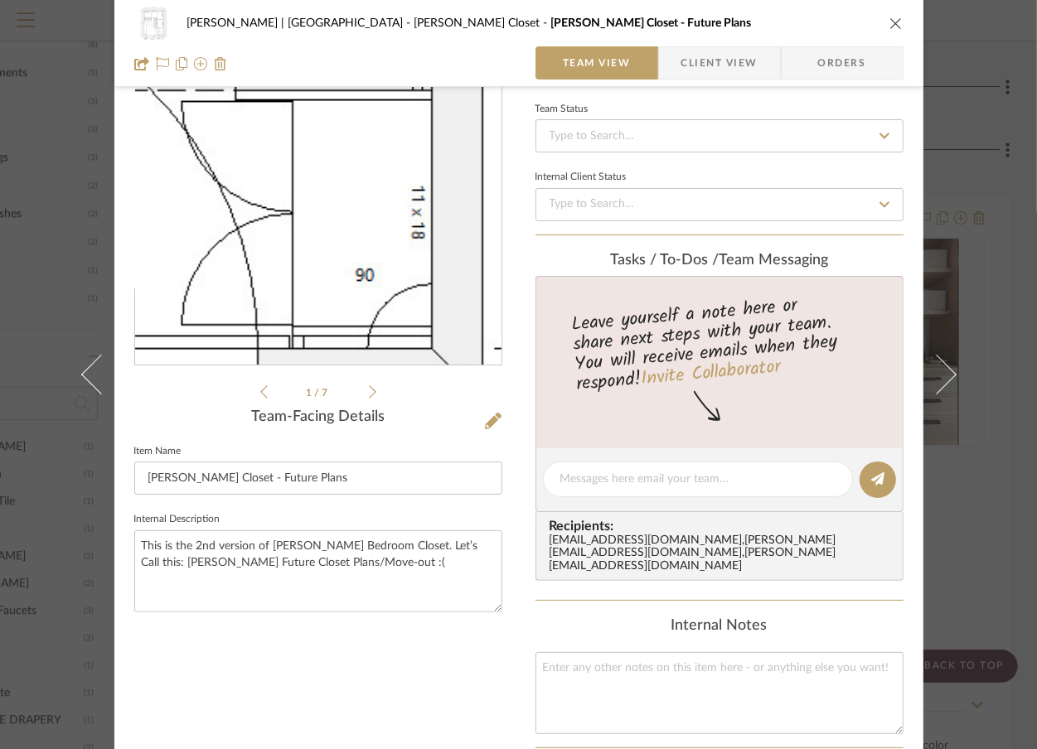
scroll to position [109, 0]
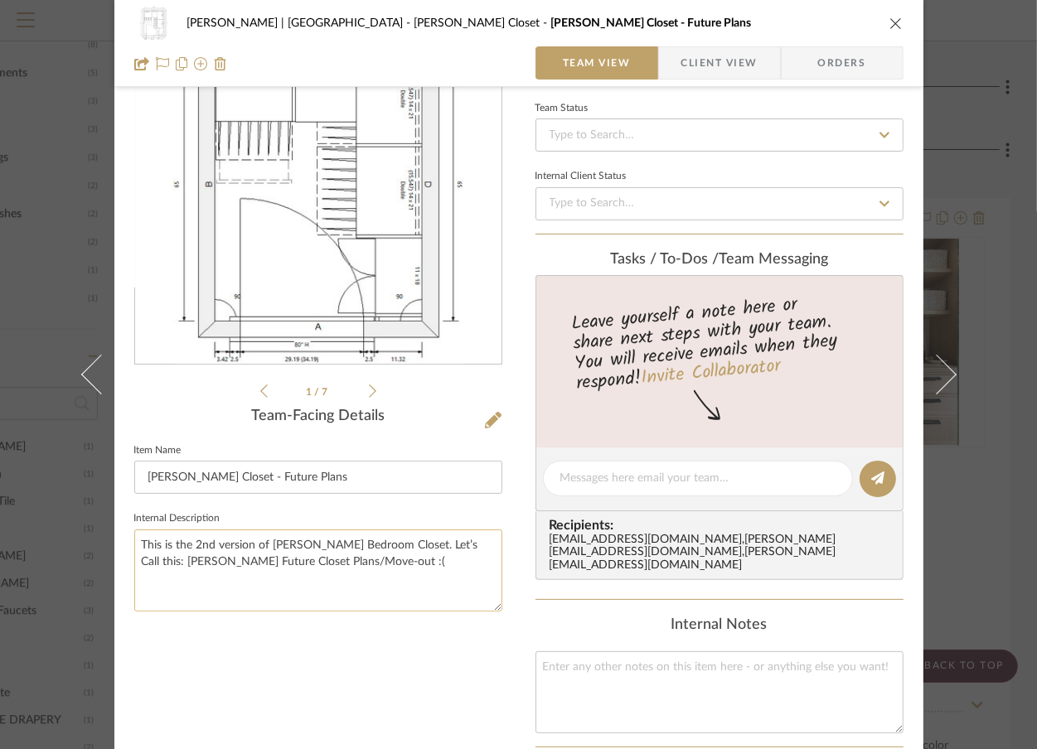
click at [366, 555] on textarea "This is the 2nd version of Steele’s Bedroom Closet. Let’s Call this: Steele's F…" at bounding box center [318, 570] width 368 height 82
paste textarea "This is [PERSON_NAME] Room - Bedroom 1-2. The version you currently have should…"
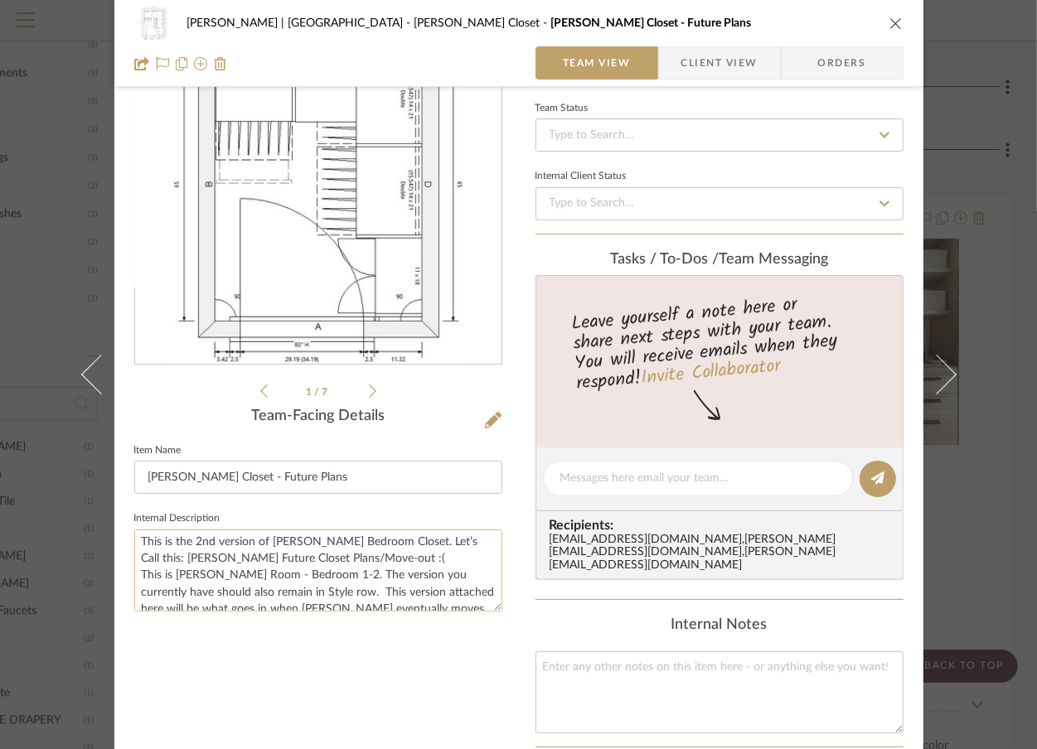
scroll to position [0, 0]
drag, startPoint x: 138, startPoint y: 576, endPoint x: 128, endPoint y: 539, distance: 37.8
click at [134, 539] on textarea "This is the 2nd version of Steele’s Bedroom Closet. Let’s Call this: Steele's F…" at bounding box center [318, 570] width 368 height 82
click at [393, 555] on textarea "This is the 2nd version of Steele’s Bedroom Closet. Let’s Call this: Steele's F…" at bounding box center [318, 570] width 368 height 82
click at [135, 574] on textarea "This is the 2nd version of Steele’s Bedroom Closet. Let’s Call this: Steele's F…" at bounding box center [318, 570] width 368 height 82
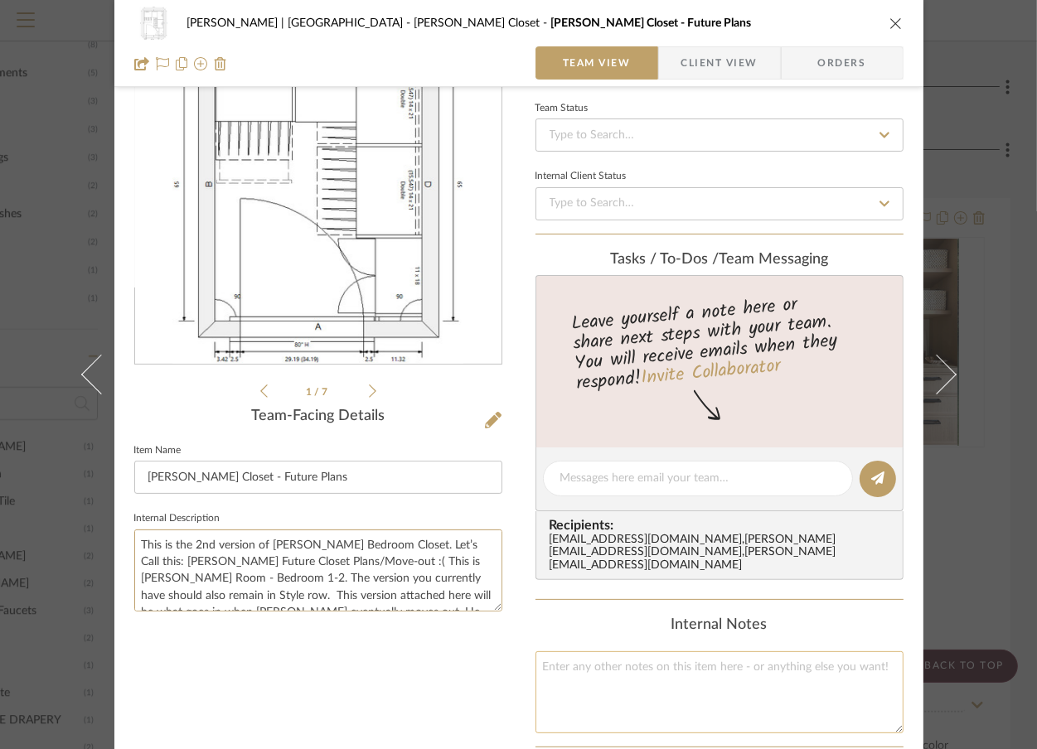
type textarea "This is the 2nd version of Steele’s Bedroom Closet. Let’s Call this: Steele's F…"
click at [573, 661] on textarea at bounding box center [719, 692] width 368 height 82
click at [1001, 345] on div "Vargas-Gable | Manhattan Beach Steele's Closet Steele's Closet - Future Plans T…" at bounding box center [518, 374] width 1037 height 749
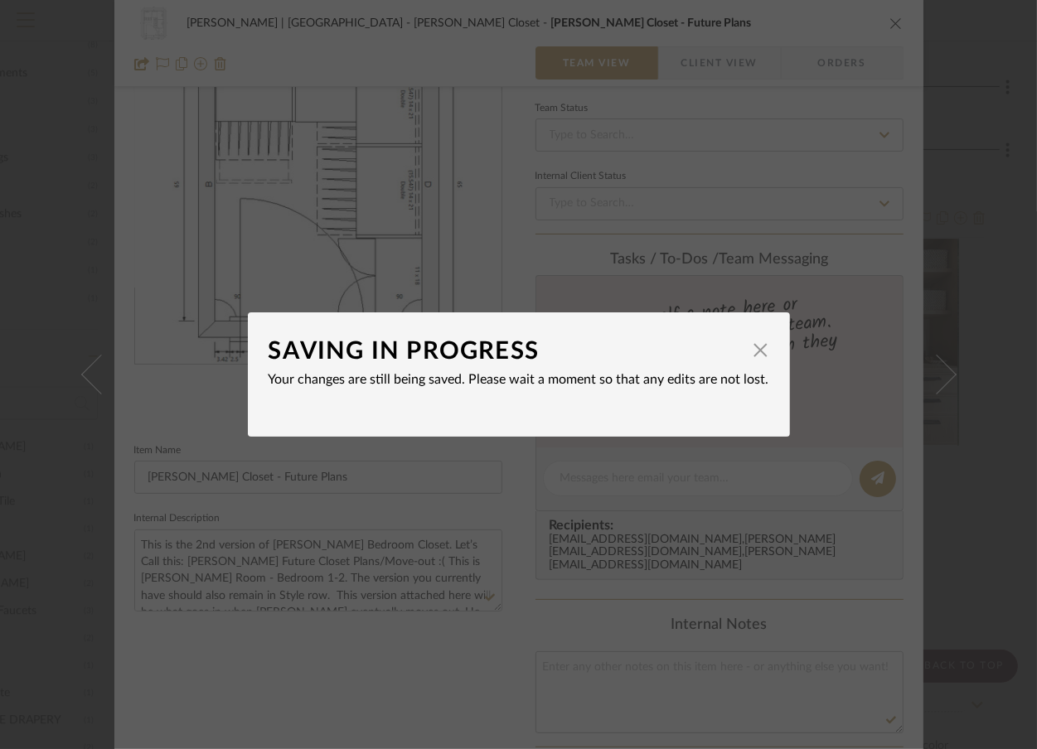
click at [947, 291] on div "SAVING IN PROGRESS × Your changes are still being saved. Please wait a moment s…" at bounding box center [518, 374] width 1037 height 749
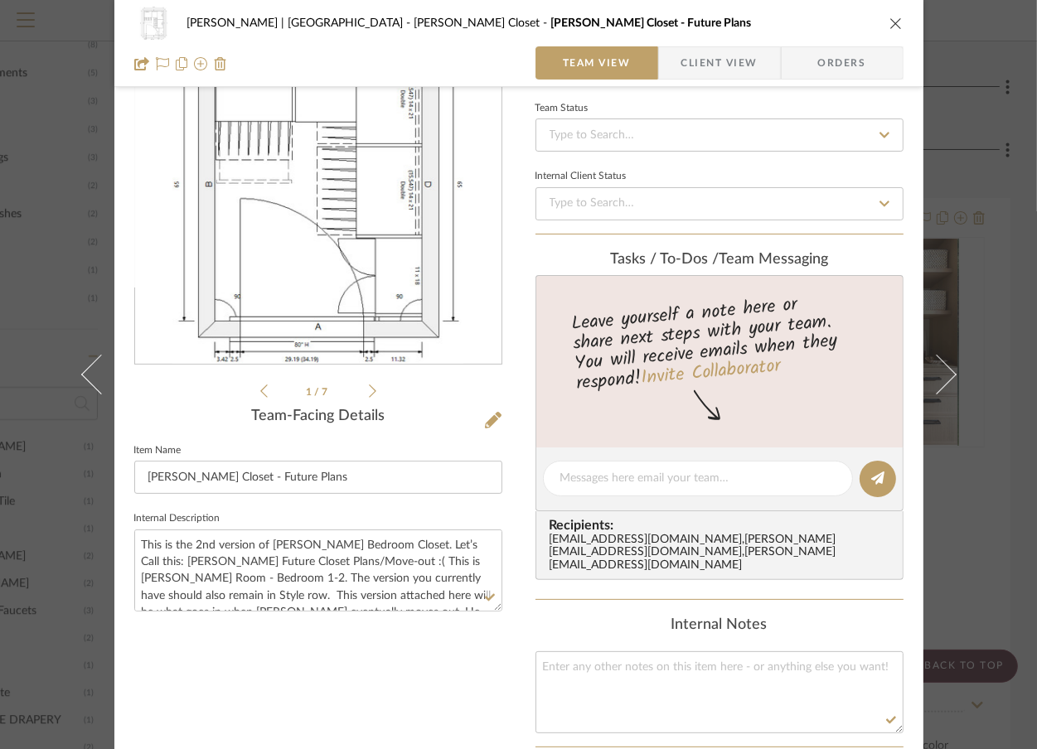
click at [983, 254] on div "Vargas-Gable | Manhattan Beach Steele's Closet Steele's Closet - Future Plans T…" at bounding box center [518, 374] width 1037 height 749
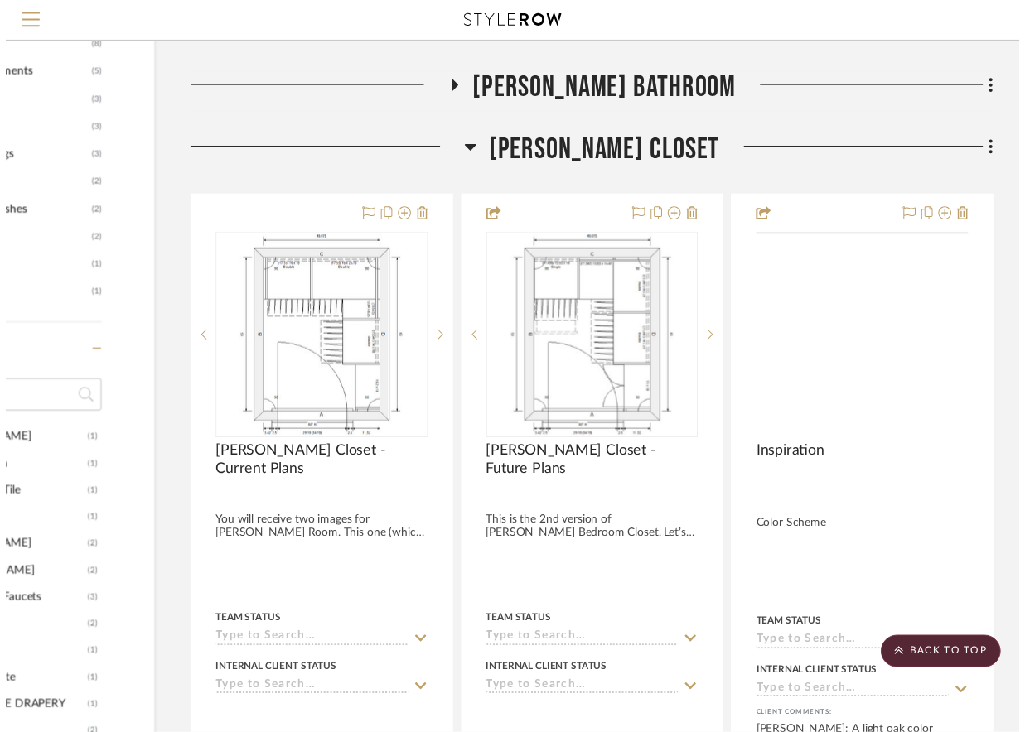
scroll to position [1417, 160]
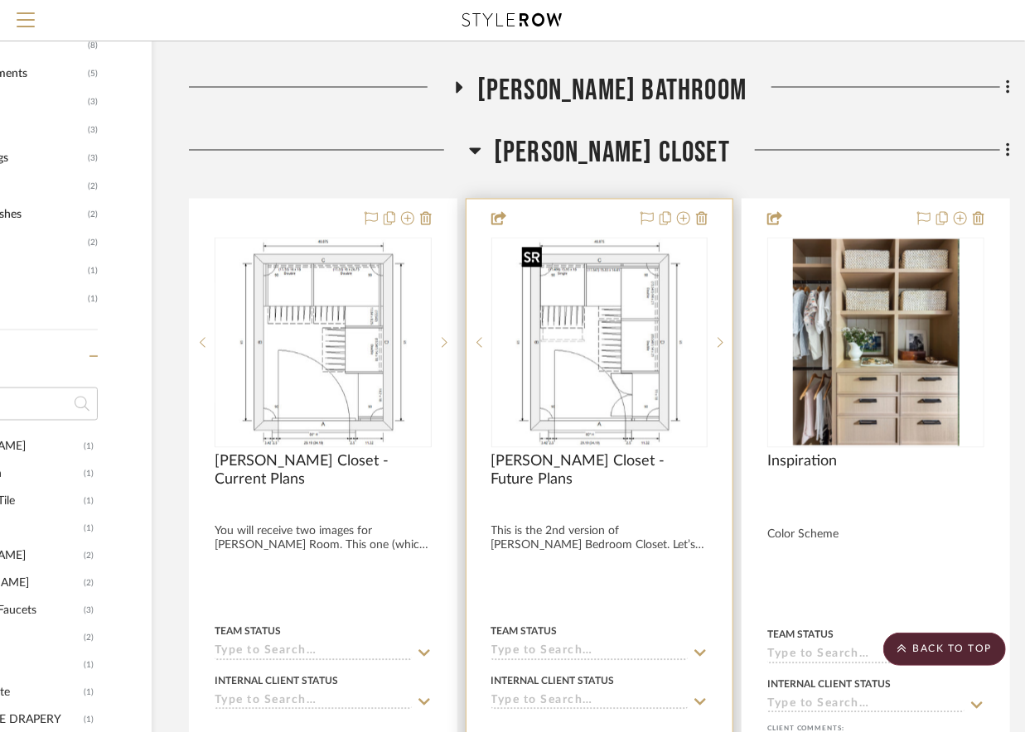
click at [552, 336] on img "0" at bounding box center [598, 342] width 167 height 207
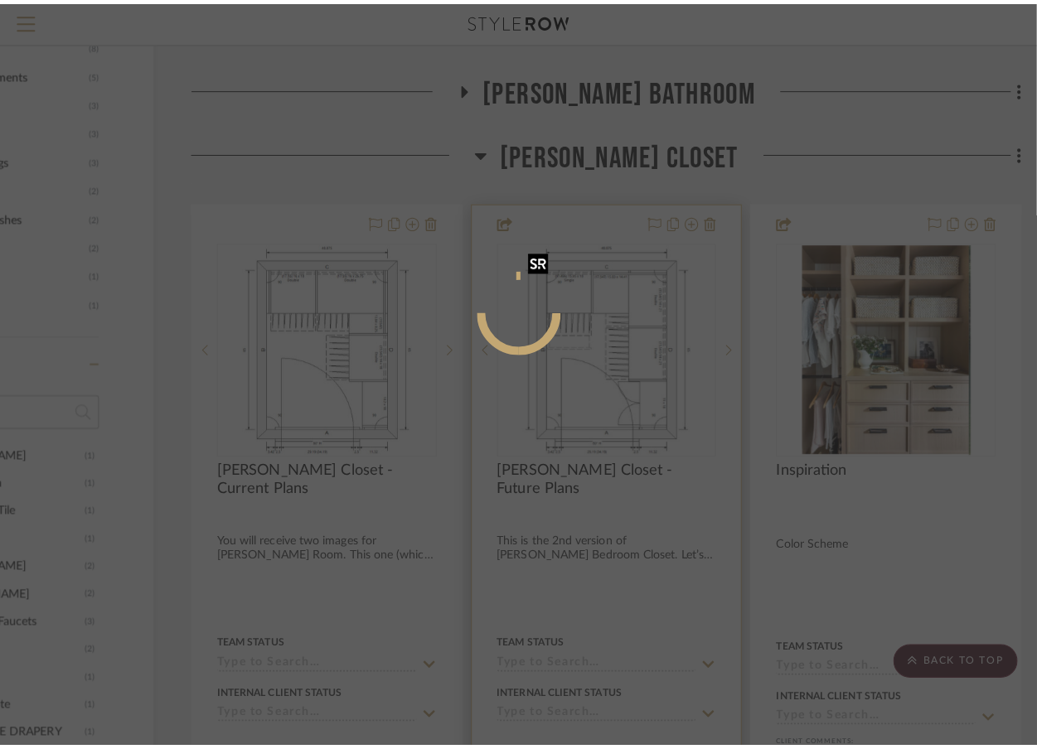
scroll to position [0, 0]
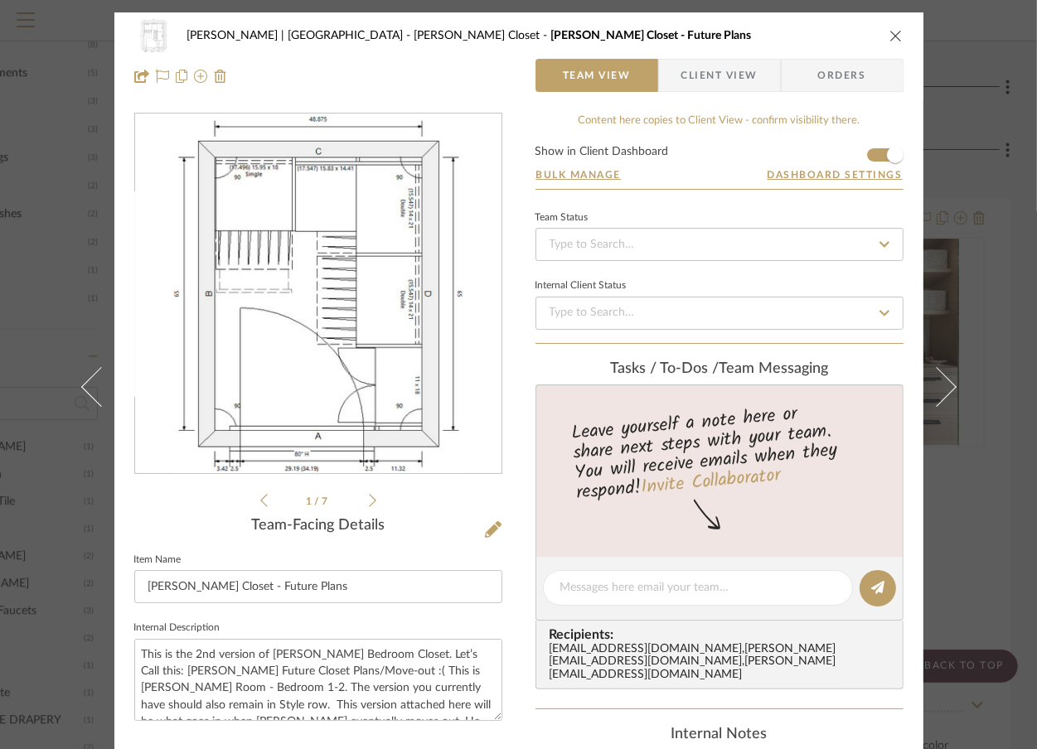
click at [996, 172] on div "Vargas-Gable | Manhattan Beach Steele's Closet Steele's Closet - Future Plans T…" at bounding box center [518, 374] width 1037 height 749
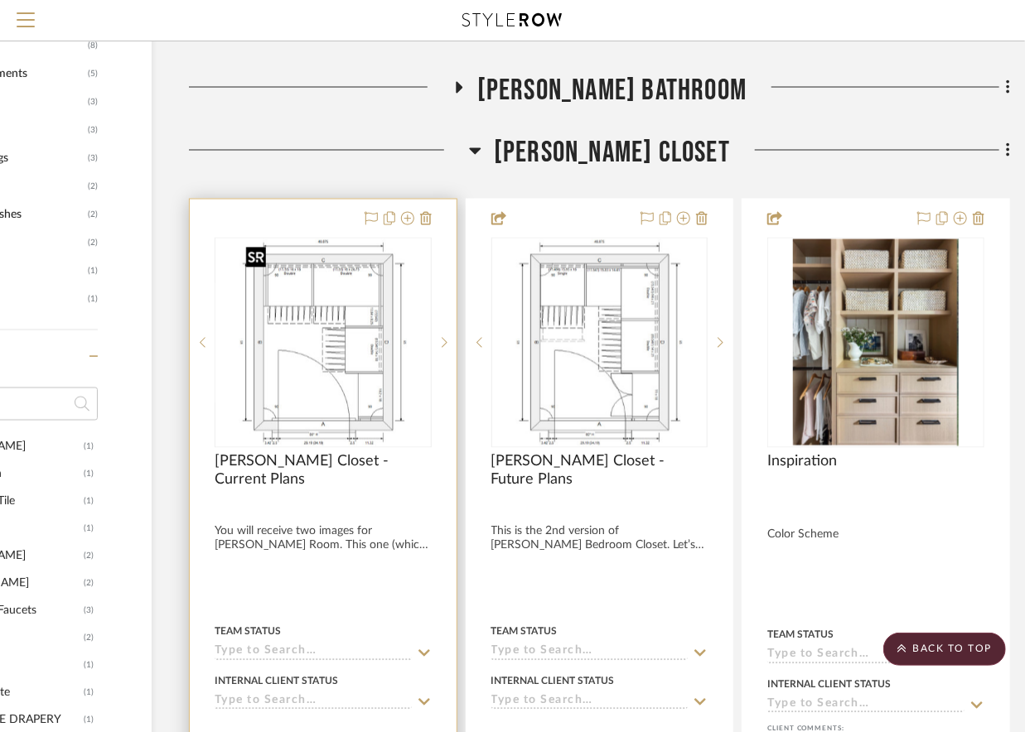
click at [296, 360] on img "0" at bounding box center [322, 342] width 167 height 207
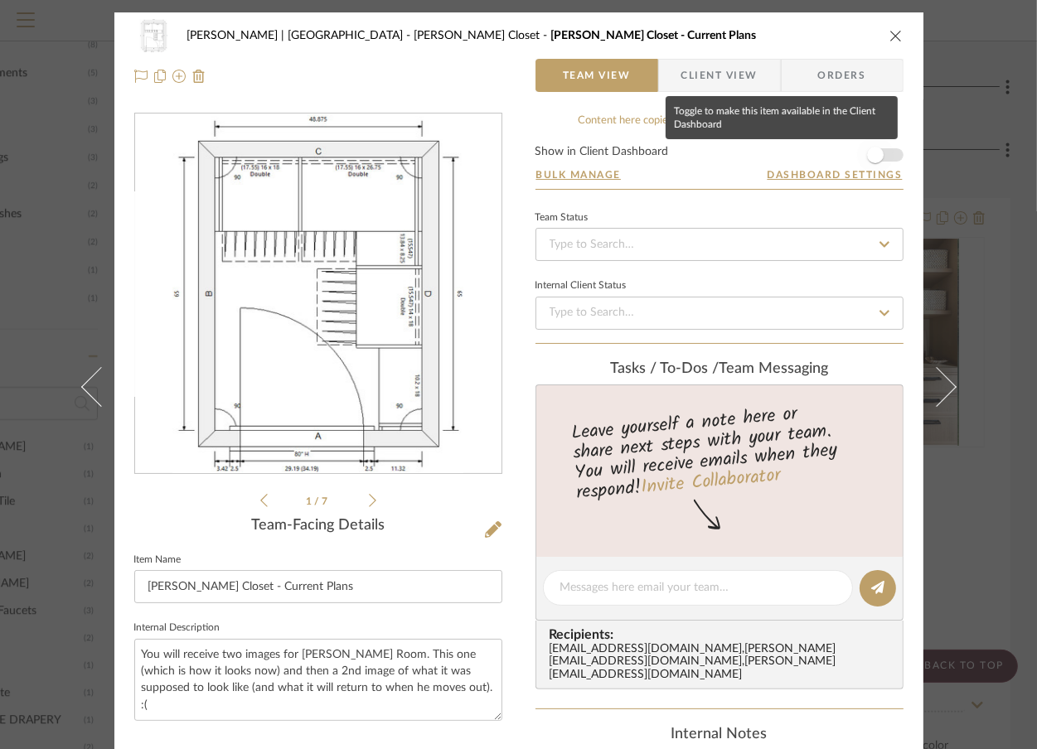
click at [868, 157] on span "button" at bounding box center [875, 155] width 17 height 17
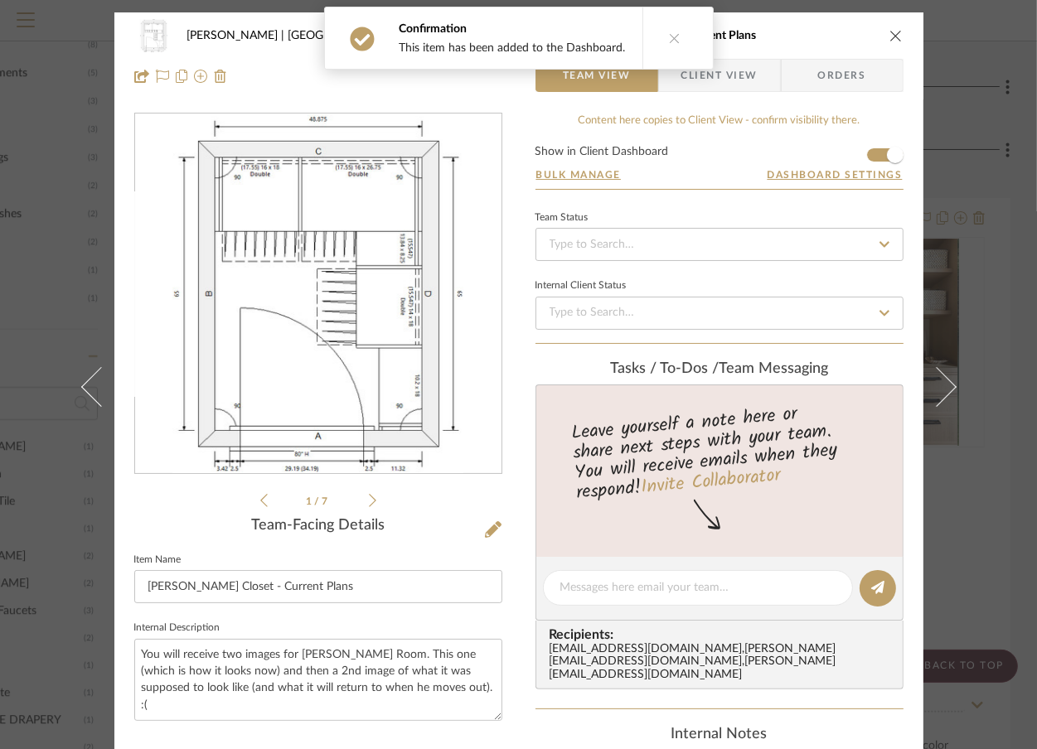
click at [369, 500] on icon at bounding box center [372, 500] width 7 height 15
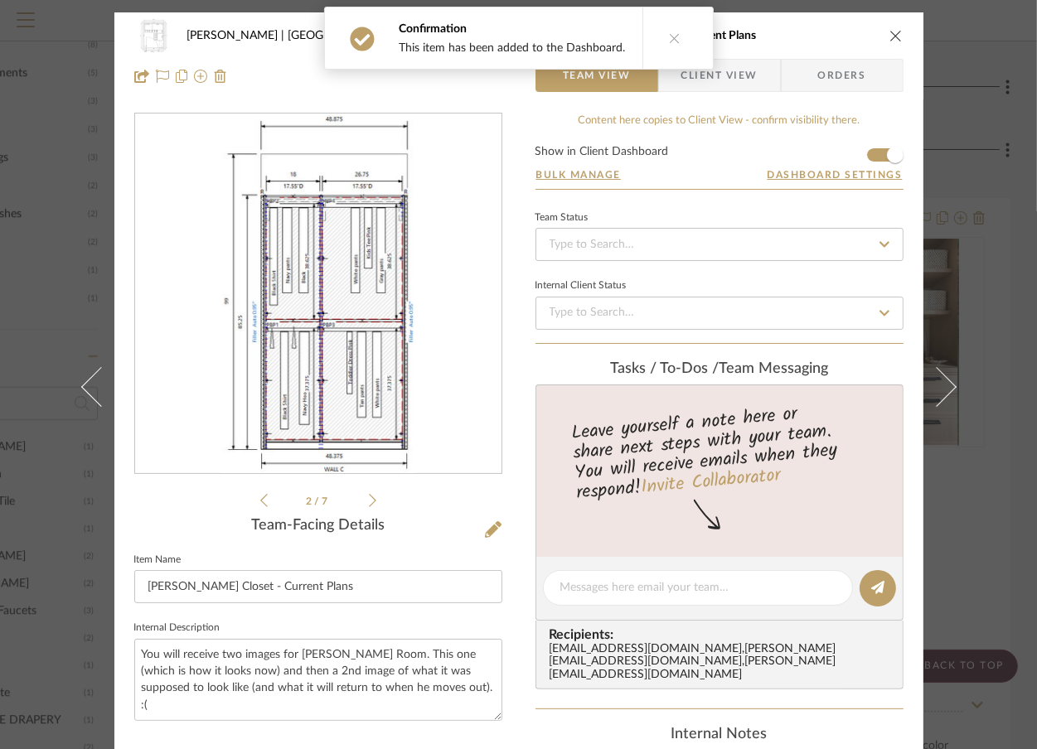
click at [369, 500] on icon at bounding box center [372, 500] width 7 height 15
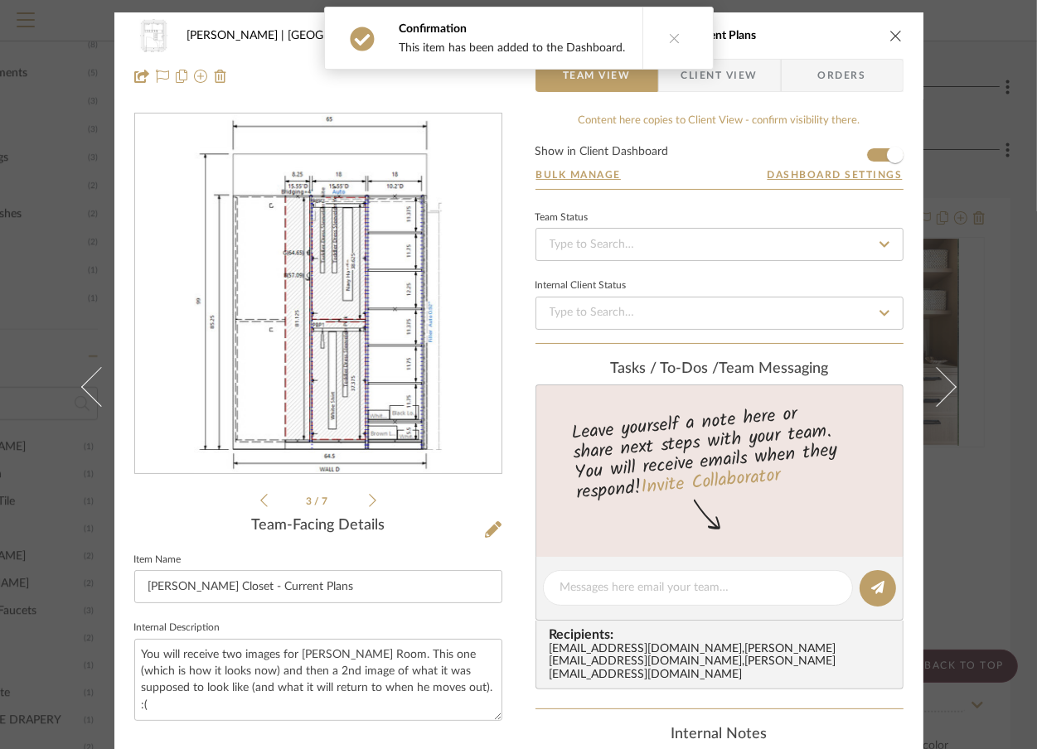
click at [369, 500] on icon at bounding box center [372, 500] width 7 height 15
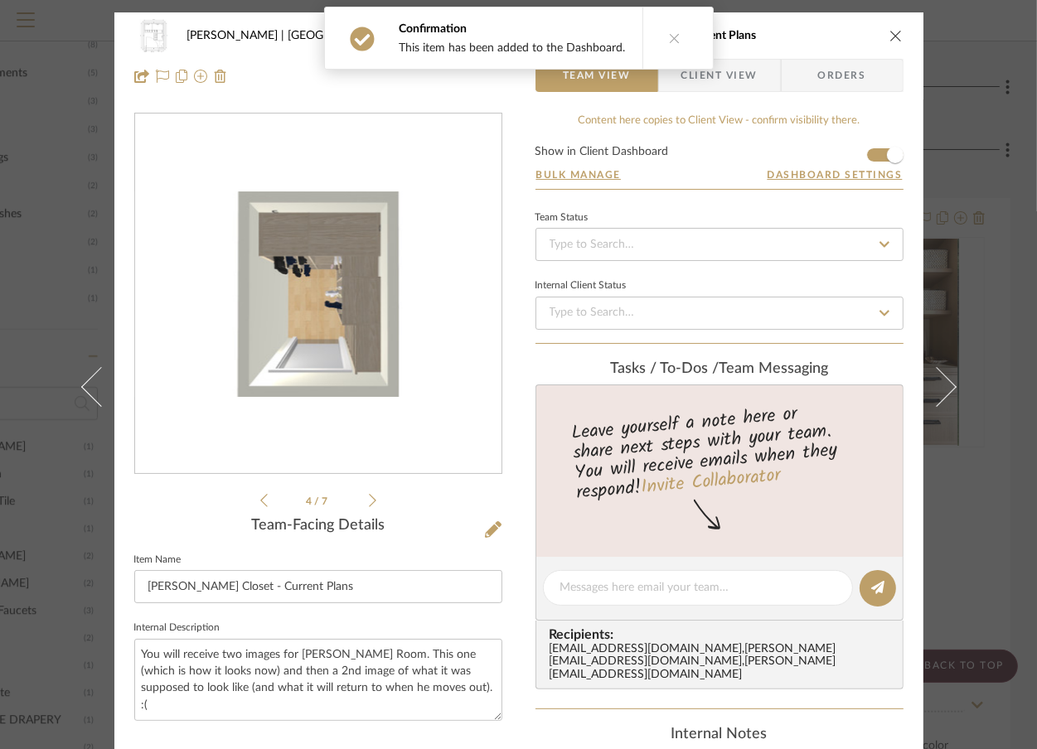
click at [369, 500] on icon at bounding box center [372, 500] width 7 height 15
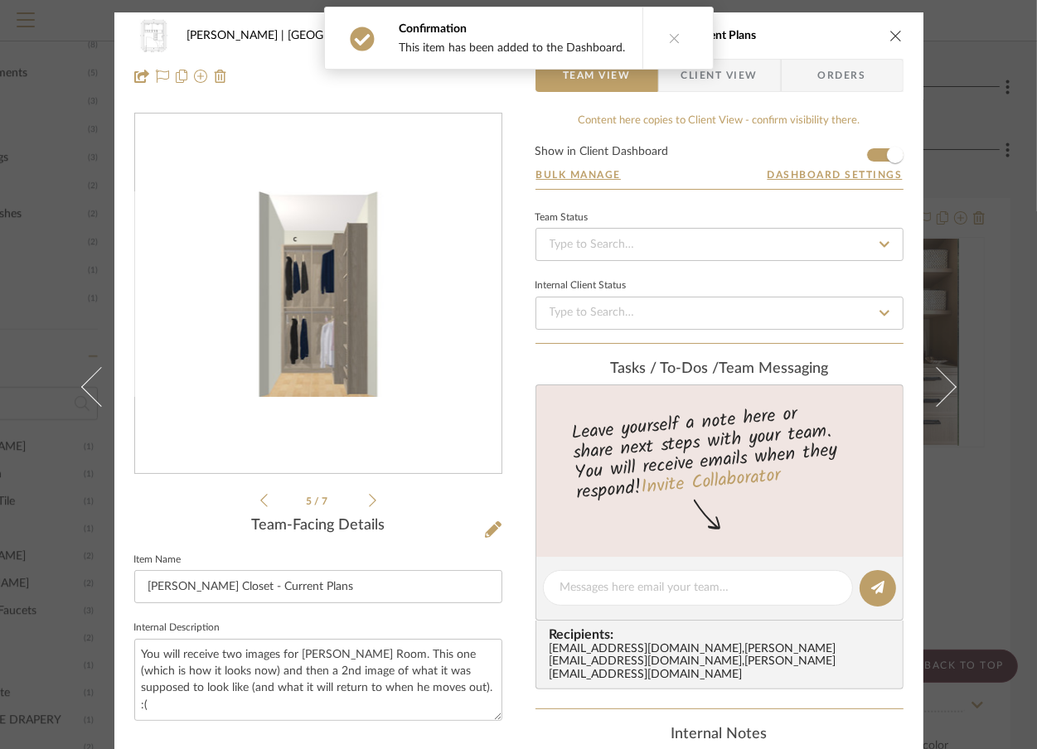
click at [369, 500] on icon at bounding box center [372, 500] width 7 height 15
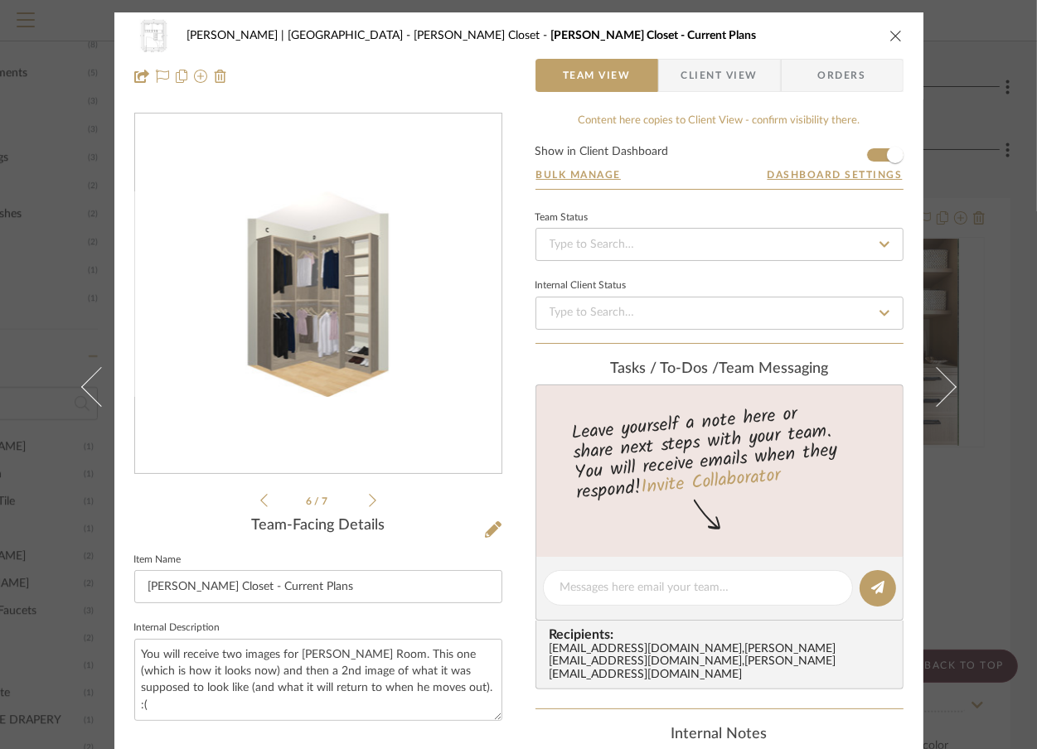
click at [997, 184] on div "Vargas-Gable | Manhattan Beach Steele's Closet Steele's Closet - Current Plans …" at bounding box center [518, 374] width 1037 height 749
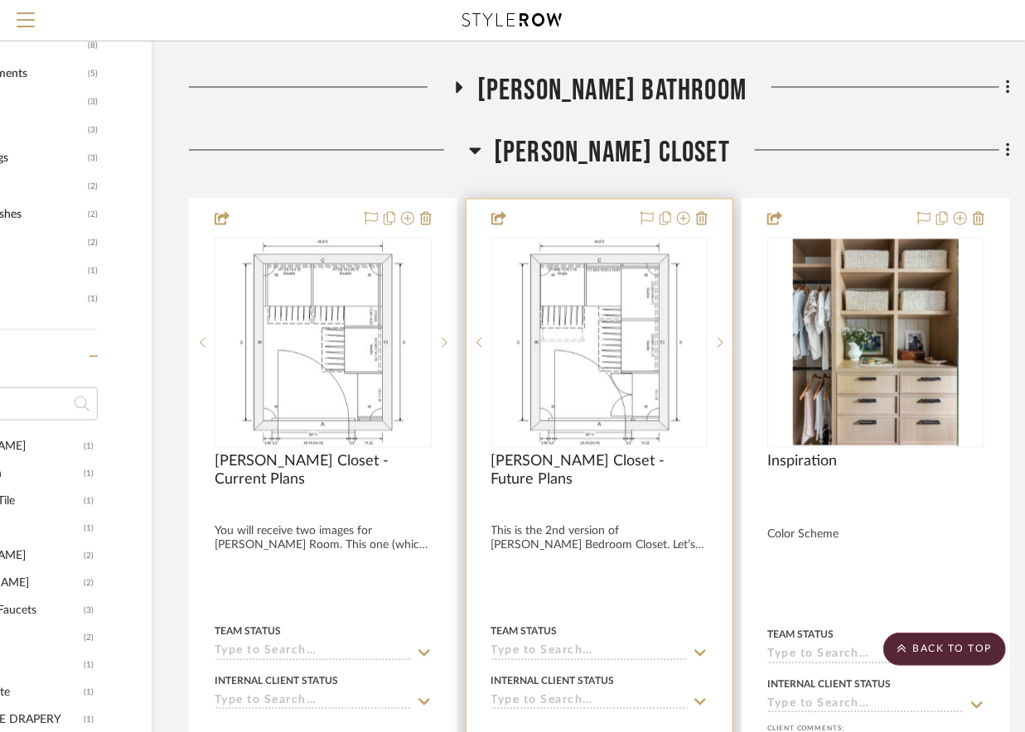
click at [565, 383] on img "0" at bounding box center [598, 342] width 167 height 207
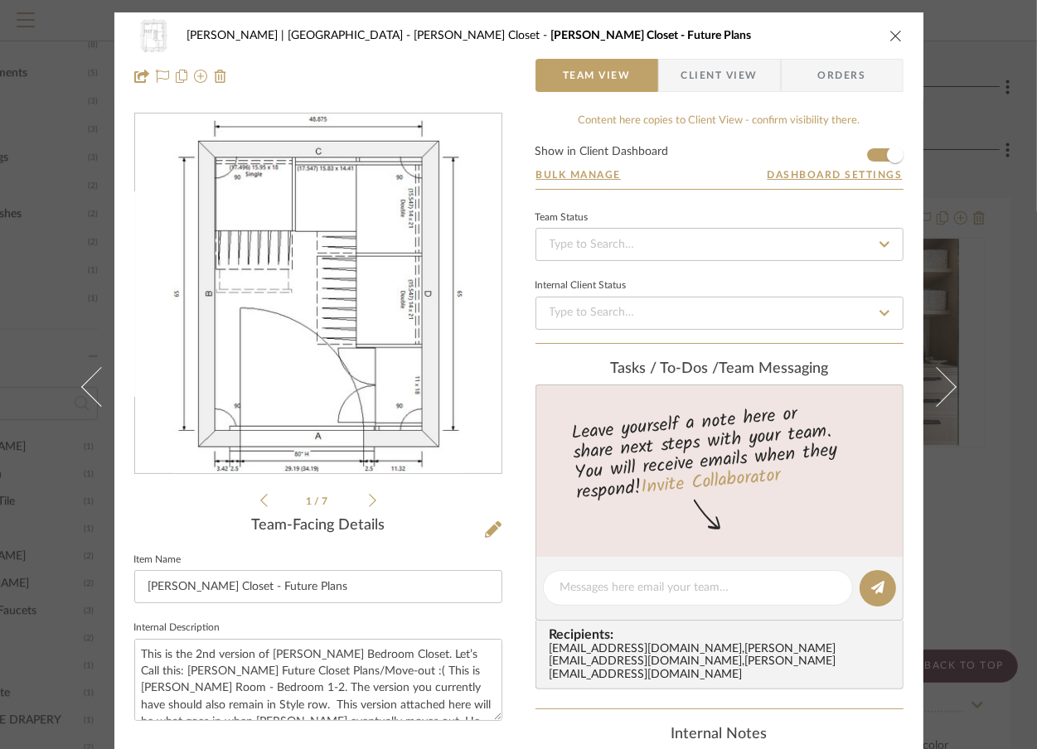
click at [260, 499] on icon at bounding box center [263, 500] width 7 height 15
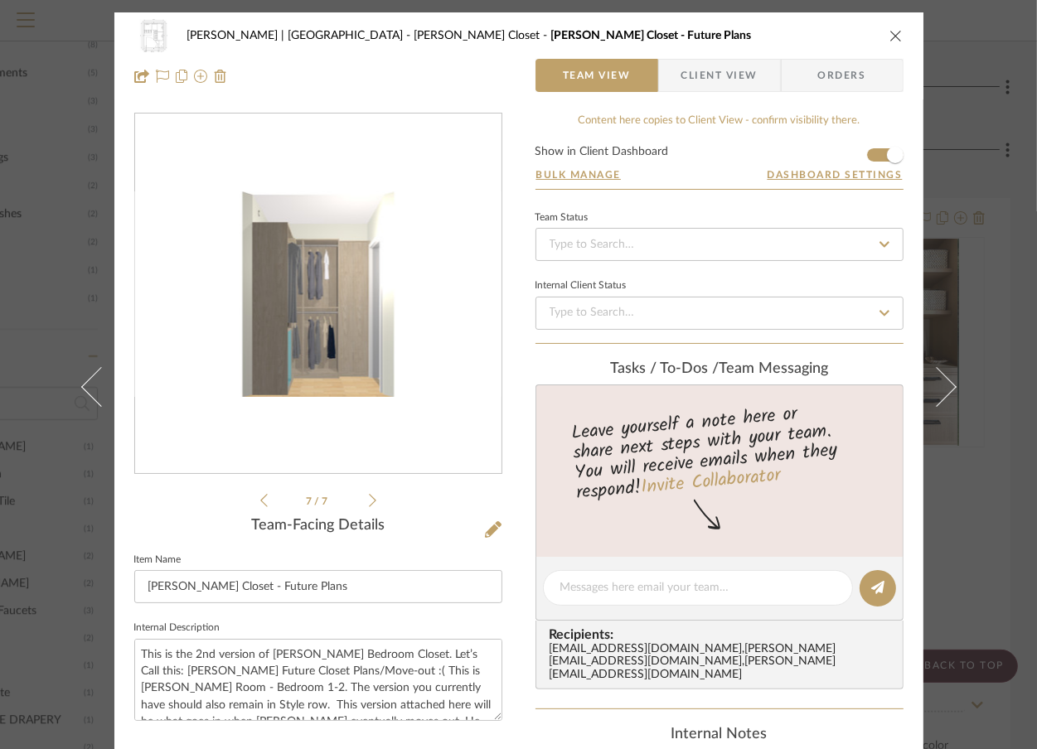
click at [260, 499] on icon at bounding box center [263, 500] width 7 height 15
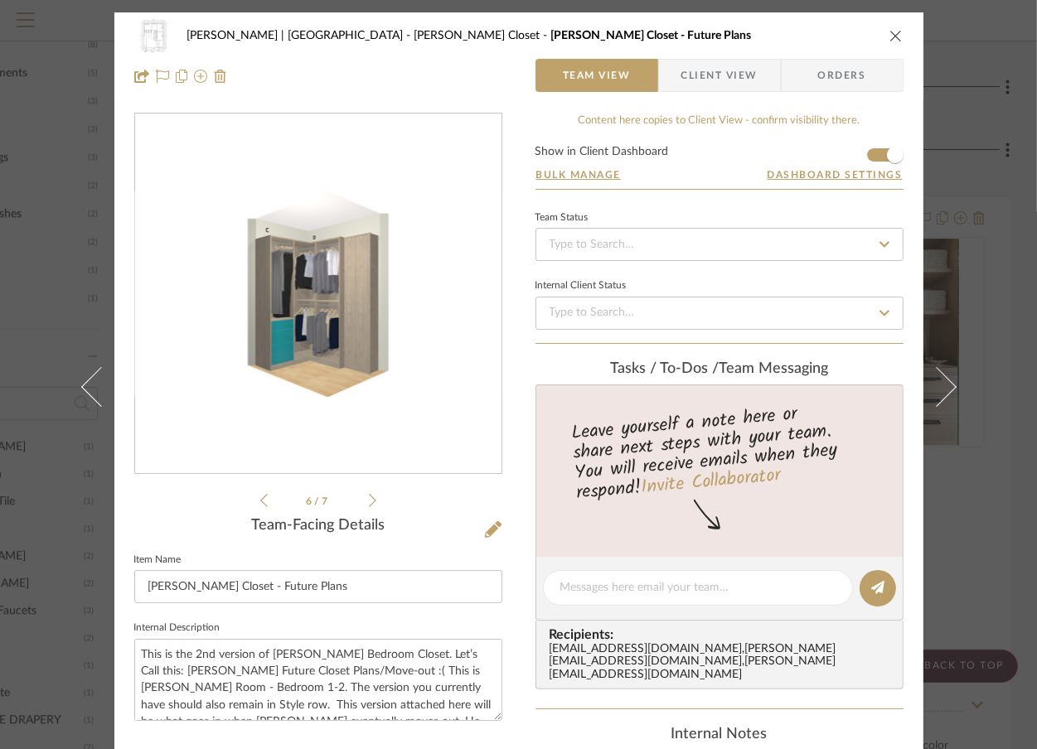
click at [260, 499] on icon at bounding box center [263, 500] width 7 height 15
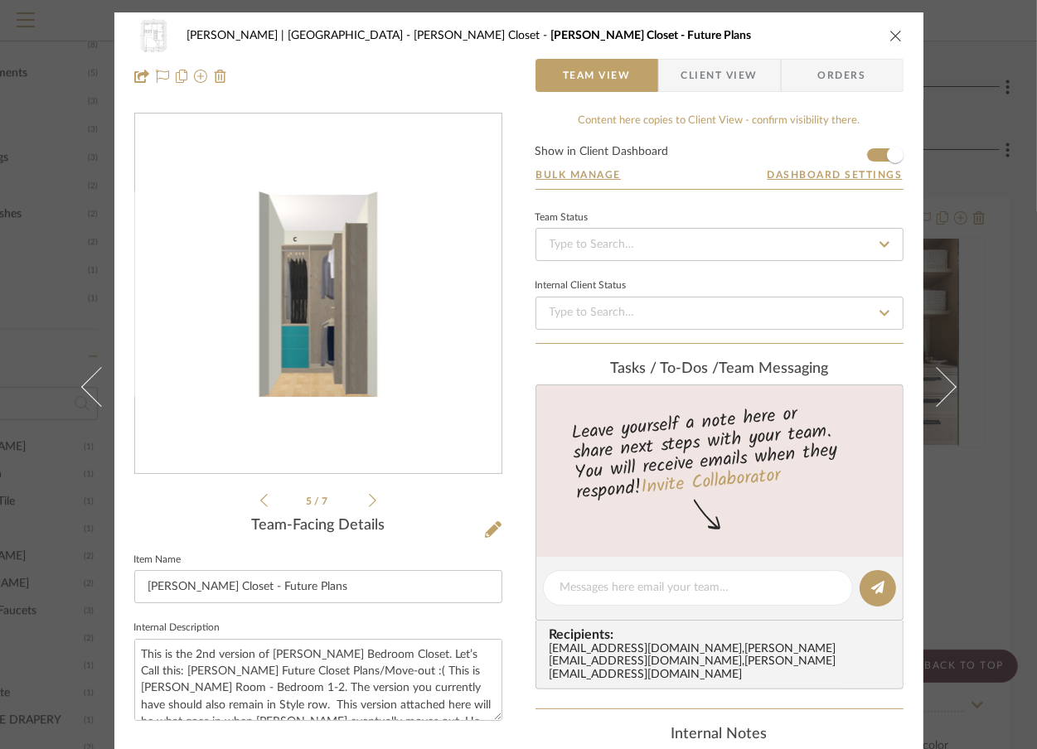
click at [992, 181] on div "Vargas-Gable | Manhattan Beach Steele's Closet Steele's Closet - Future Plans T…" at bounding box center [518, 374] width 1037 height 749
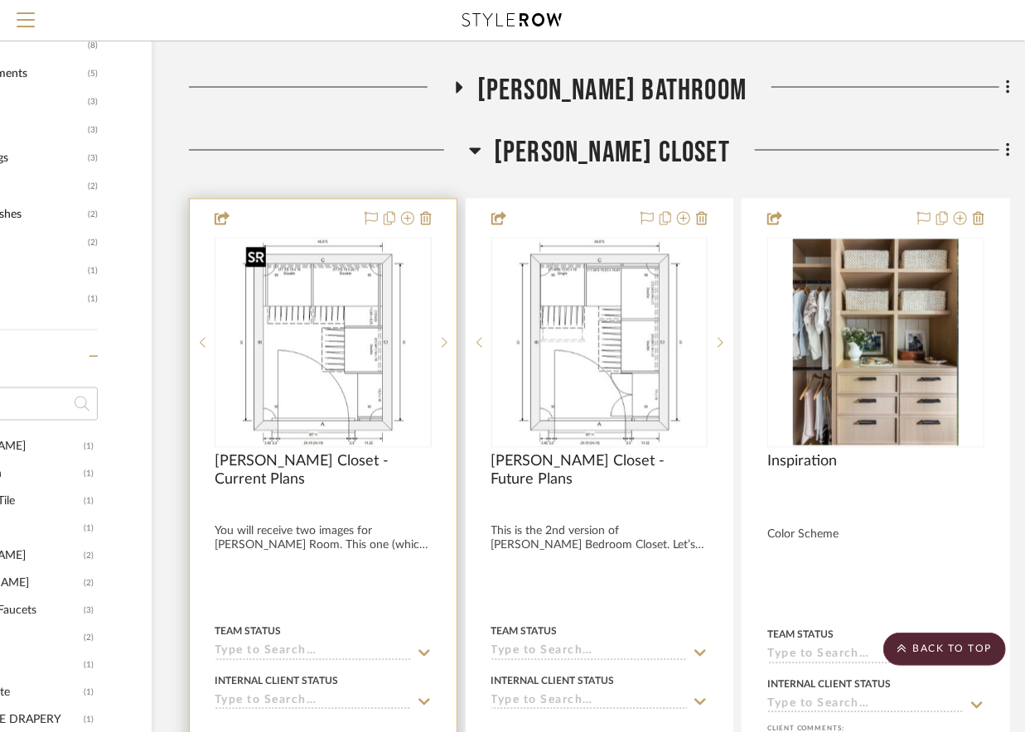
click at [377, 283] on img "0" at bounding box center [322, 342] width 167 height 207
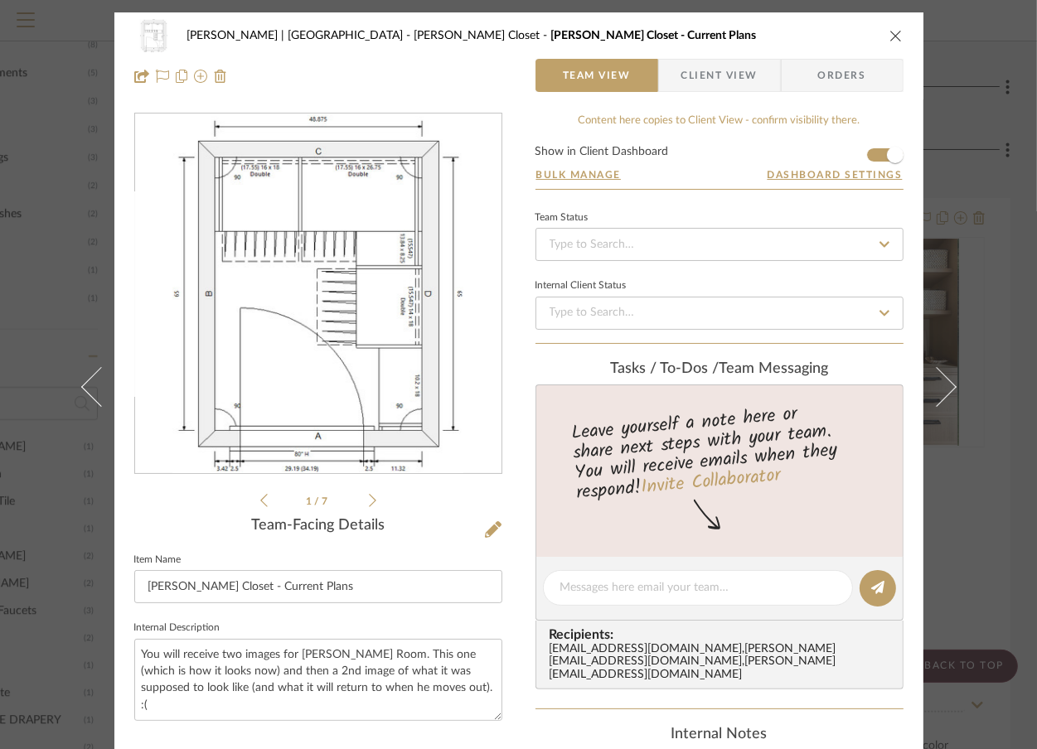
click at [997, 133] on div "Vargas-Gable | Manhattan Beach Steele's Closet Steele's Closet - Current Plans …" at bounding box center [518, 374] width 1037 height 749
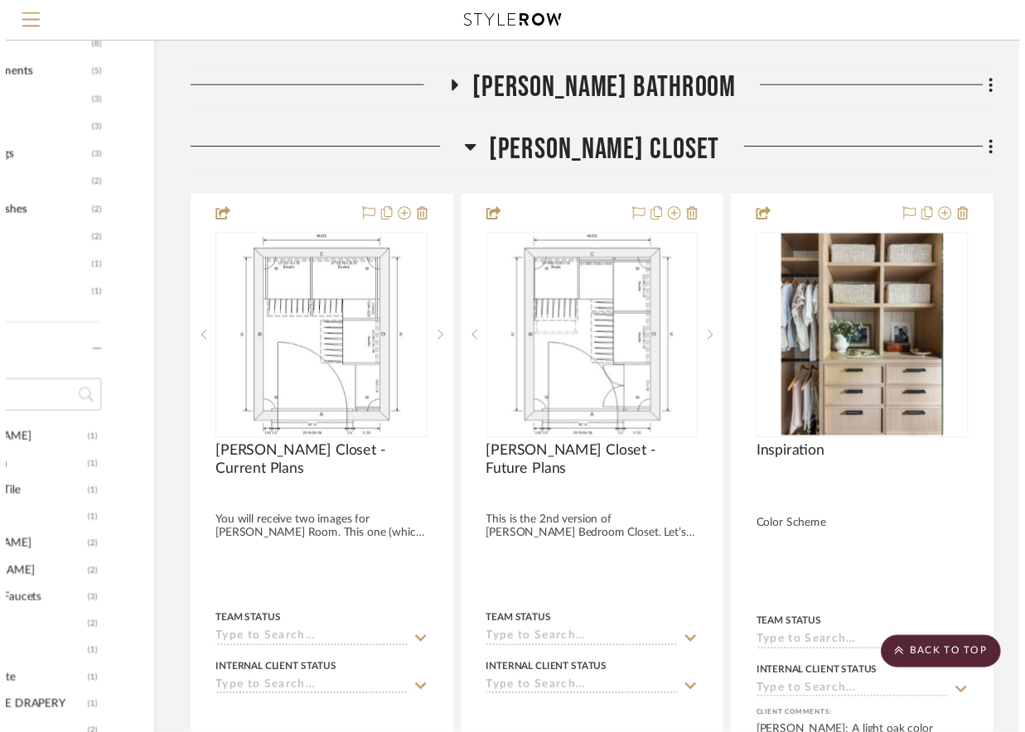
scroll to position [1417, 160]
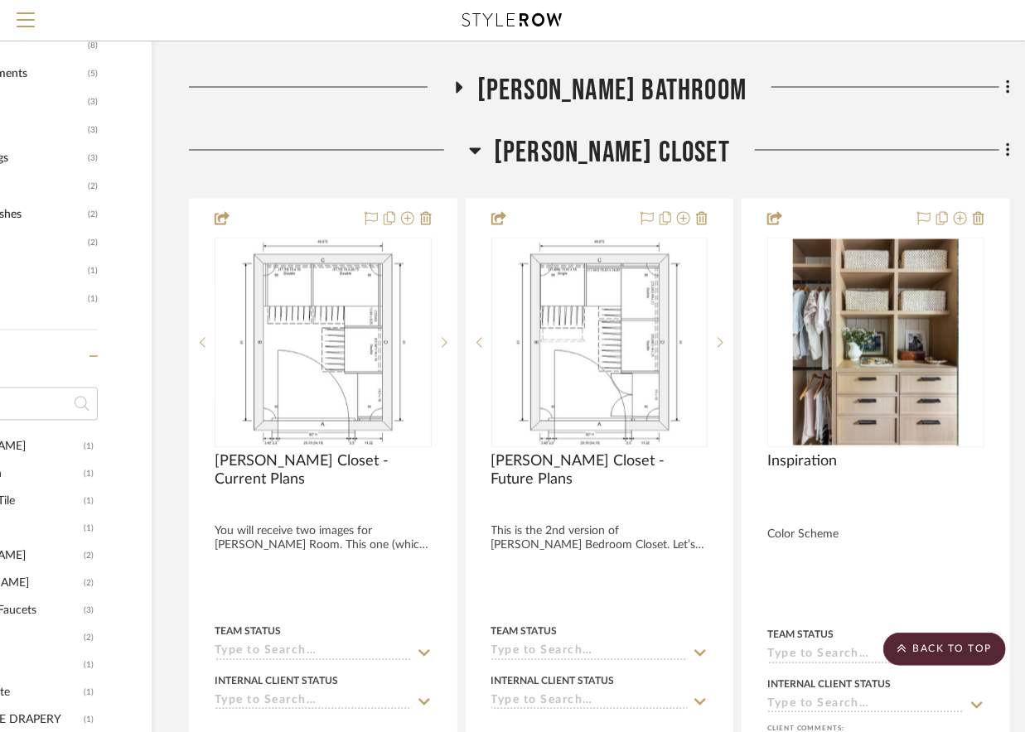
click at [481, 148] on icon at bounding box center [476, 151] width 12 height 7
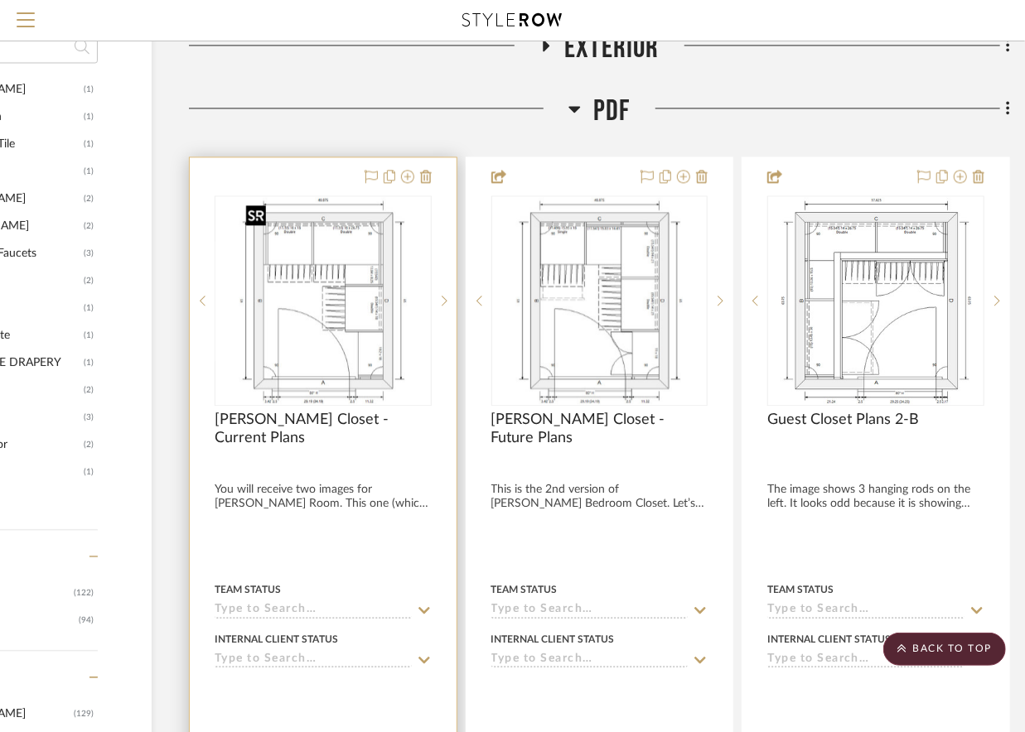
click at [0, 0] on img at bounding box center [0, 0] width 0 height 0
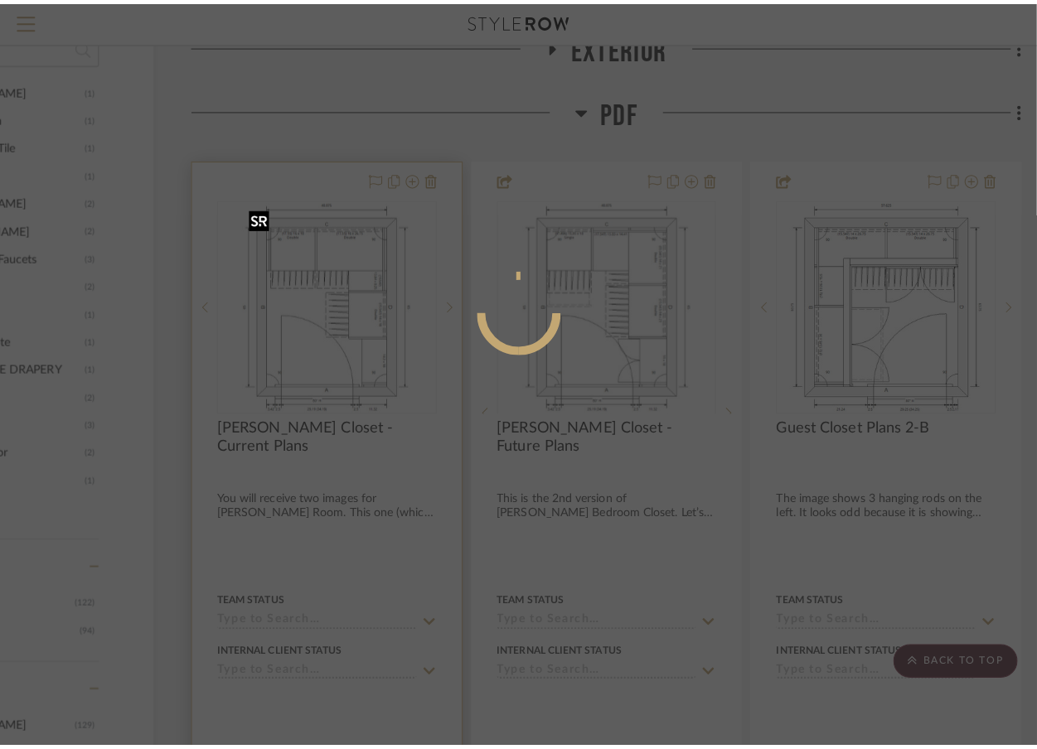
scroll to position [0, 0]
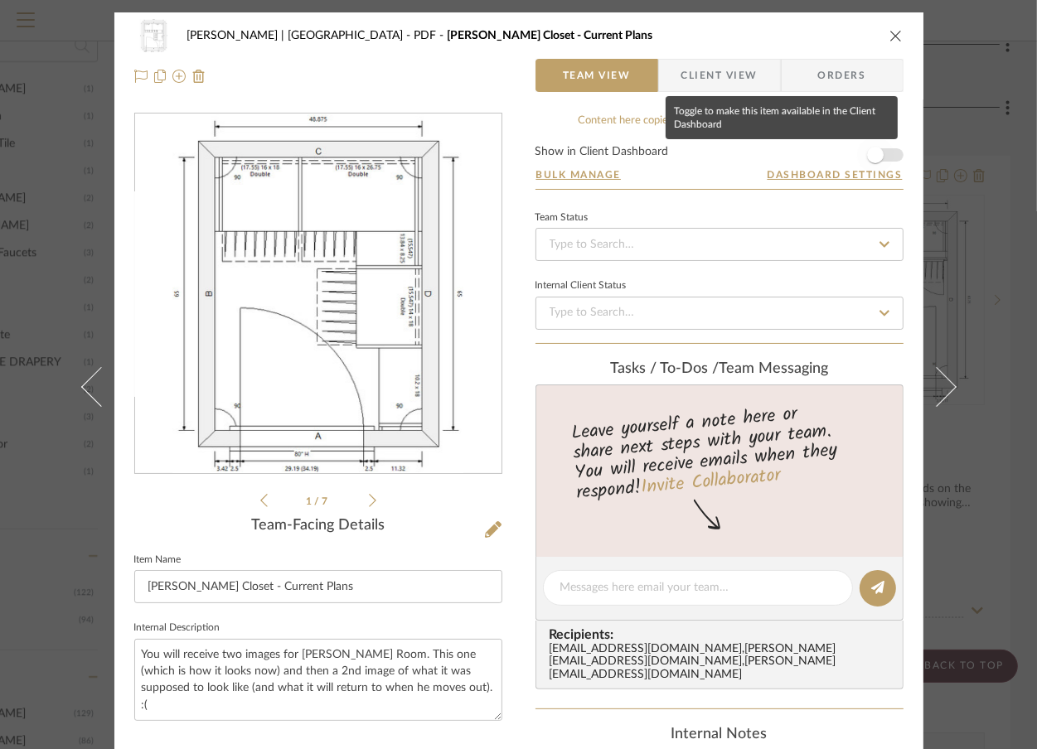
click at [877, 153] on span "button" at bounding box center [875, 155] width 36 height 36
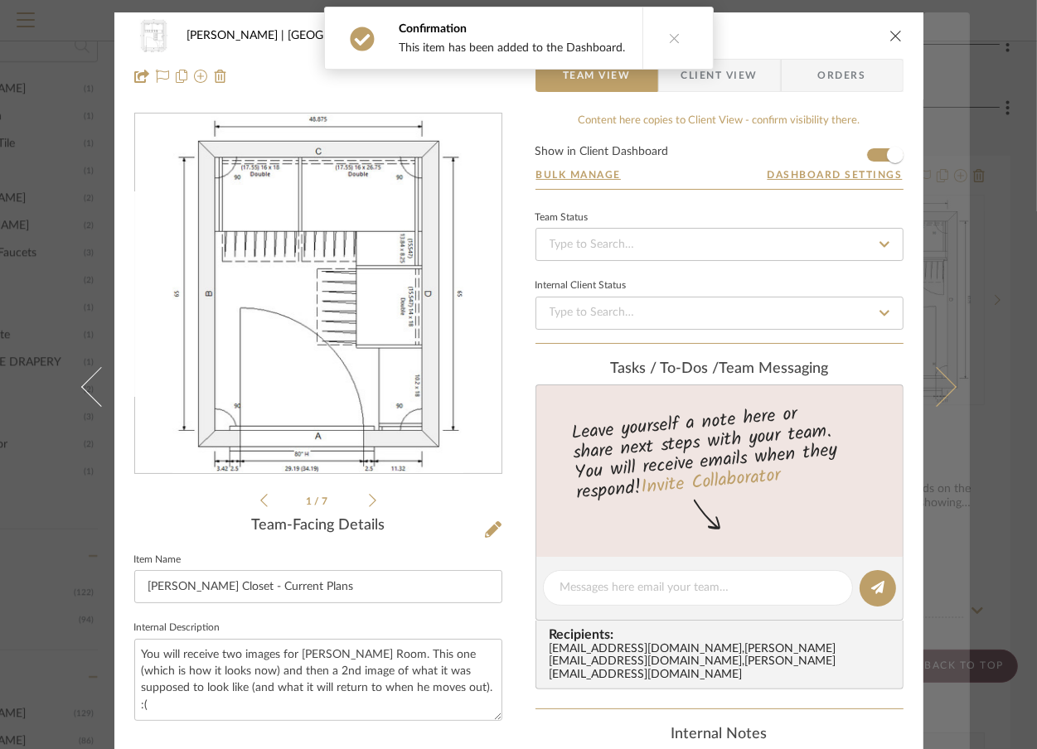
click at [935, 402] on icon at bounding box center [936, 387] width 40 height 40
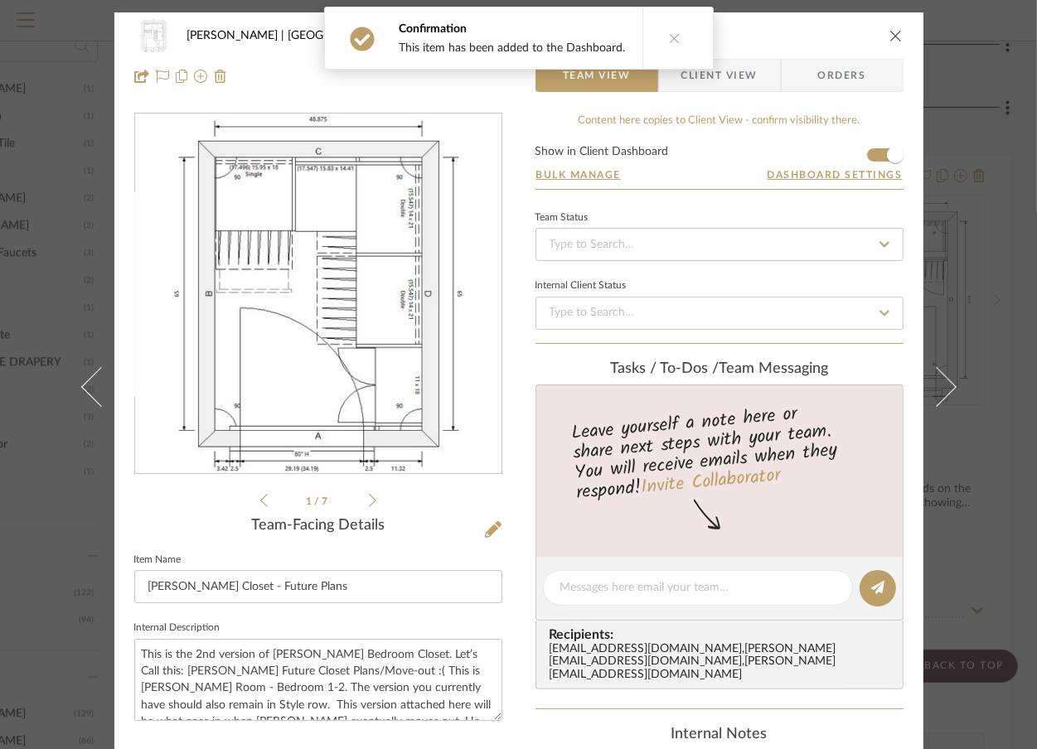
click at [995, 239] on div "Vargas-Gable | Manhattan Beach PDF Steele's Closet - Future Plans Team View Cli…" at bounding box center [518, 374] width 1037 height 749
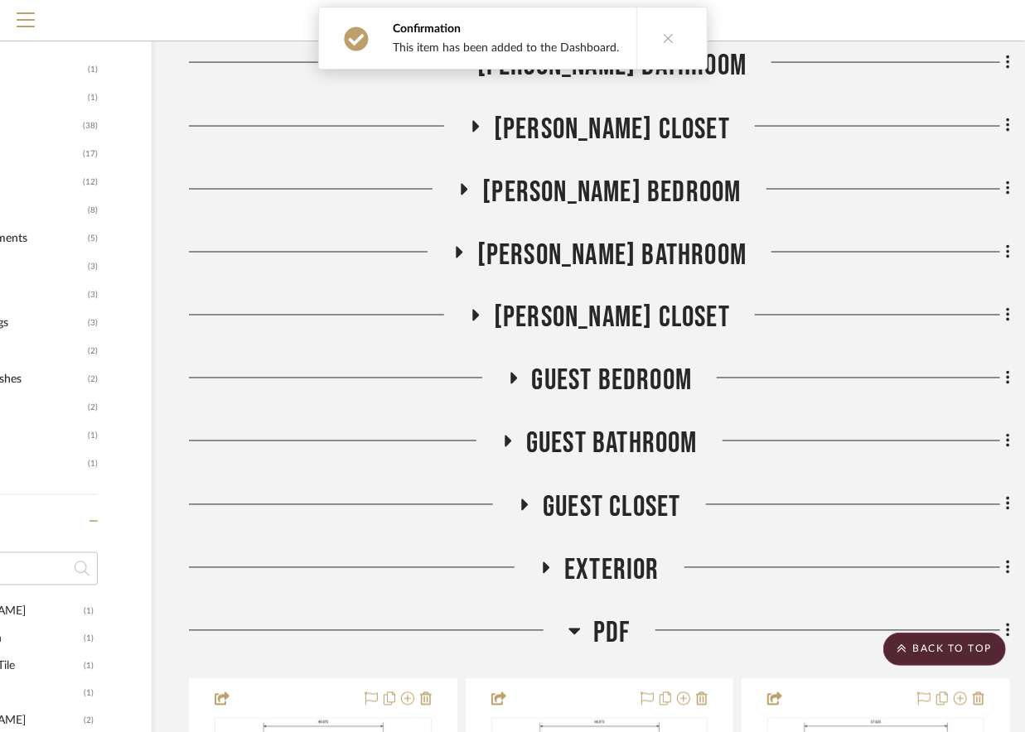
scroll to position [1897, 160]
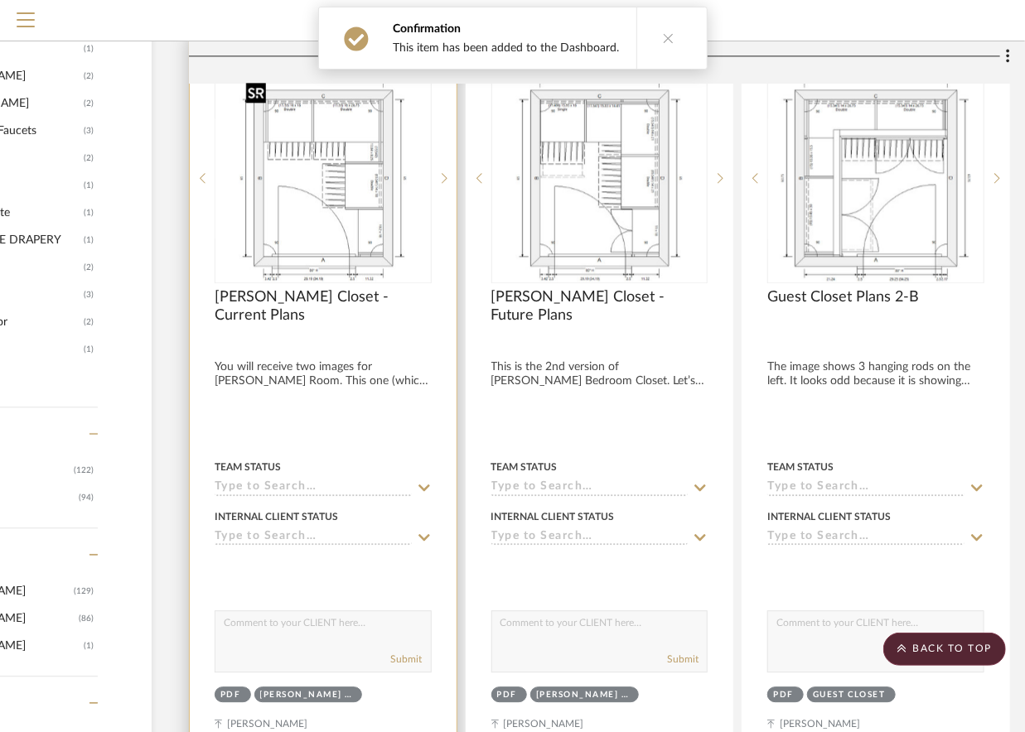
click at [343, 184] on img "0" at bounding box center [322, 178] width 167 height 207
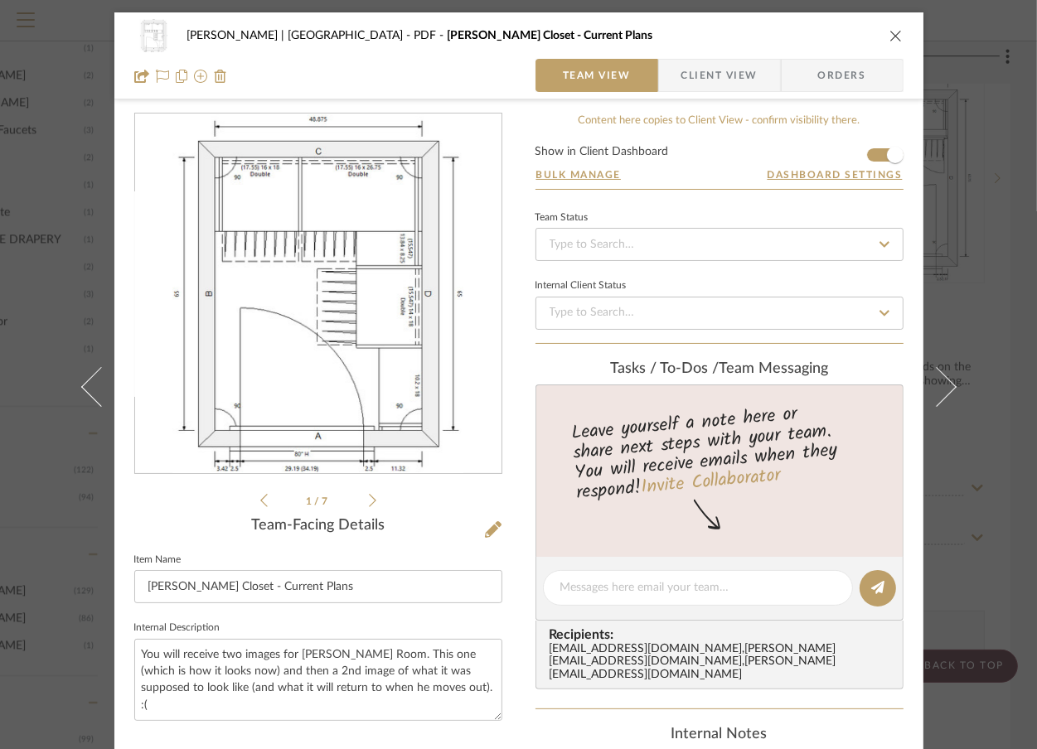
scroll to position [94, 0]
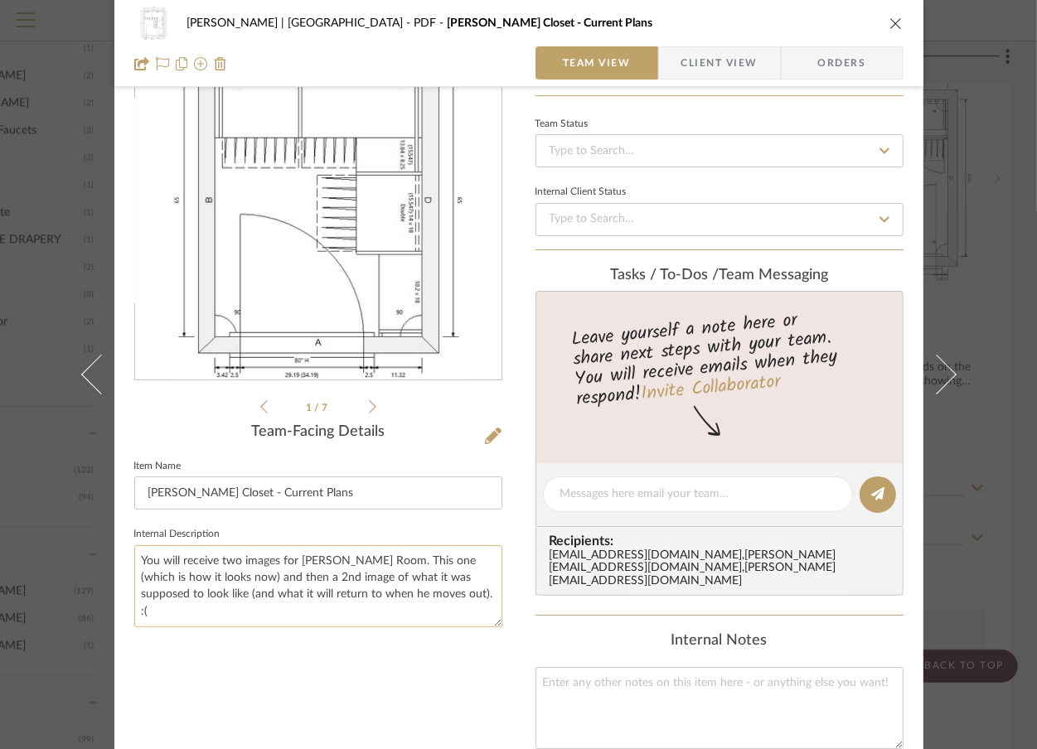
click at [416, 588] on textarea "You will receive two images for Steele’s Room. This one (which is how it looks …" at bounding box center [318, 586] width 368 height 82
click at [369, 408] on icon at bounding box center [372, 406] width 7 height 15
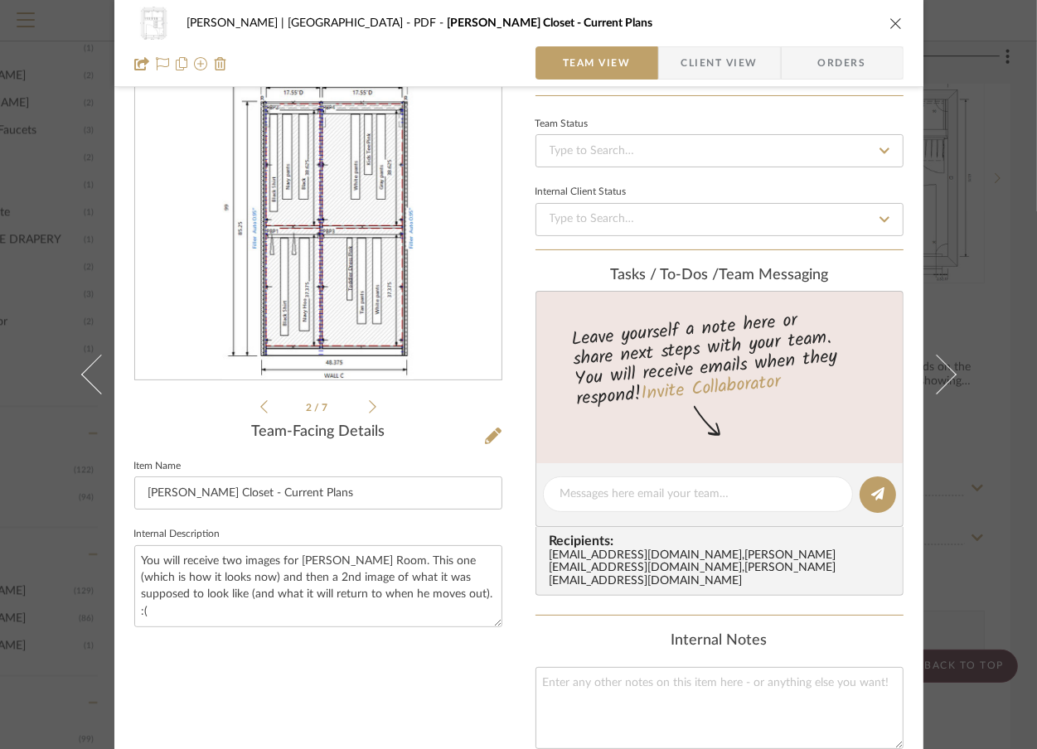
click at [369, 408] on icon at bounding box center [372, 406] width 7 height 15
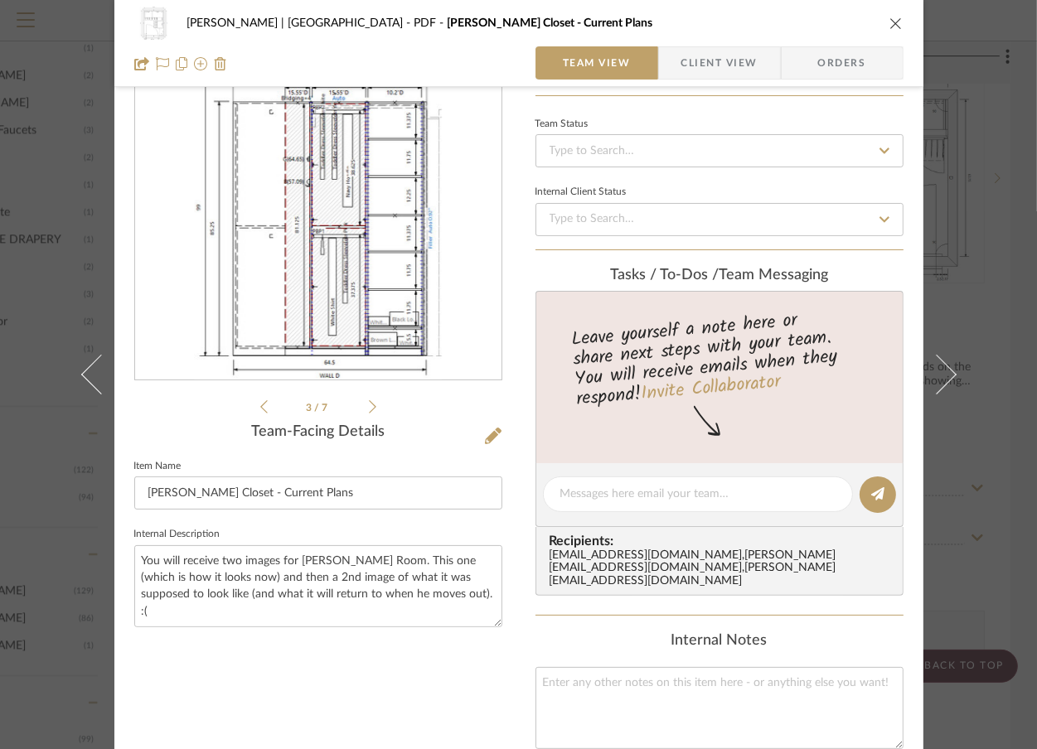
click at [369, 408] on icon at bounding box center [372, 406] width 7 height 15
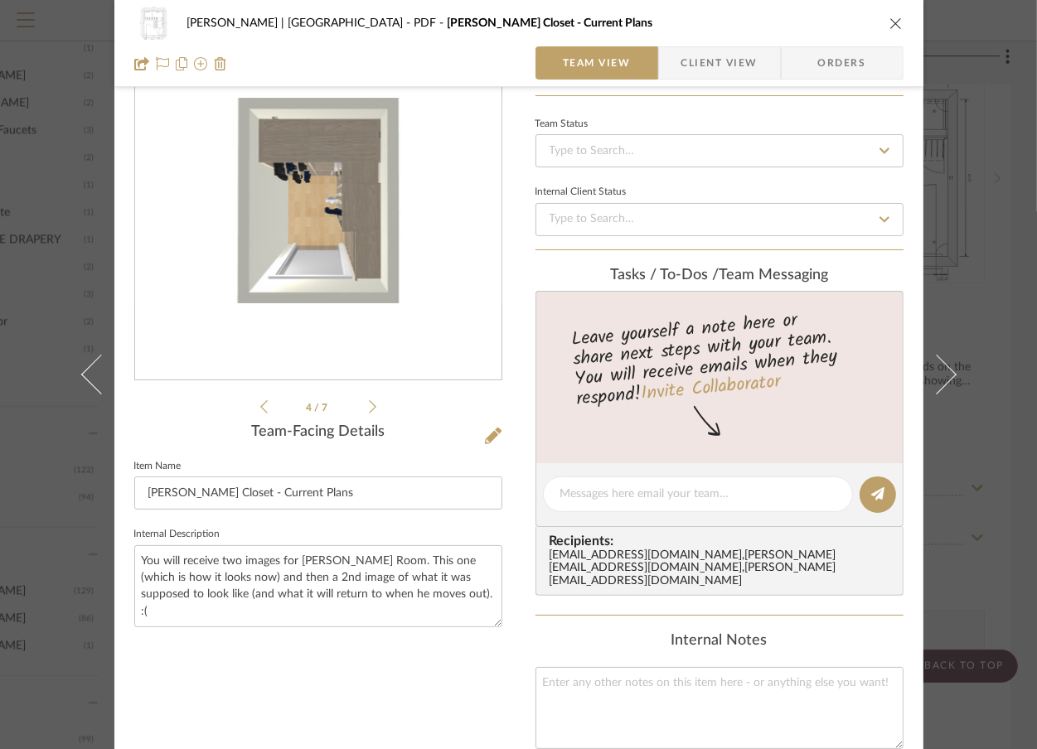
click at [369, 408] on icon at bounding box center [372, 406] width 7 height 15
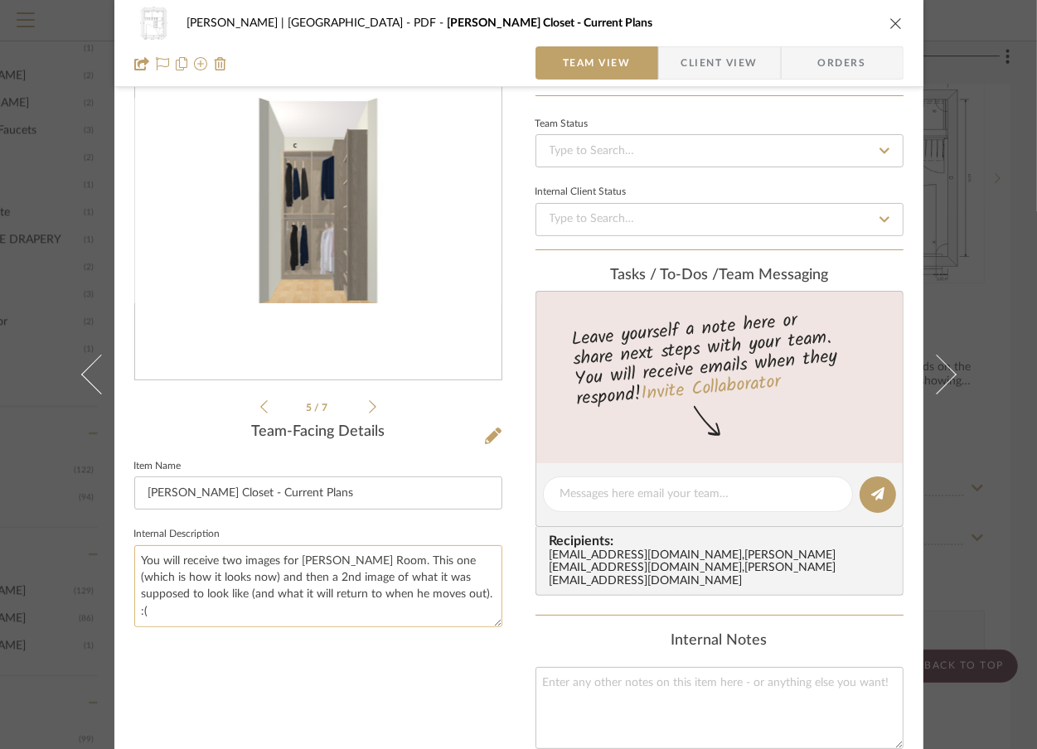
click at [415, 593] on textarea "You will receive two images for Steele’s Room. This one (which is how it looks …" at bounding box center [318, 586] width 368 height 82
paste textarea "This is [PERSON_NAME] Room - Bedroom 1-2. The version you currently have should…"
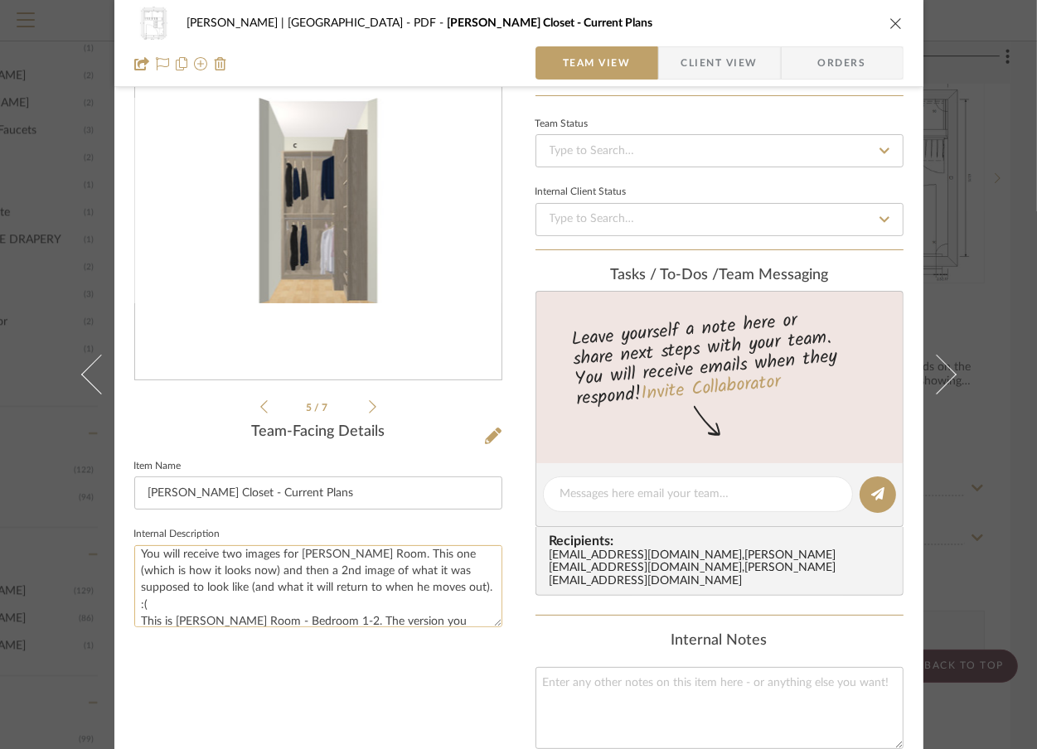
scroll to position [4, 0]
type textarea "You will receive two images for Steele’s Room. This one (which is how it looks …"
click at [579, 703] on textarea at bounding box center [719, 708] width 368 height 82
click at [991, 162] on div "Vargas-Gable | Manhattan Beach PDF Steele's Closet - Current Plans Team View Cl…" at bounding box center [518, 374] width 1037 height 749
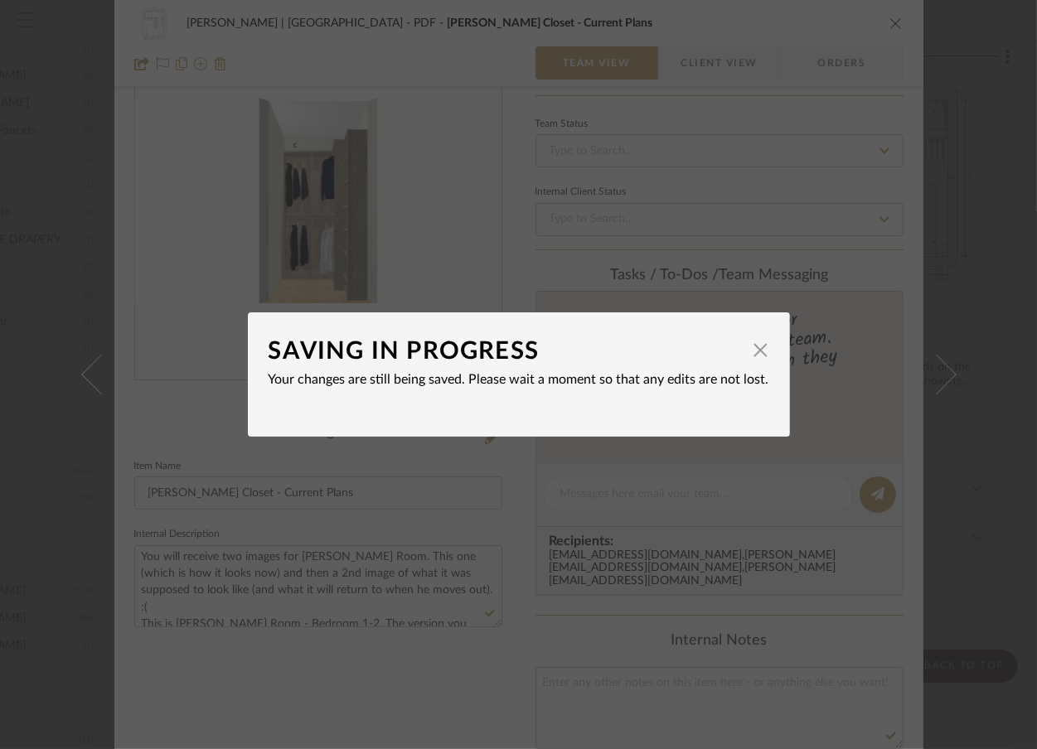
click at [107, 183] on div "SAVING IN PROGRESS × Your changes are still being saved. Please wait a moment s…" at bounding box center [518, 374] width 1037 height 749
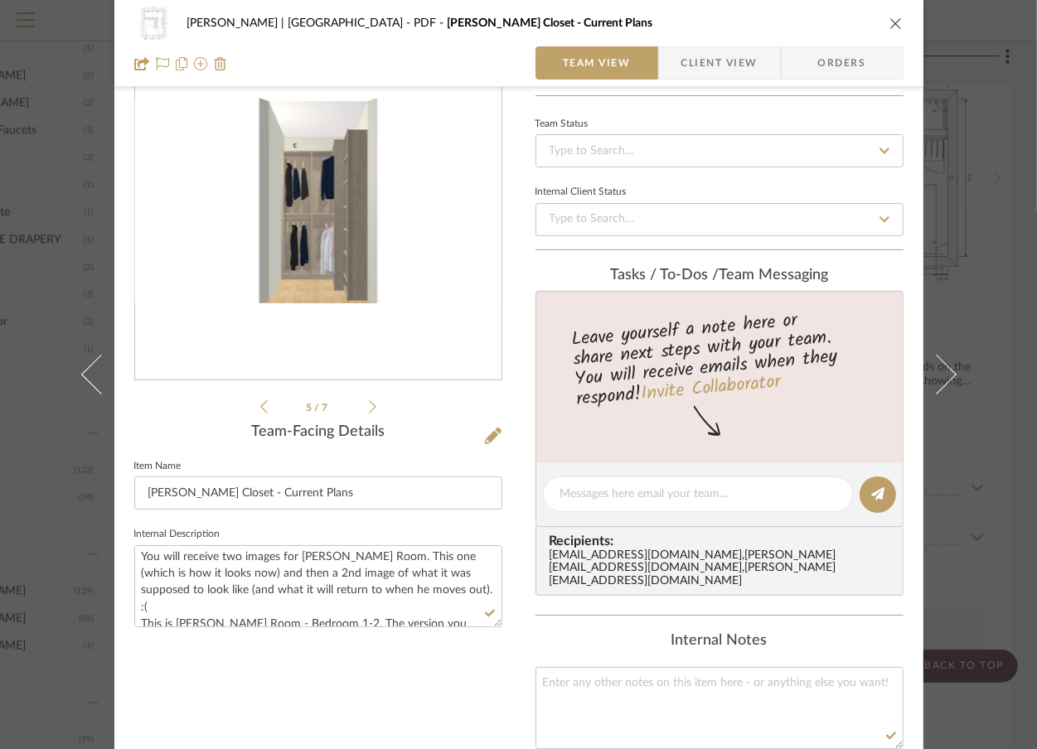
click at [37, 125] on div "Vargas-Gable | Manhattan Beach PDF Steele's Closet - Current Plans Team View Cl…" at bounding box center [518, 374] width 1037 height 749
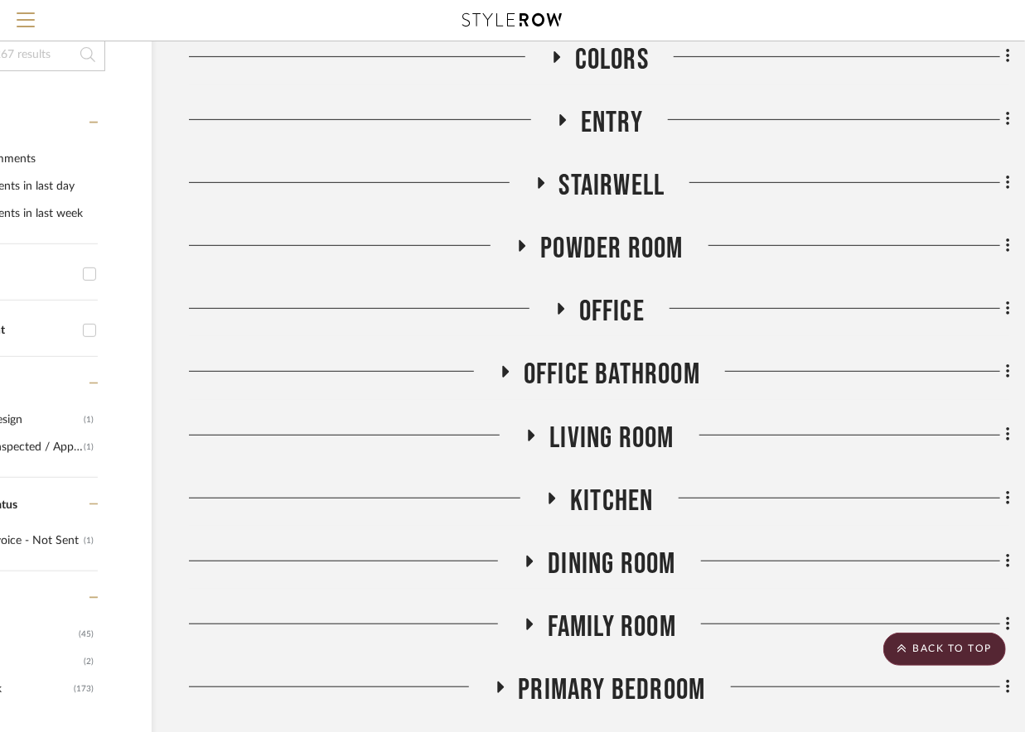
scroll to position [240, 160]
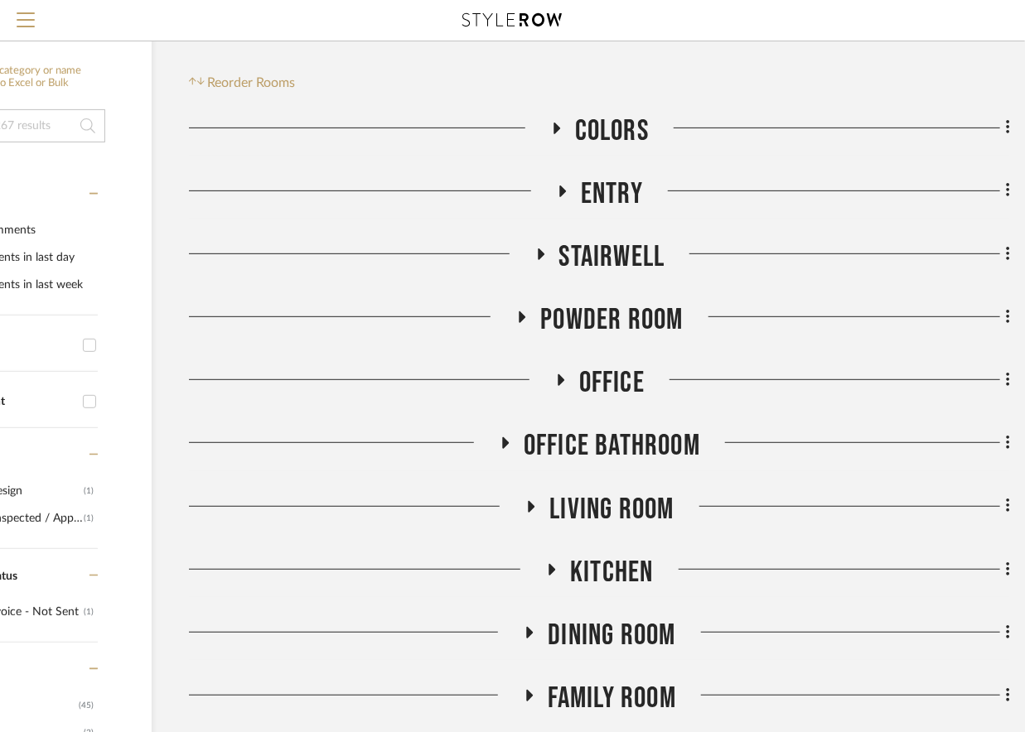
click at [506, 442] on icon at bounding box center [505, 443] width 20 height 12
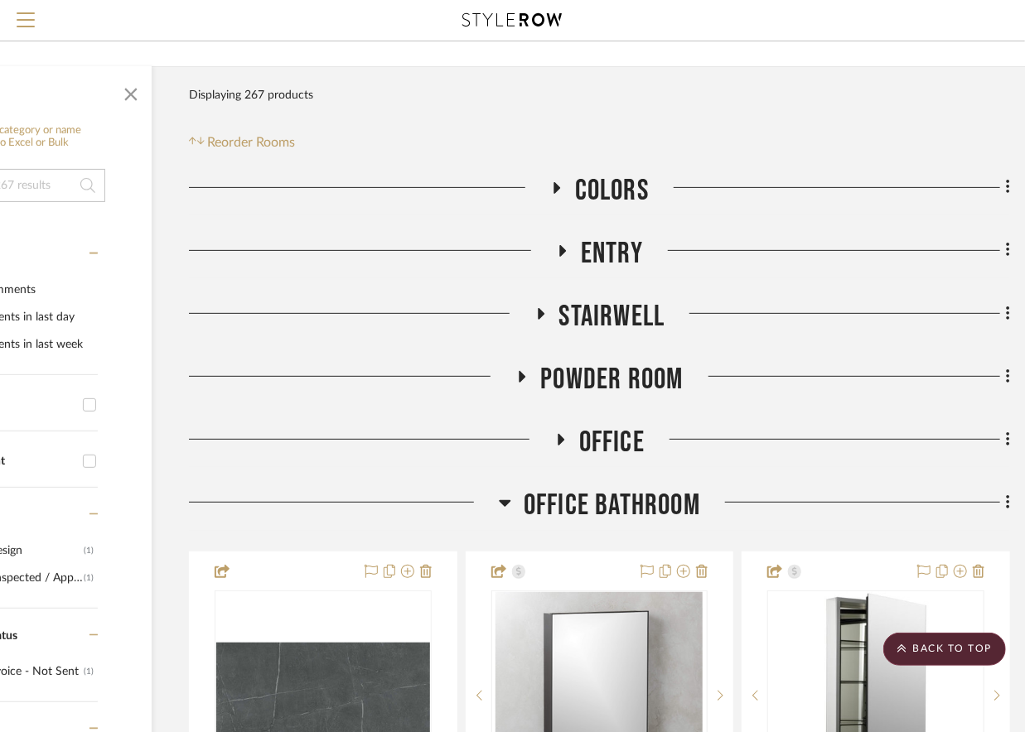
scroll to position [0, 160]
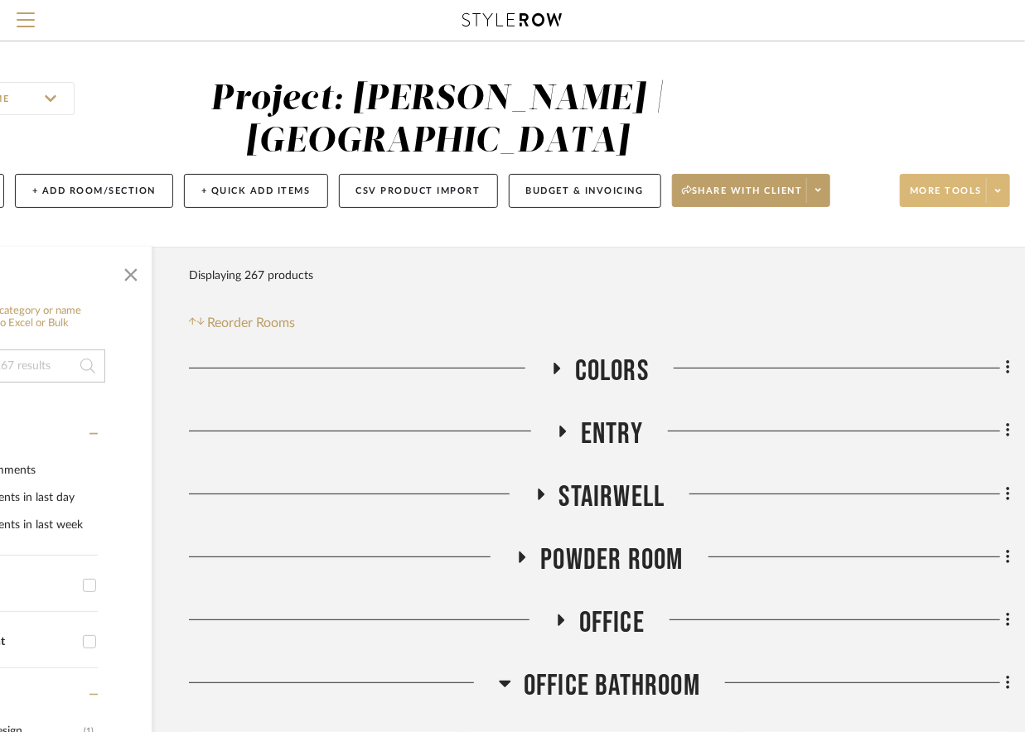
click at [999, 186] on icon at bounding box center [998, 190] width 6 height 9
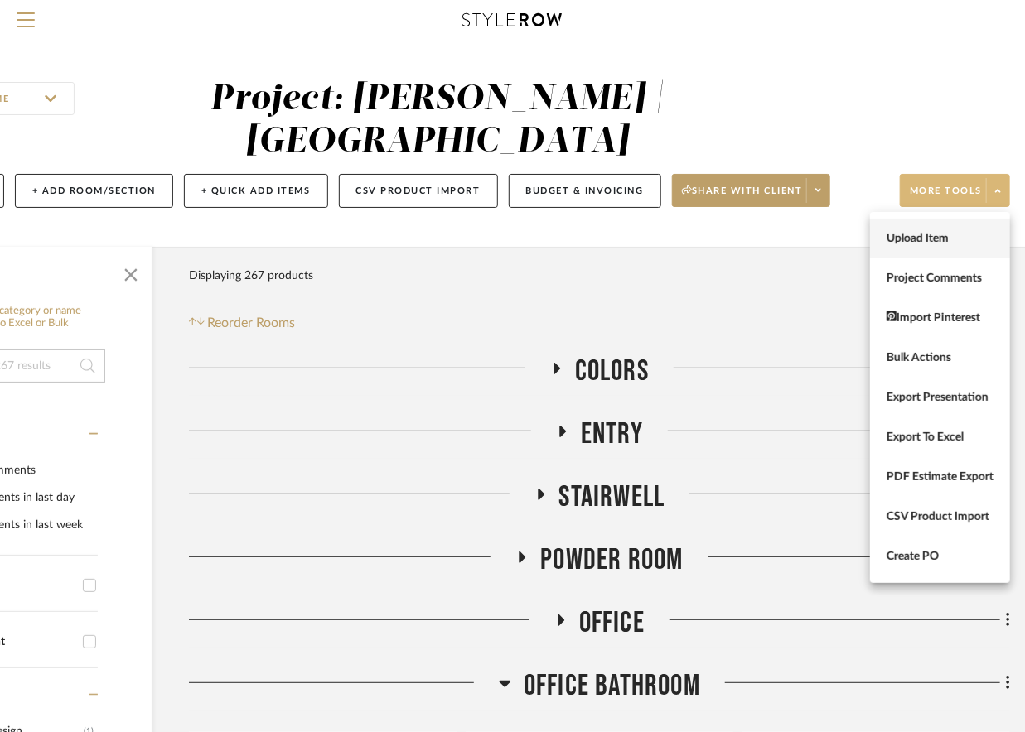
click at [952, 235] on span "Upload Item" at bounding box center [940, 238] width 107 height 14
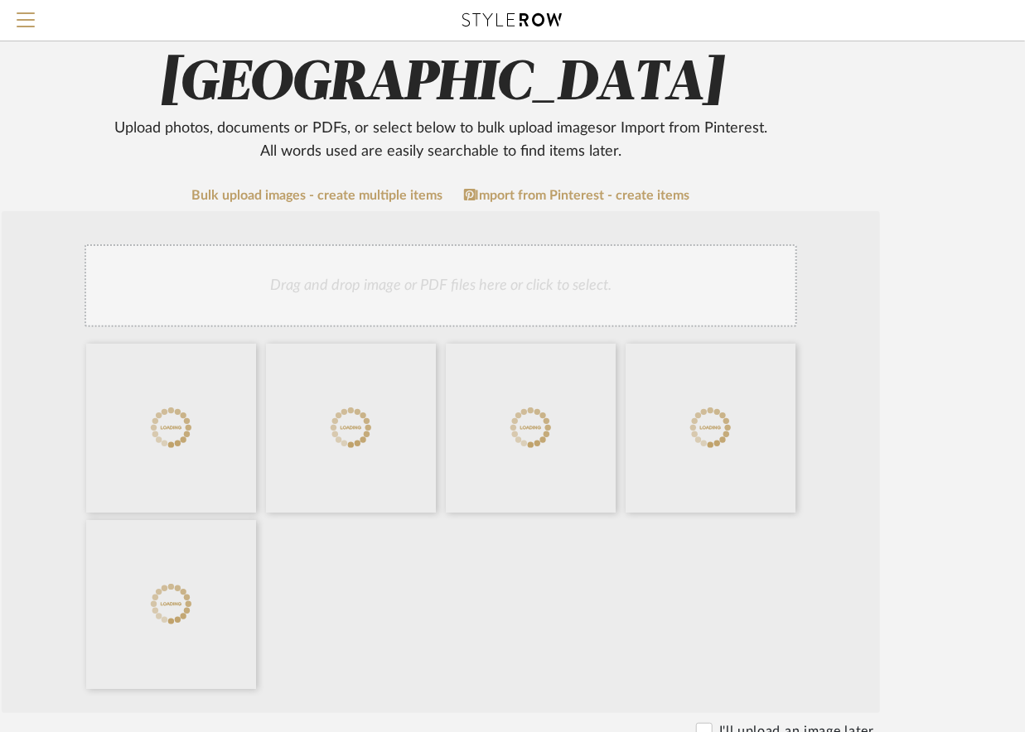
scroll to position [331, 156]
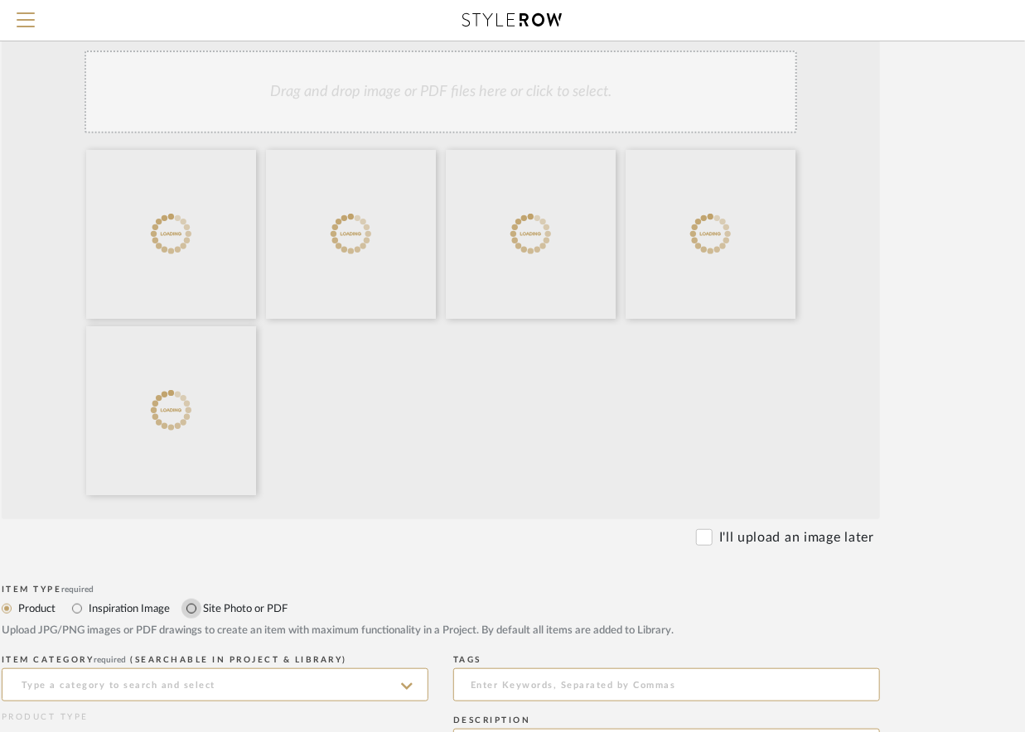
click at [193, 610] on input "Site Photo or PDF" at bounding box center [191, 609] width 20 height 20
radio input "true"
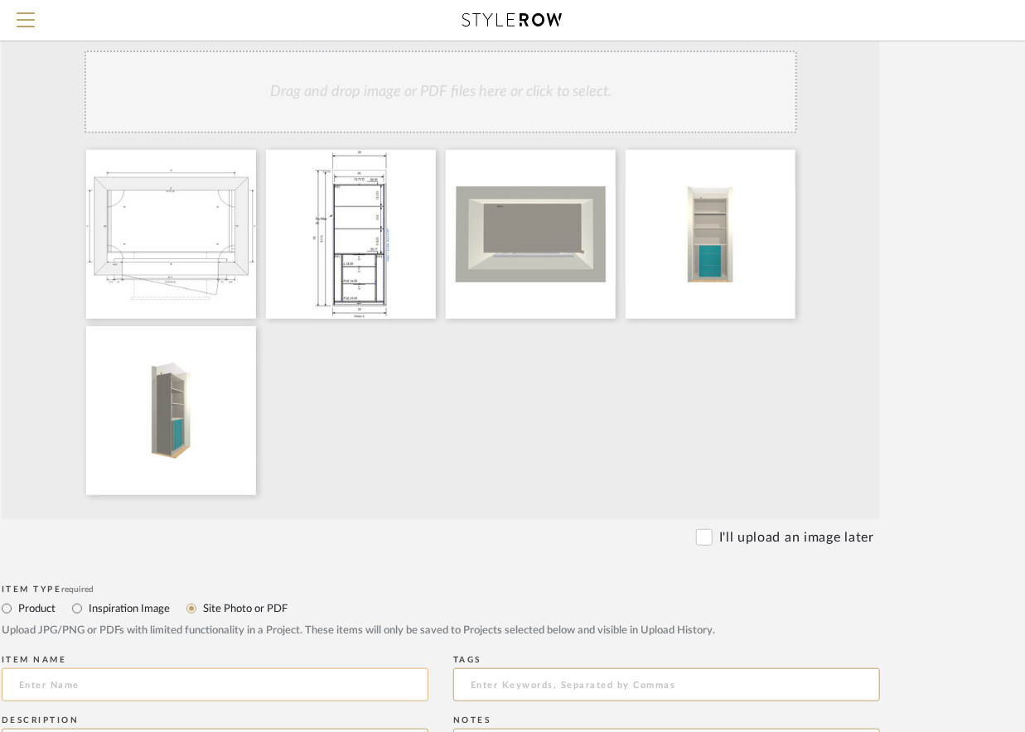
click at [81, 681] on input at bounding box center [215, 685] width 427 height 33
type input "C"
click at [56, 685] on input "Office Closet Plans" at bounding box center [215, 685] width 427 height 33
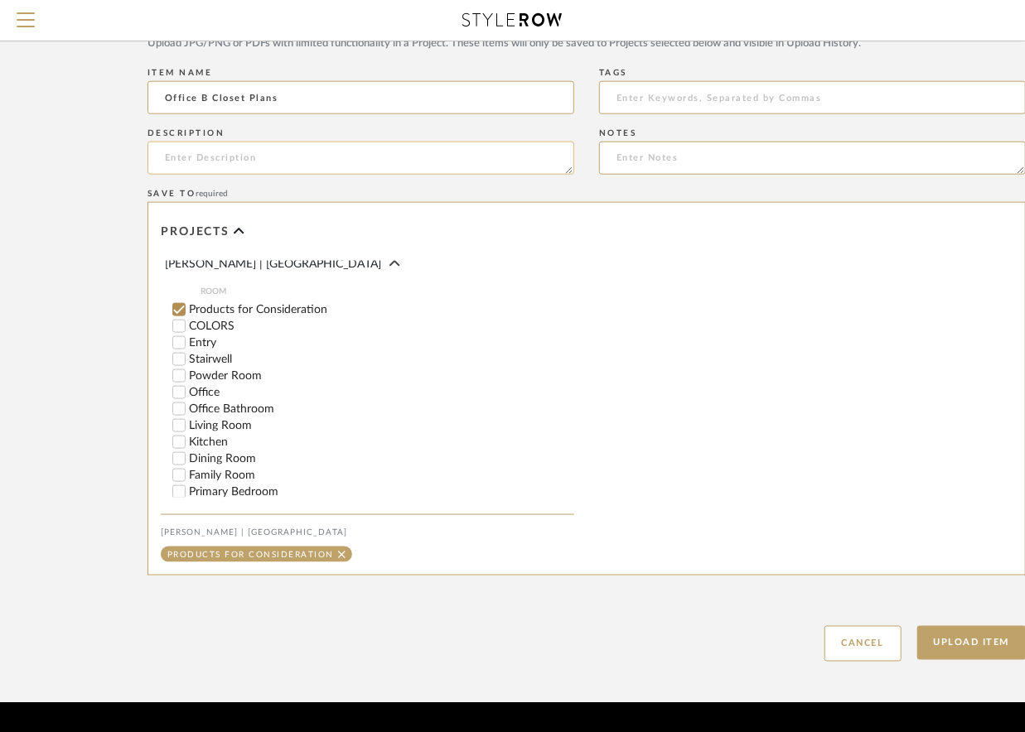
scroll to position [592, 0]
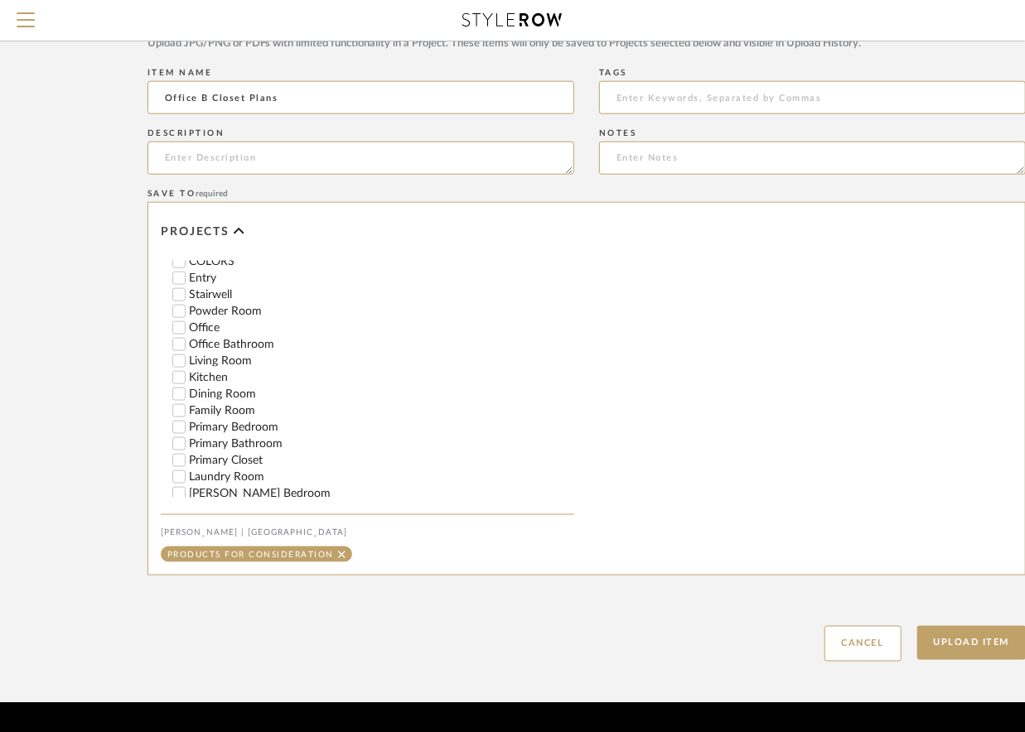
type input "Office B Closet Plans"
click at [176, 353] on input "Office Bathroom" at bounding box center [179, 344] width 17 height 17
checkbox input "false"
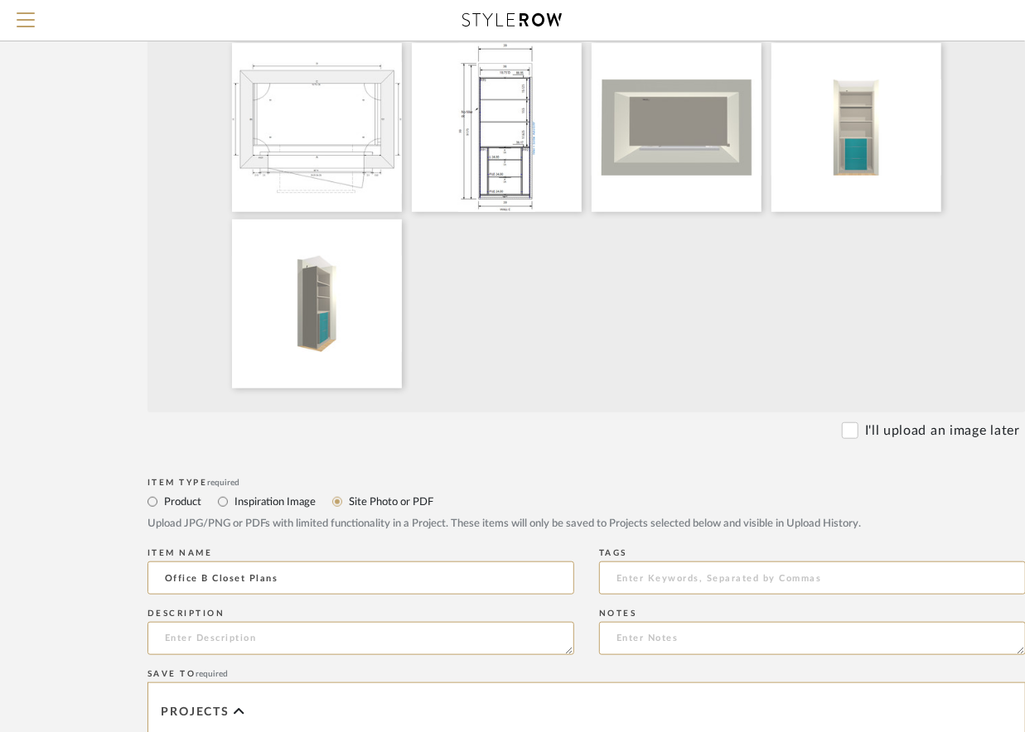
scroll to position [437, 10]
click at [210, 575] on input "Office B Closet Plans" at bounding box center [360, 579] width 427 height 33
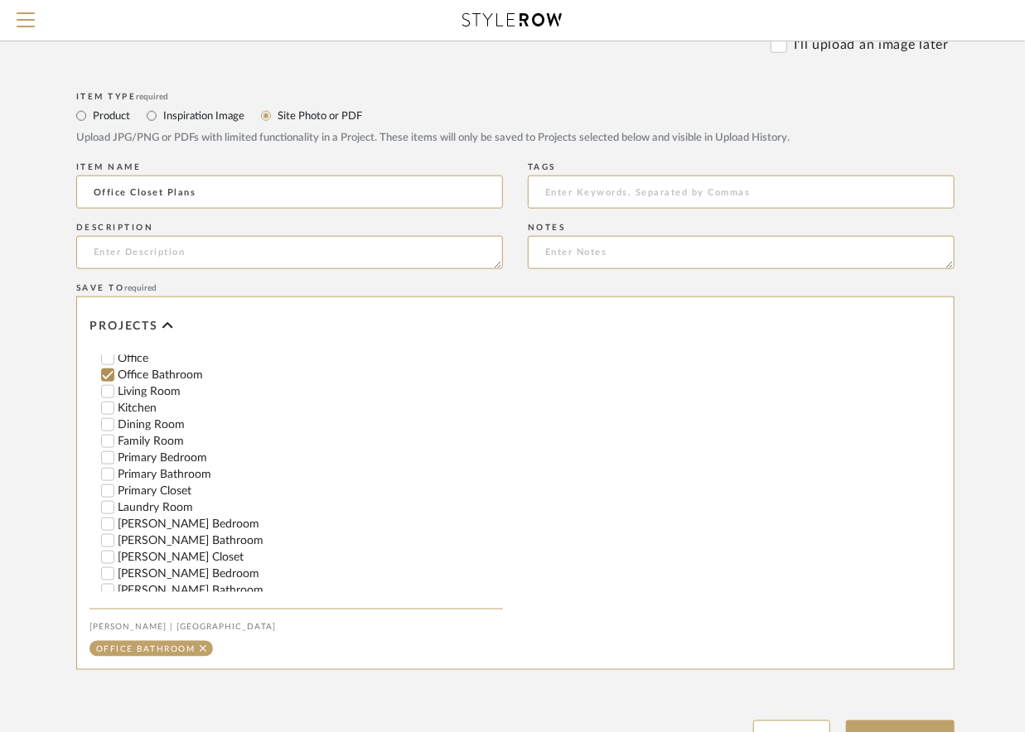
scroll to position [829, 0]
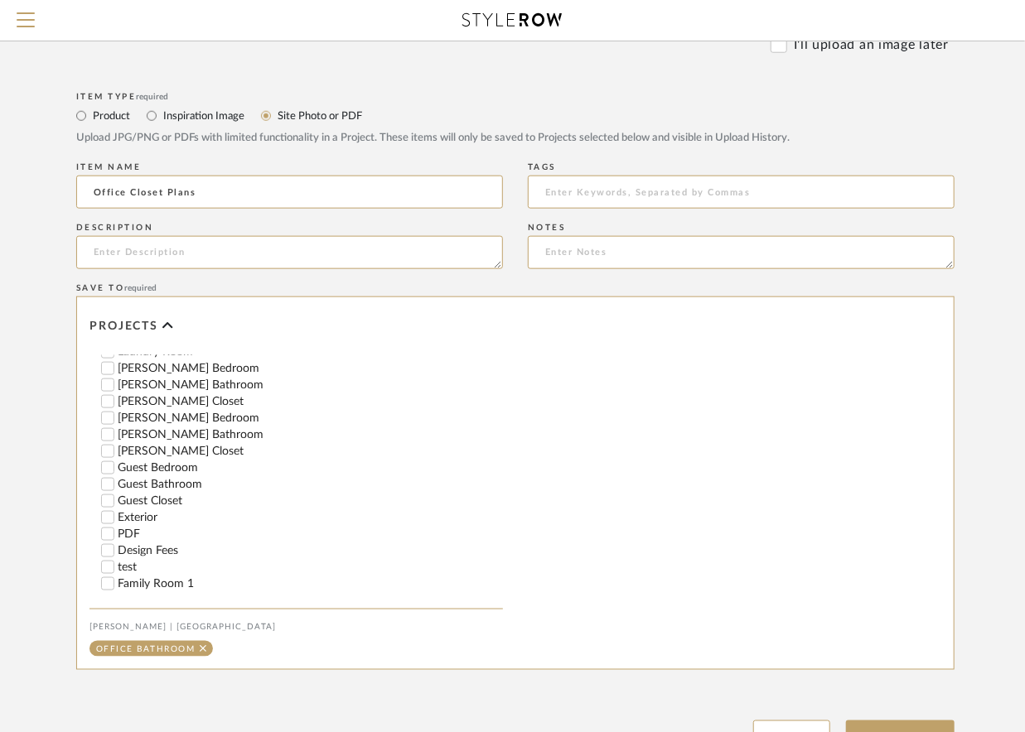
type input "Office Closet Plans"
click at [108, 537] on input "PDF" at bounding box center [107, 534] width 17 height 17
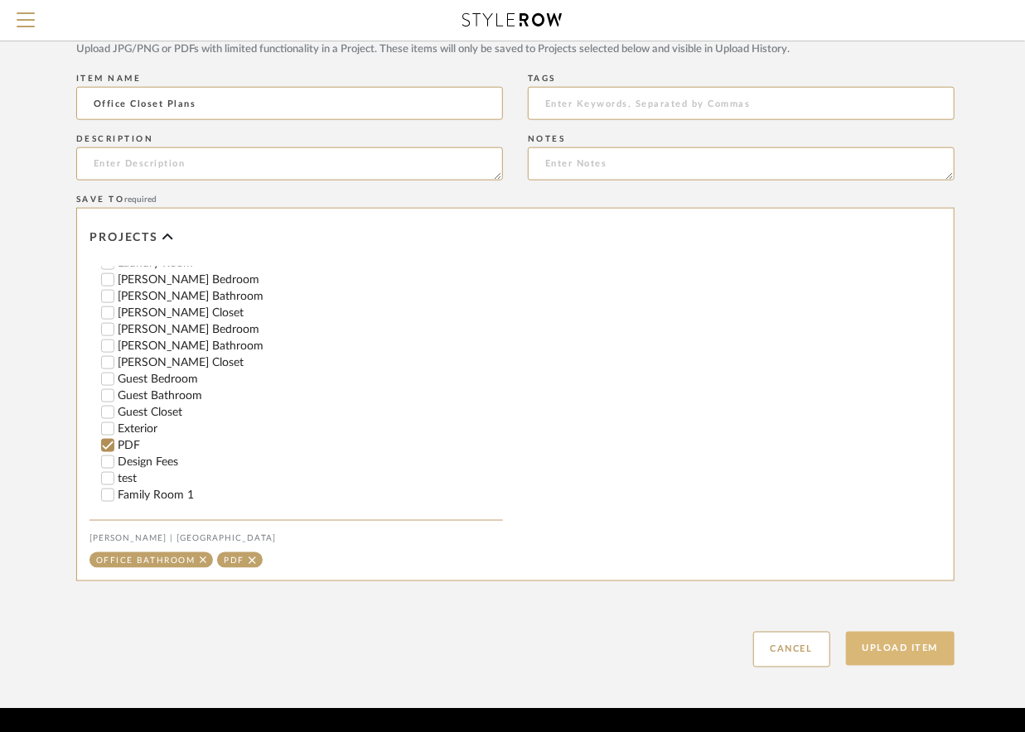
click at [908, 647] on button "Upload Item" at bounding box center [900, 649] width 109 height 34
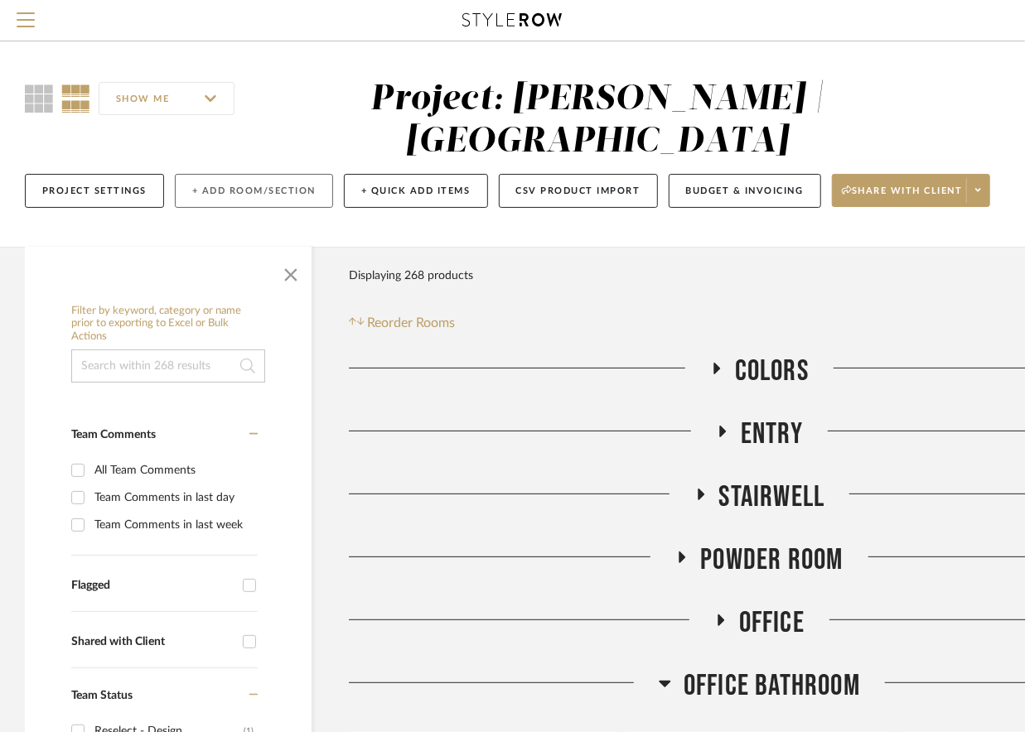
click at [298, 194] on button "+ Add Room/Section" at bounding box center [254, 191] width 158 height 34
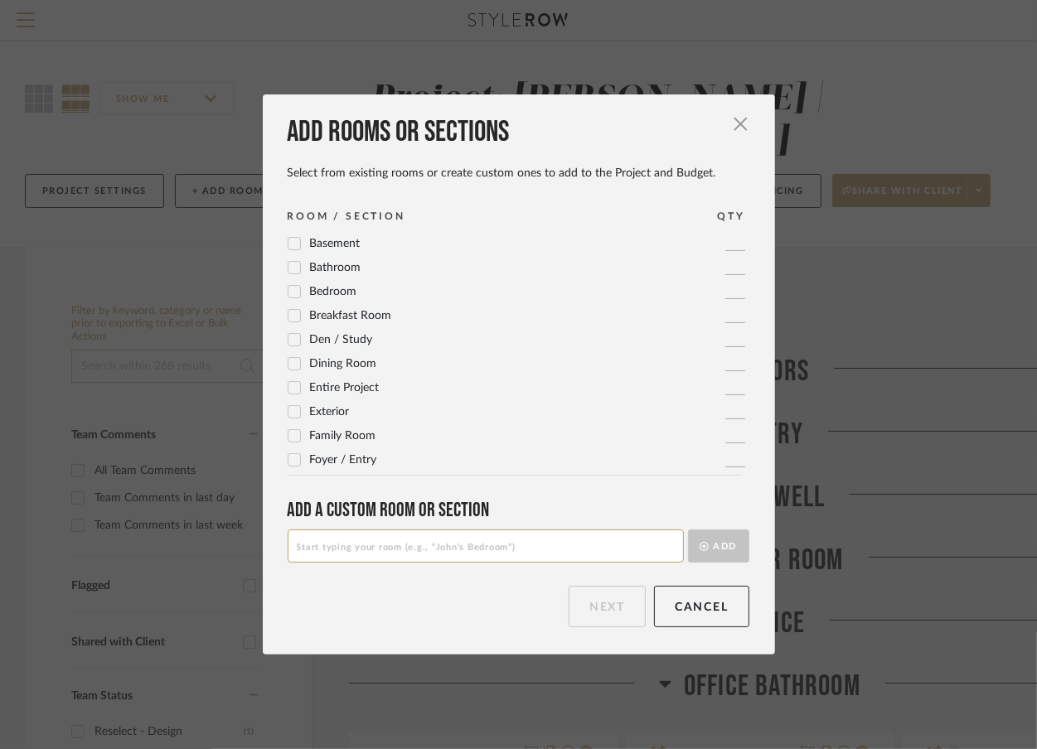
click at [348, 561] on input at bounding box center [486, 545] width 396 height 33
type input "P"
click at [350, 547] on input "Office Bathrm Closet" at bounding box center [486, 545] width 396 height 33
type input "Office Bathroom Closet"
click at [705, 549] on button "Add" at bounding box center [718, 545] width 61 height 33
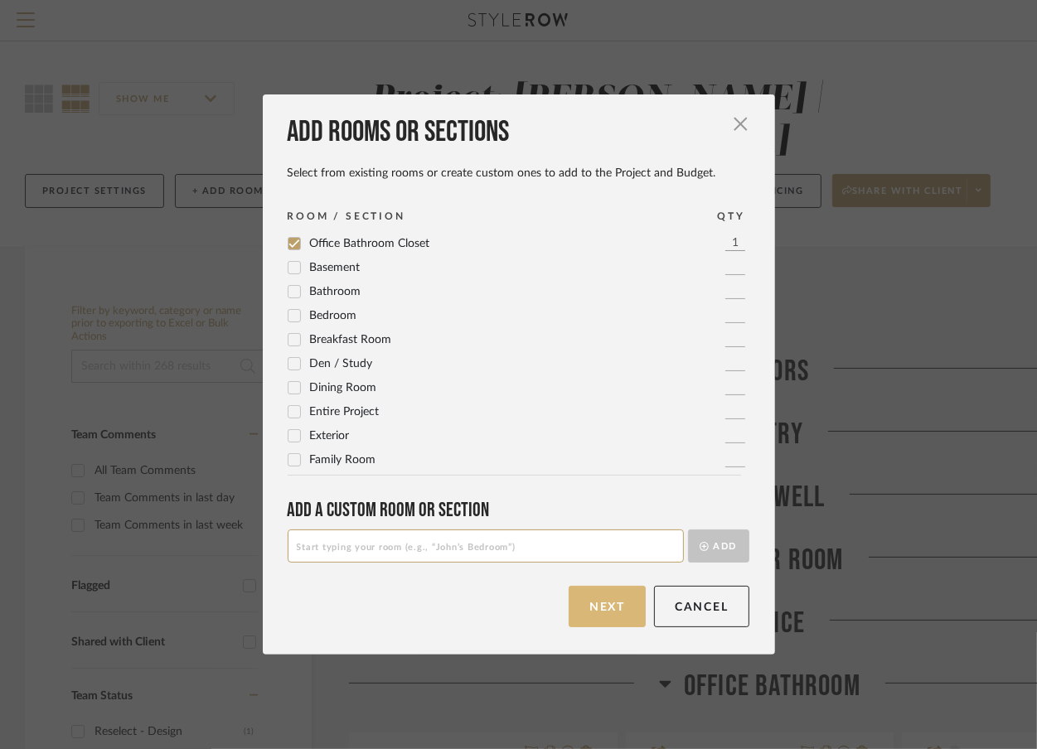
click at [604, 597] on button "Next" at bounding box center [606, 606] width 77 height 41
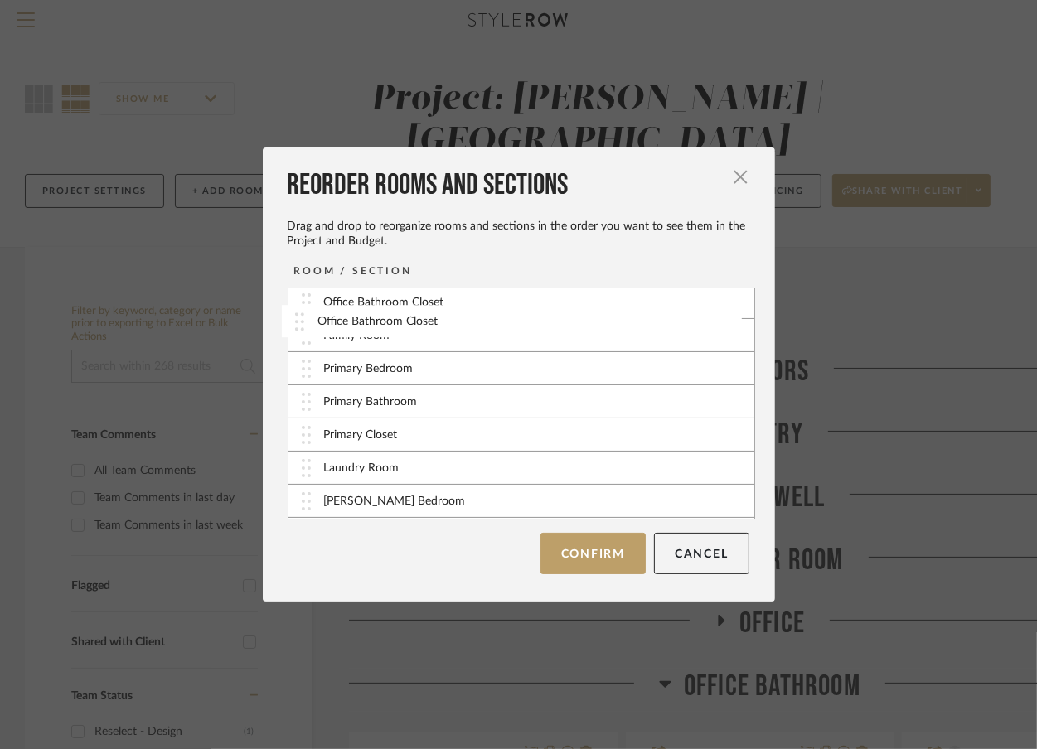
scroll to position [285, 0]
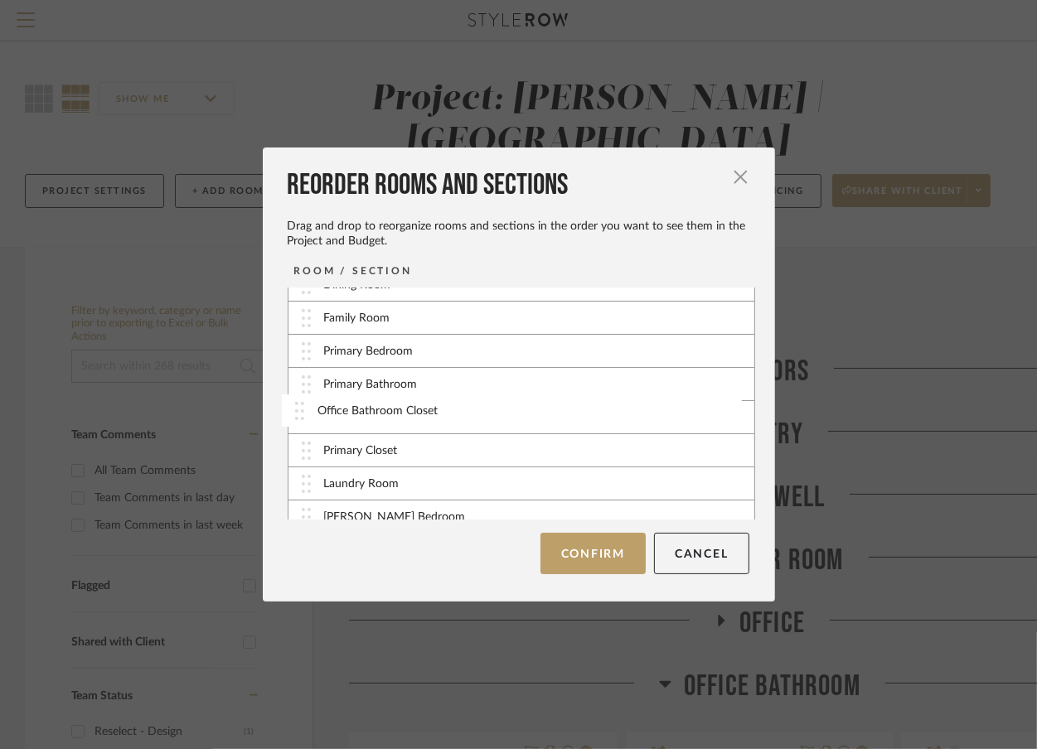
drag, startPoint x: 360, startPoint y: 507, endPoint x: 360, endPoint y: 414, distance: 92.8
drag, startPoint x: 345, startPoint y: 488, endPoint x: 350, endPoint y: 331, distance: 156.7
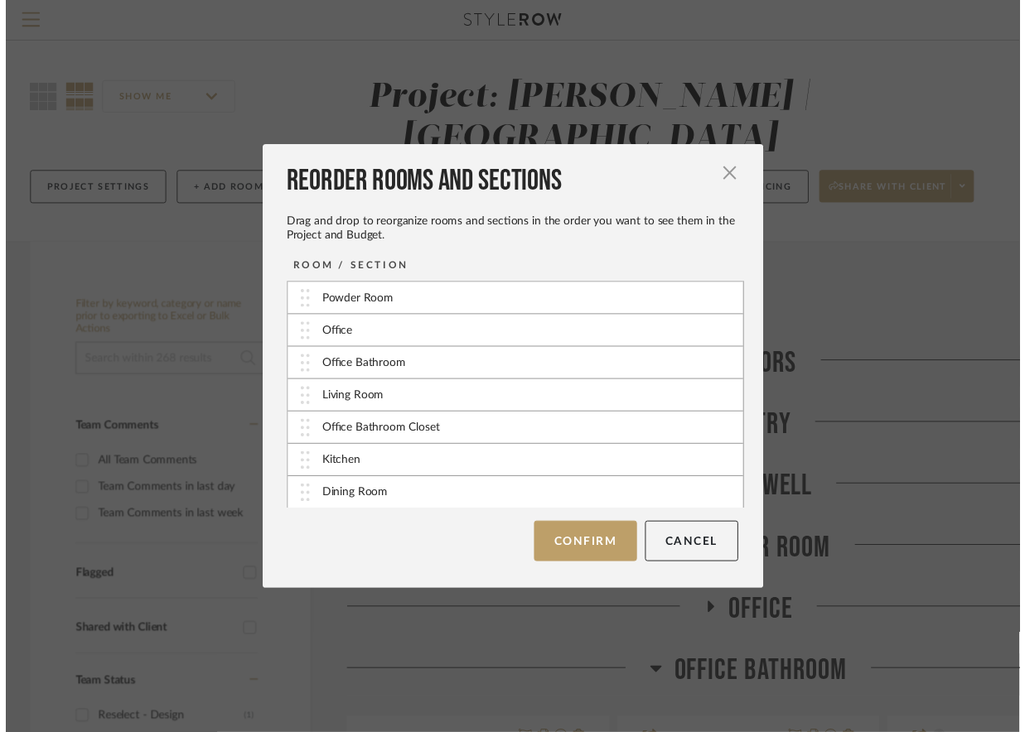
scroll to position [94, 0]
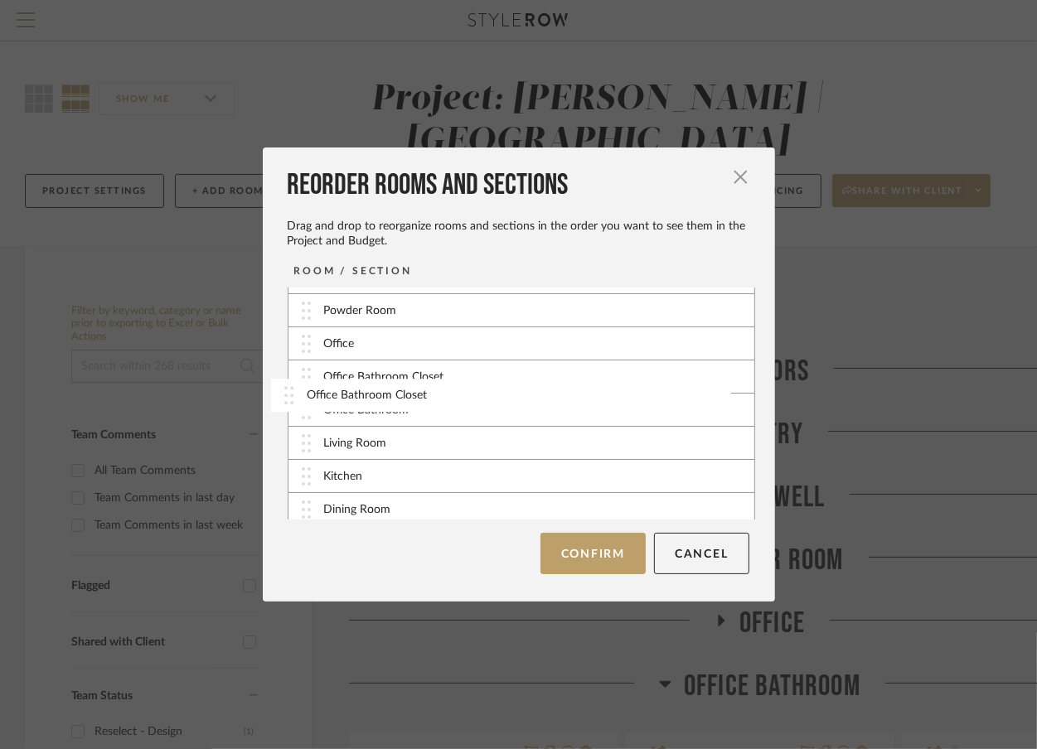
drag, startPoint x: 371, startPoint y: 441, endPoint x: 360, endPoint y: 390, distance: 51.9
drag, startPoint x: 429, startPoint y: 378, endPoint x: 413, endPoint y: 406, distance: 32.3
click at [583, 552] on button "Confirm" at bounding box center [592, 553] width 105 height 41
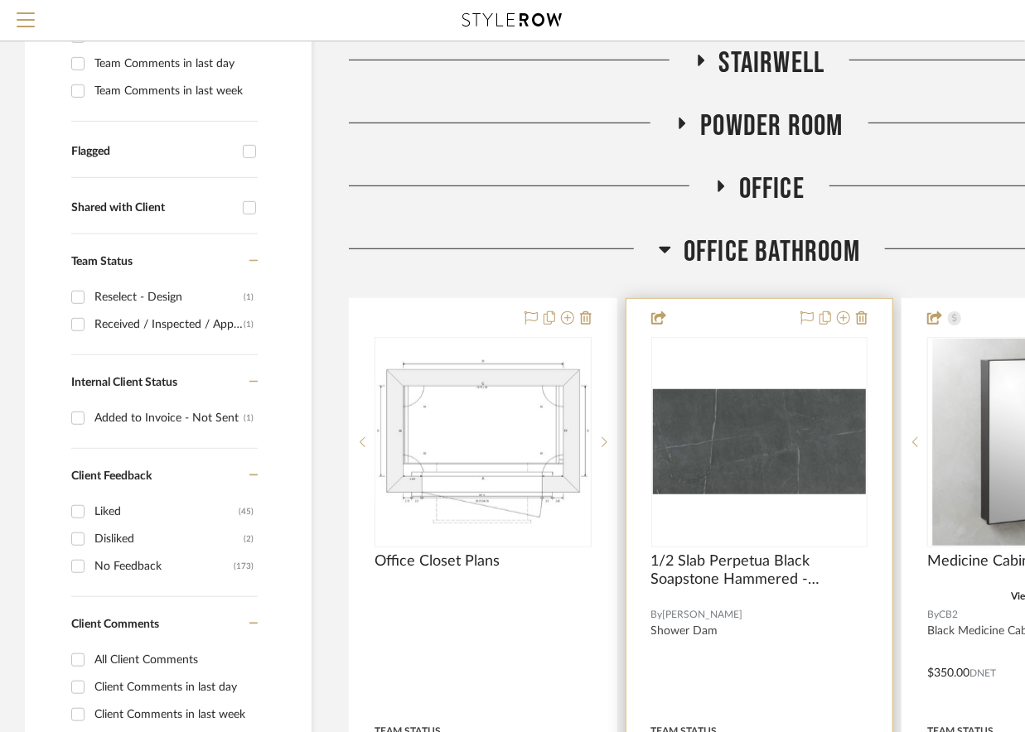
scroll to position [442, 0]
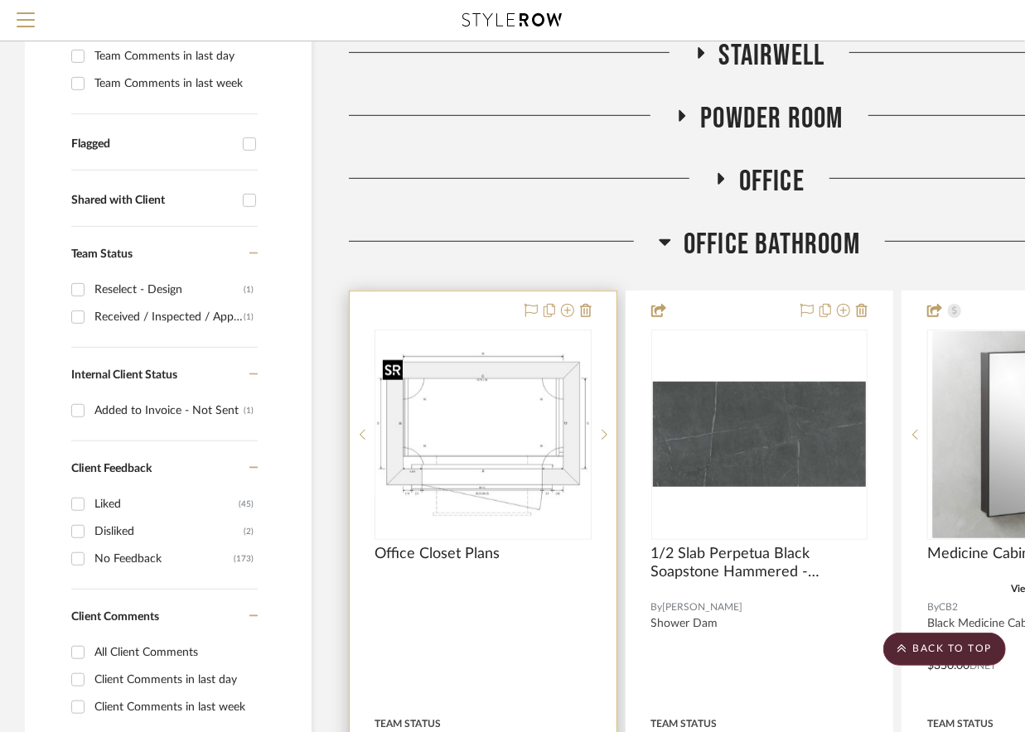
click at [459, 413] on img "0" at bounding box center [483, 434] width 214 height 165
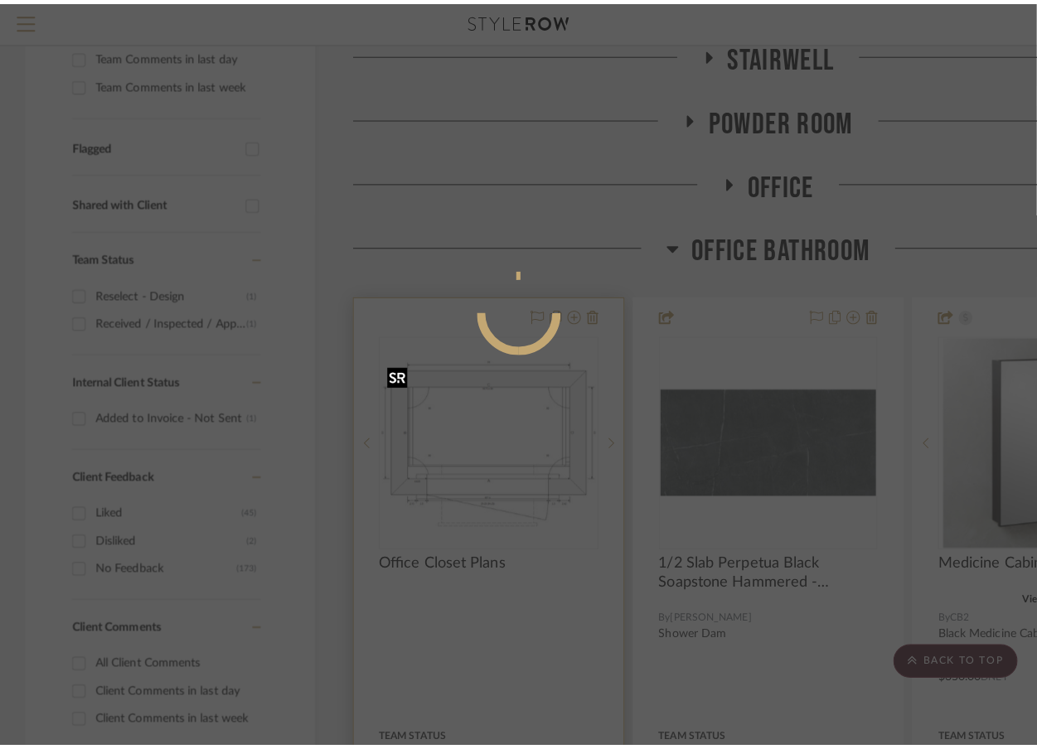
scroll to position [0, 0]
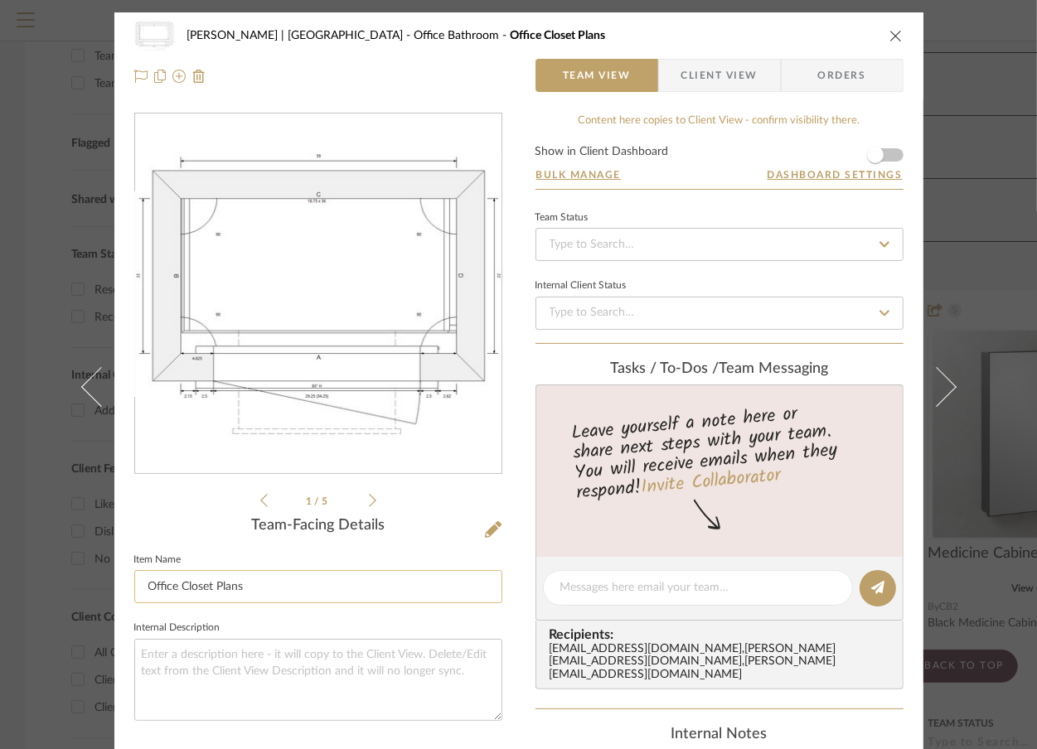
click at [178, 587] on input "Office Closet Plans" at bounding box center [318, 586] width 368 height 33
type input "Office Closet Plans"
click at [200, 655] on textarea at bounding box center [318, 680] width 368 height 82
click at [175, 587] on input "Office Closet Plans" at bounding box center [318, 586] width 368 height 33
type input "Office Bathroom Closet Plans"
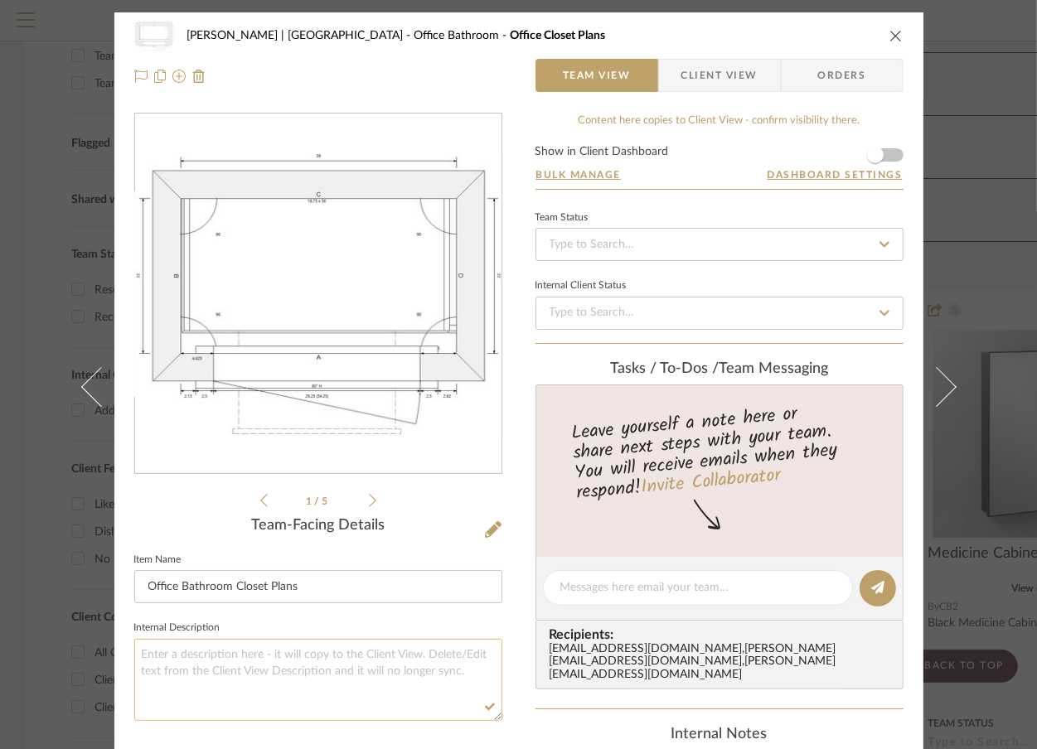
click at [204, 661] on textarea at bounding box center [318, 680] width 368 height 82
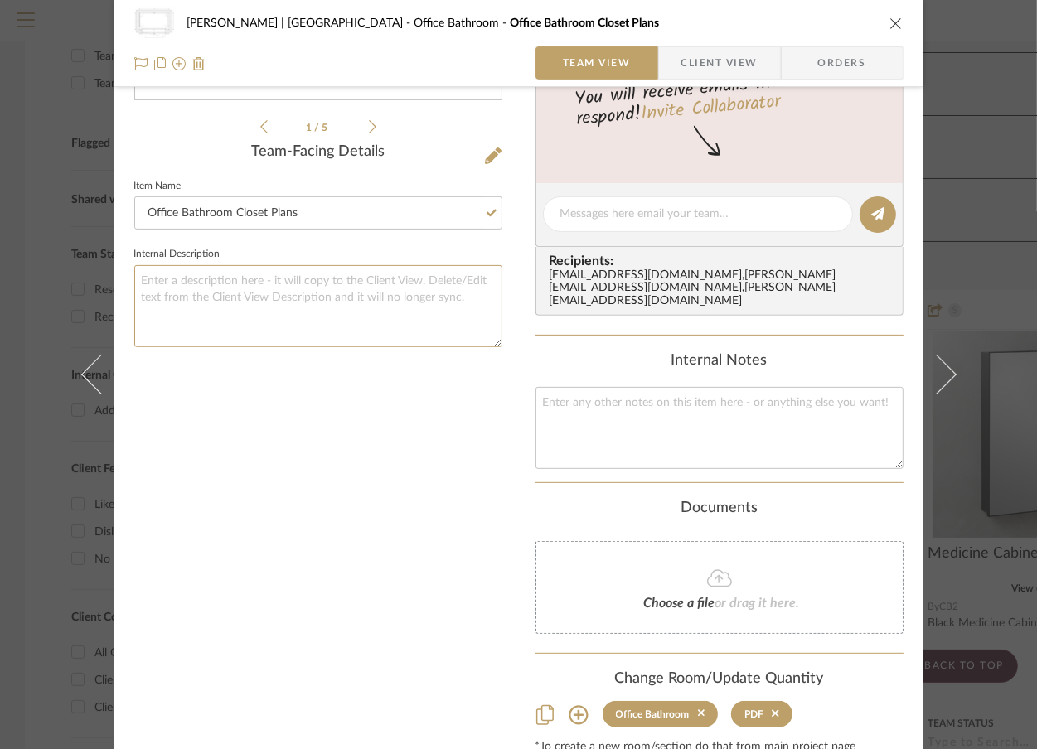
scroll to position [442, 0]
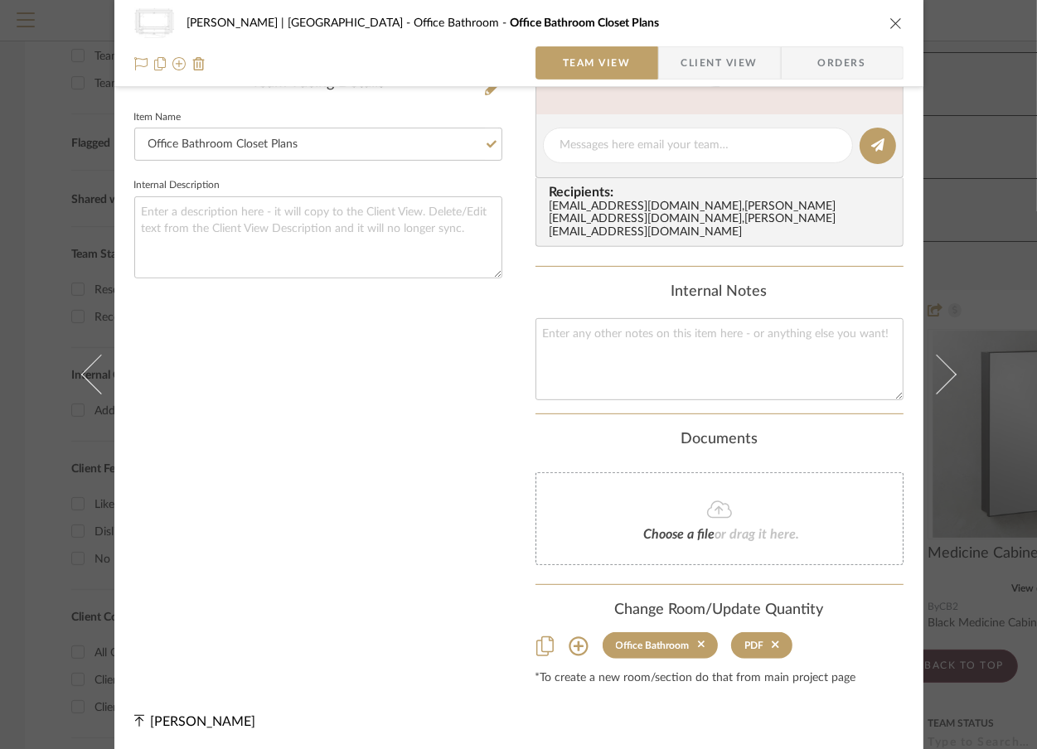
click at [568, 645] on icon at bounding box center [578, 646] width 20 height 20
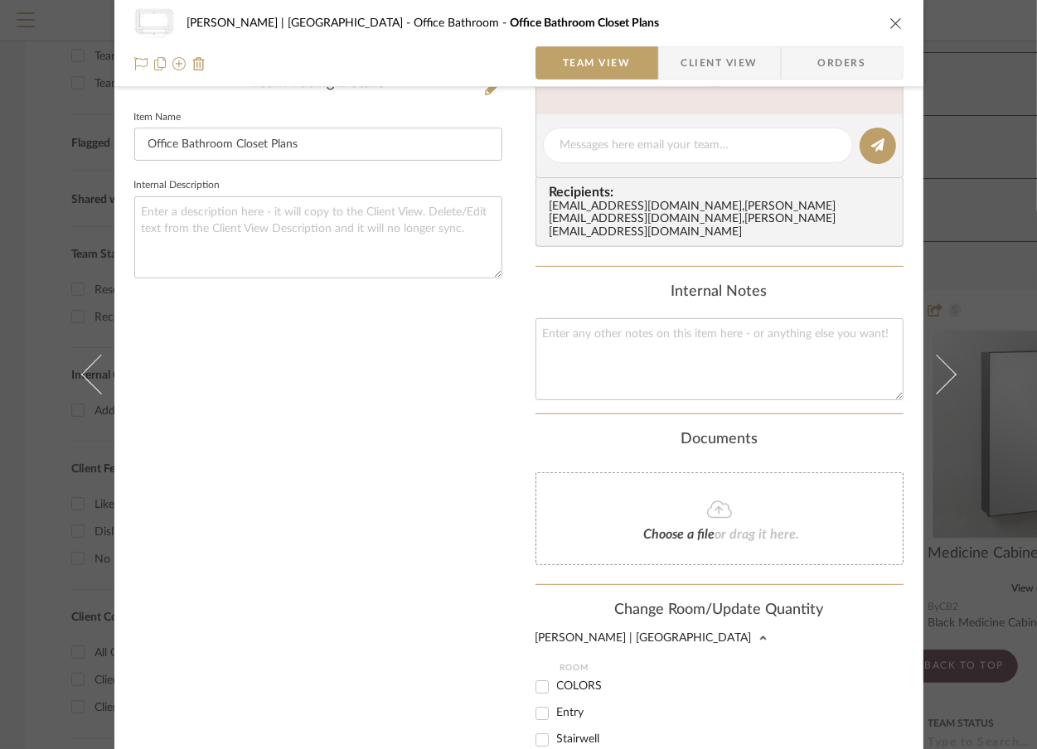
scroll to position [843, 0]
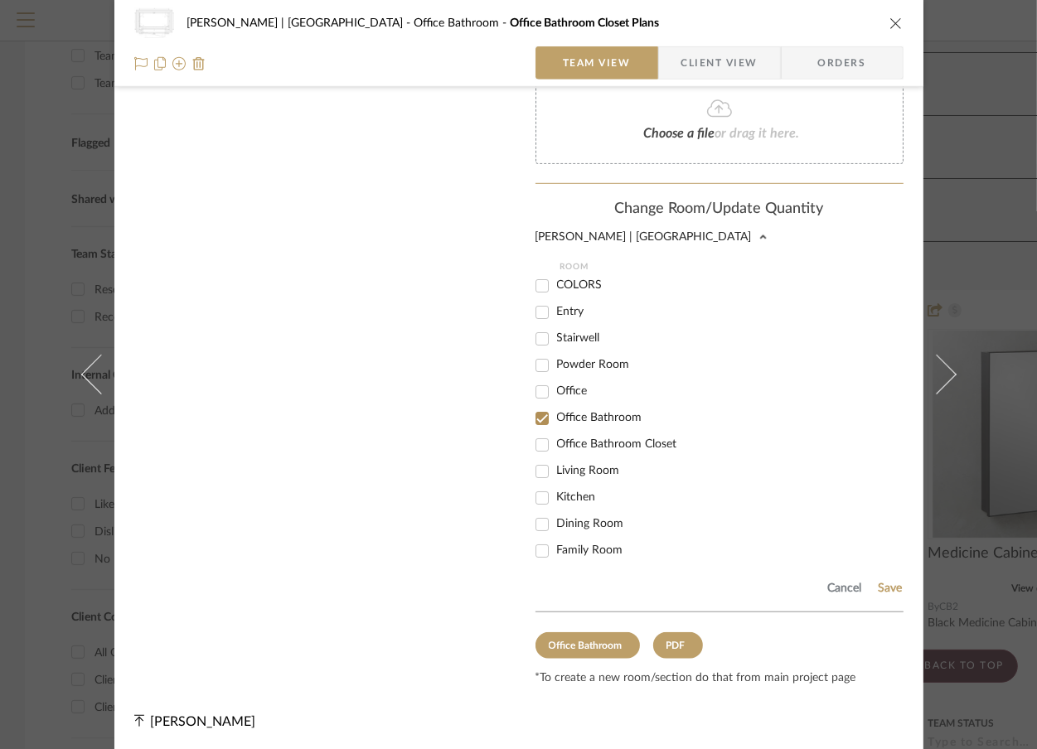
click at [535, 441] on input "Office Bathroom Closet" at bounding box center [542, 445] width 27 height 27
checkbox input "true"
click at [539, 407] on input "Office Bathroom" at bounding box center [542, 418] width 27 height 27
checkbox input "false"
click at [877, 582] on button "Save" at bounding box center [890, 588] width 26 height 13
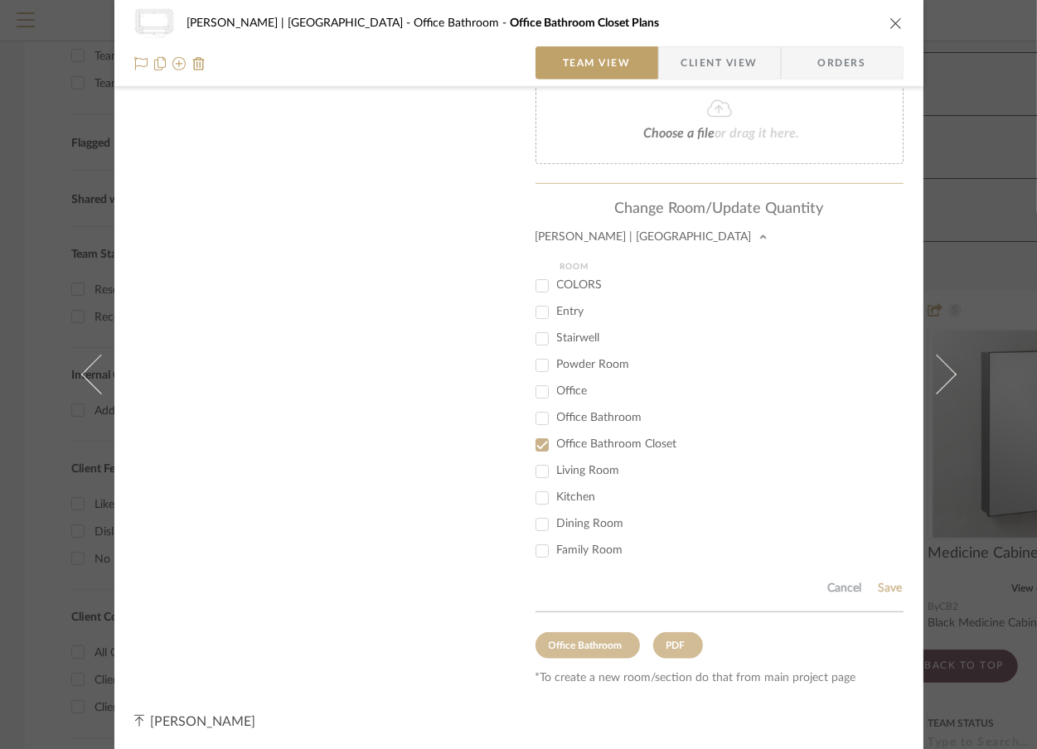
scroll to position [442, 0]
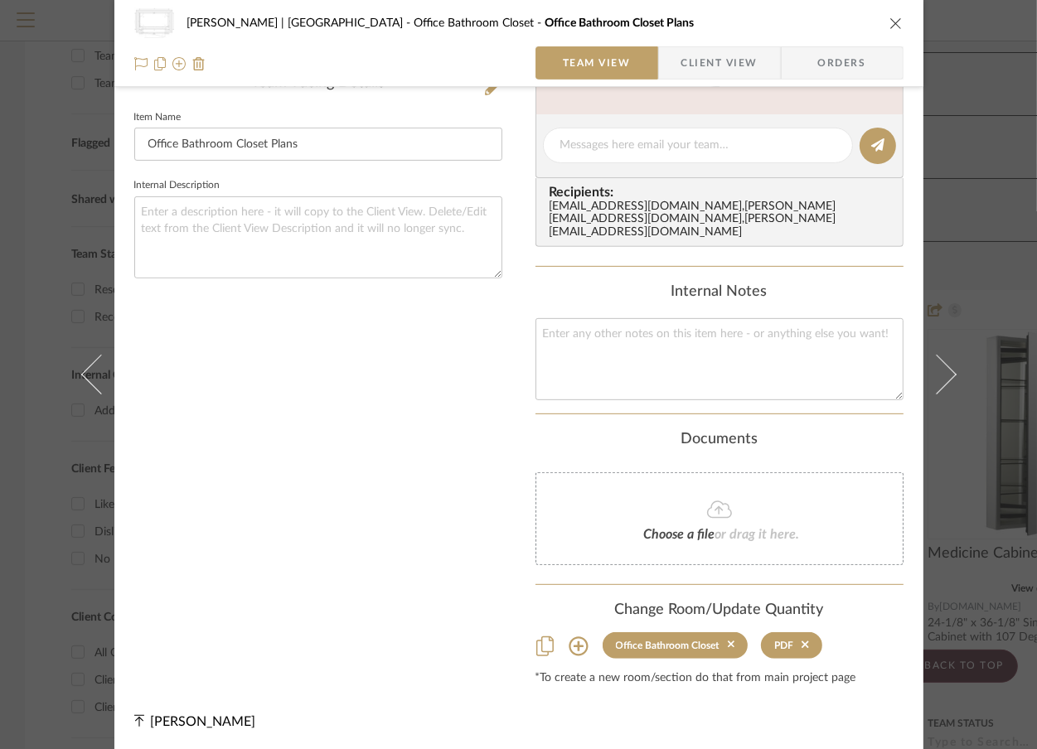
click at [996, 234] on div "Vargas-Gable | Manhattan Beach Office Bathroom Closet Office Bathroom Closet Pl…" at bounding box center [518, 374] width 1037 height 749
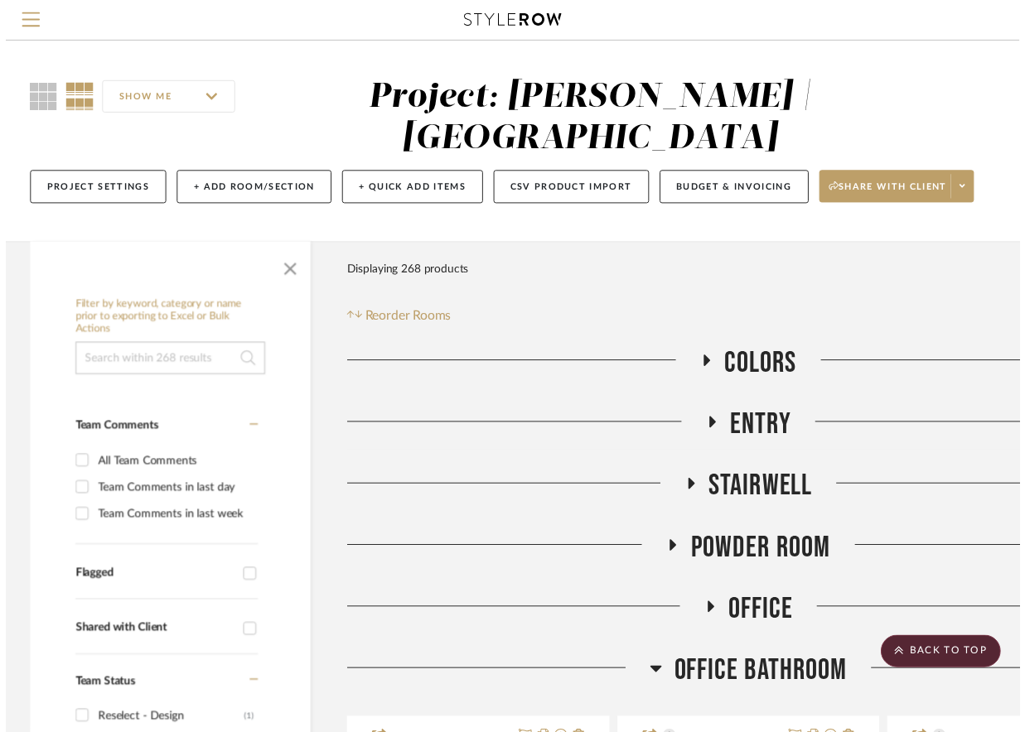
scroll to position [442, 0]
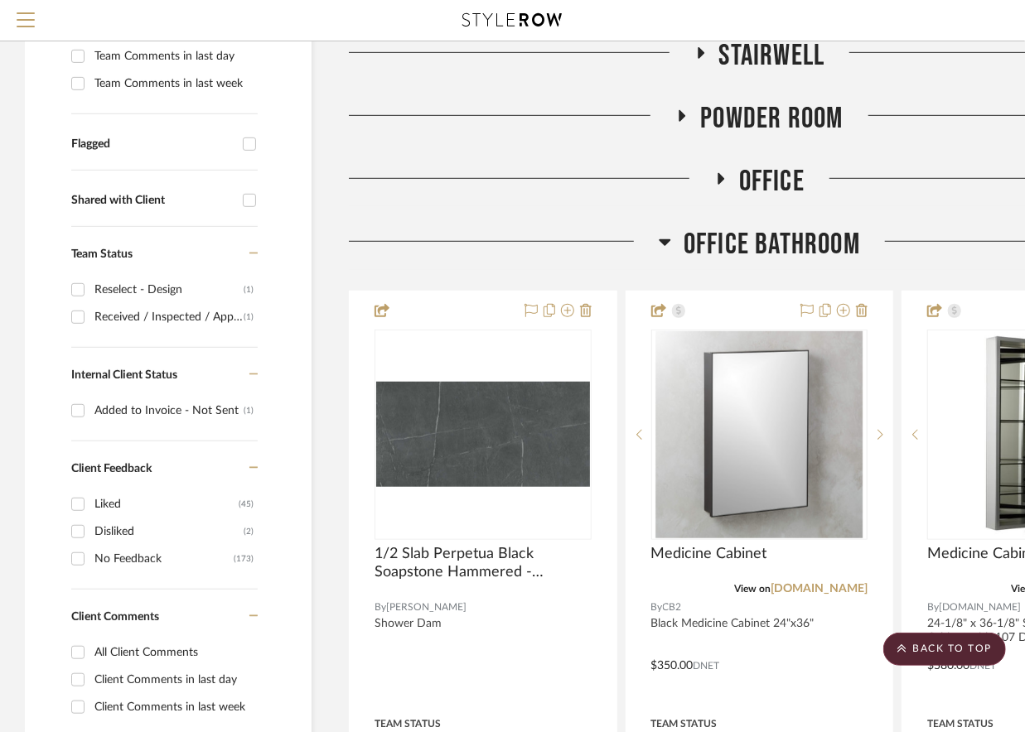
click at [661, 239] on icon at bounding box center [665, 242] width 12 height 20
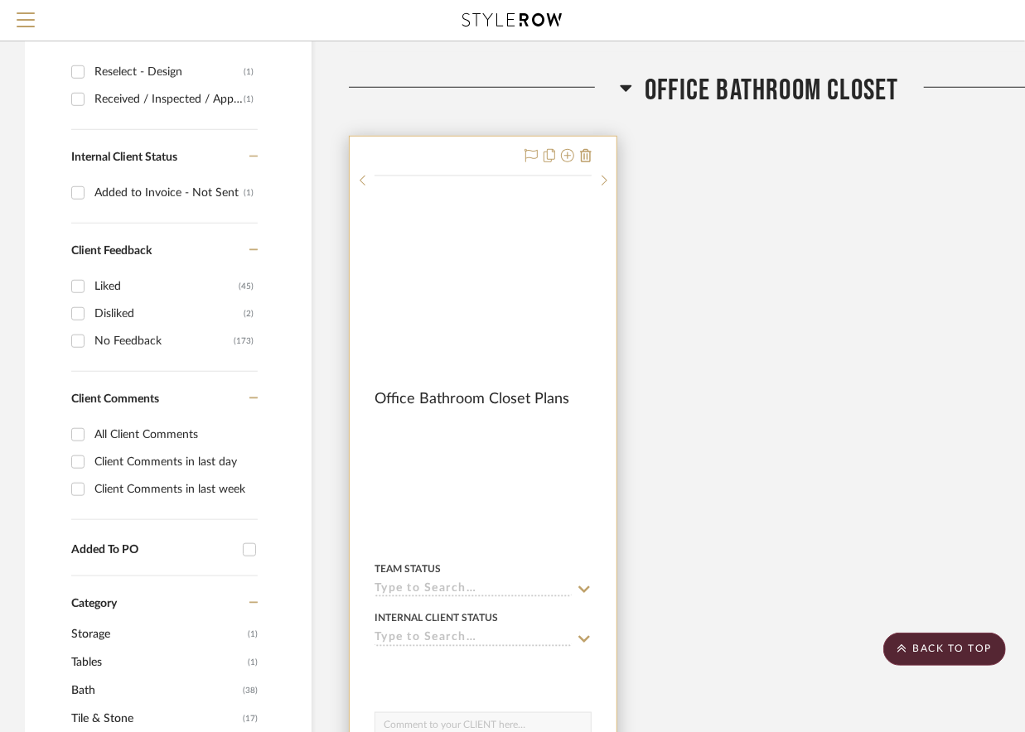
scroll to position [663, 0]
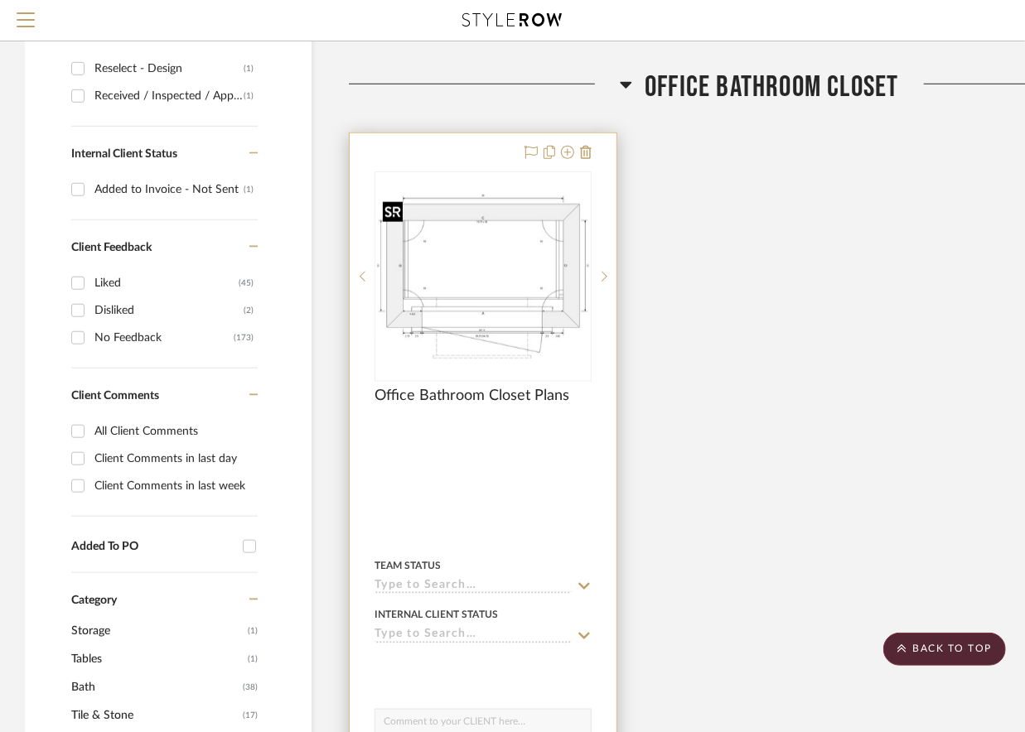
click at [0, 0] on img at bounding box center [0, 0] width 0 height 0
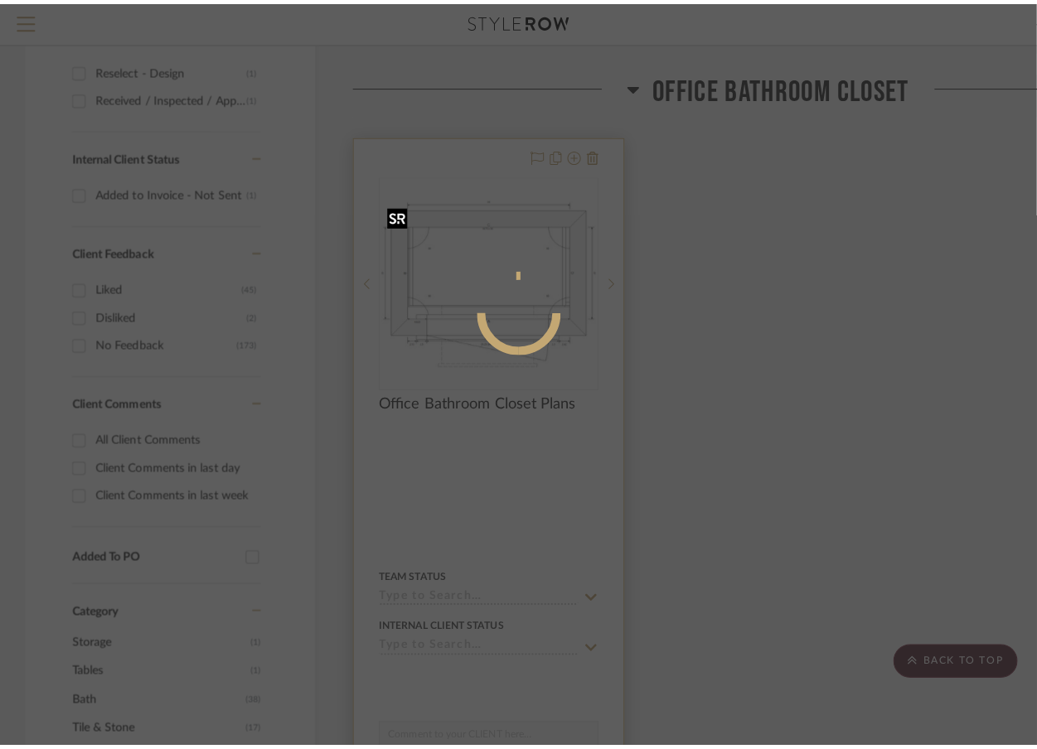
scroll to position [0, 0]
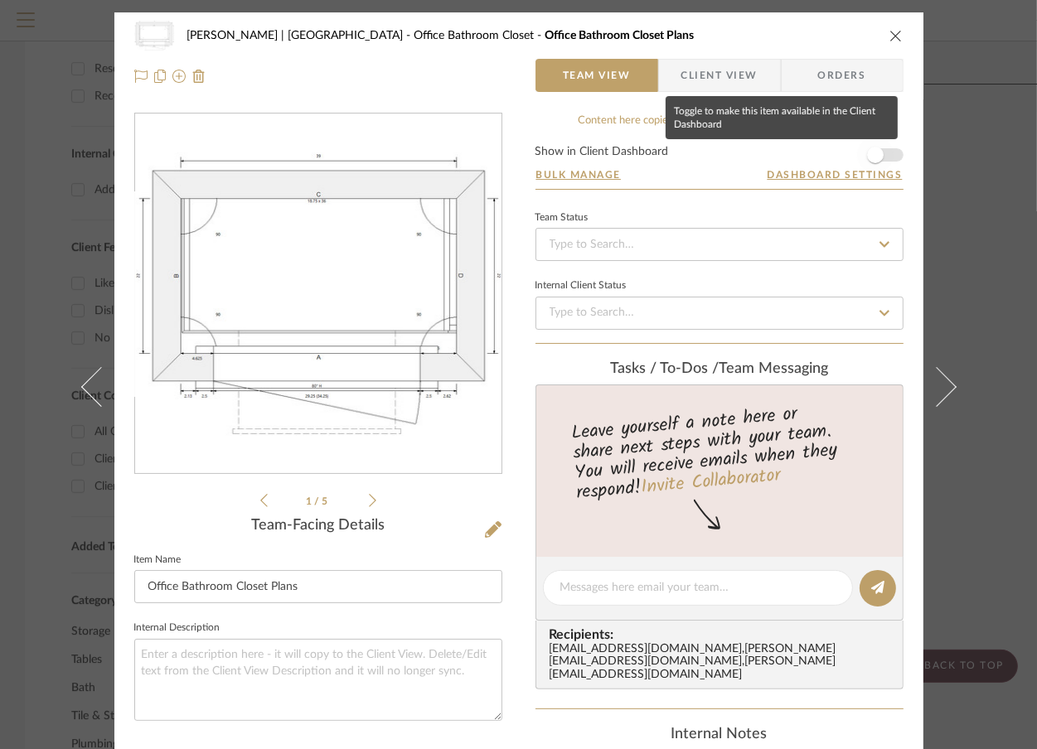
click at [877, 149] on span "button" at bounding box center [875, 155] width 36 height 36
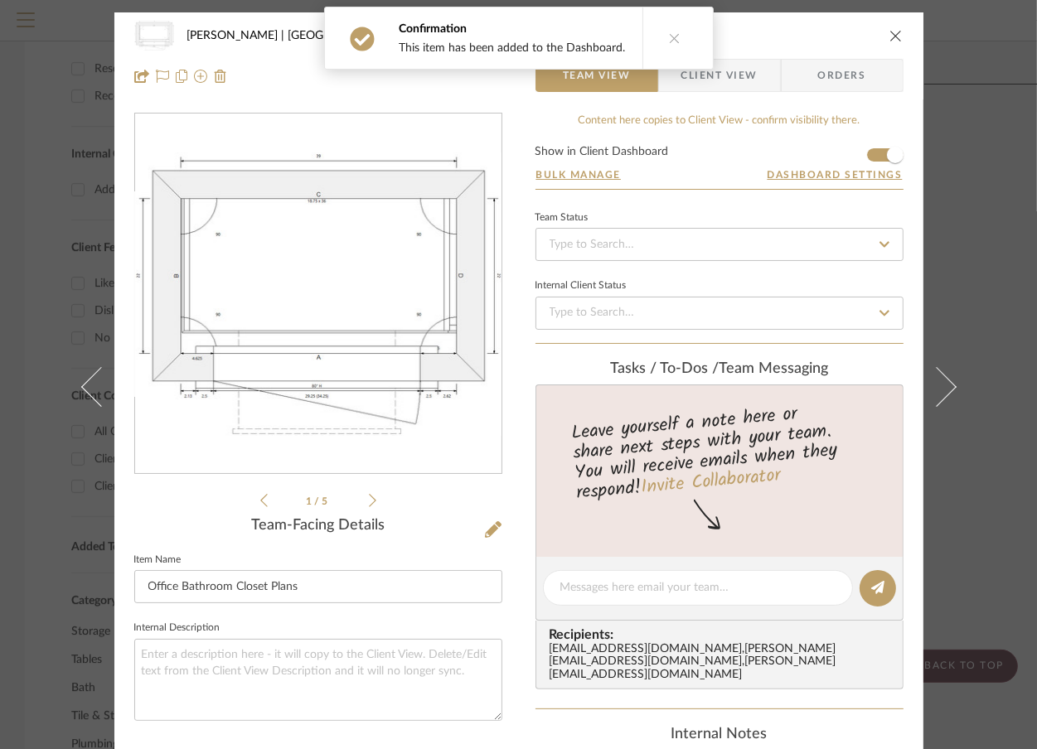
click at [996, 186] on div "Vargas-Gable | Manhattan Beach Office Bathroom Closet Office Bathroom Closet Pl…" at bounding box center [518, 374] width 1037 height 749
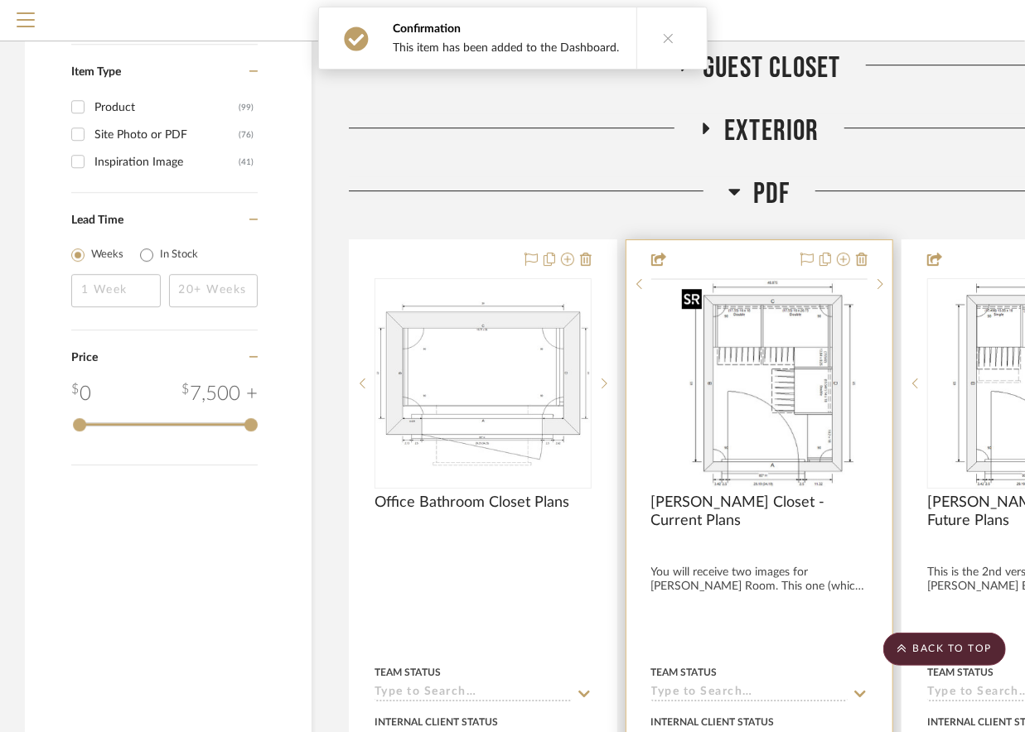
scroll to position [2540, 0]
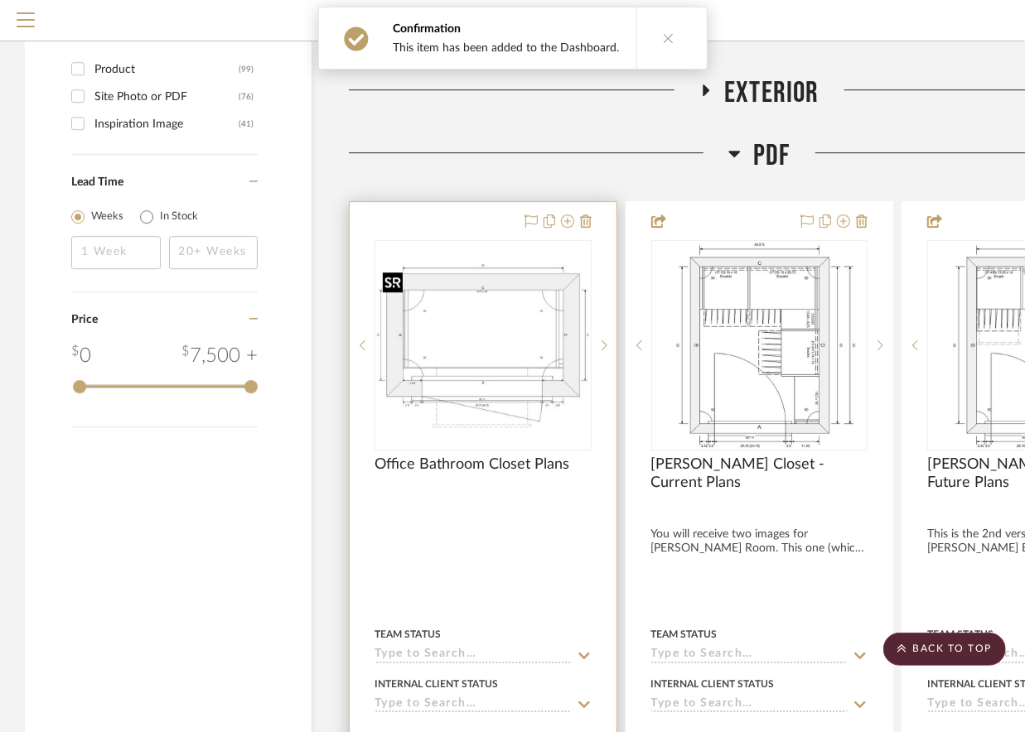
click at [0, 0] on img at bounding box center [0, 0] width 0 height 0
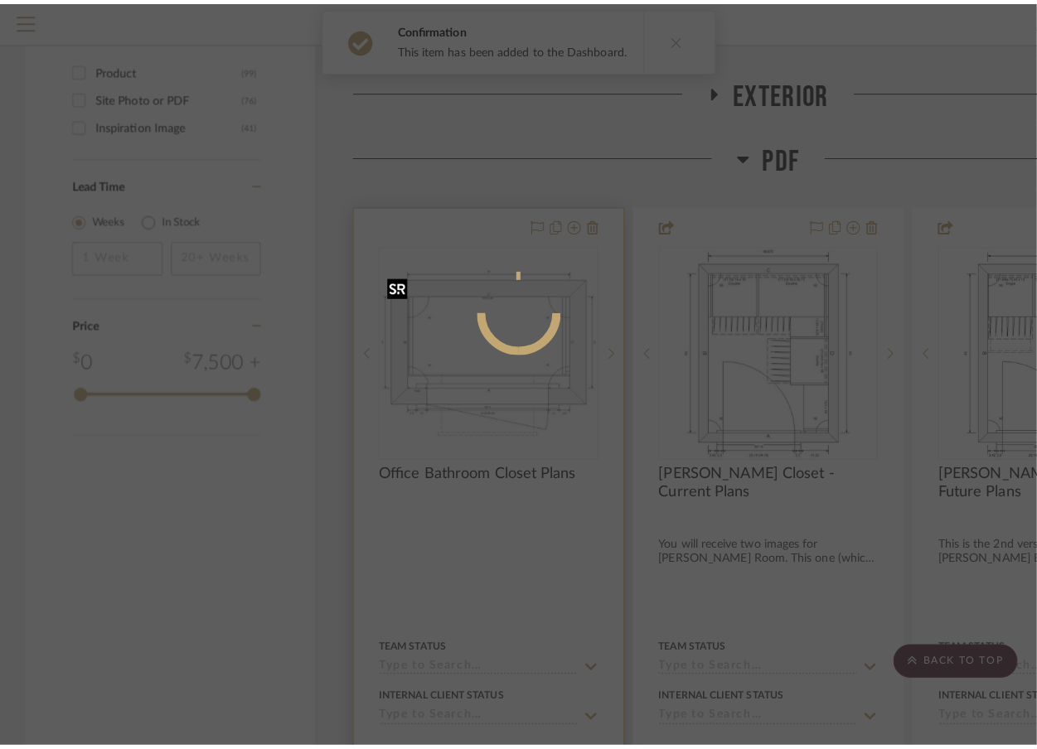
scroll to position [0, 0]
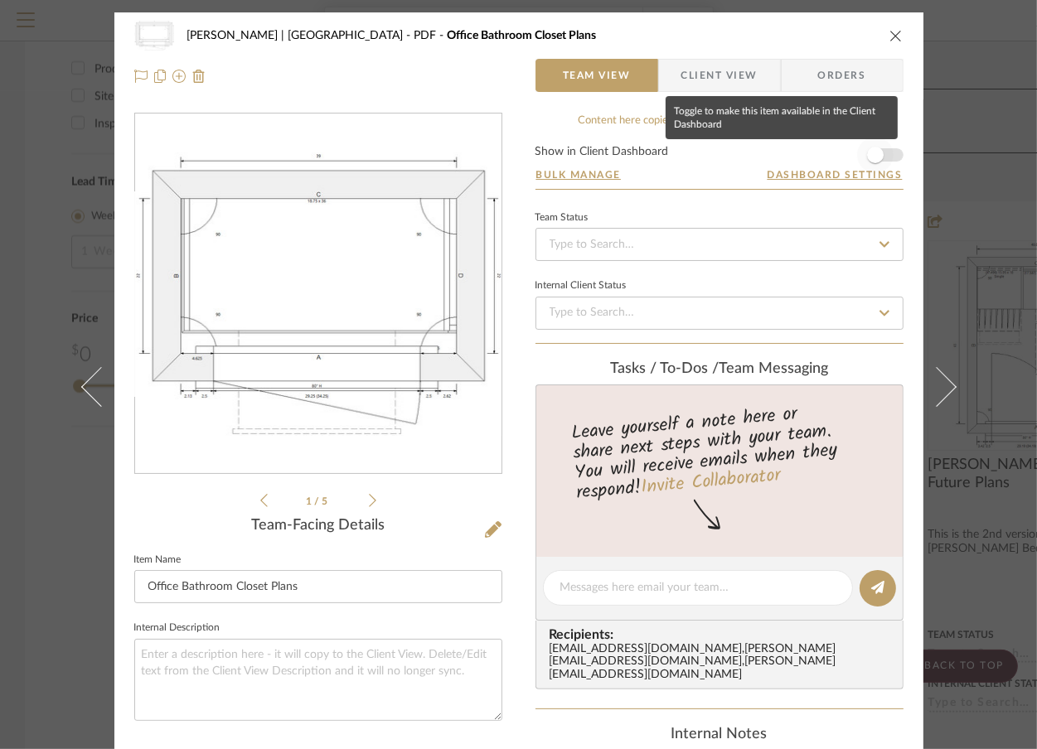
click at [877, 152] on span "button" at bounding box center [875, 155] width 17 height 17
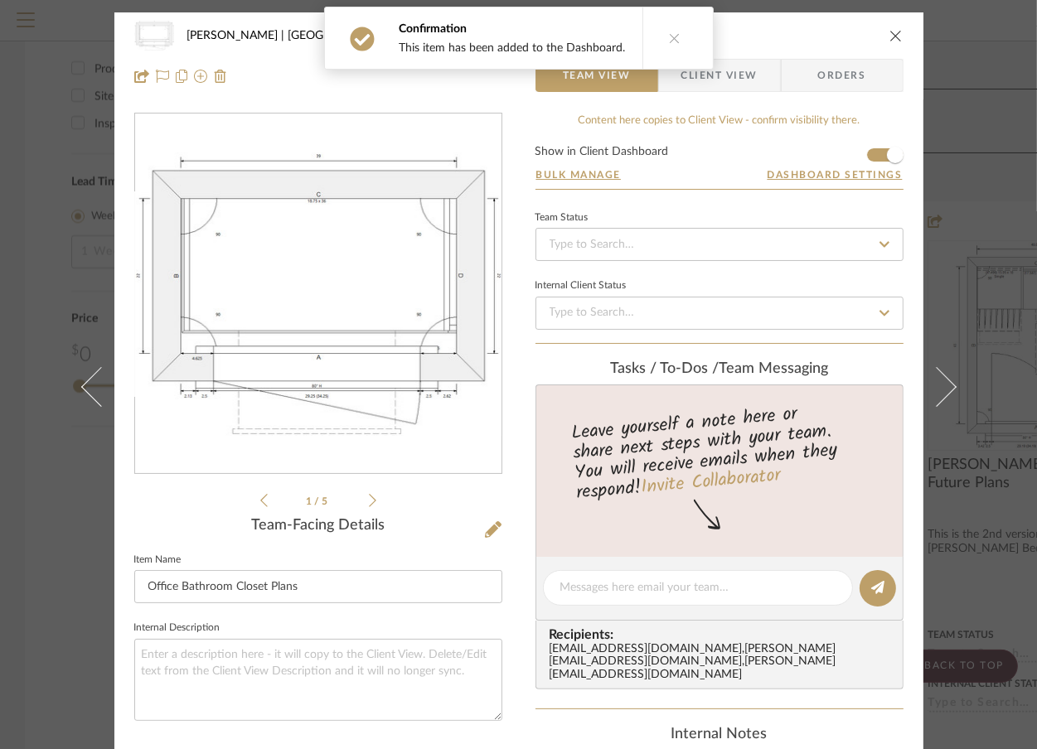
click at [987, 144] on div "Vargas-Gable | Manhattan Beach PDF Office Bathroom Closet Plans Team View Clien…" at bounding box center [518, 374] width 1037 height 749
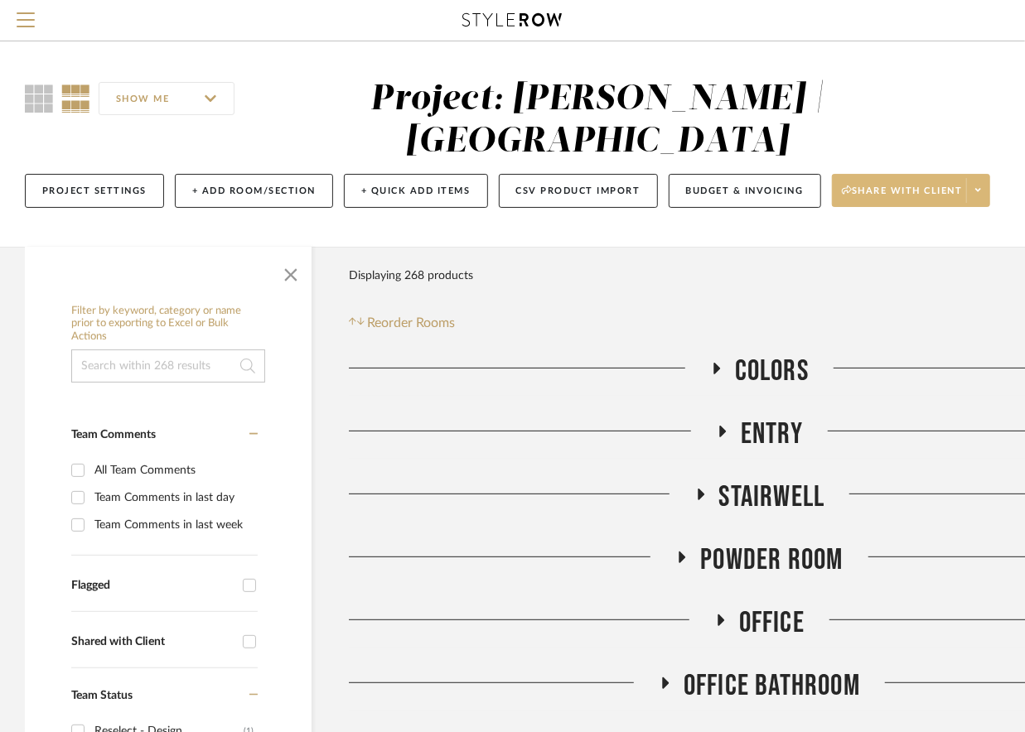
click at [974, 179] on span at bounding box center [977, 190] width 23 height 25
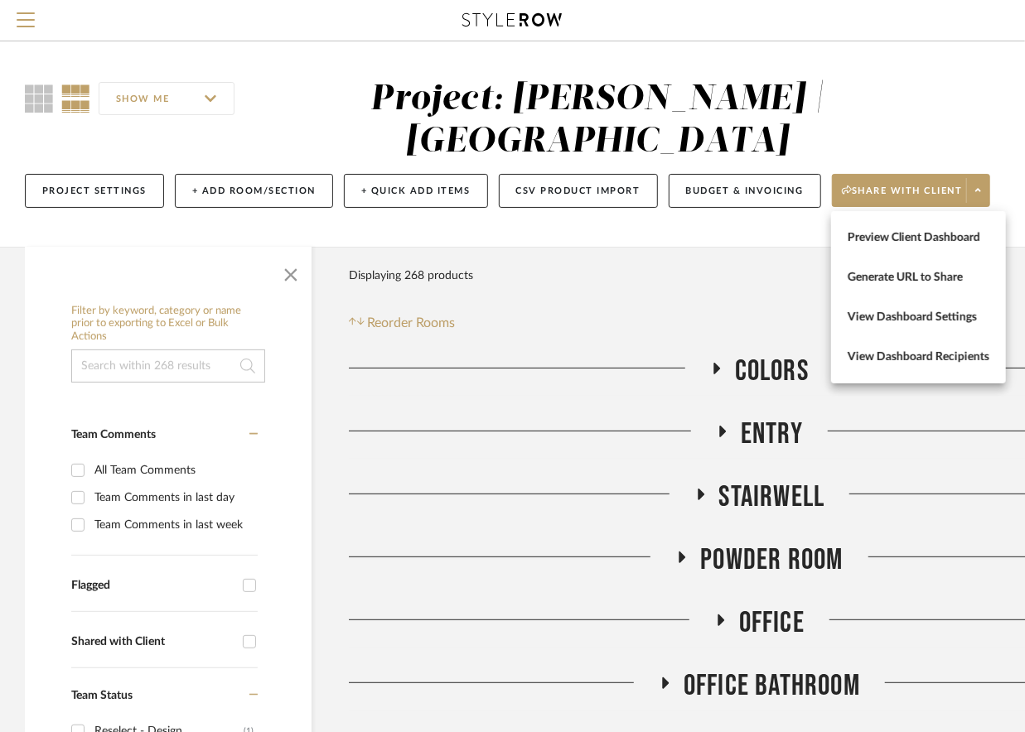
click at [733, 284] on div at bounding box center [512, 366] width 1025 height 732
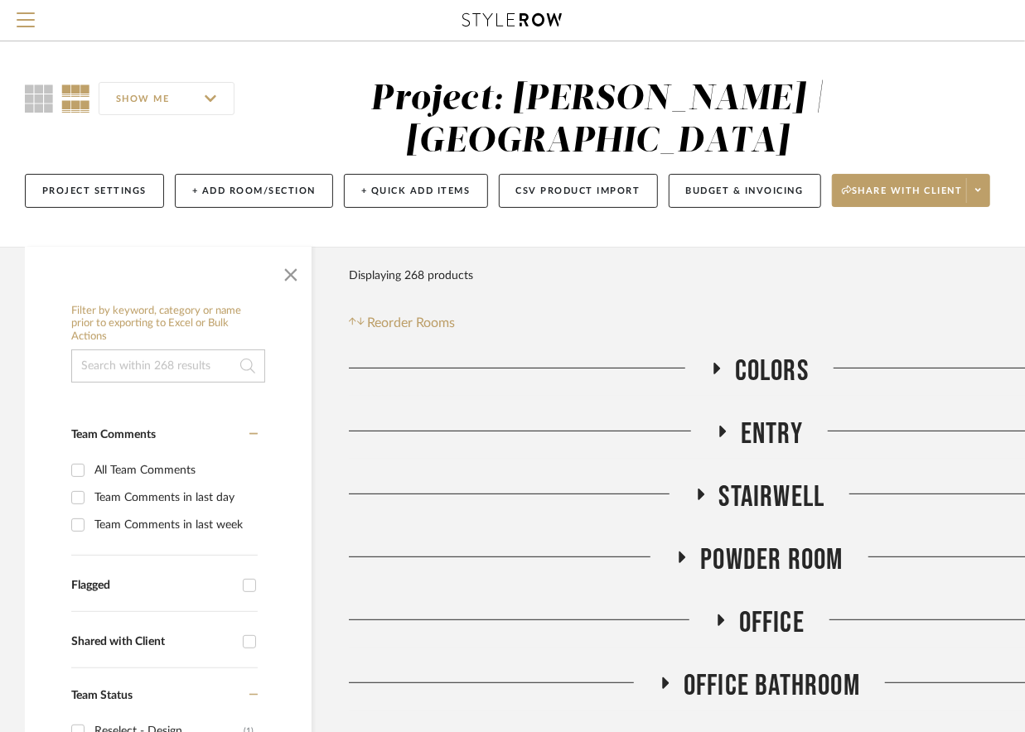
scroll to position [0, 167]
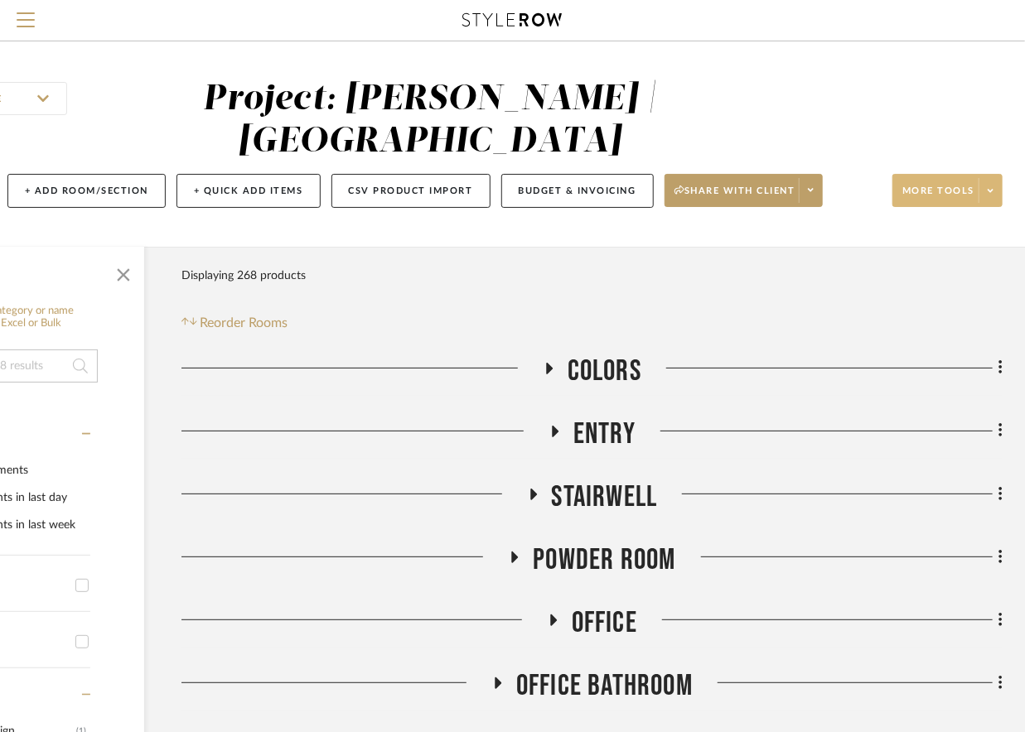
click at [984, 176] on button "More tools" at bounding box center [947, 190] width 110 height 33
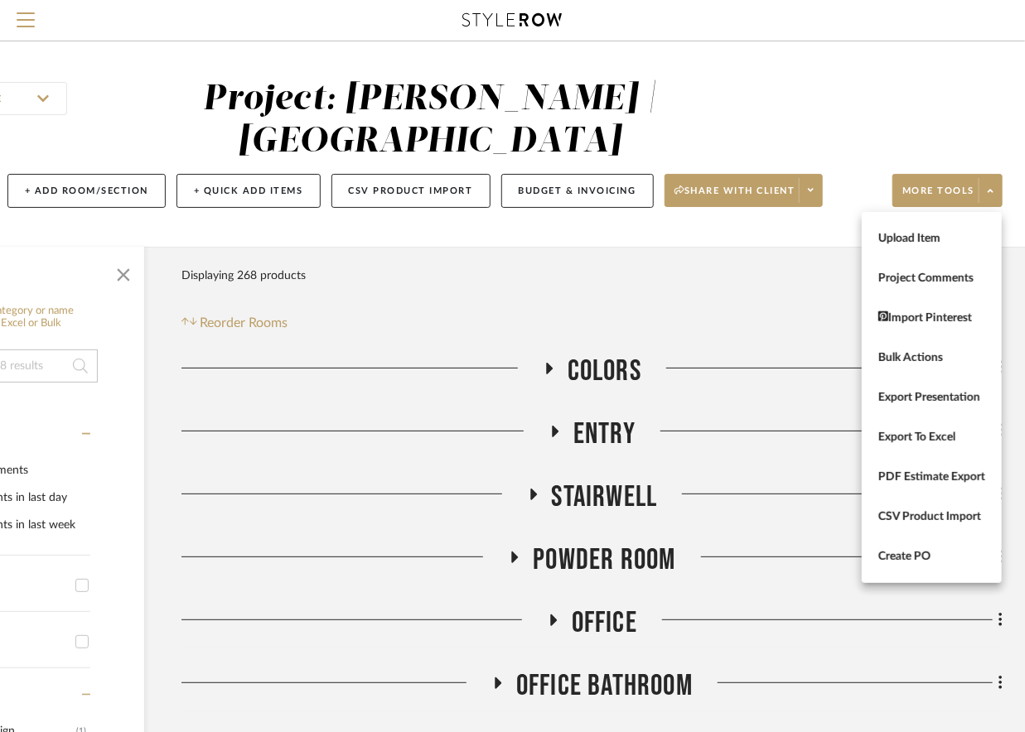
click at [737, 341] on div at bounding box center [512, 366] width 1025 height 732
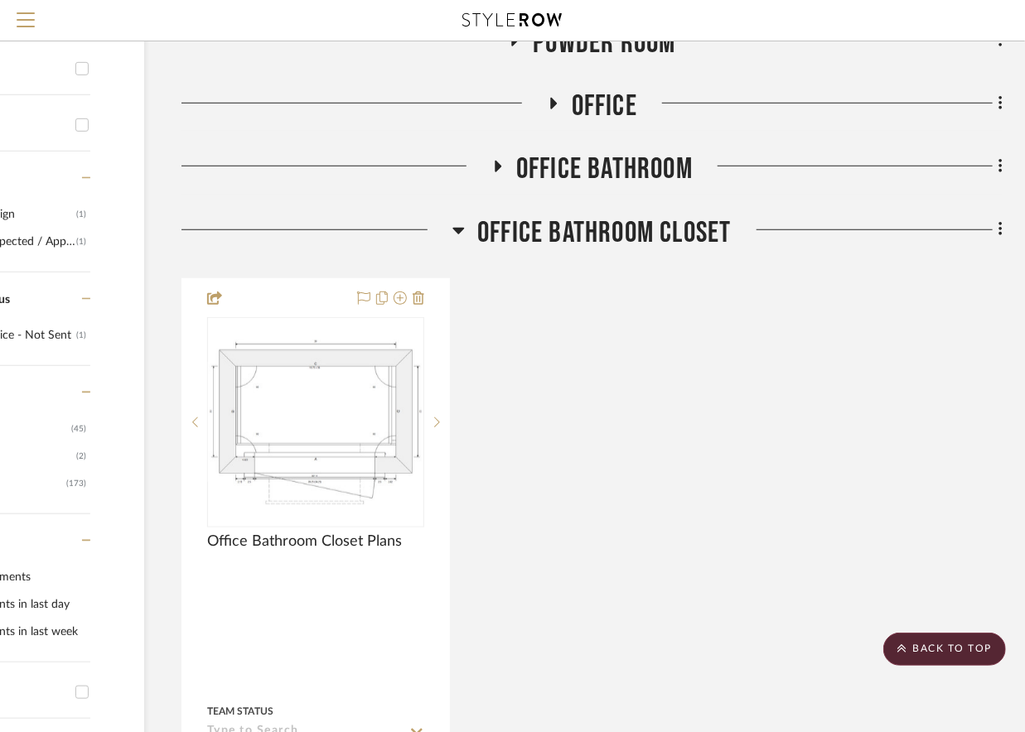
scroll to position [442, 167]
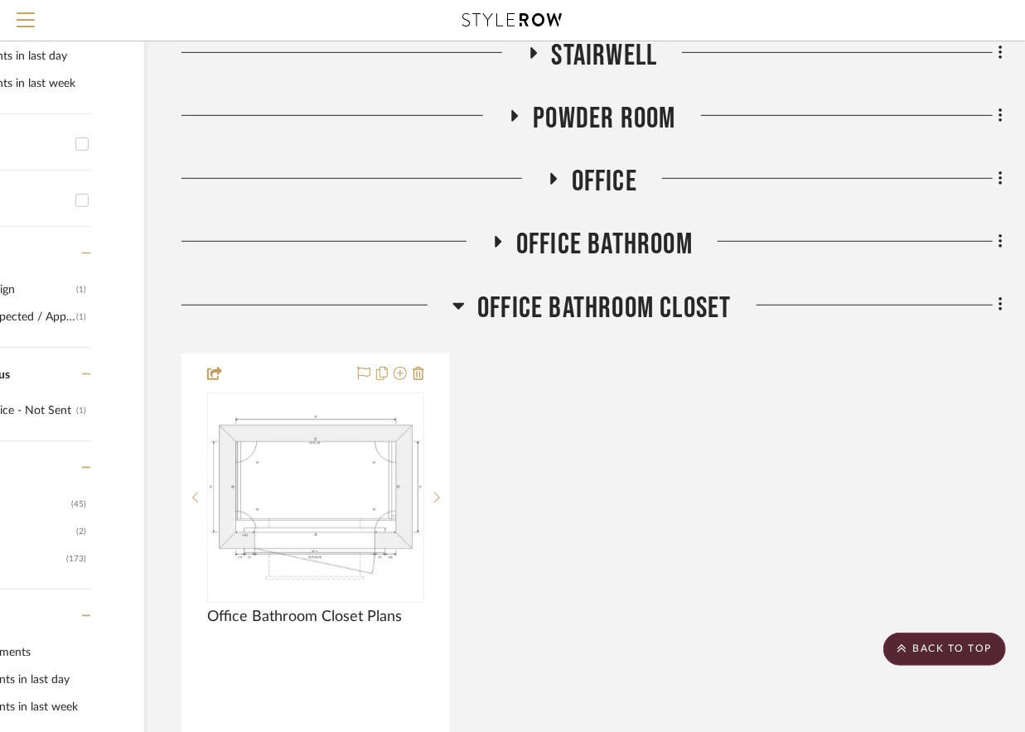
click at [456, 303] on icon at bounding box center [459, 306] width 12 height 7
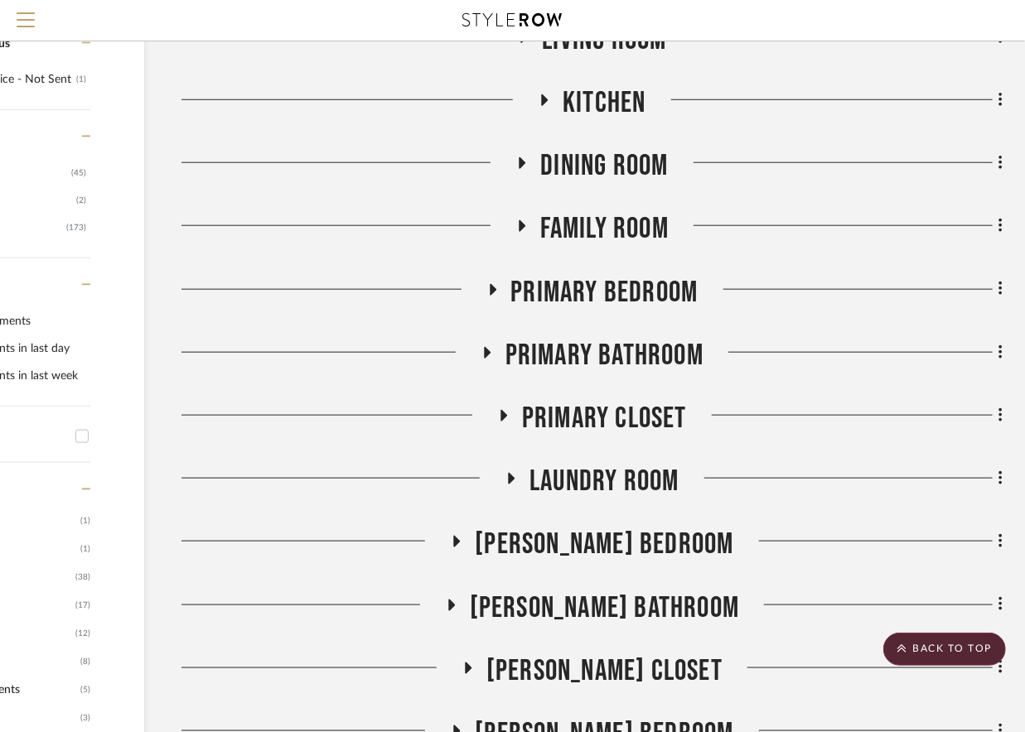
click at [489, 350] on icon at bounding box center [486, 352] width 20 height 12
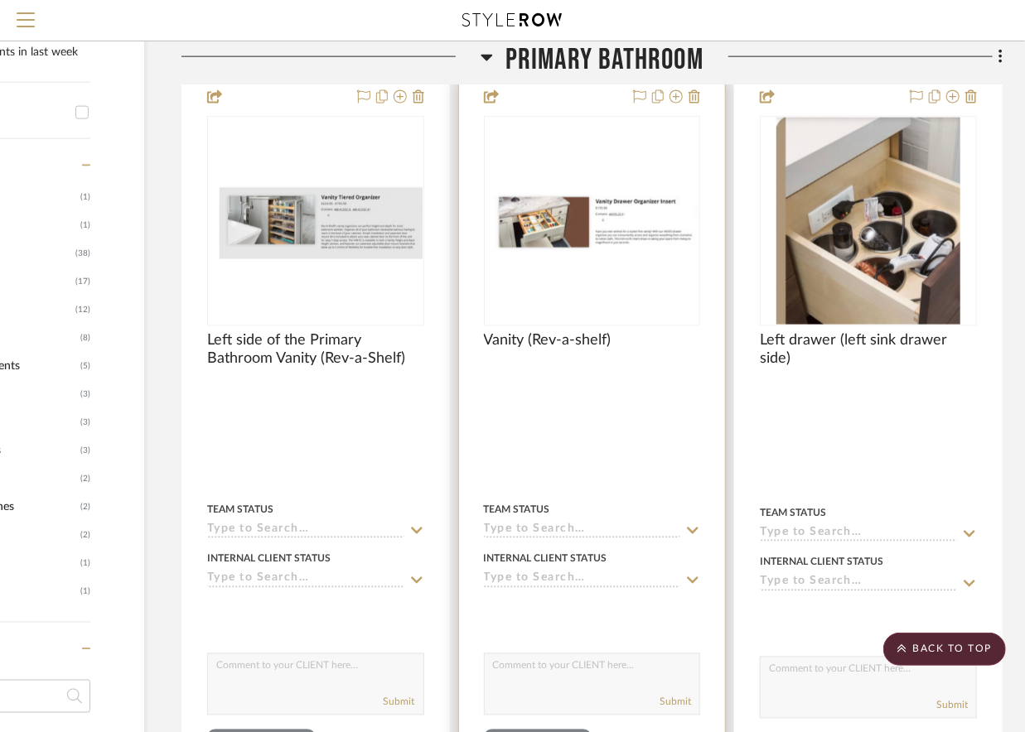
scroll to position [883, 167]
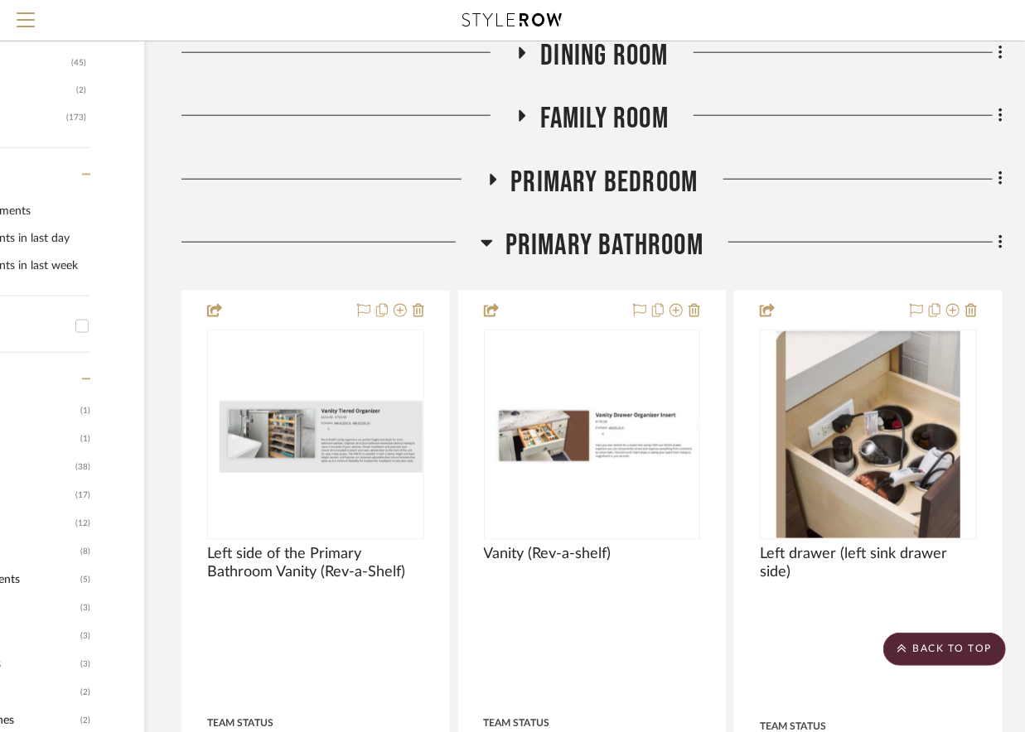
click at [482, 239] on icon at bounding box center [487, 243] width 12 height 20
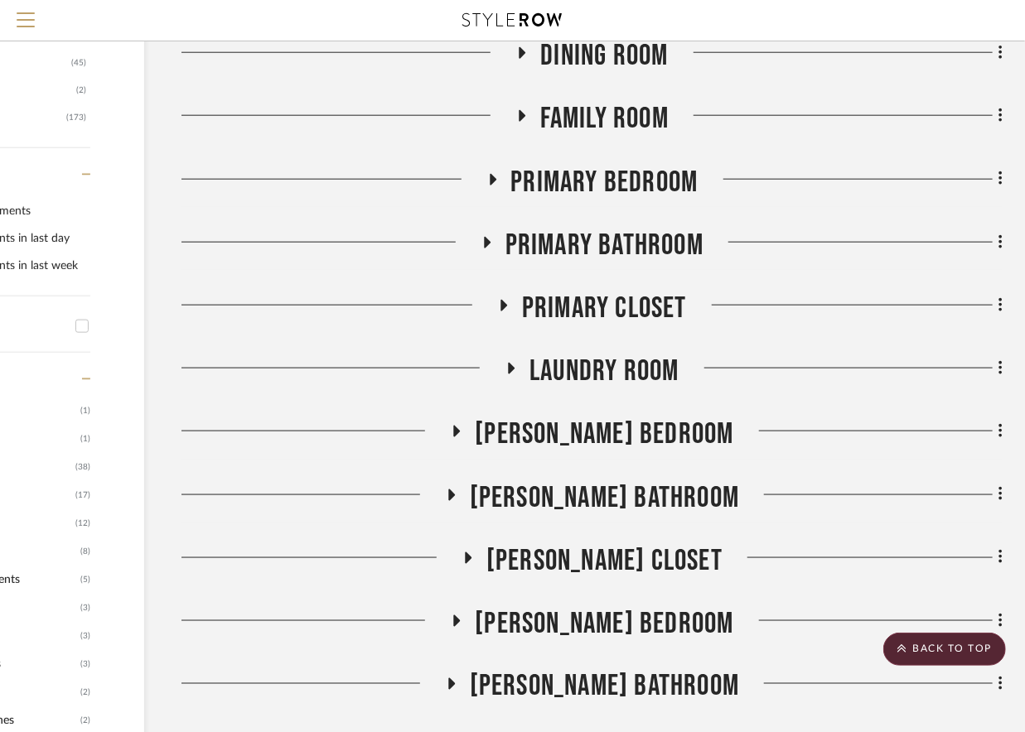
click at [497, 302] on icon at bounding box center [504, 305] width 20 height 12
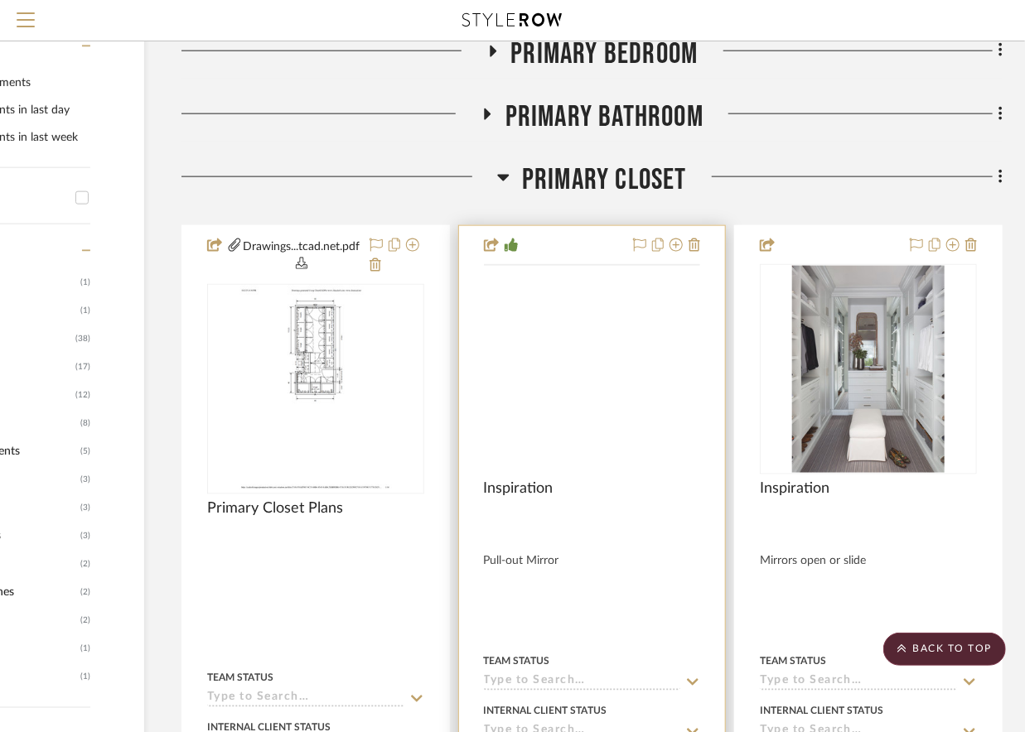
scroll to position [1104, 167]
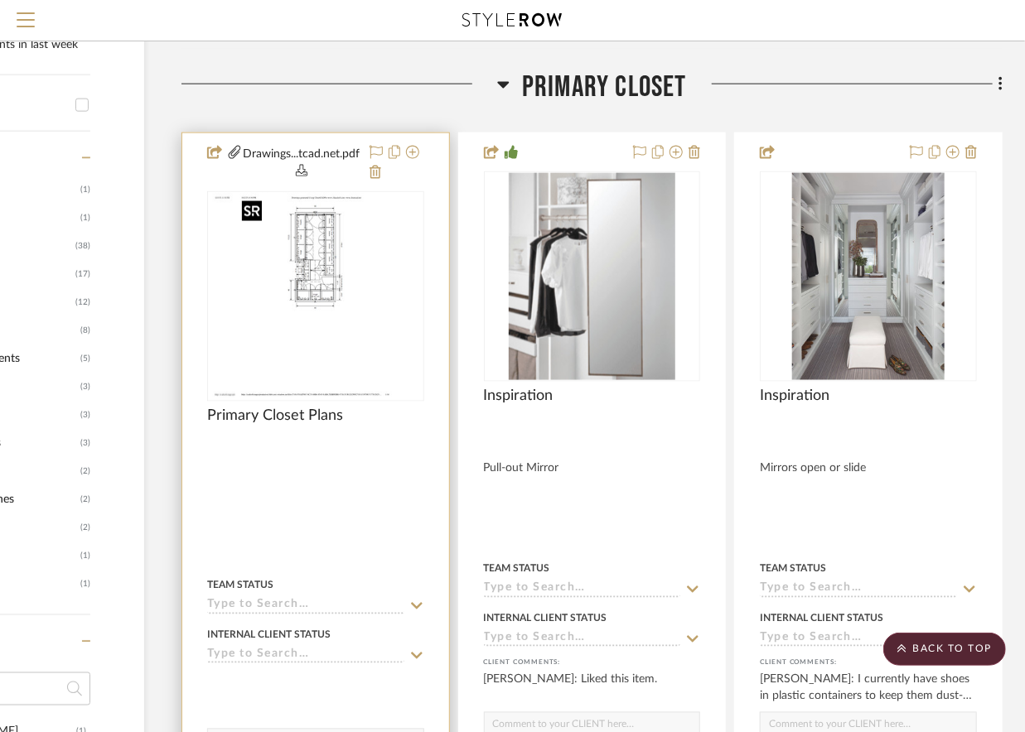
click at [316, 304] on div at bounding box center [315, 296] width 217 height 210
click at [355, 276] on img "0" at bounding box center [315, 296] width 160 height 207
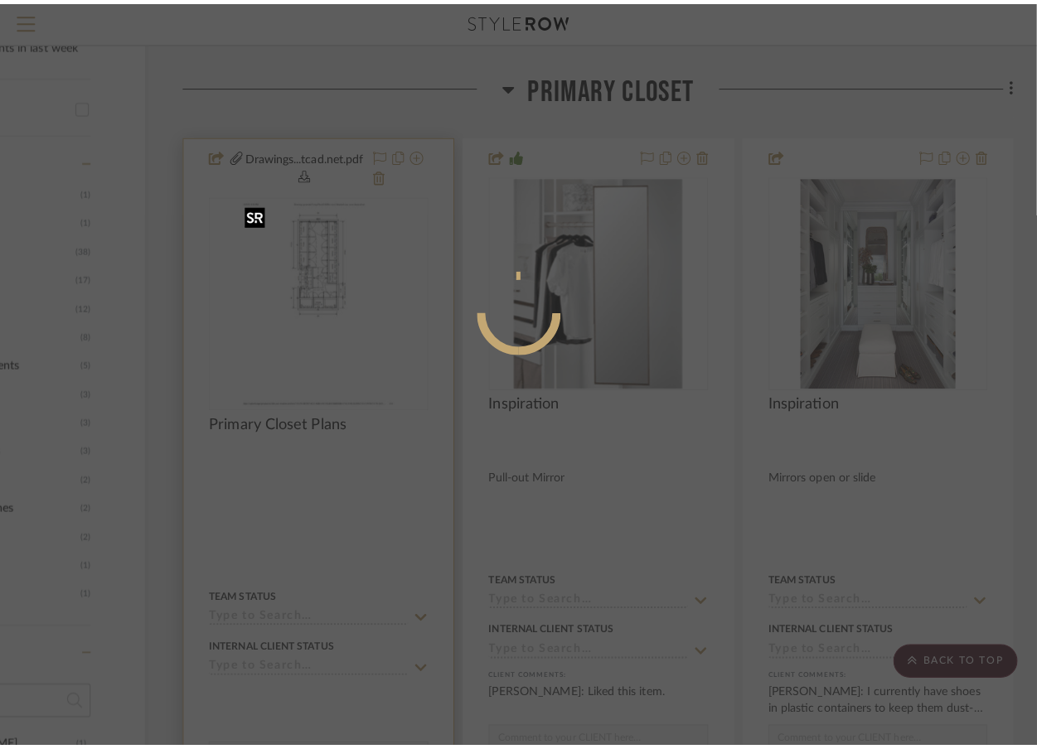
scroll to position [0, 0]
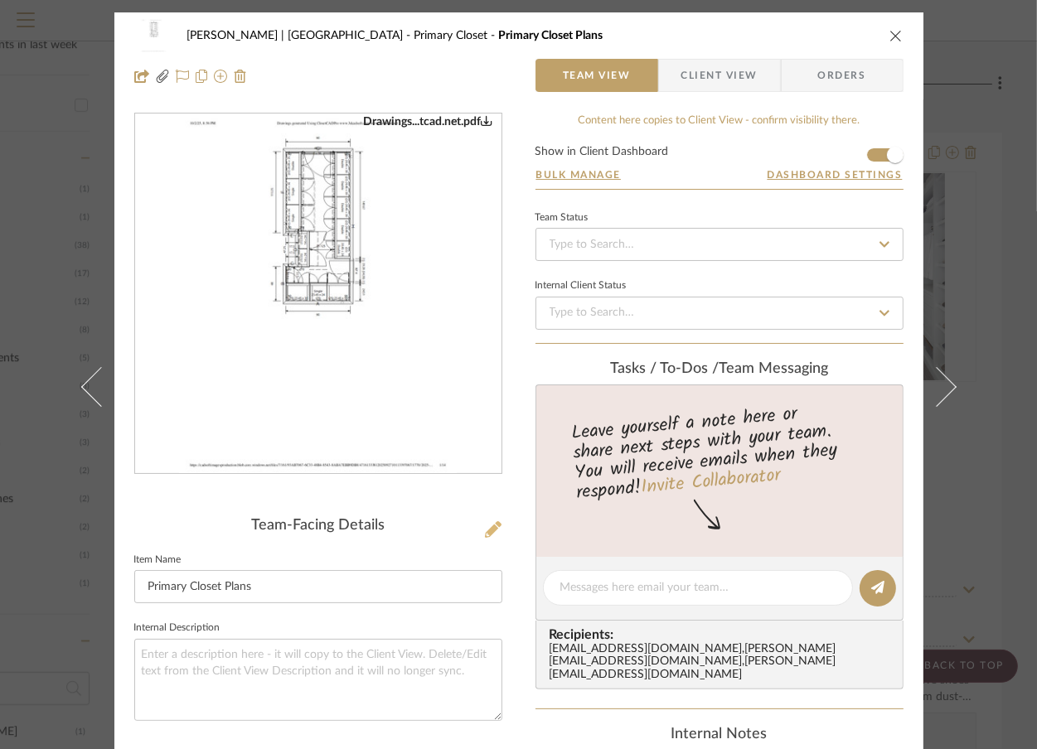
click at [485, 527] on icon at bounding box center [493, 529] width 17 height 17
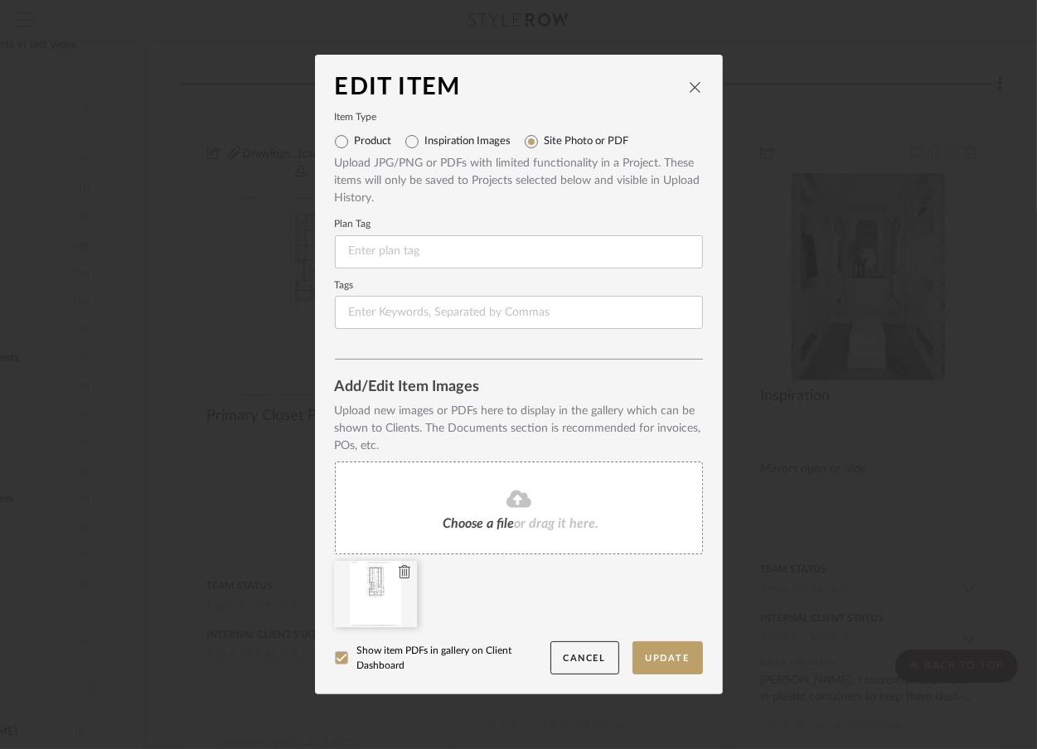
click at [399, 569] on icon at bounding box center [405, 571] width 12 height 13
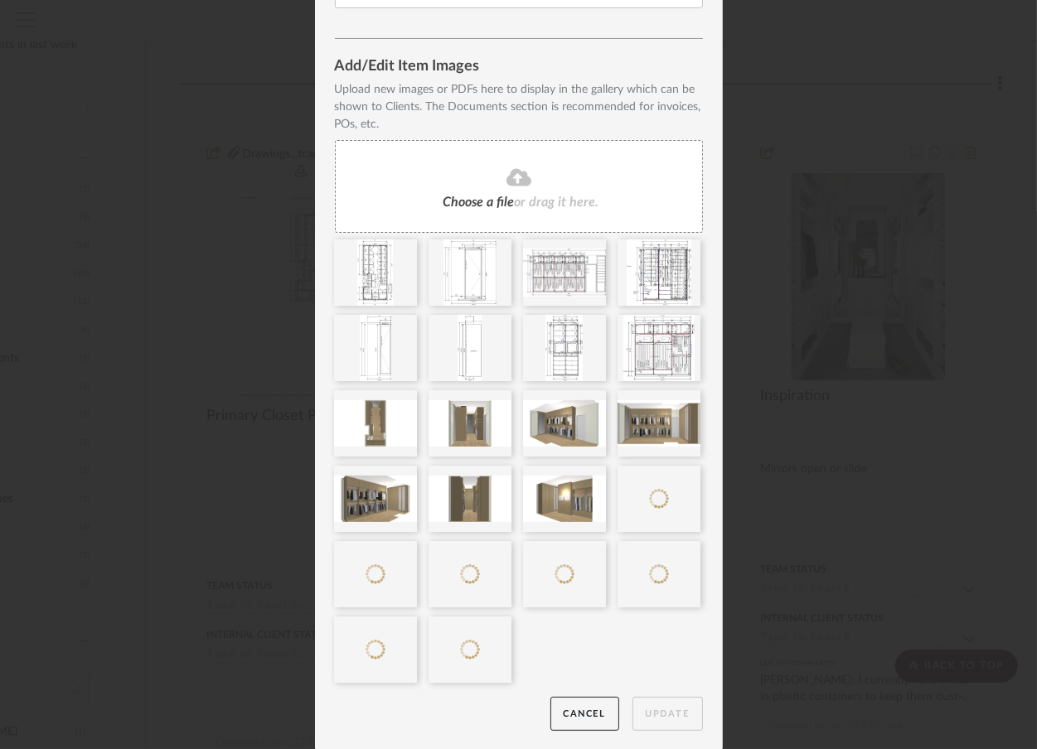
scroll to position [268, 0]
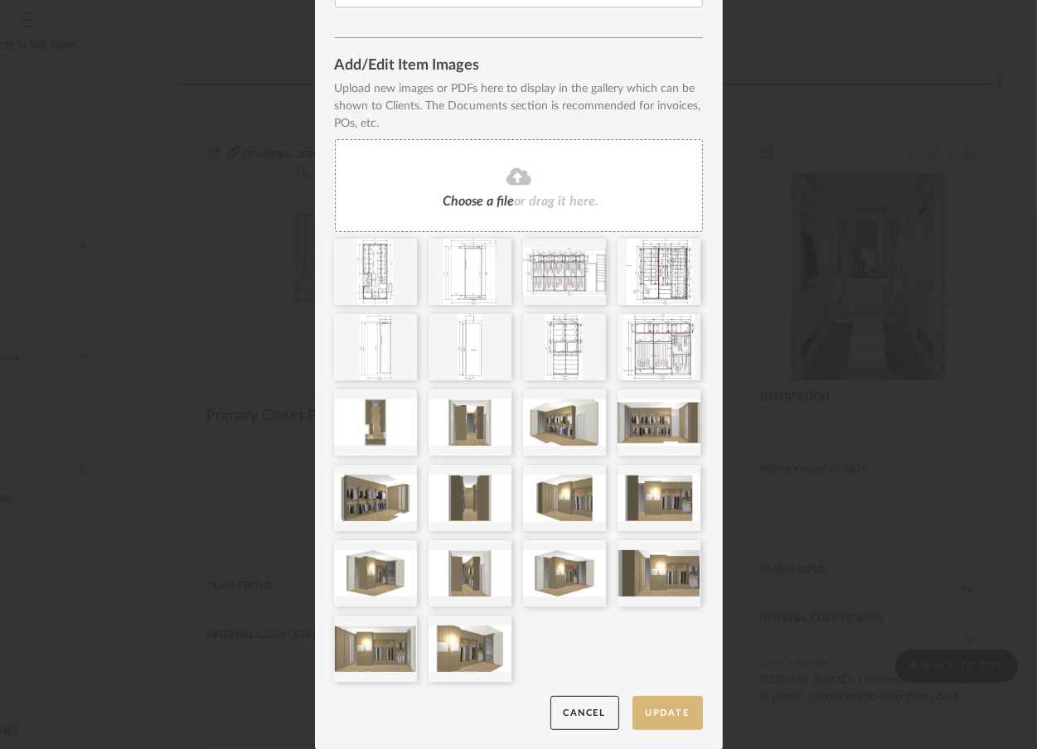
click at [676, 708] on button "Update" at bounding box center [667, 713] width 70 height 34
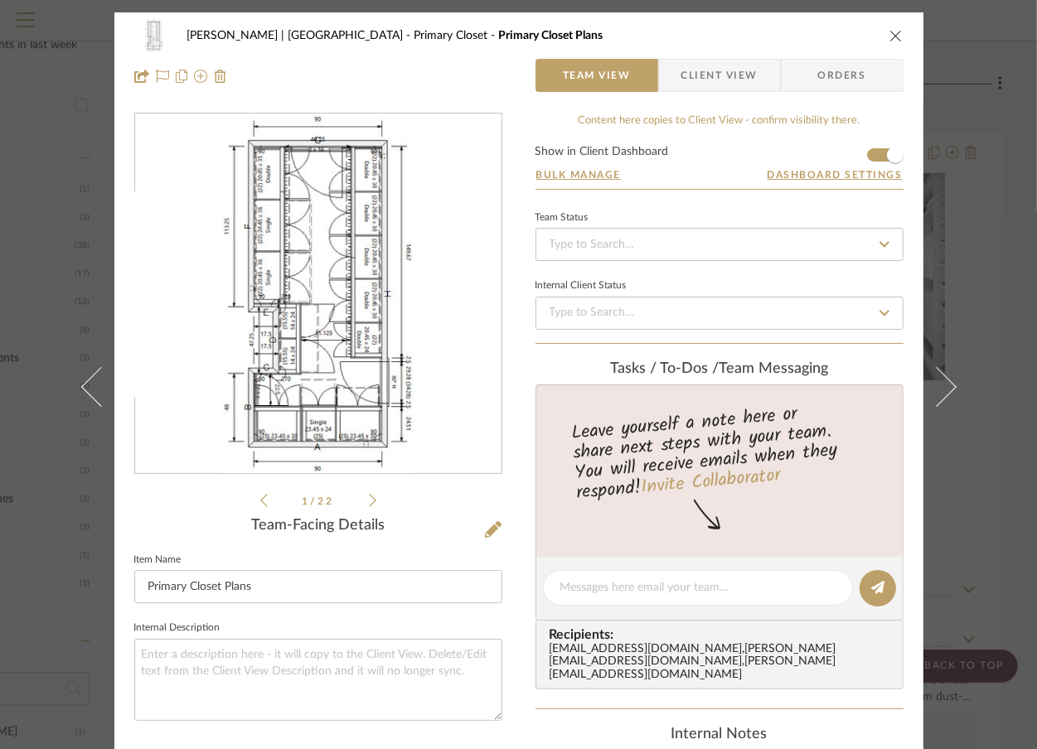
scroll to position [412, 0]
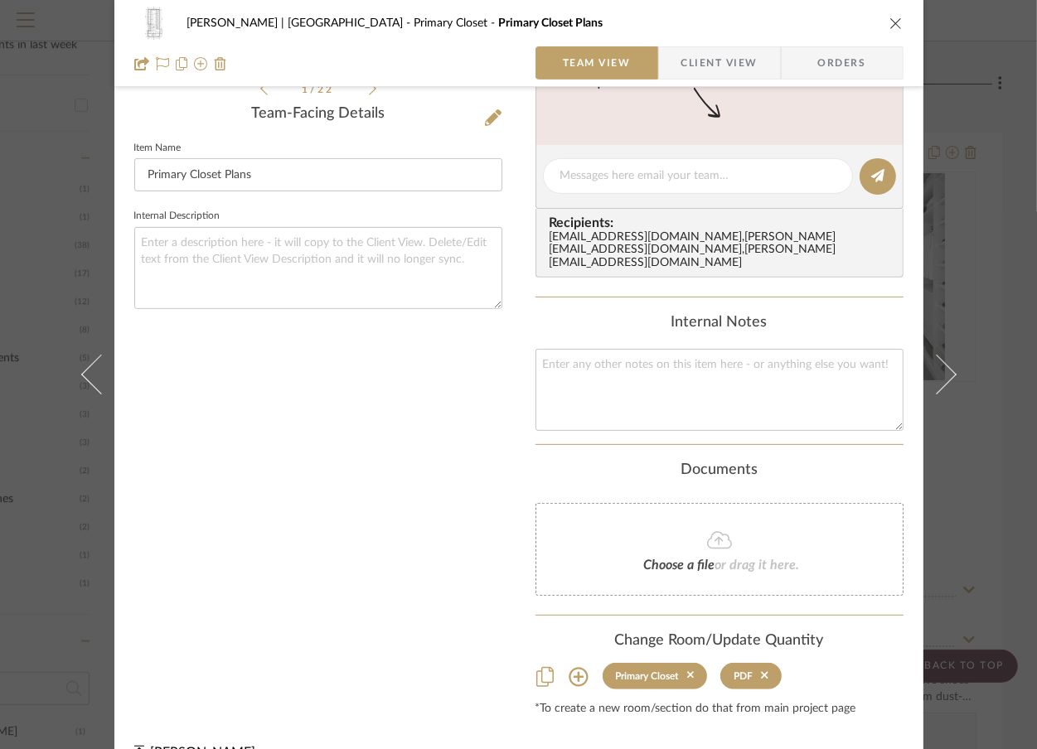
click at [988, 182] on div "Vargas-Gable | Manhattan Beach Primary Closet Primary Closet Plans Team View Cl…" at bounding box center [518, 374] width 1037 height 749
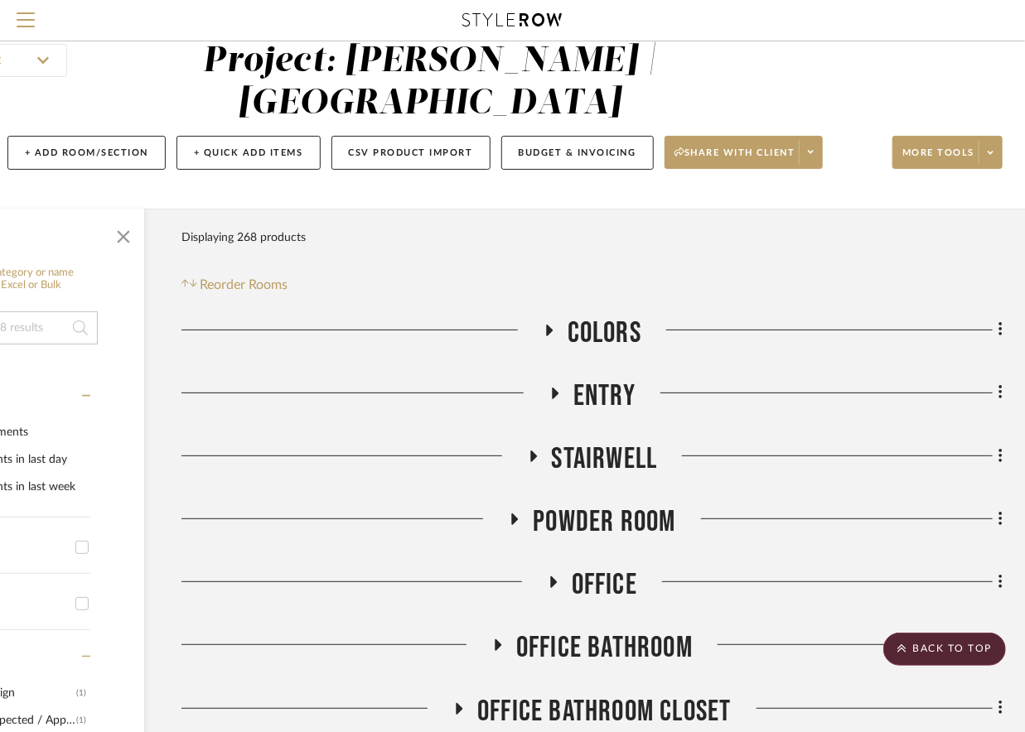
scroll to position [0, 167]
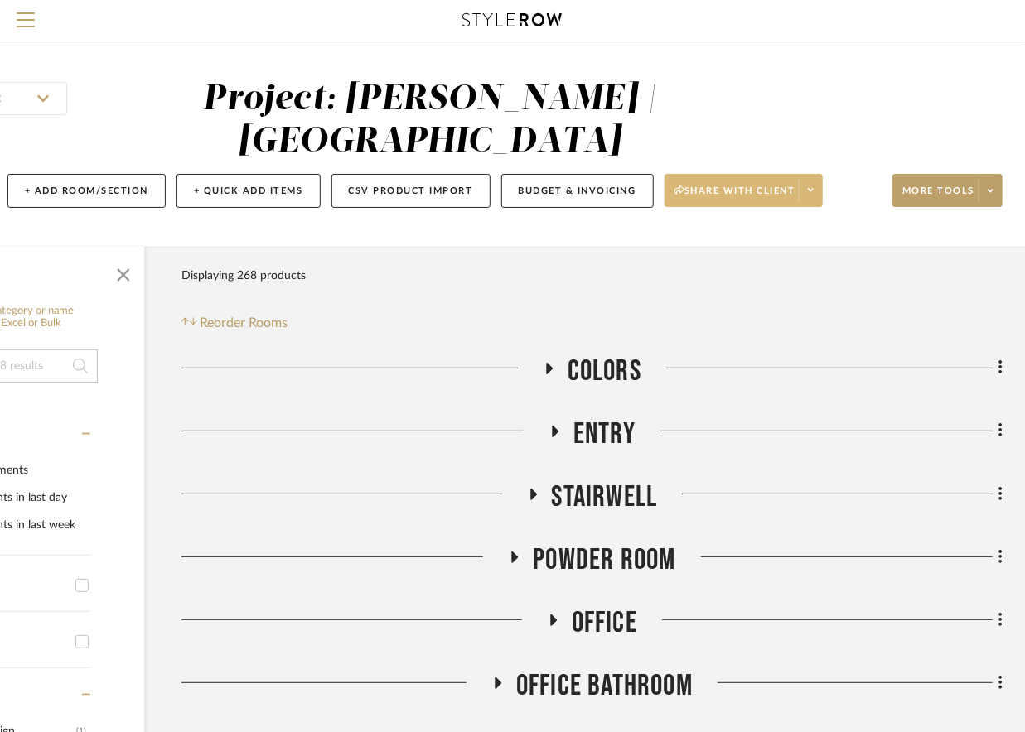
click at [807, 187] on span at bounding box center [810, 190] width 23 height 25
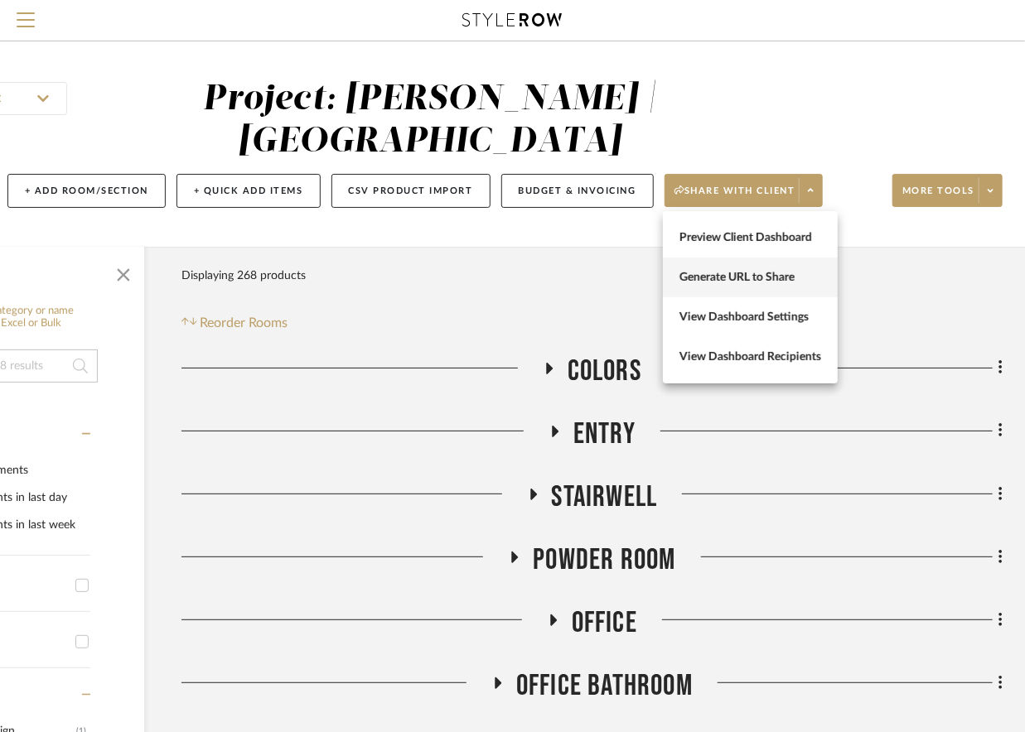
click at [770, 283] on span "Generate URL to Share" at bounding box center [750, 278] width 142 height 14
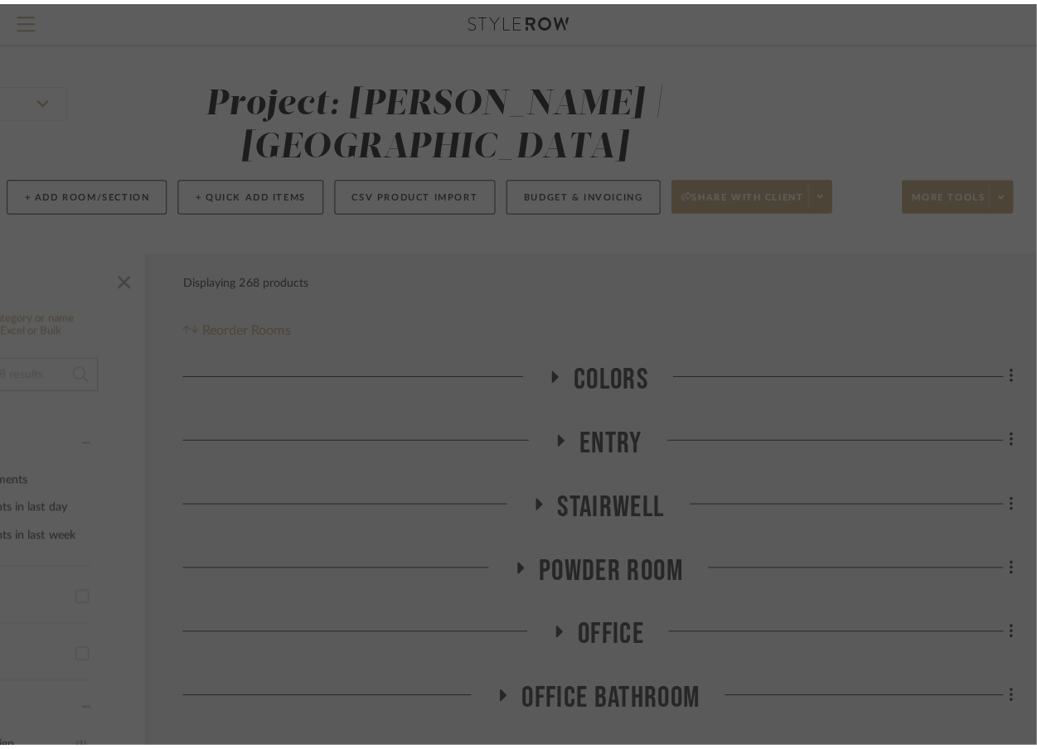
scroll to position [0, 0]
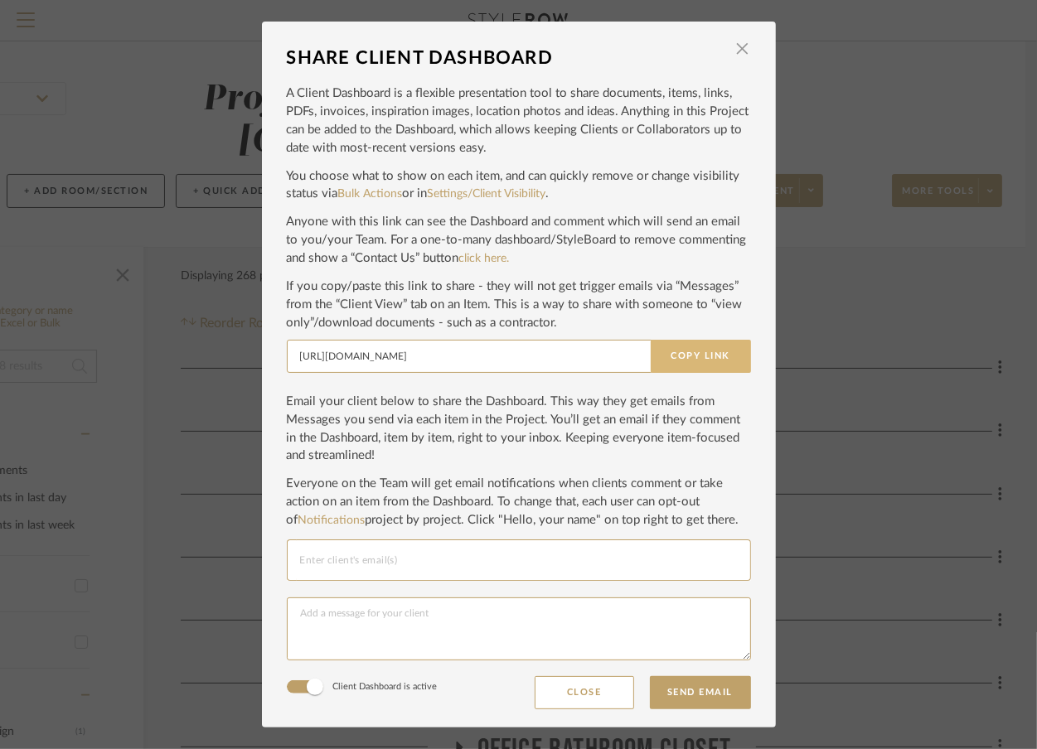
click at [729, 350] on button "Copy Link" at bounding box center [700, 356] width 100 height 33
